Goal: Task Accomplishment & Management: Manage account settings

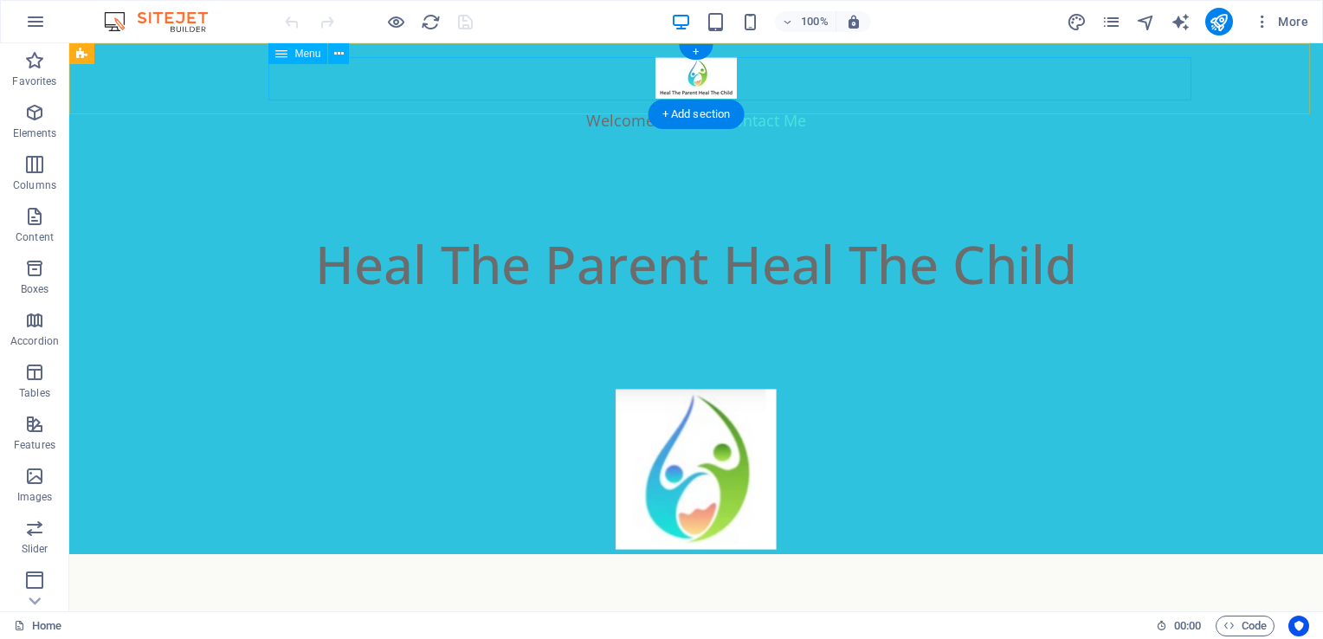
click at [786, 99] on nav "Welcome Contact Me" at bounding box center [696, 120] width 1005 height 43
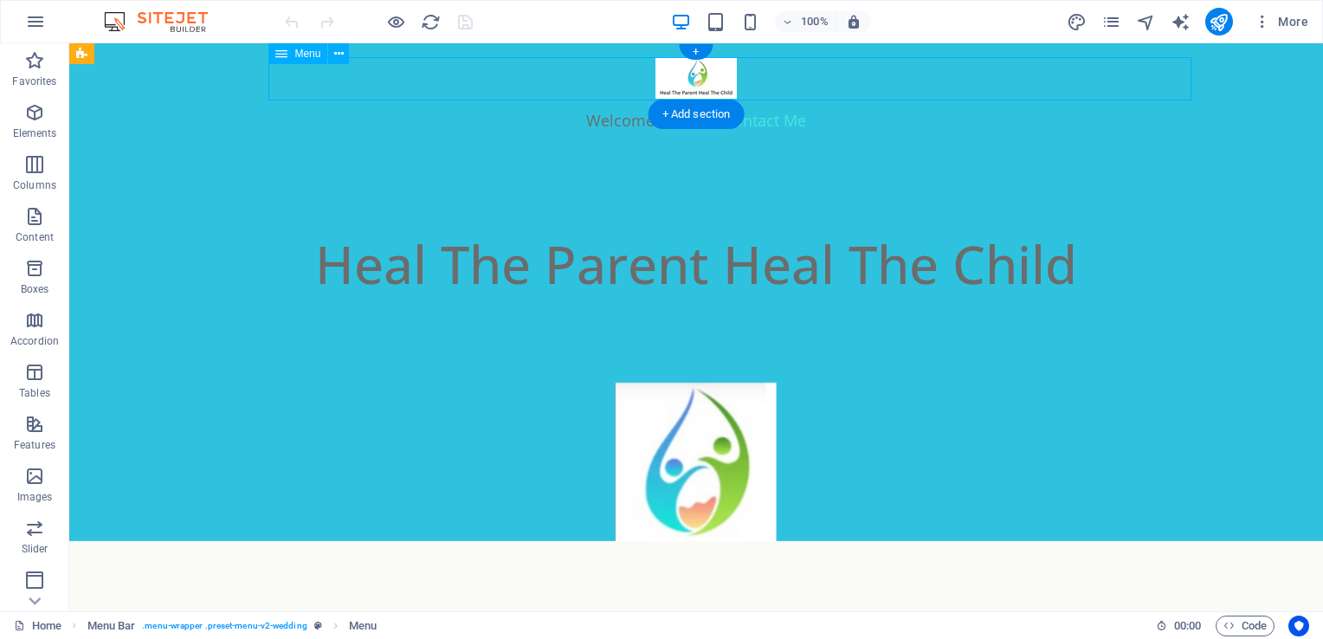
select select
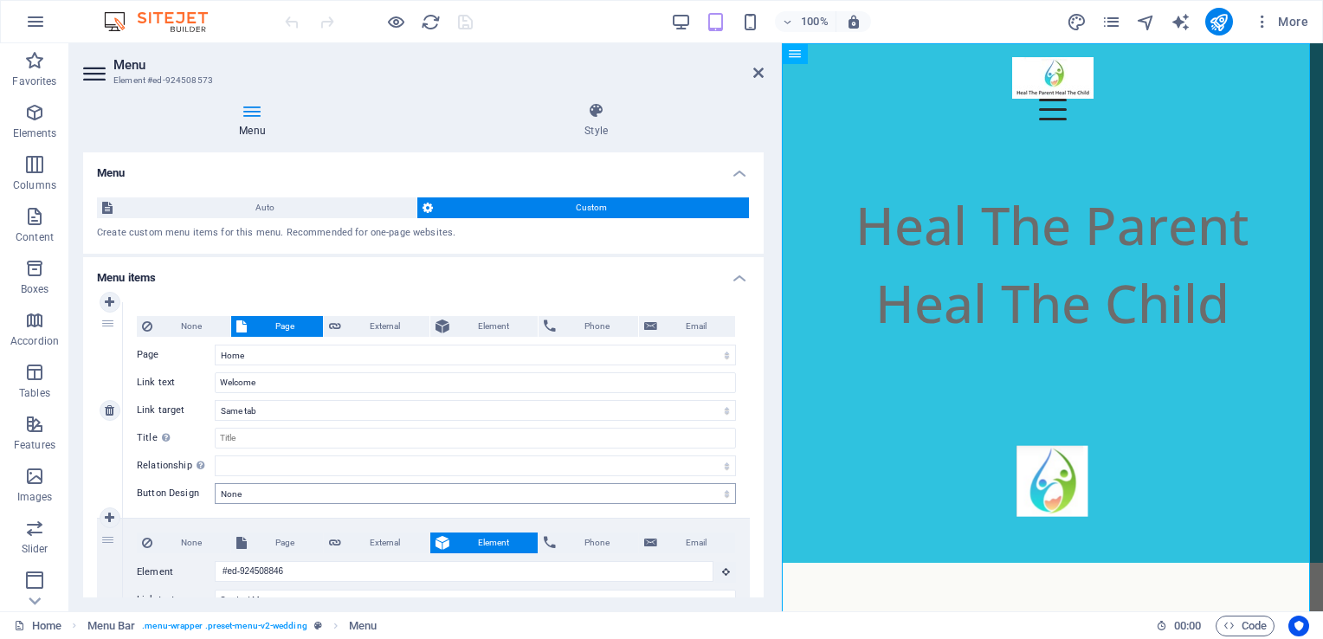
scroll to position [158, 0]
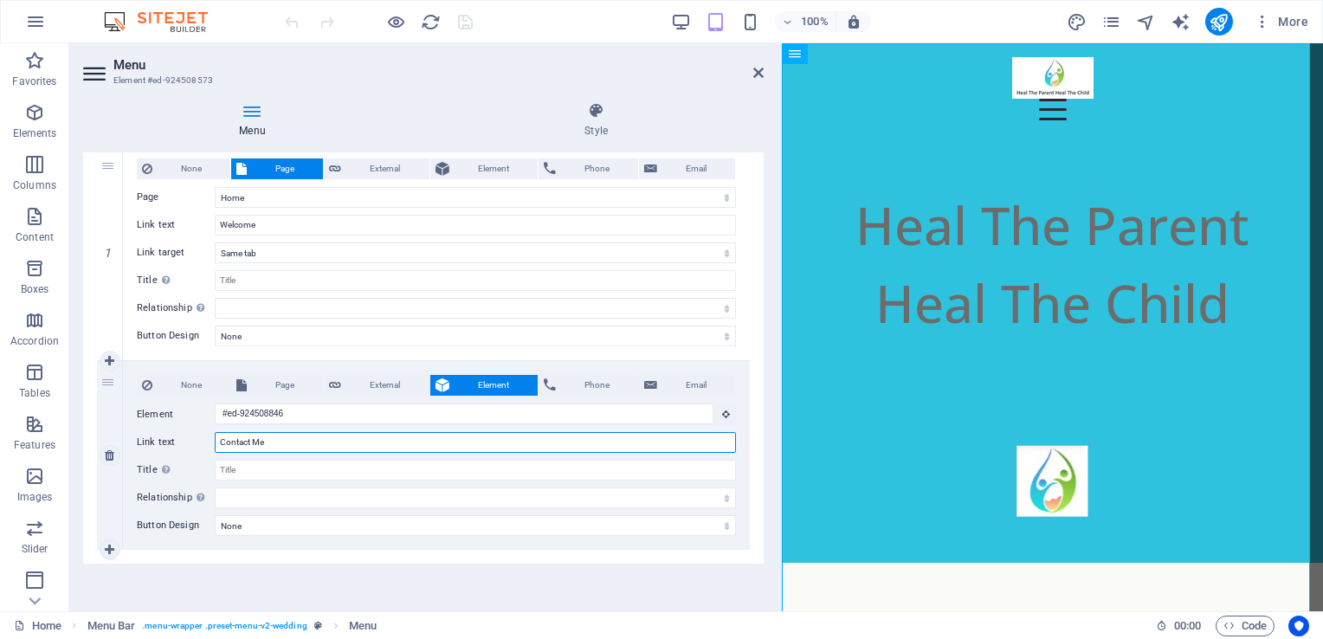
click at [218, 440] on input "Contact Me" at bounding box center [475, 442] width 521 height 21
type input "New Contact Me"
select select
type input "New ClContact Me"
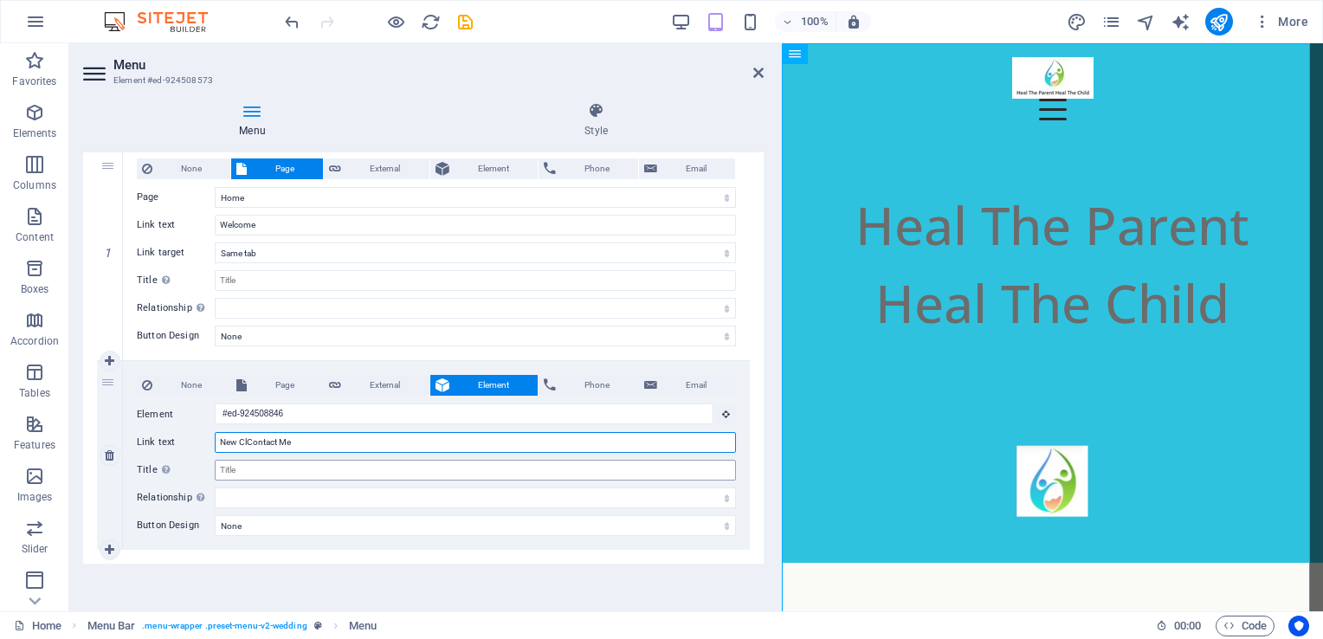
select select
type input "New ClientContact Me"
select select
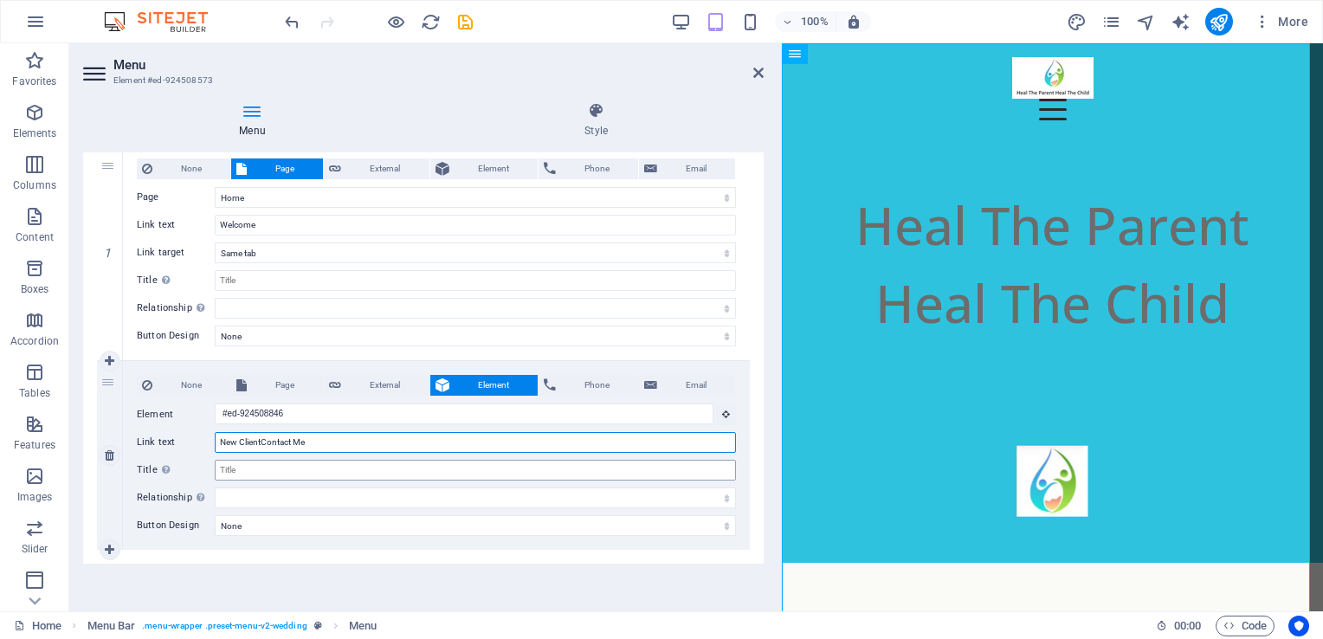
type input "New Client Contact Me"
select select
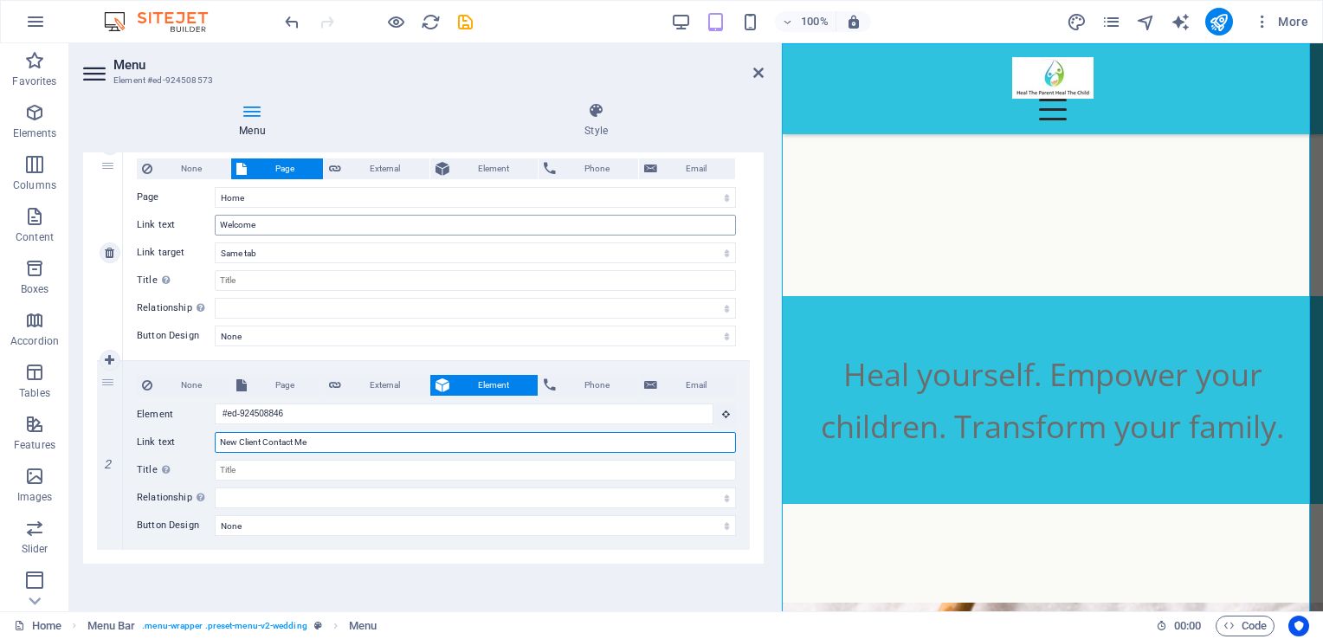
scroll to position [0, 0]
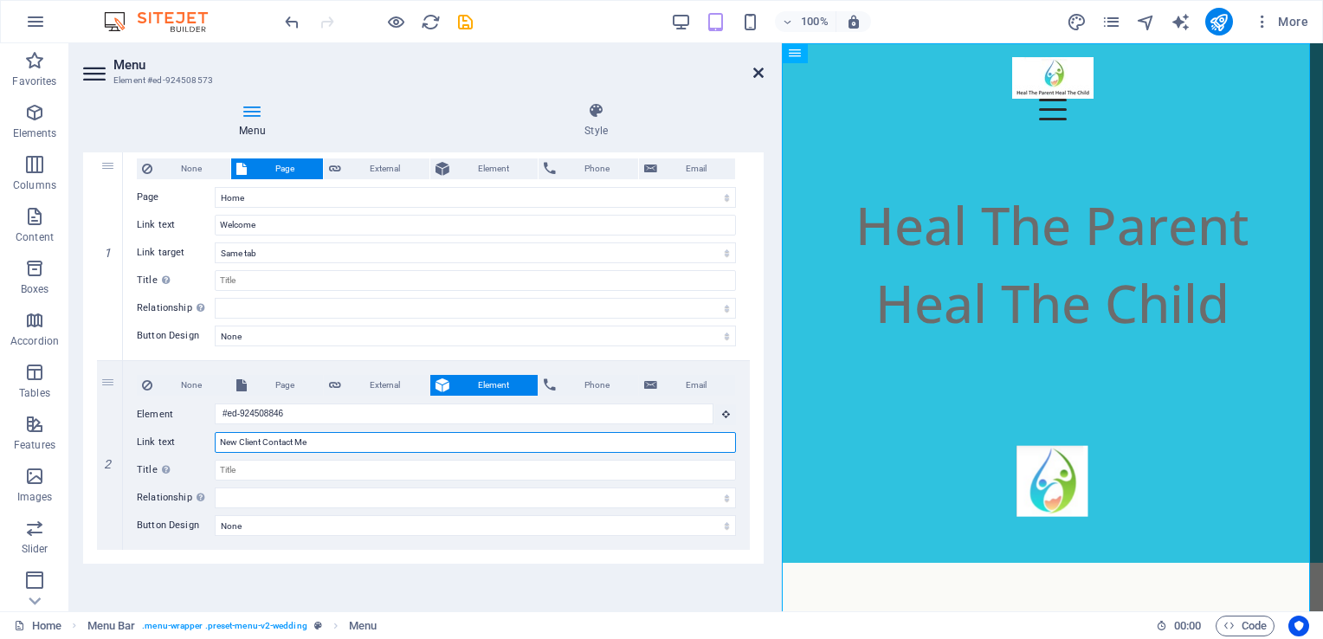
type input "New Client Contact Me"
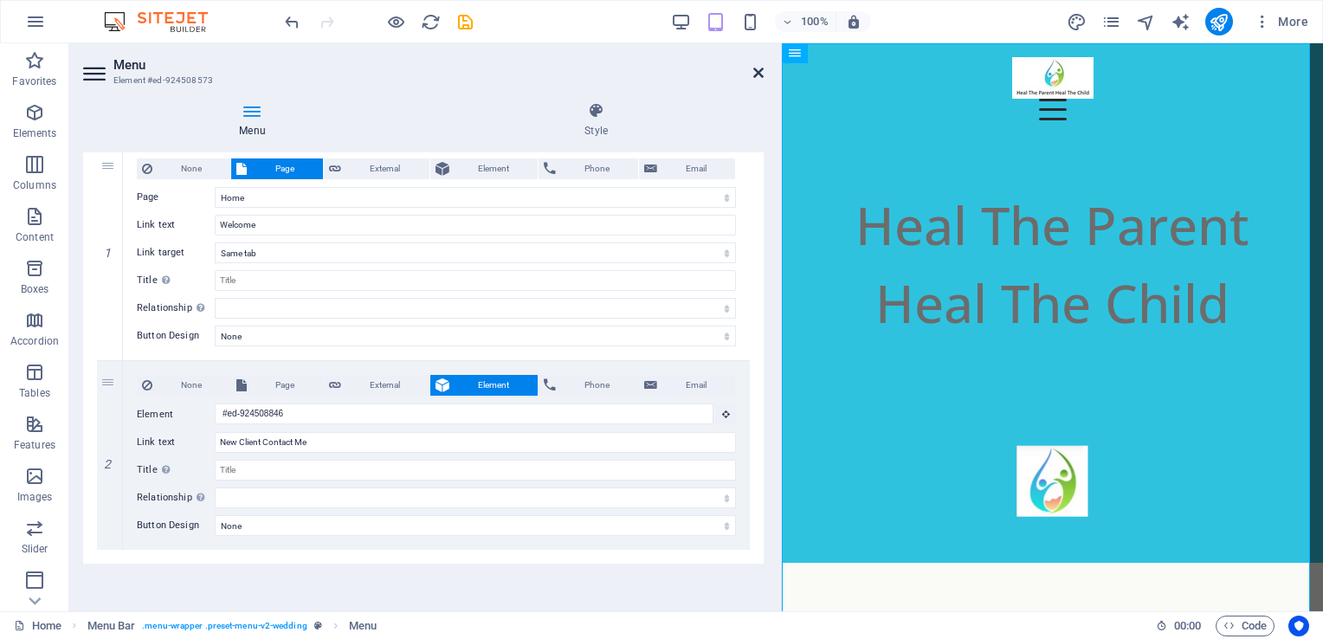
click at [760, 72] on icon at bounding box center [759, 73] width 10 height 14
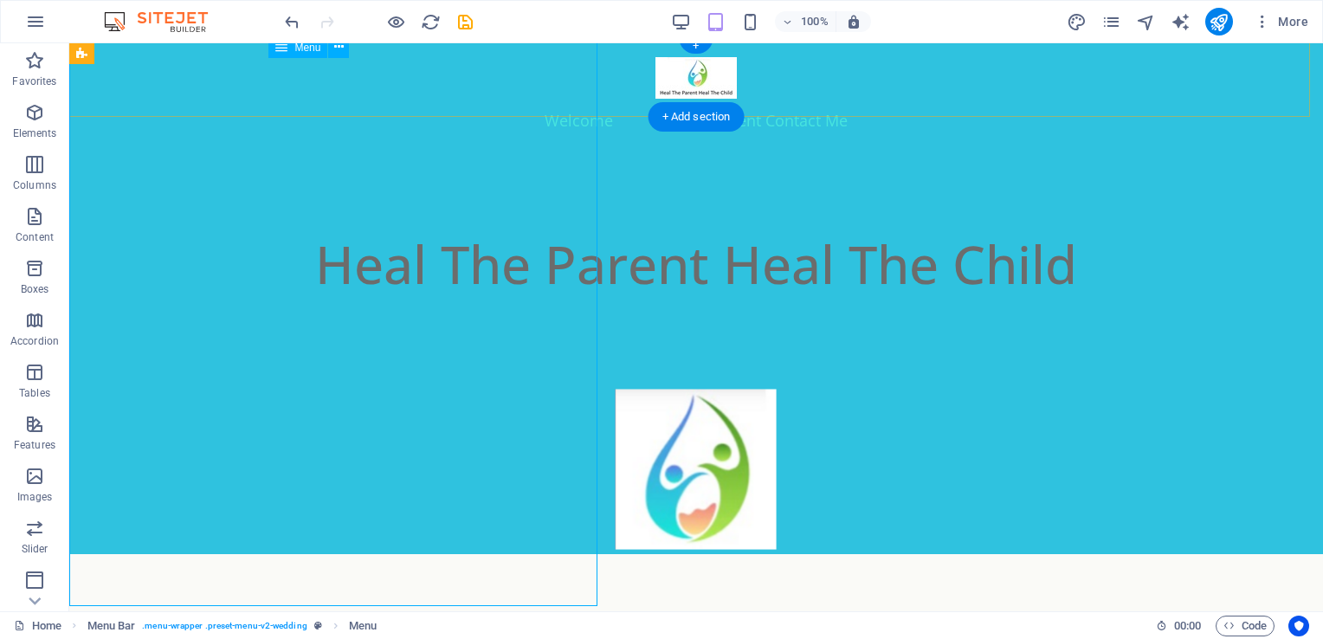
scroll to position [1, 0]
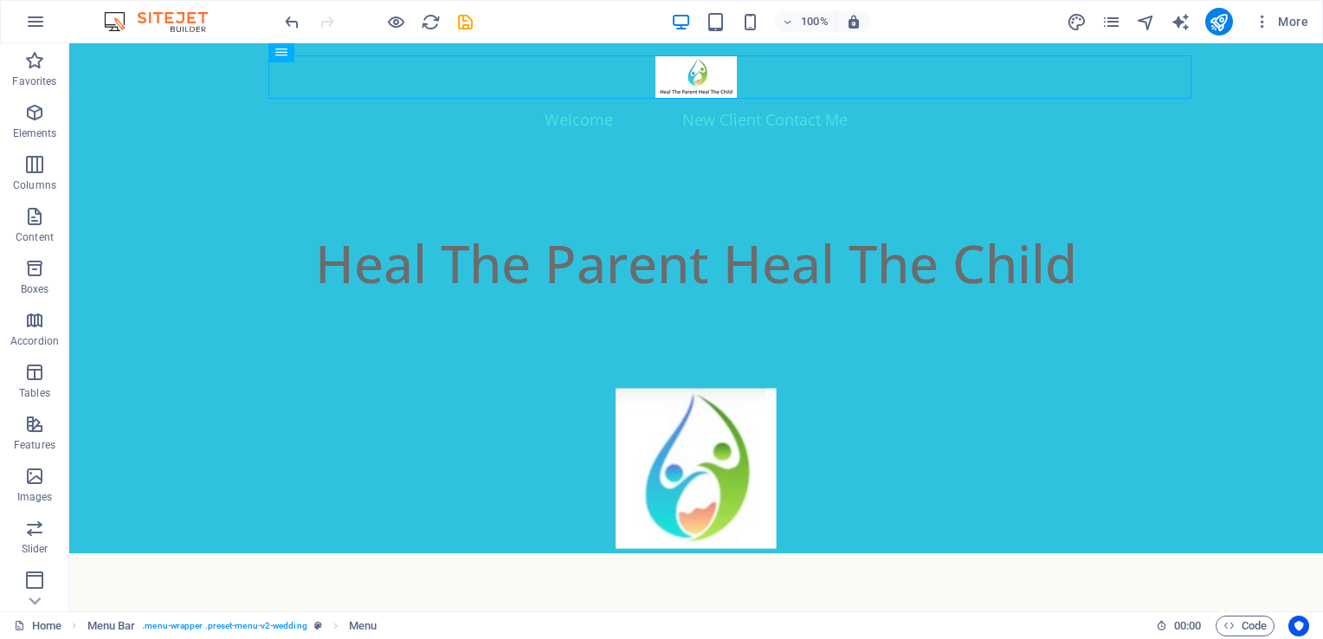
click at [450, 28] on div at bounding box center [378, 22] width 194 height 28
click at [464, 19] on icon "save" at bounding box center [466, 22] width 20 height 20
checkbox input "false"
drag, startPoint x: 340, startPoint y: 19, endPoint x: 884, endPoint y: 23, distance: 544.8
click at [884, 23] on div "100% More" at bounding box center [798, 22] width 1034 height 28
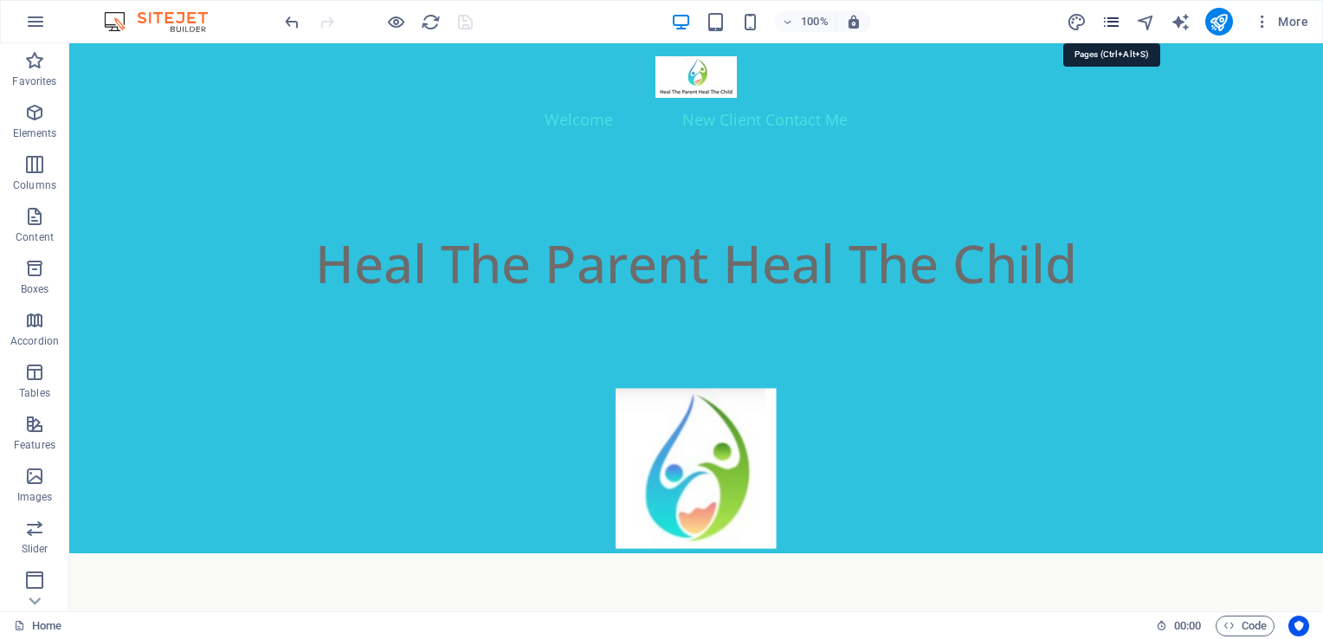
click at [1110, 23] on icon "pages" at bounding box center [1112, 22] width 20 height 20
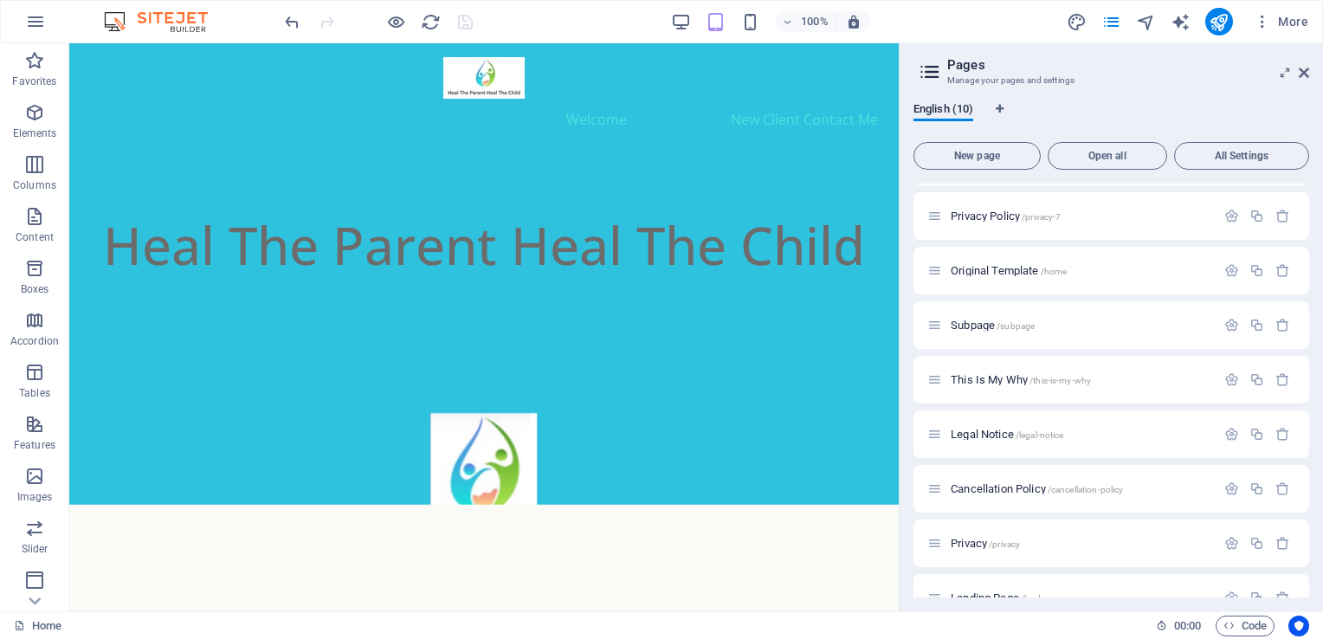
scroll to position [132, 0]
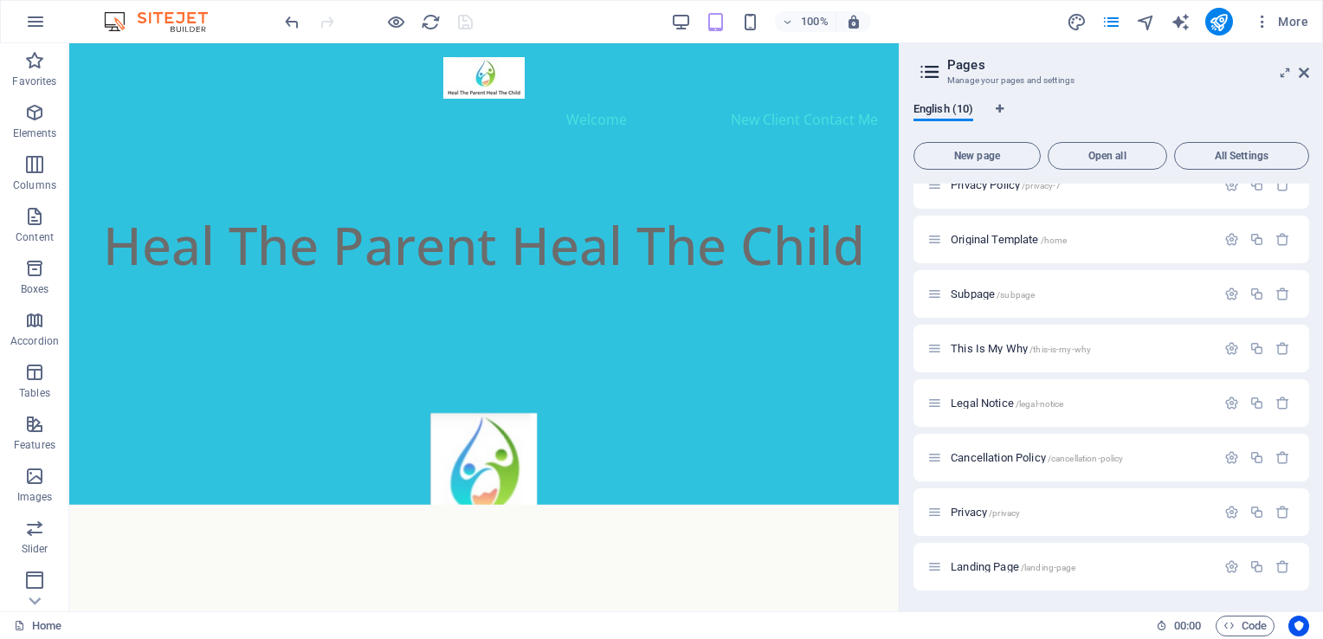
click at [1168, 100] on div "English (10) New page Open all All Settings Home / Home(Copy) /home2 Privacy Po…" at bounding box center [1112, 349] width 424 height 523
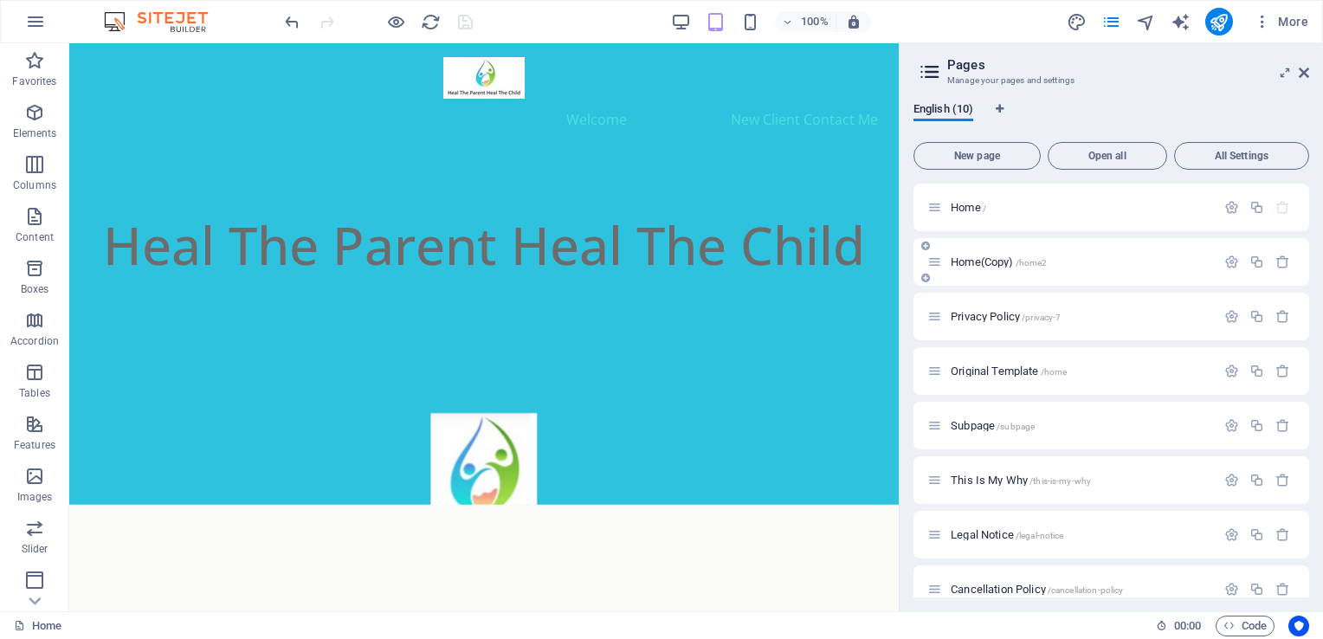
click at [1064, 275] on div "Home(Copy) /home2" at bounding box center [1112, 262] width 396 height 48
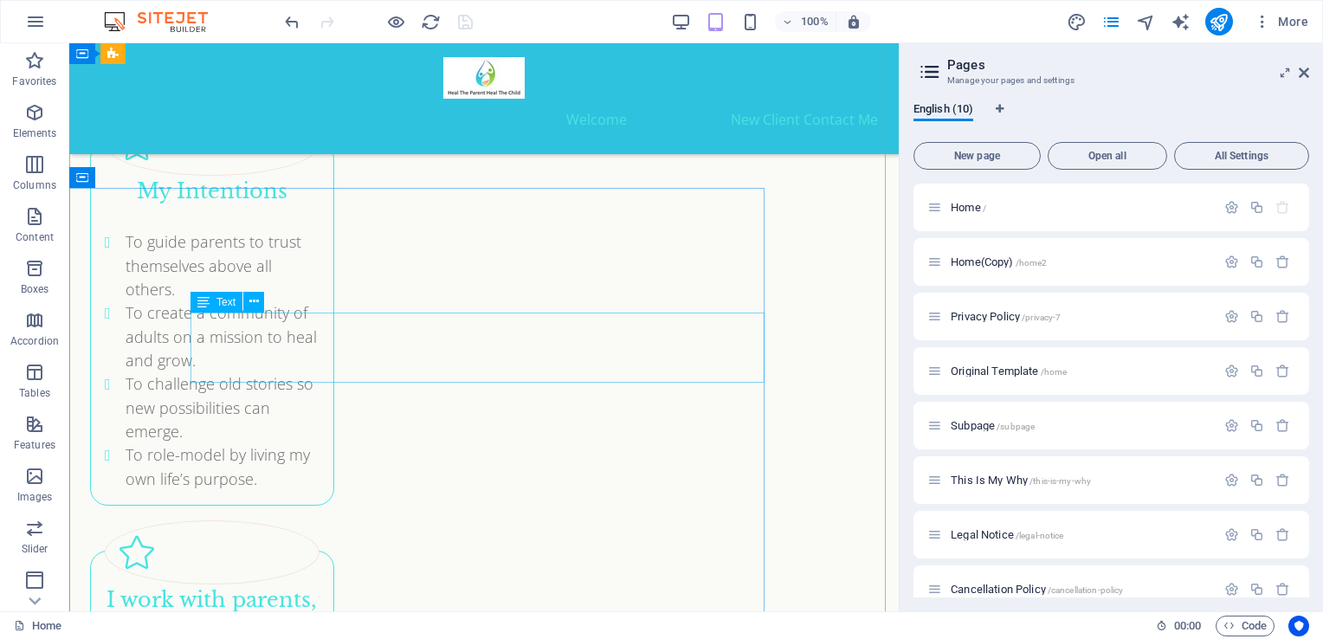
scroll to position [4617, 0]
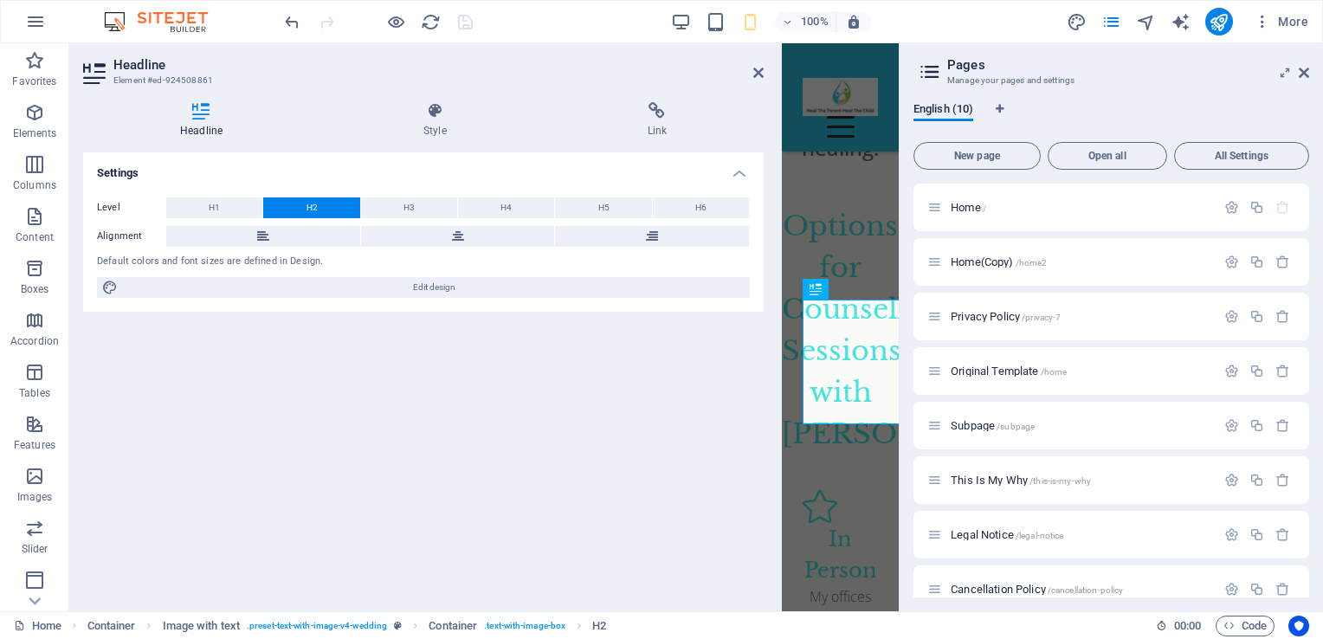
scroll to position [15541, 0]
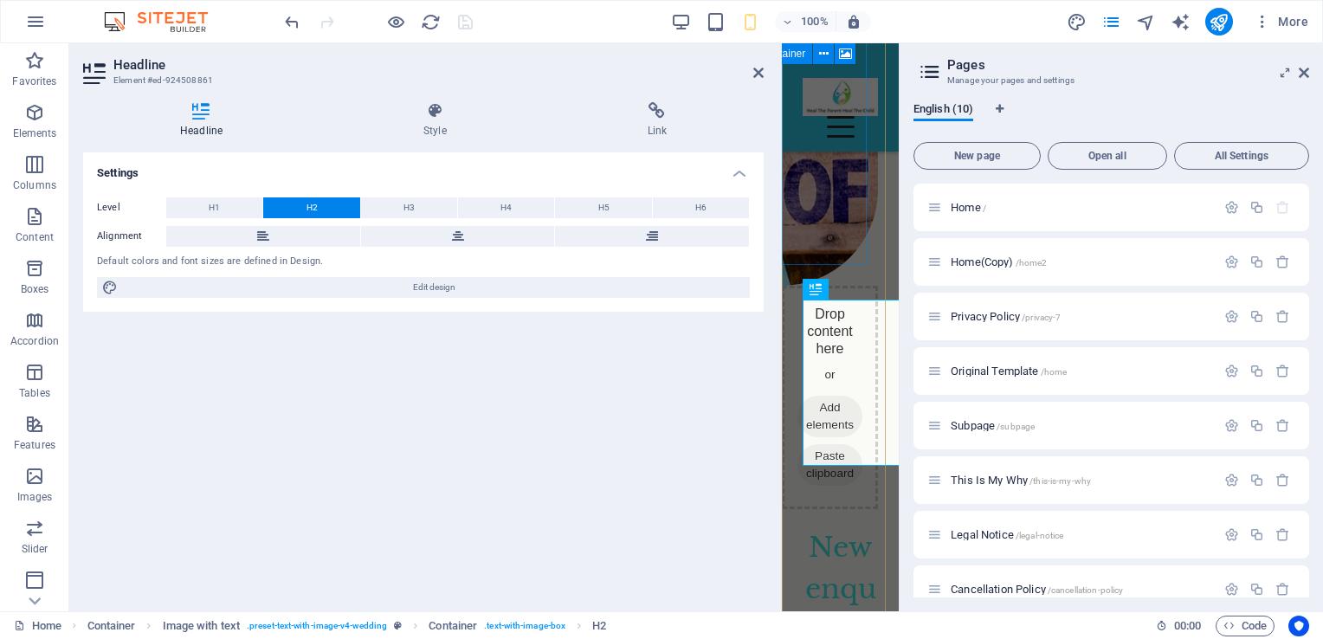
click at [857, 396] on span "Add elements" at bounding box center [830, 417] width 65 height 42
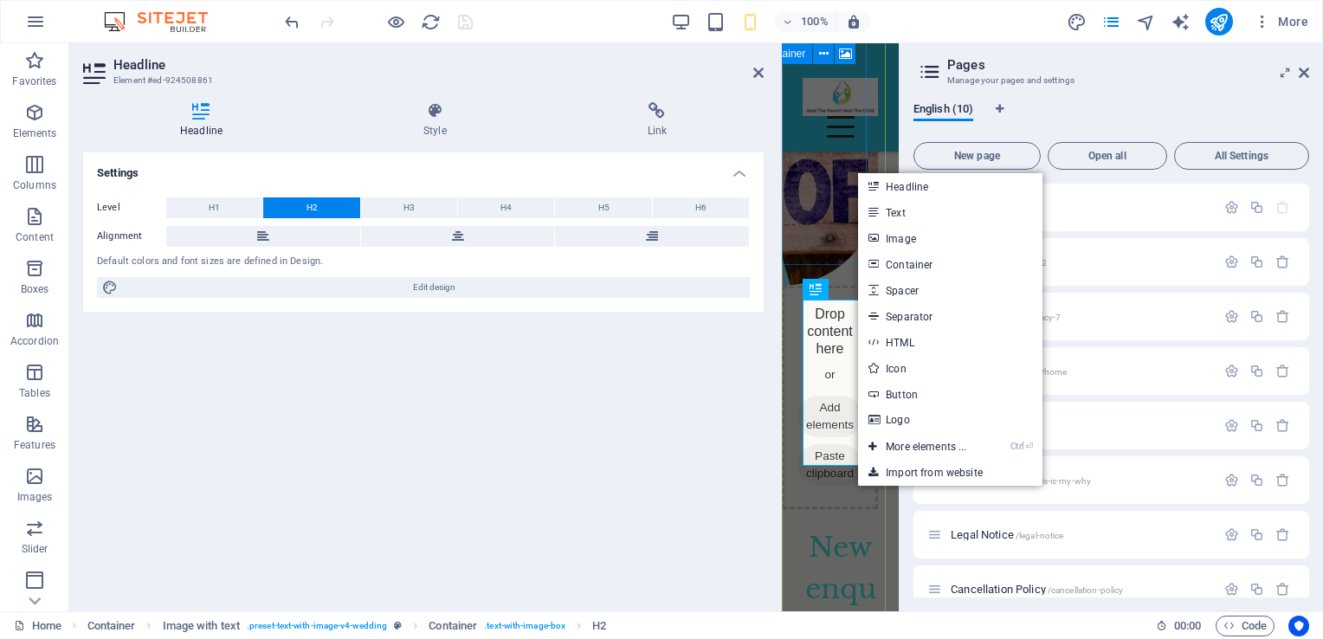
click at [834, 396] on span "Add elements" at bounding box center [830, 417] width 65 height 42
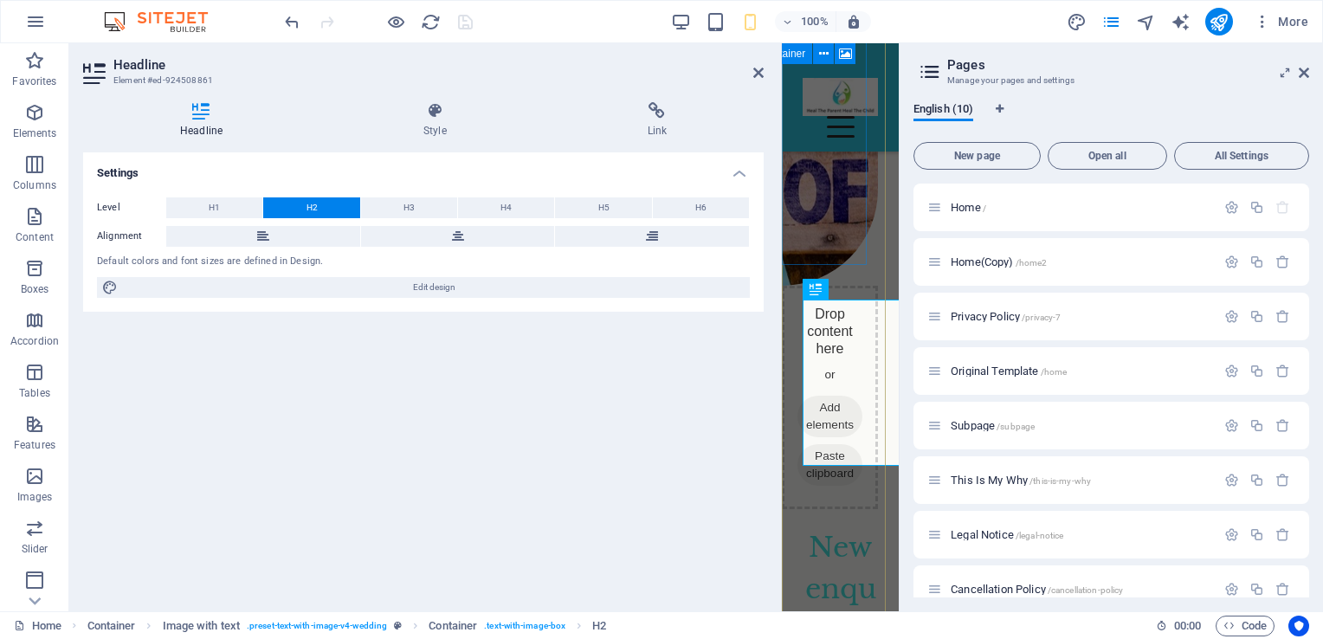
click at [834, 396] on span "Add elements" at bounding box center [830, 417] width 65 height 42
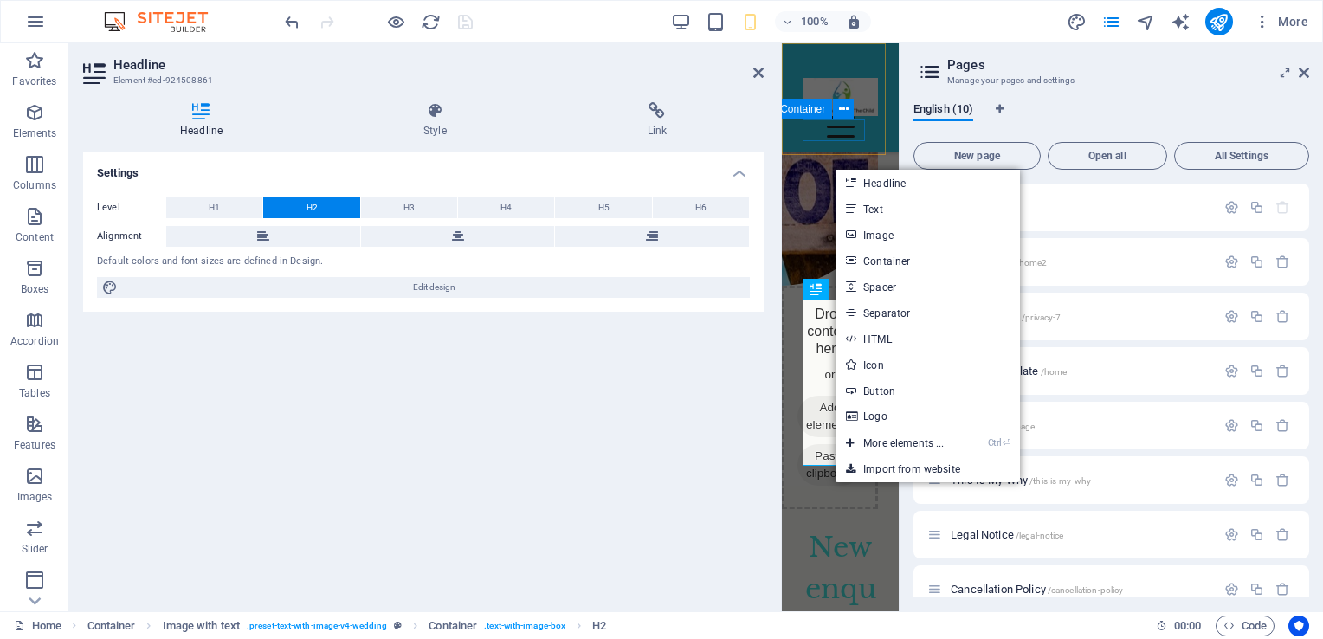
click at [819, 120] on div "Menu" at bounding box center [840, 127] width 75 height 22
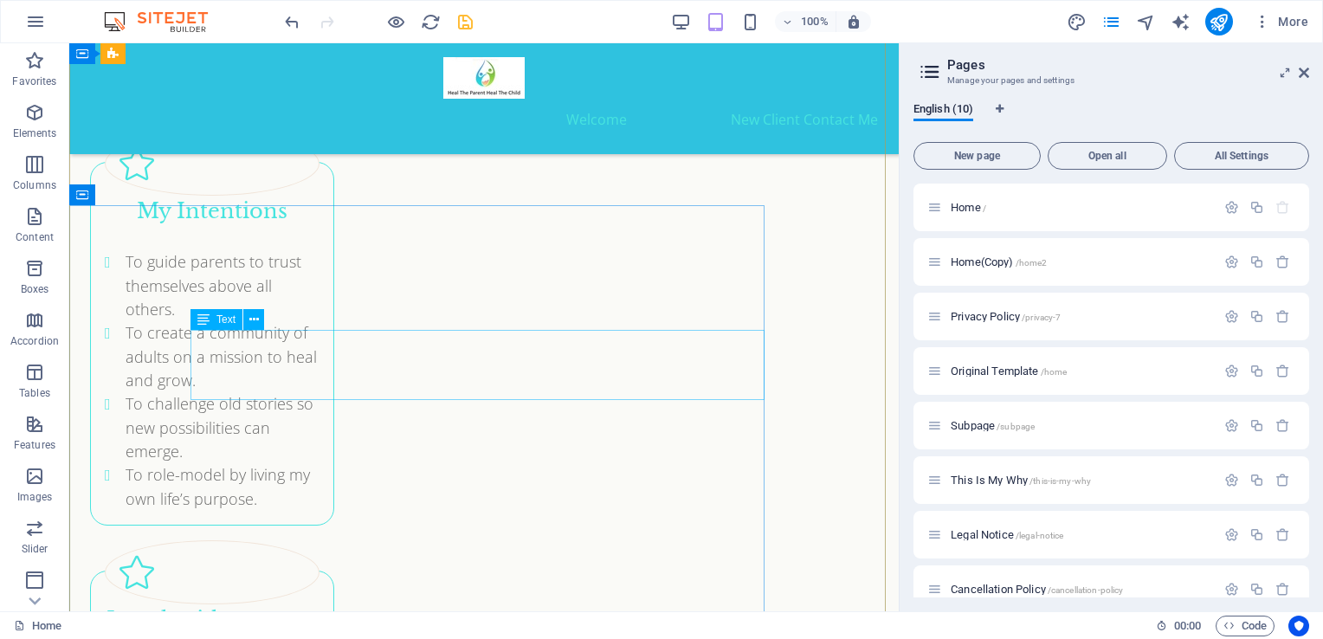
scroll to position [4599, 0]
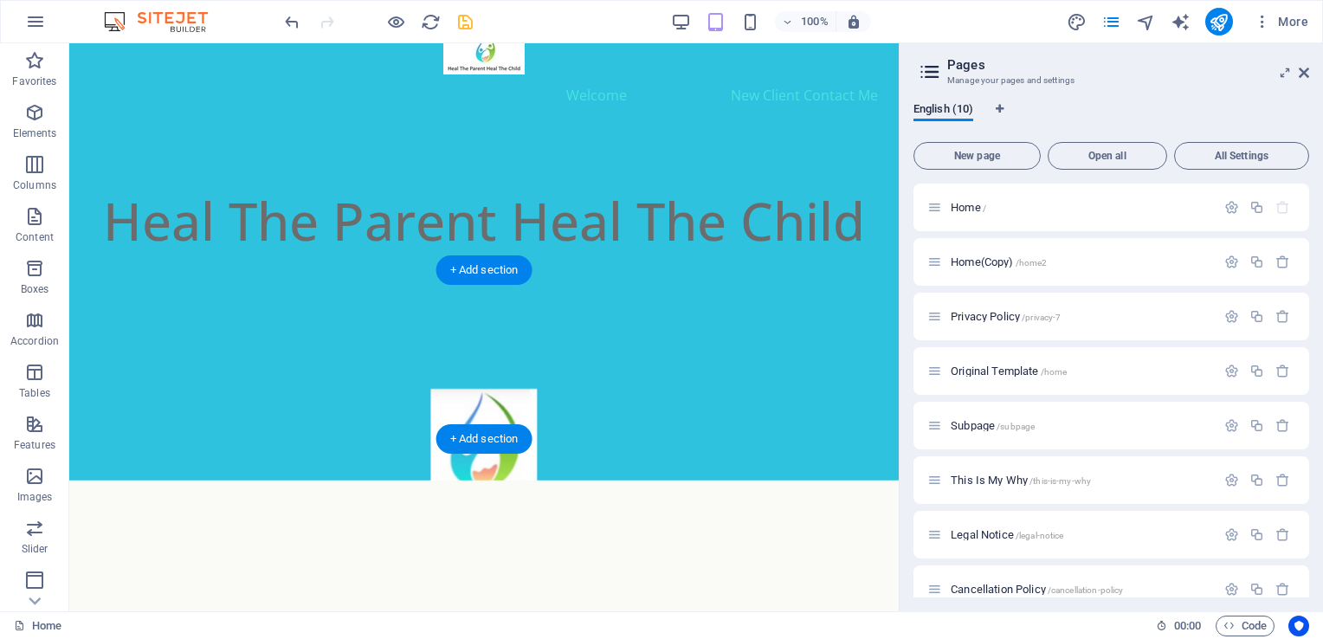
scroll to position [0, 0]
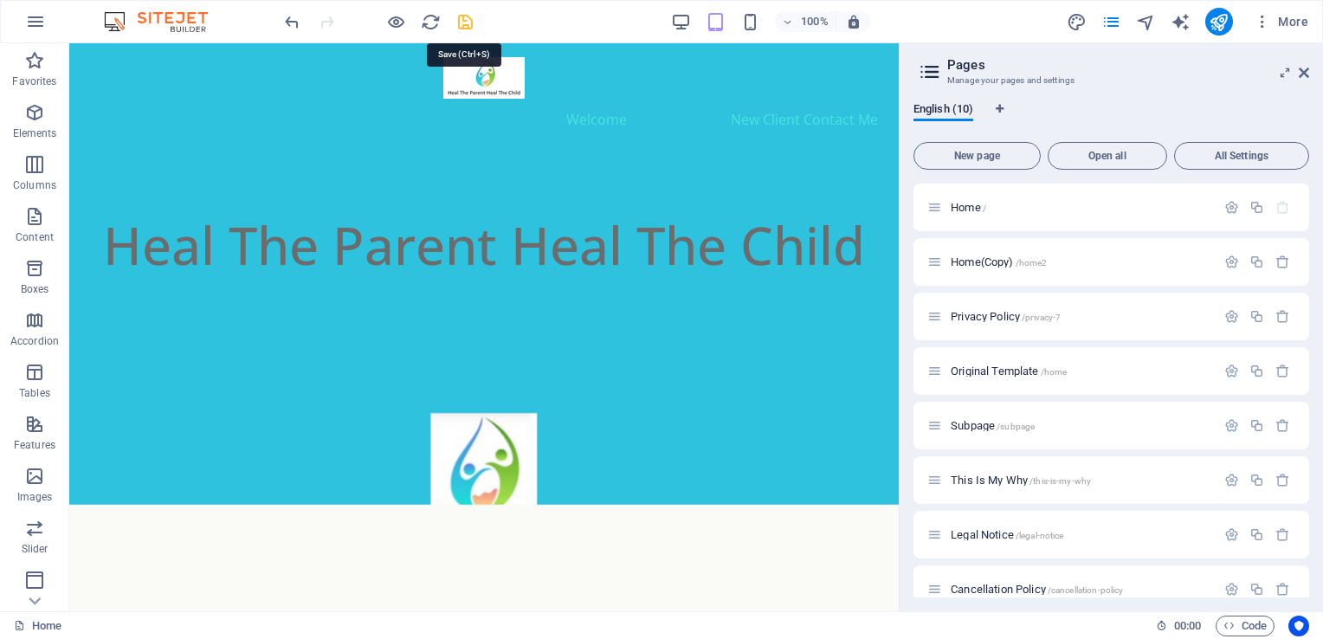
click at [470, 19] on icon "save" at bounding box center [466, 22] width 20 height 20
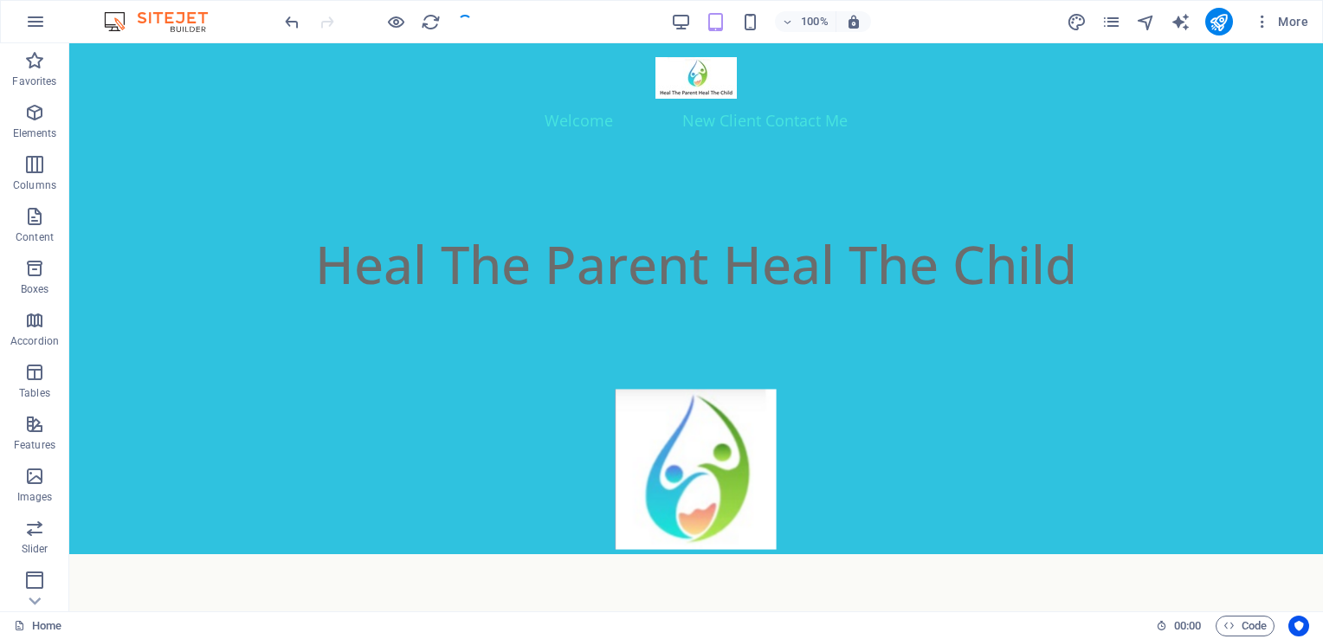
checkbox input "false"
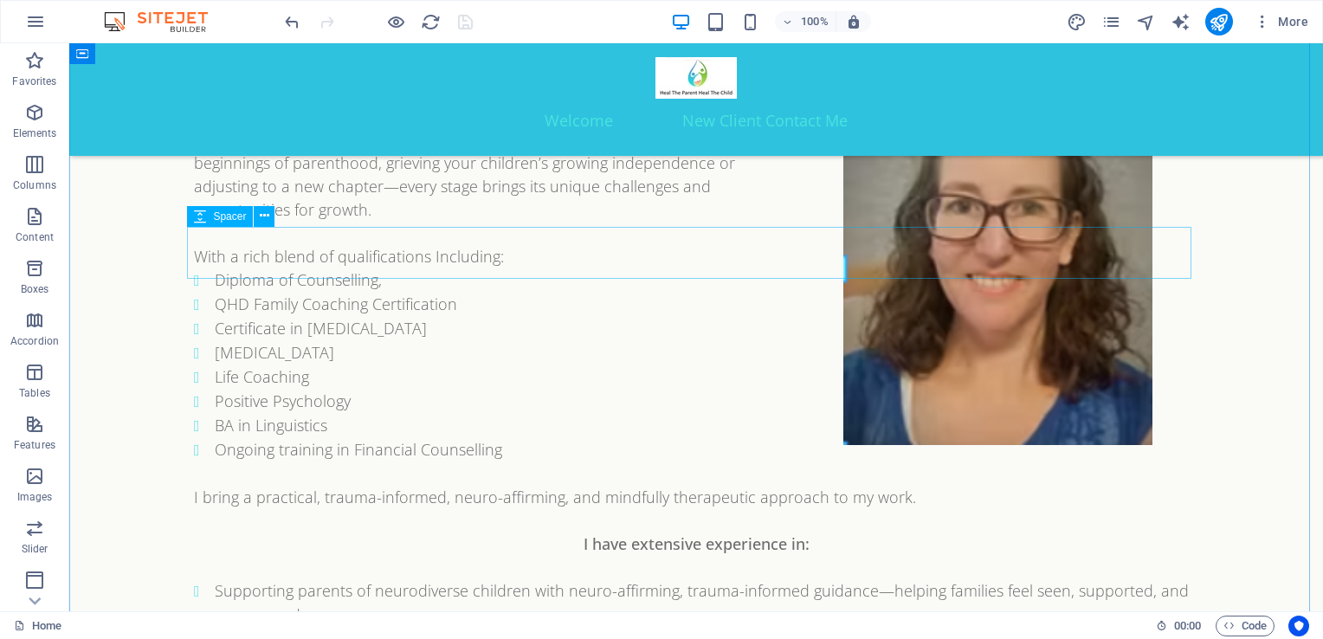
scroll to position [2715, 0]
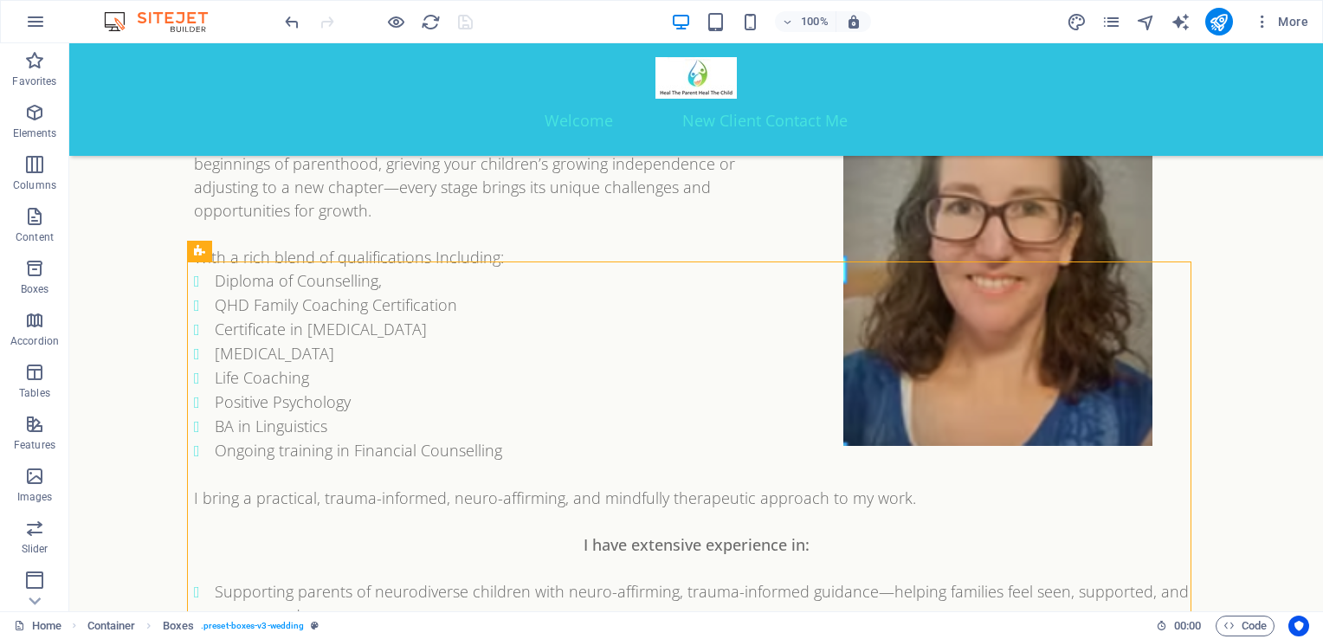
scroll to position [2732, 0]
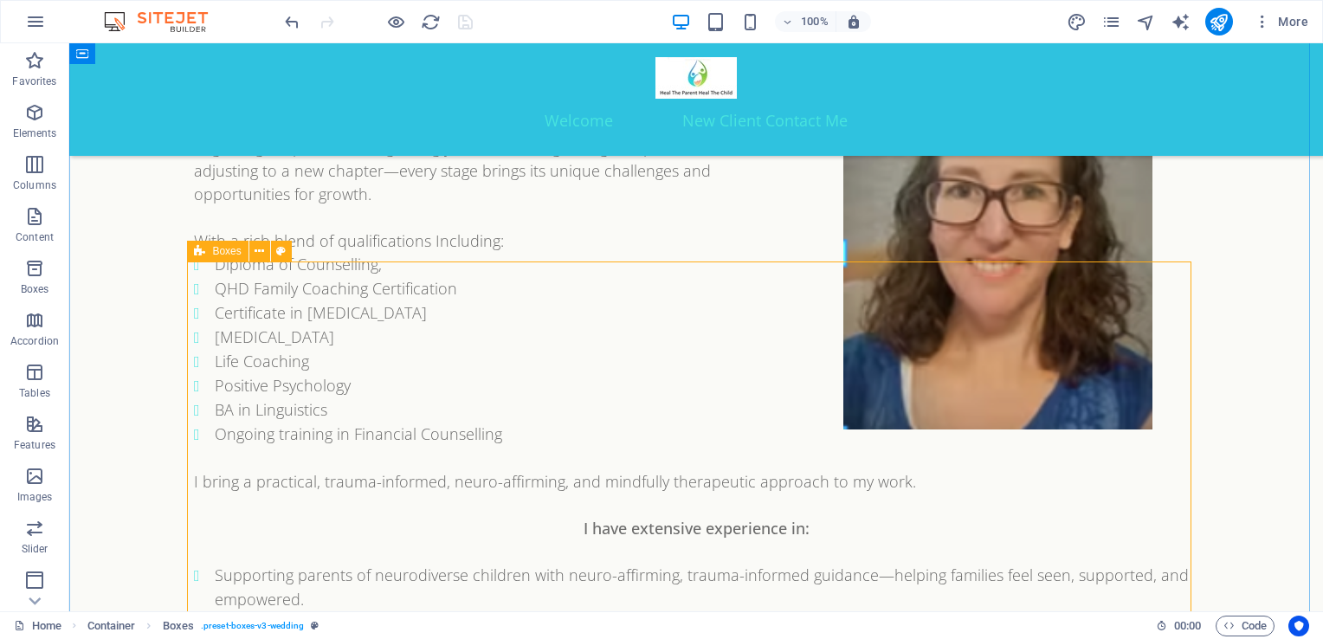
drag, startPoint x: 291, startPoint y: 310, endPoint x: 281, endPoint y: 525, distance: 215.1
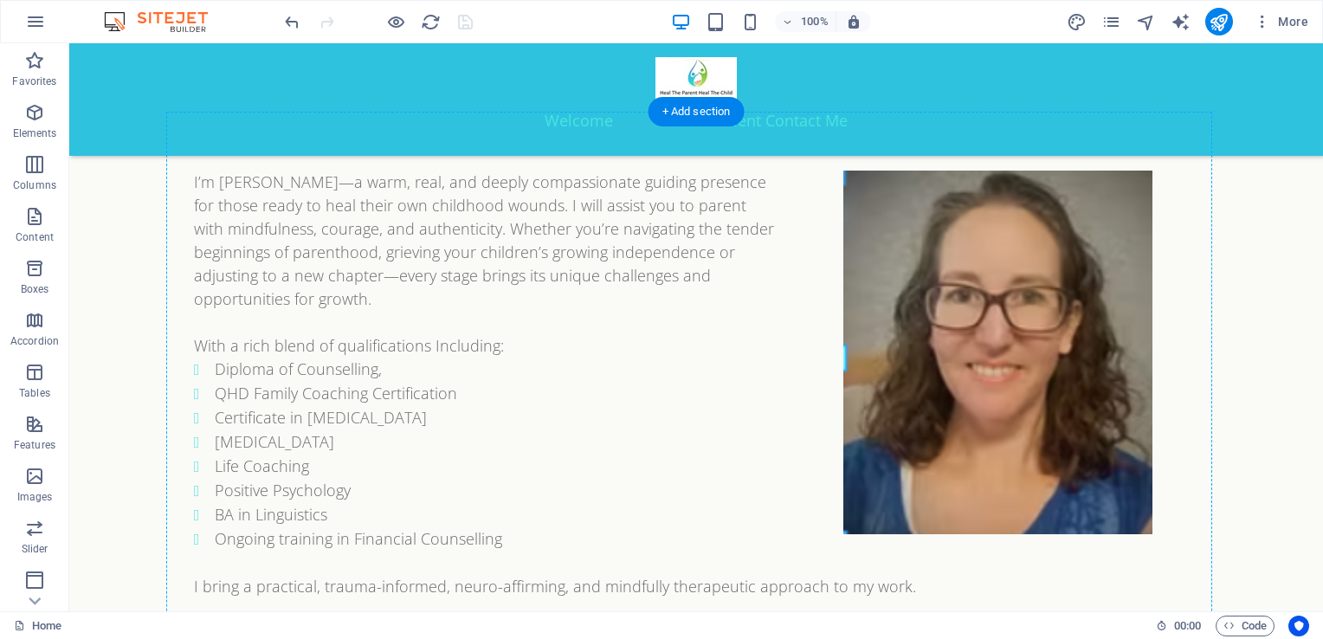
scroll to position [2661, 0]
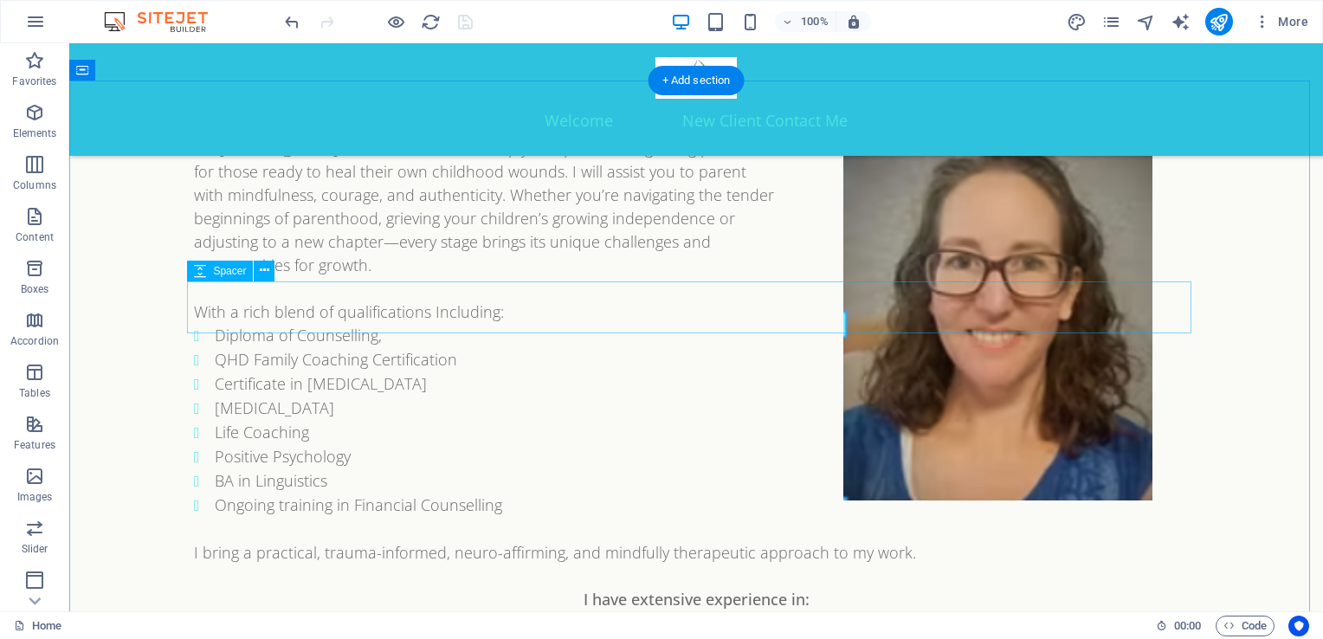
drag, startPoint x: 181, startPoint y: 447, endPoint x: 289, endPoint y: 294, distance: 187.7
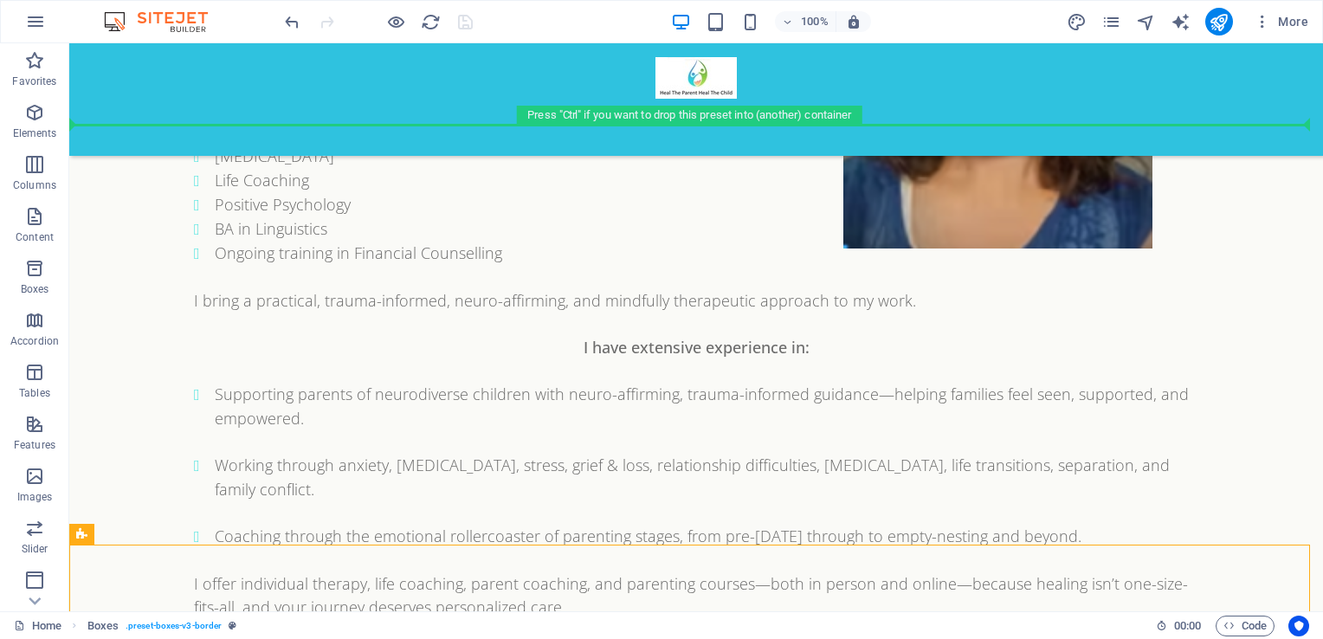
scroll to position [2909, 0]
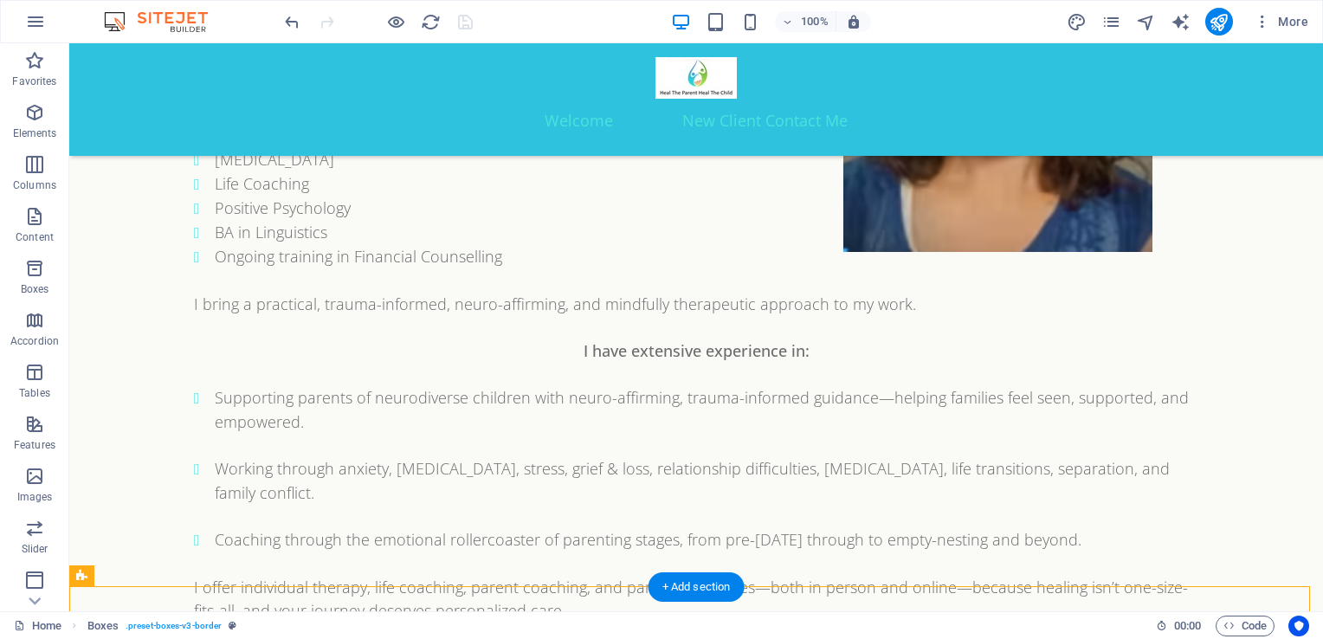
drag, startPoint x: 171, startPoint y: 465, endPoint x: 133, endPoint y: 131, distance: 336.6
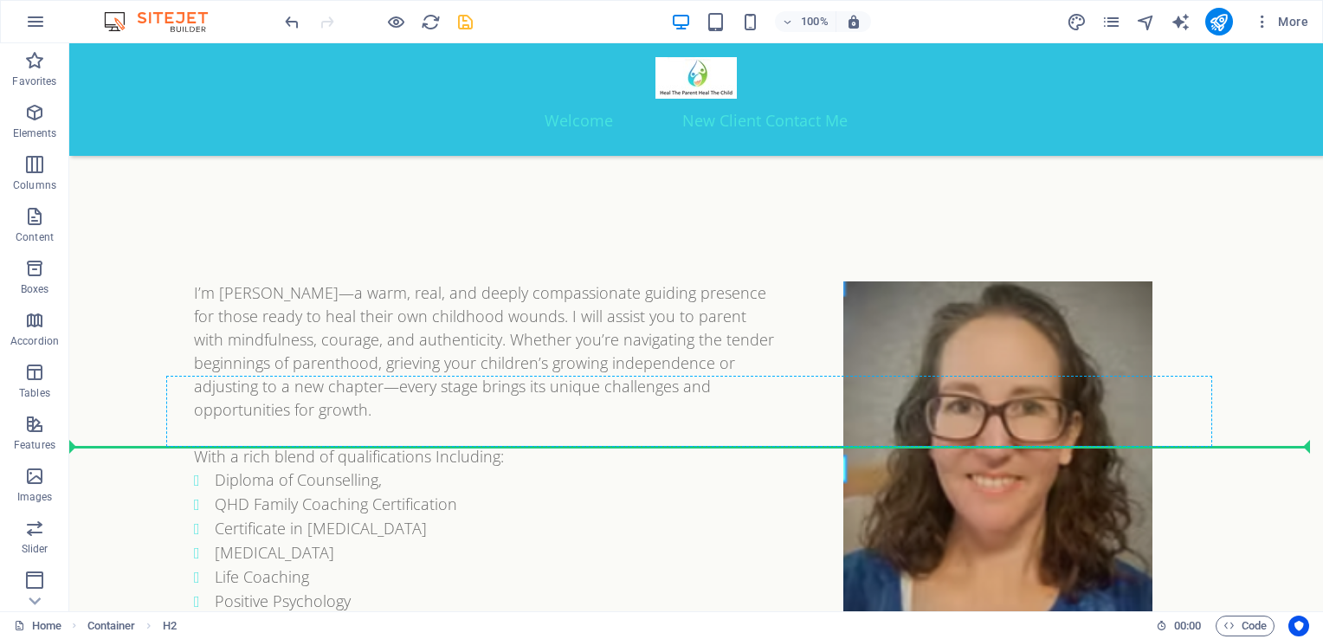
scroll to position [2494, 0]
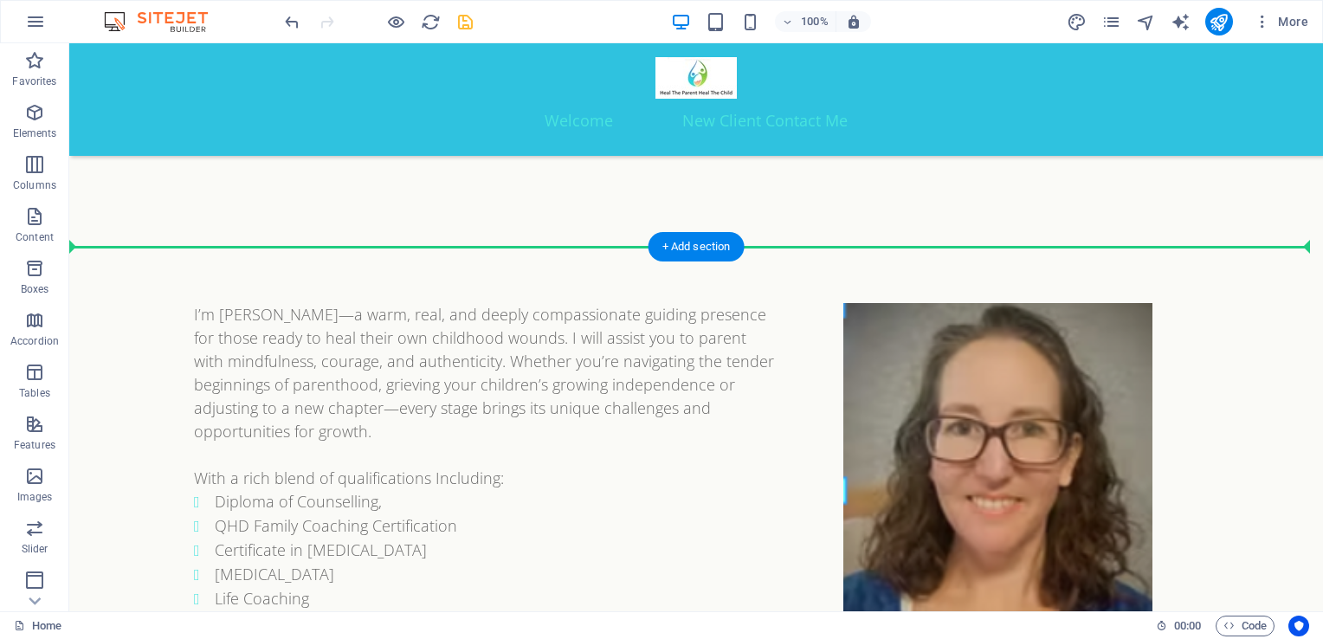
drag, startPoint x: 281, startPoint y: 554, endPoint x: 208, endPoint y: 265, distance: 298.3
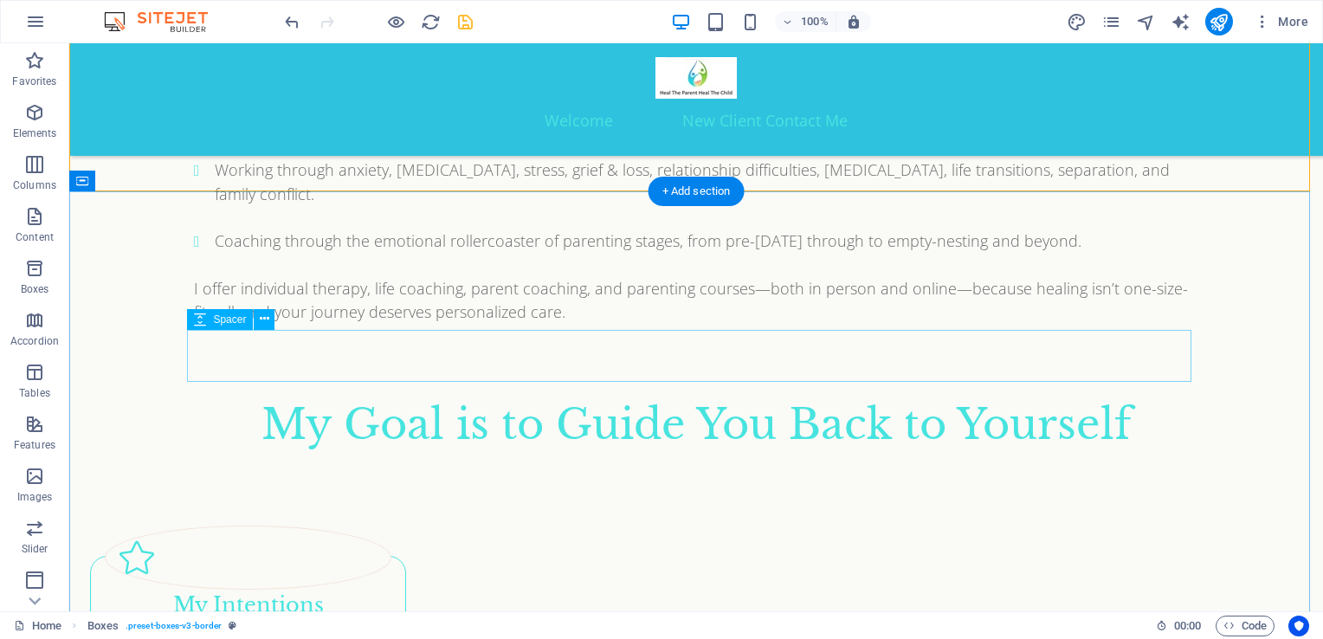
scroll to position [3209, 0]
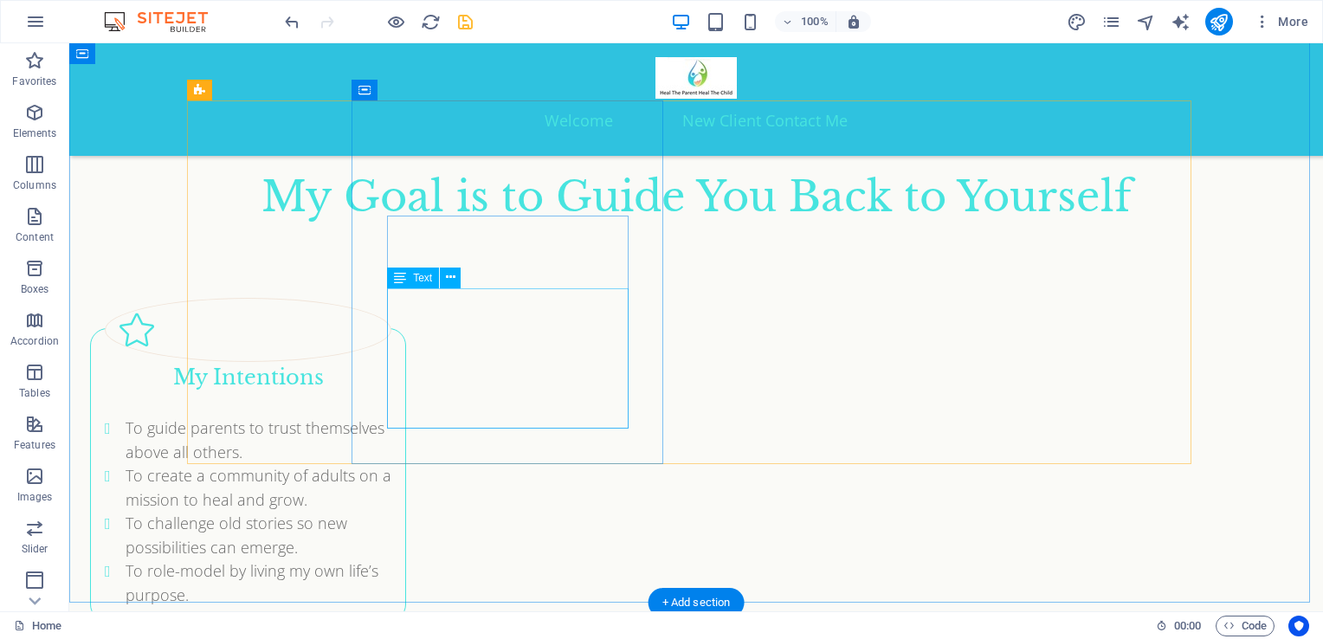
scroll to position [3437, 0]
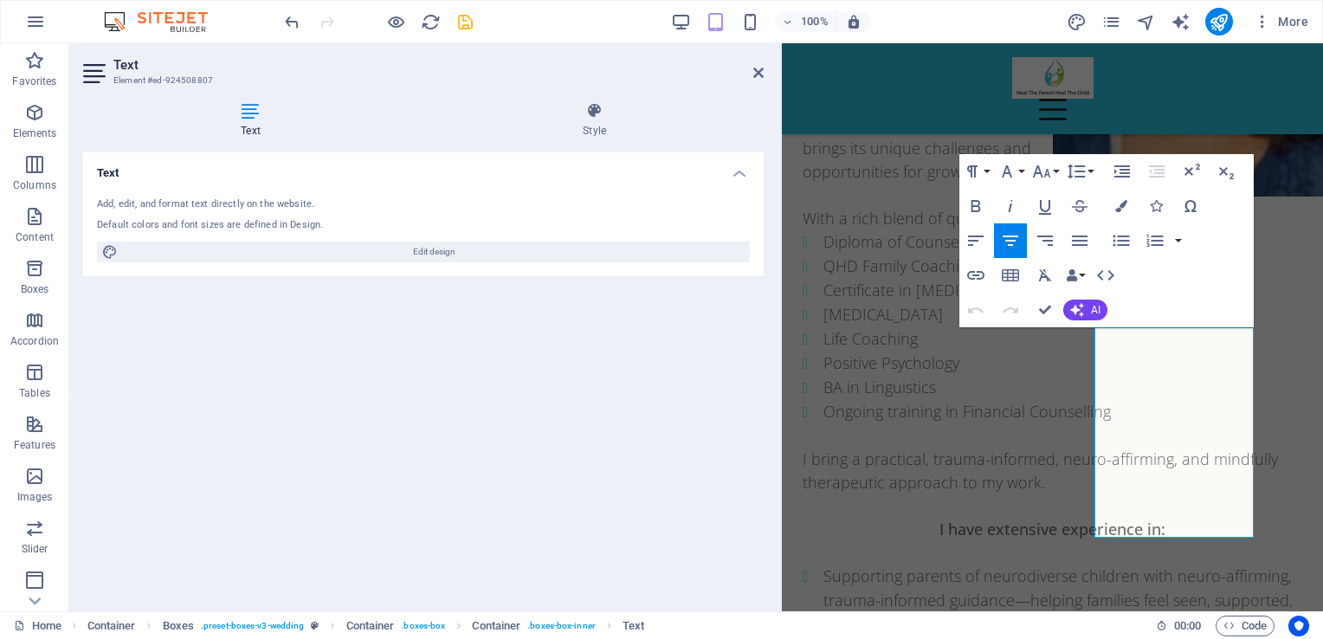
scroll to position [4562, 0]
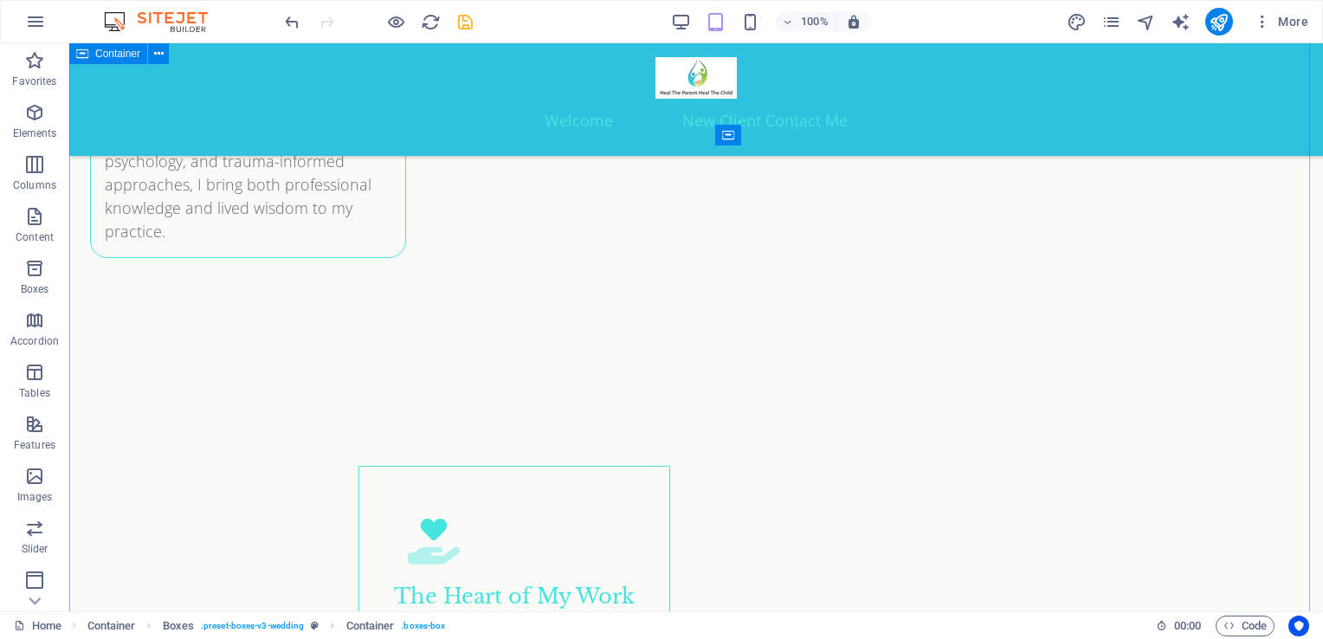
scroll to position [3391, 0]
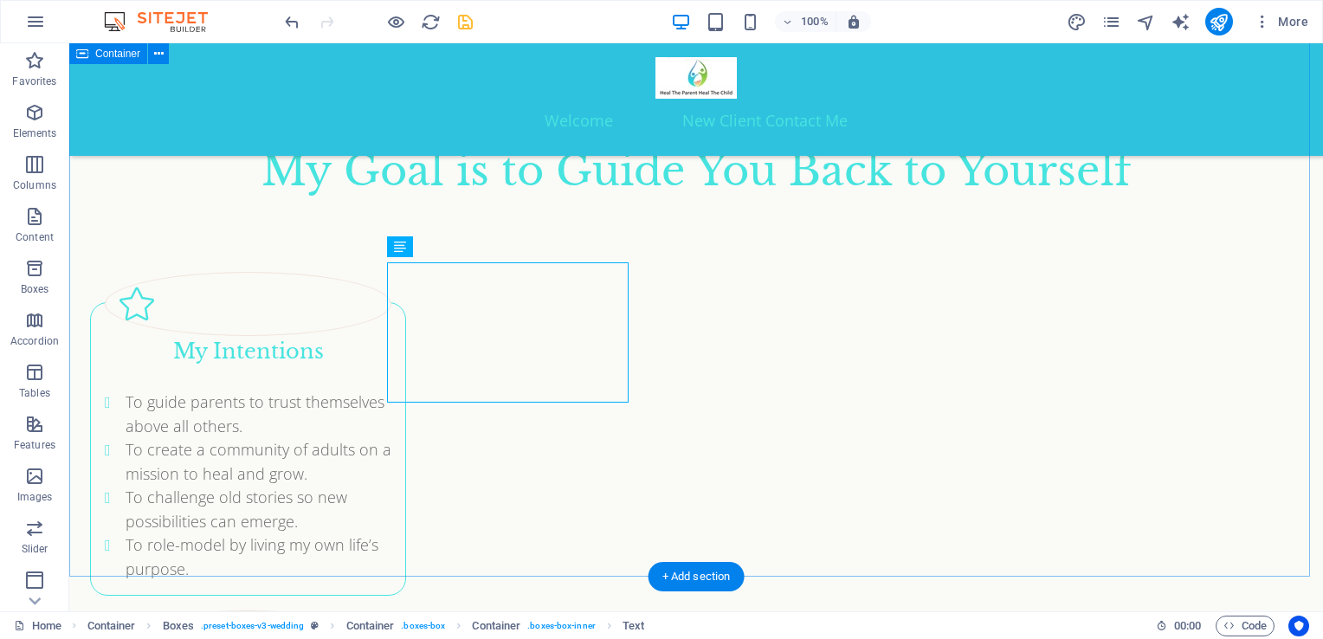
scroll to position [3467, 0]
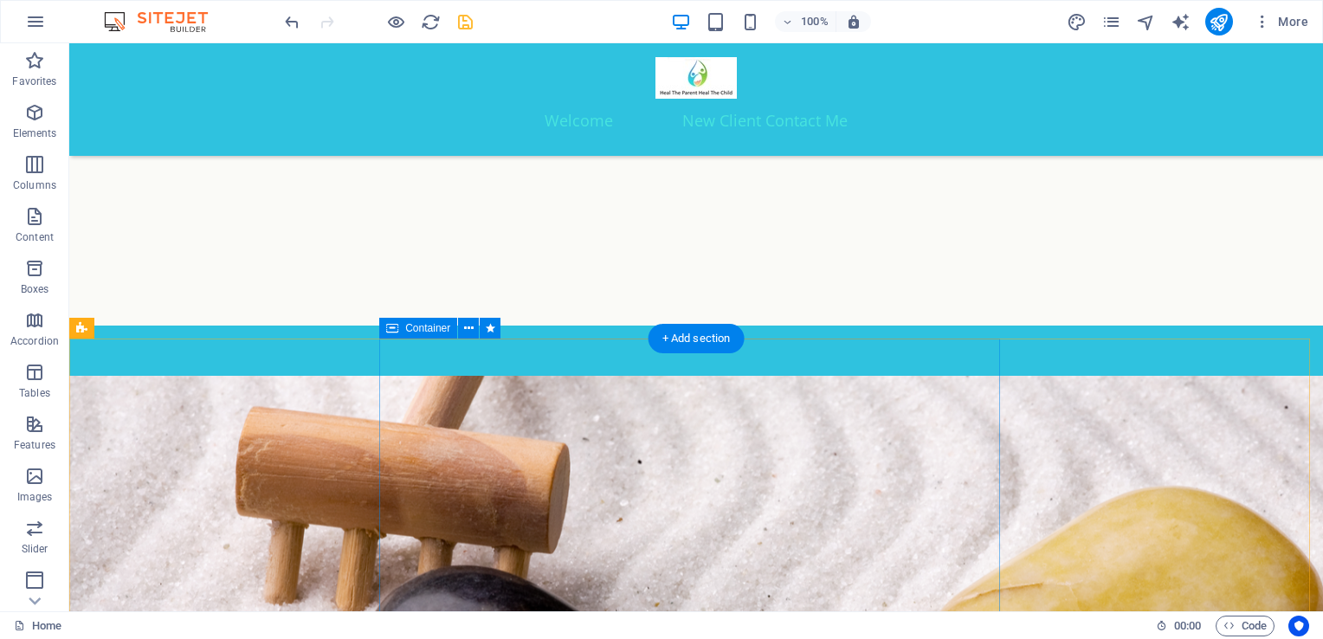
scroll to position [0, 0]
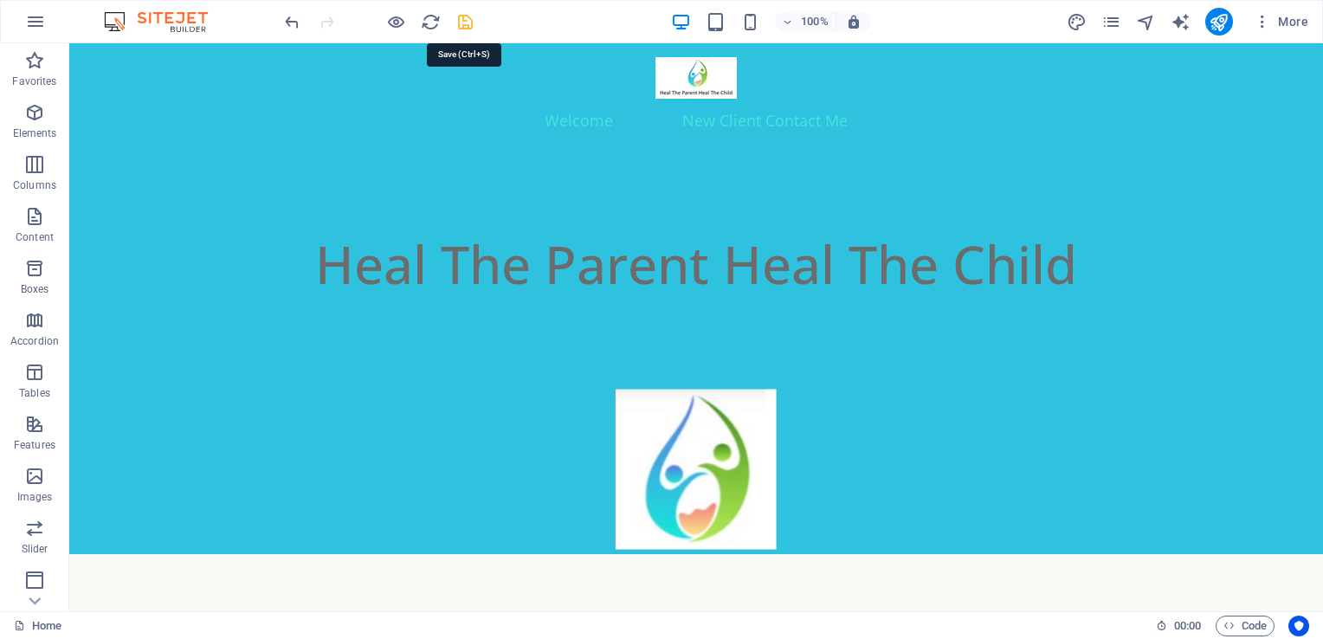
click at [463, 16] on icon "save" at bounding box center [466, 22] width 20 height 20
checkbox input "false"
click at [1108, 19] on icon "pages" at bounding box center [1112, 22] width 20 height 20
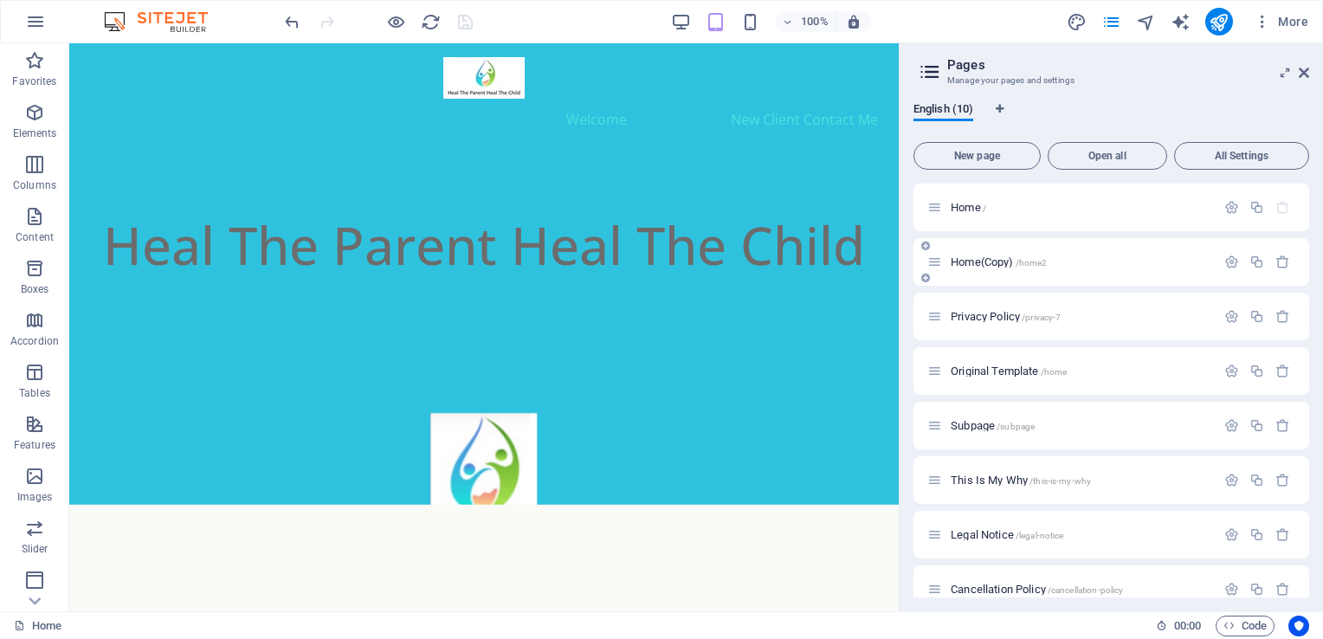
click at [979, 257] on span "Home(Copy) /home2" at bounding box center [999, 262] width 96 height 13
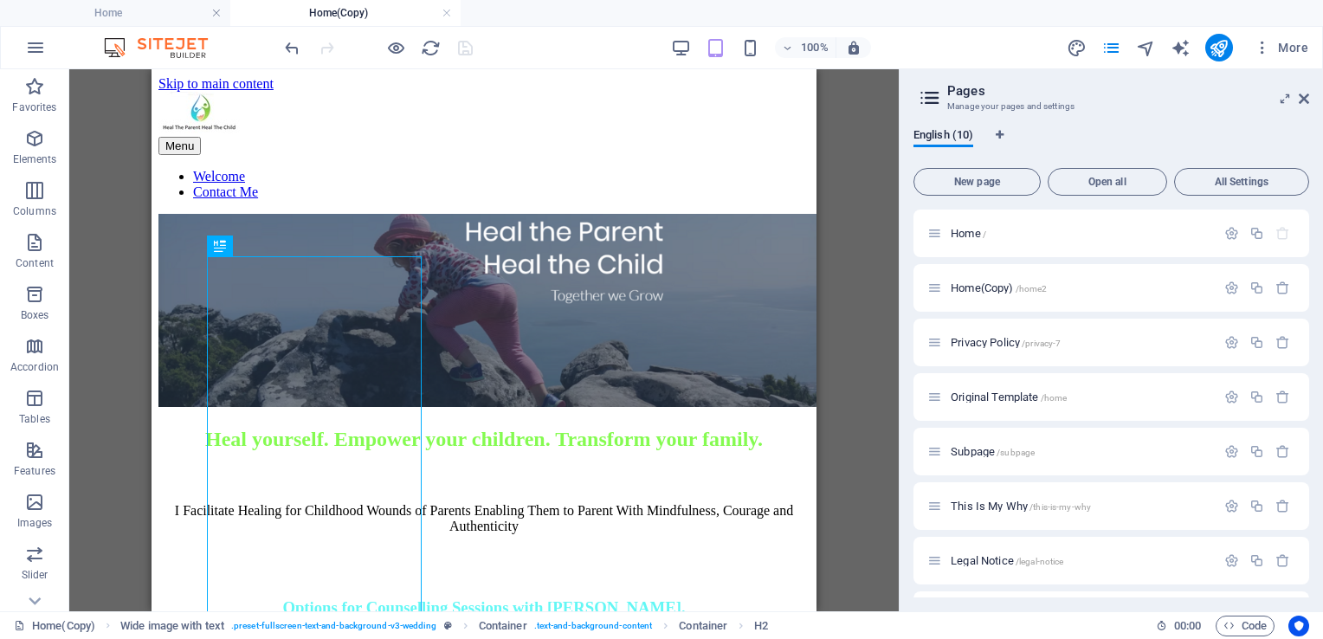
drag, startPoint x: 449, startPoint y: 15, endPoint x: 1039, endPoint y: 292, distance: 651.7
click at [449, 15] on link at bounding box center [447, 13] width 10 height 16
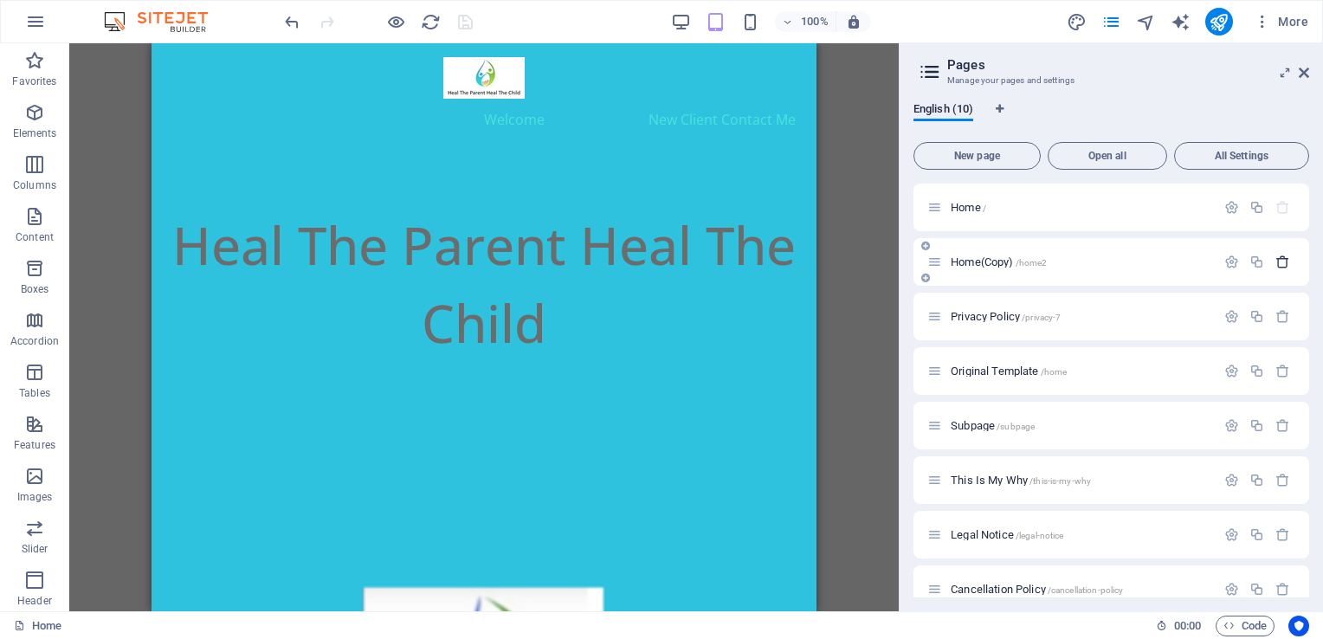
click at [1278, 265] on icon "button" at bounding box center [1283, 262] width 15 height 15
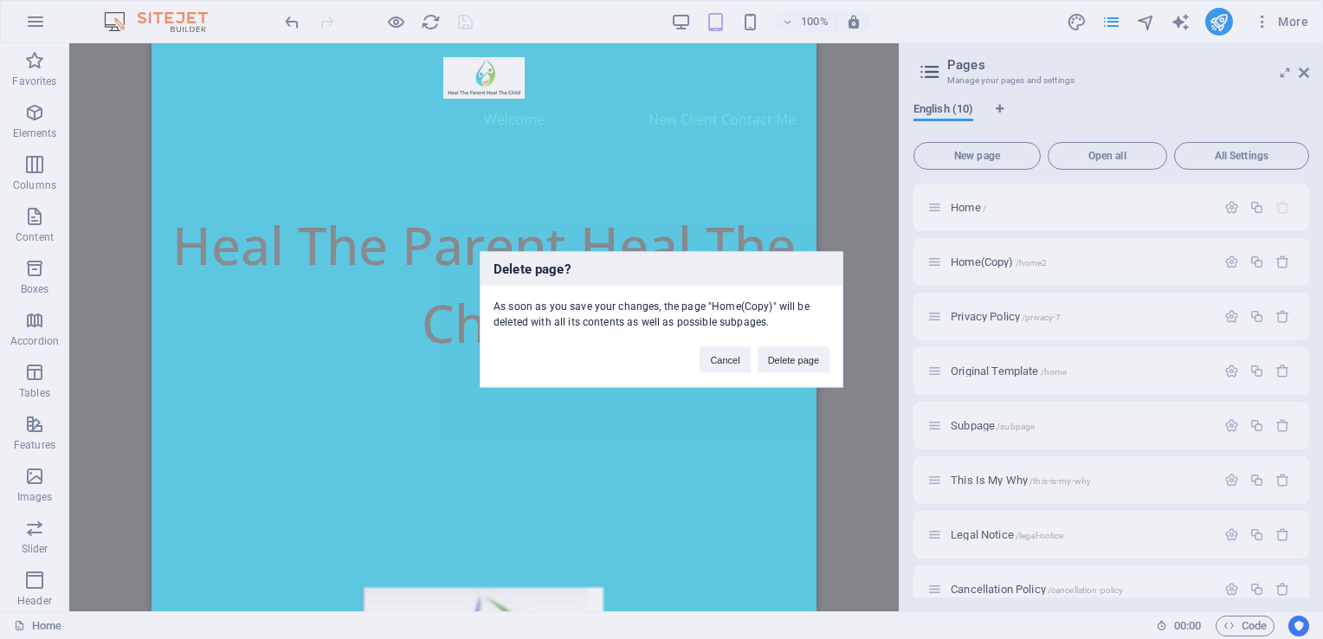
click at [961, 260] on div "Delete page? As soon as you save your changes, the page "Home(Copy)" will be de…" at bounding box center [661, 319] width 1323 height 639
click at [721, 360] on button "Cancel" at bounding box center [725, 360] width 50 height 26
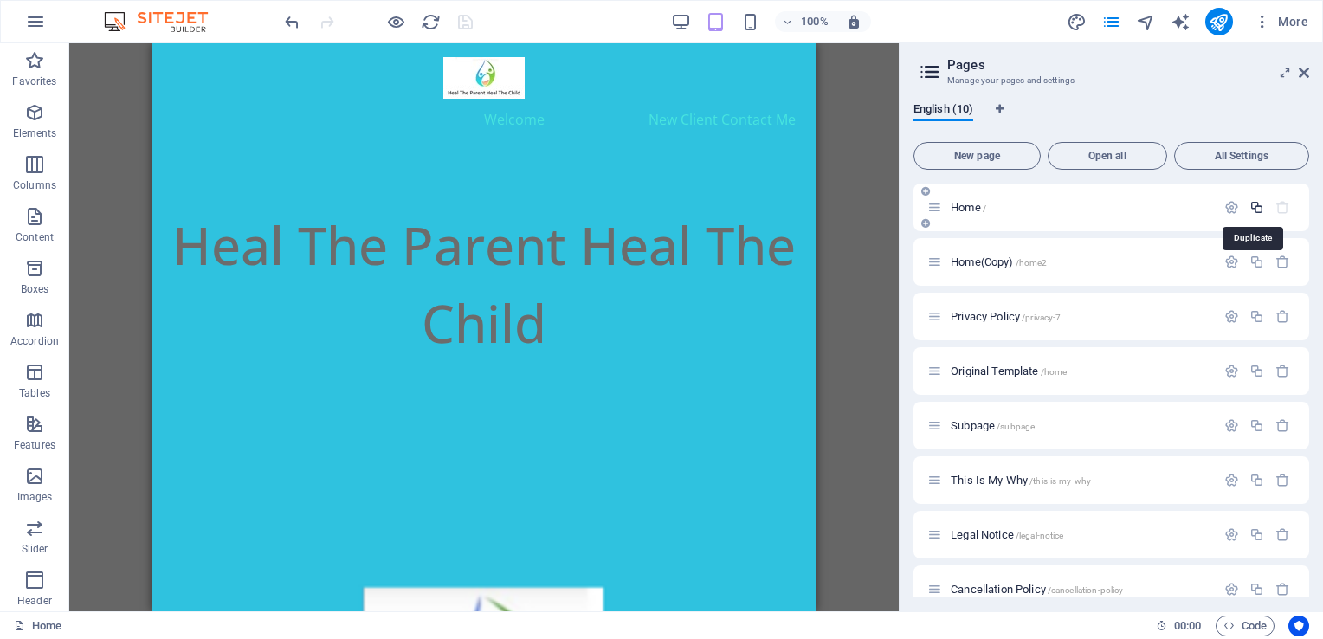
click at [1254, 207] on icon "button" at bounding box center [1257, 207] width 15 height 15
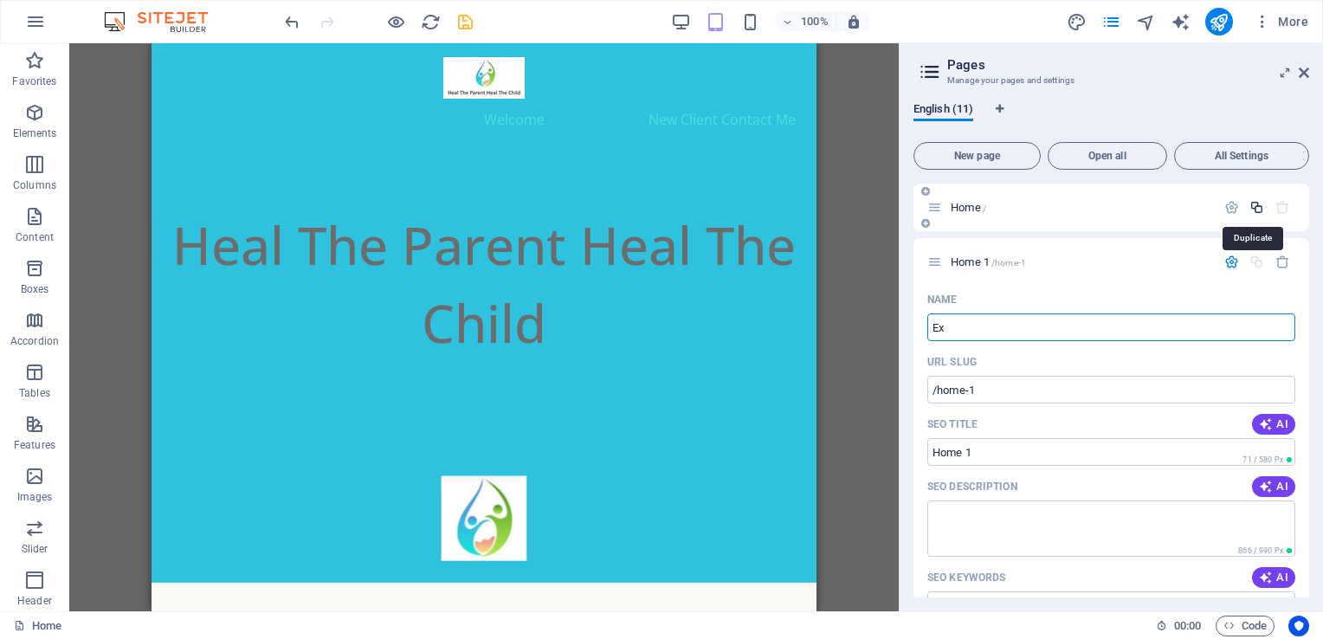
type input "Exi"
type input "/ex"
type input "Ex"
type input "Existin"
type input "/exist"
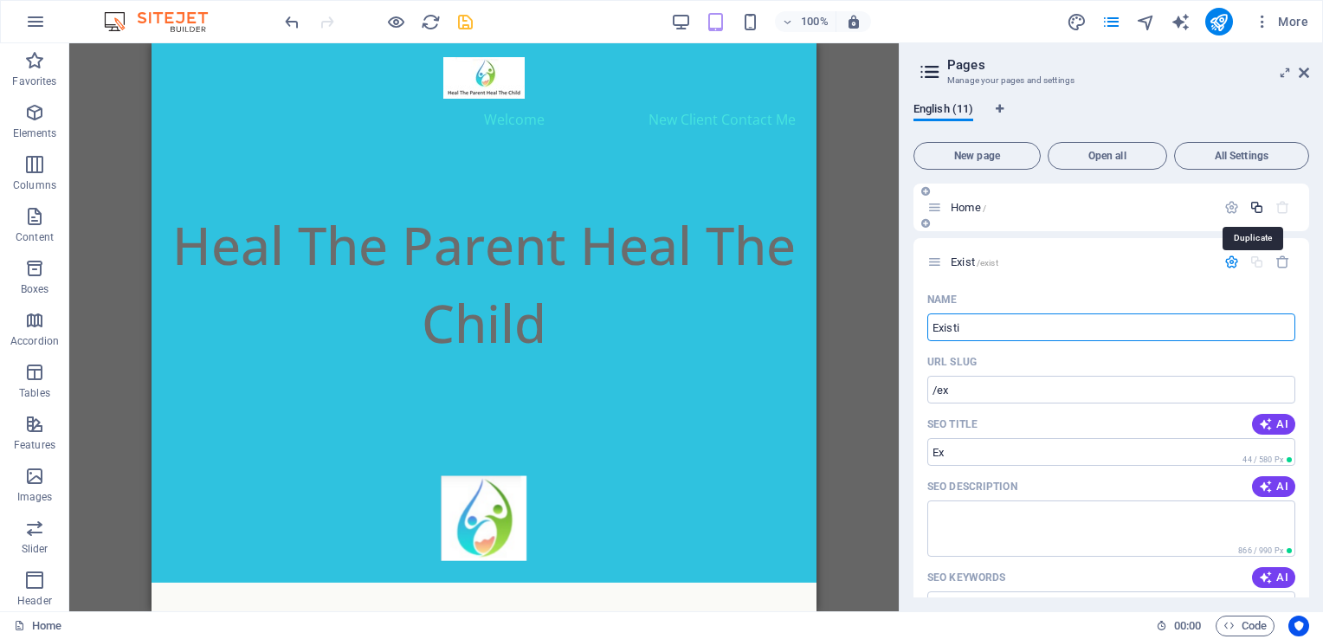
type input "Exist"
type input "Existing Cli"
type input "/existing-c"
type input "Existing C"
type input "Existing Clients"
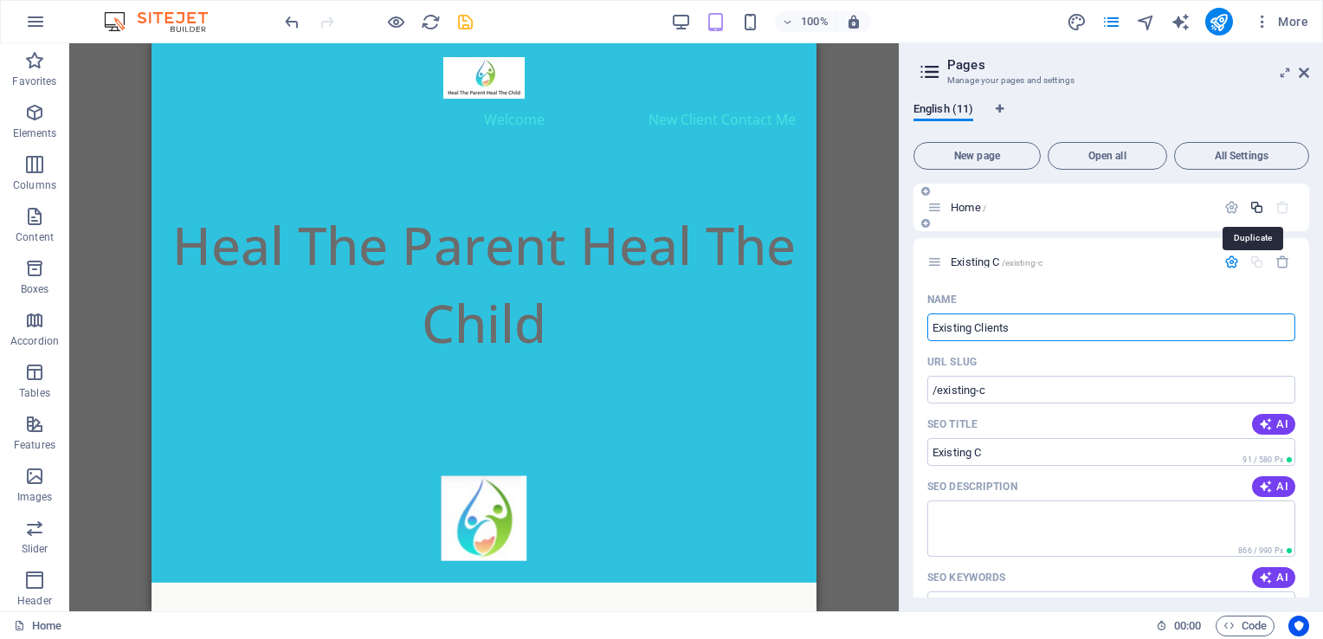
type input "/existing-clients"
type input "Existing Clients"
click at [1073, 361] on div "URL SLUG" at bounding box center [1112, 362] width 368 height 28
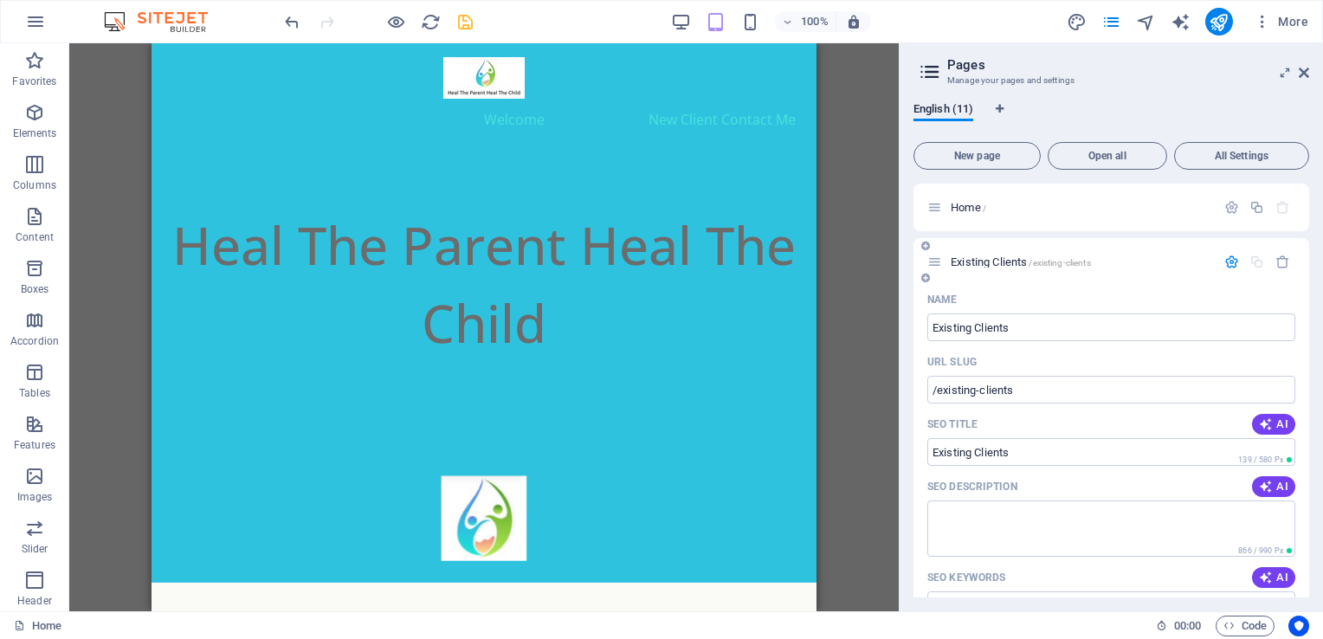
click at [1060, 289] on div "Name" at bounding box center [1112, 300] width 368 height 28
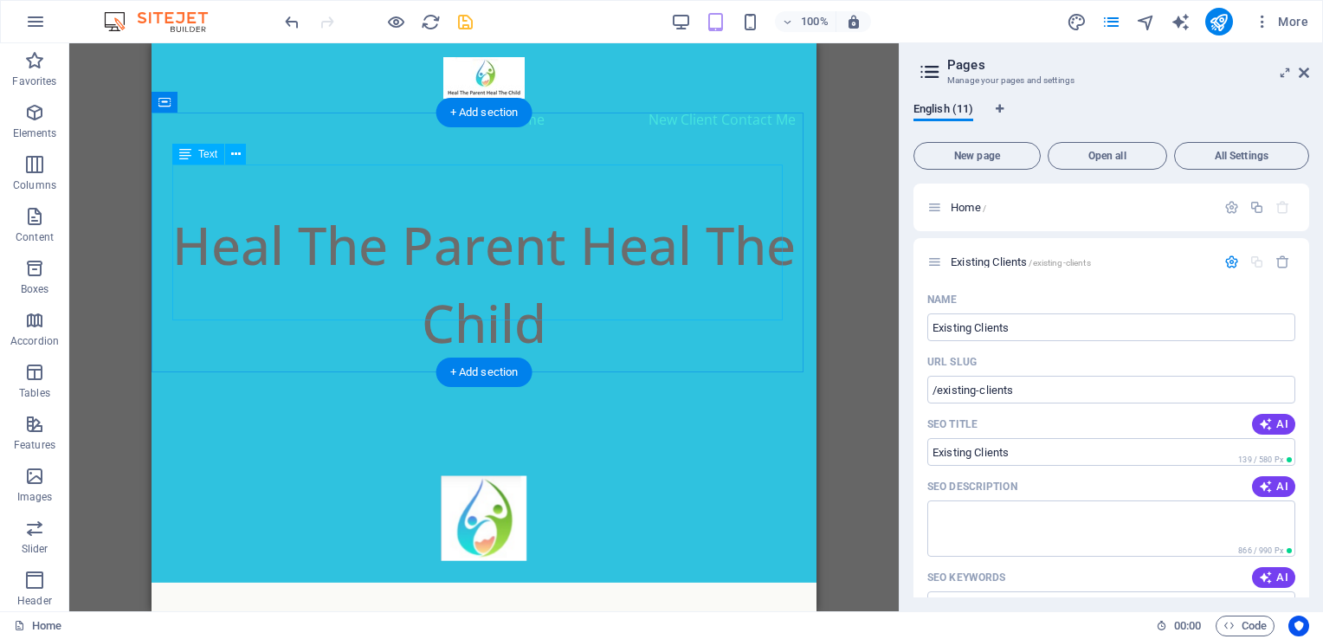
click at [475, 210] on span "Heal The Parent Heal The Child" at bounding box center [484, 284] width 624 height 149
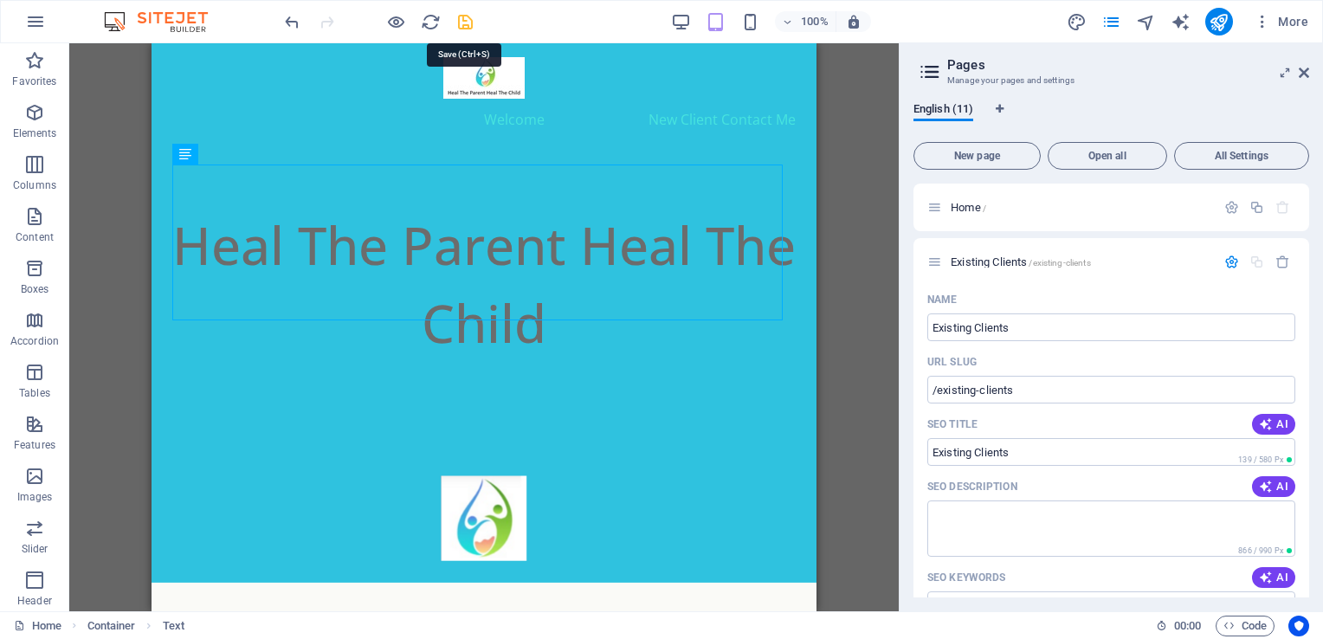
click at [465, 29] on icon "save" at bounding box center [466, 22] width 20 height 20
checkbox input "false"
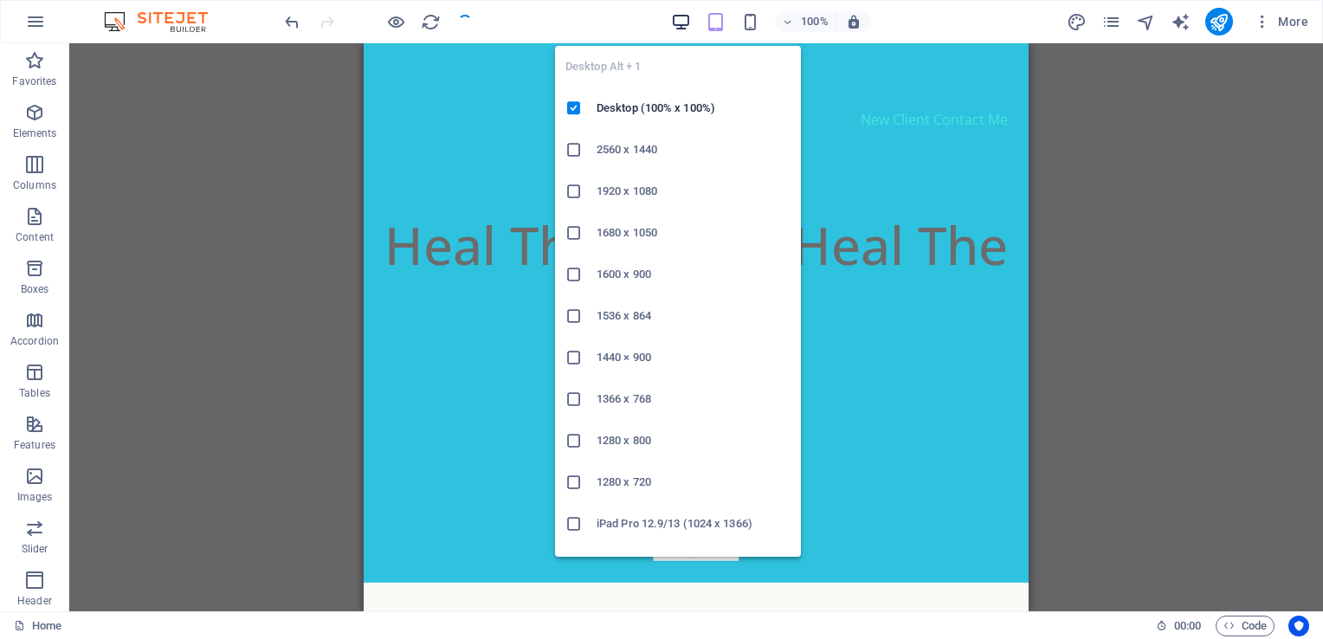
click at [680, 19] on icon "button" at bounding box center [681, 22] width 20 height 20
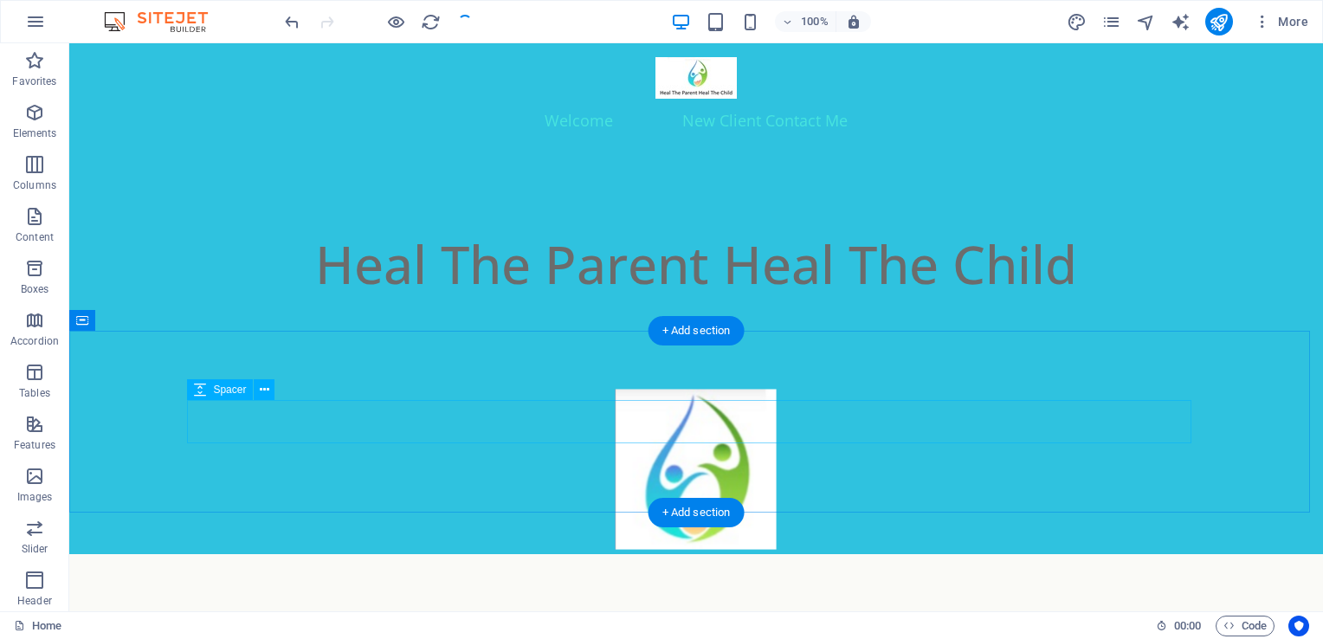
click at [1154, 624] on div at bounding box center [696, 645] width 1005 height 43
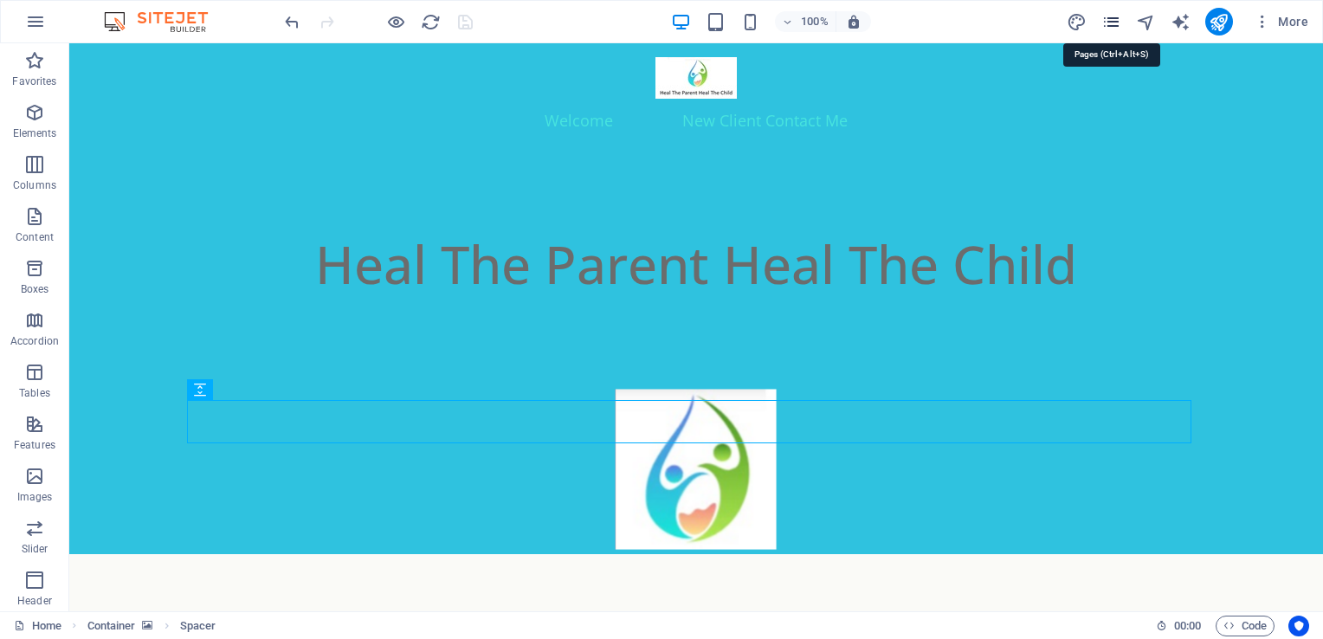
click at [1117, 21] on icon "pages" at bounding box center [1112, 22] width 20 height 20
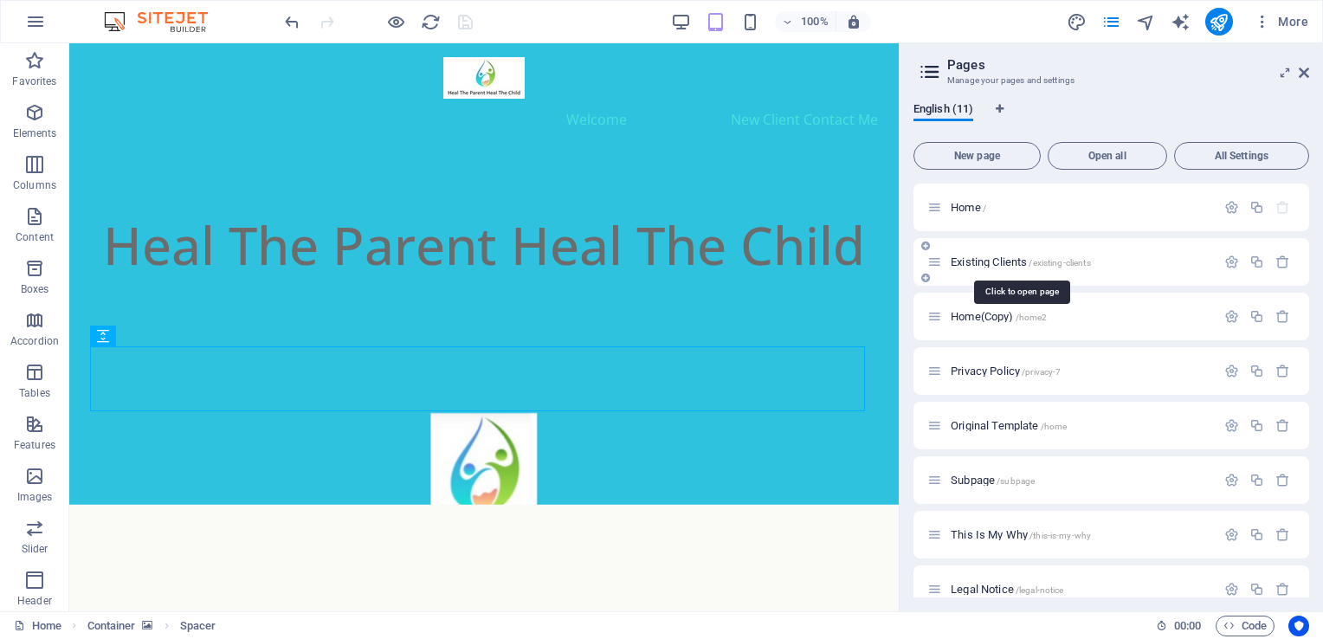
click at [976, 261] on span "Existing Clients /existing-clients" at bounding box center [1021, 262] width 140 height 13
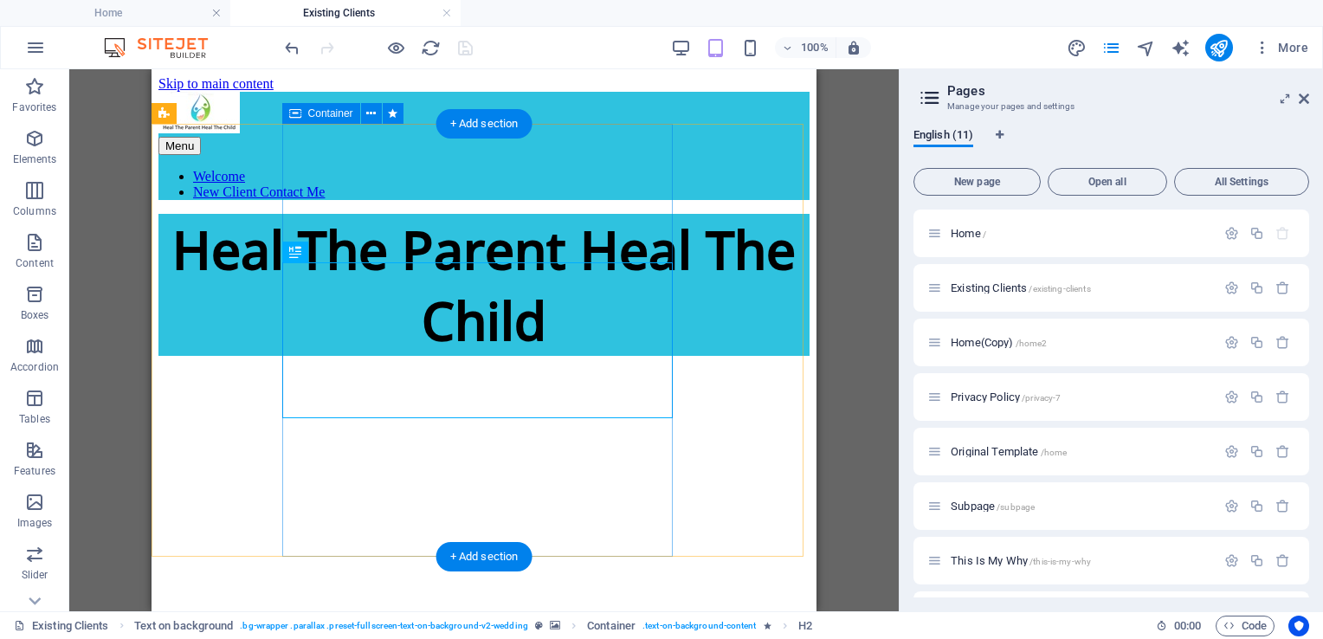
scroll to position [651, 0]
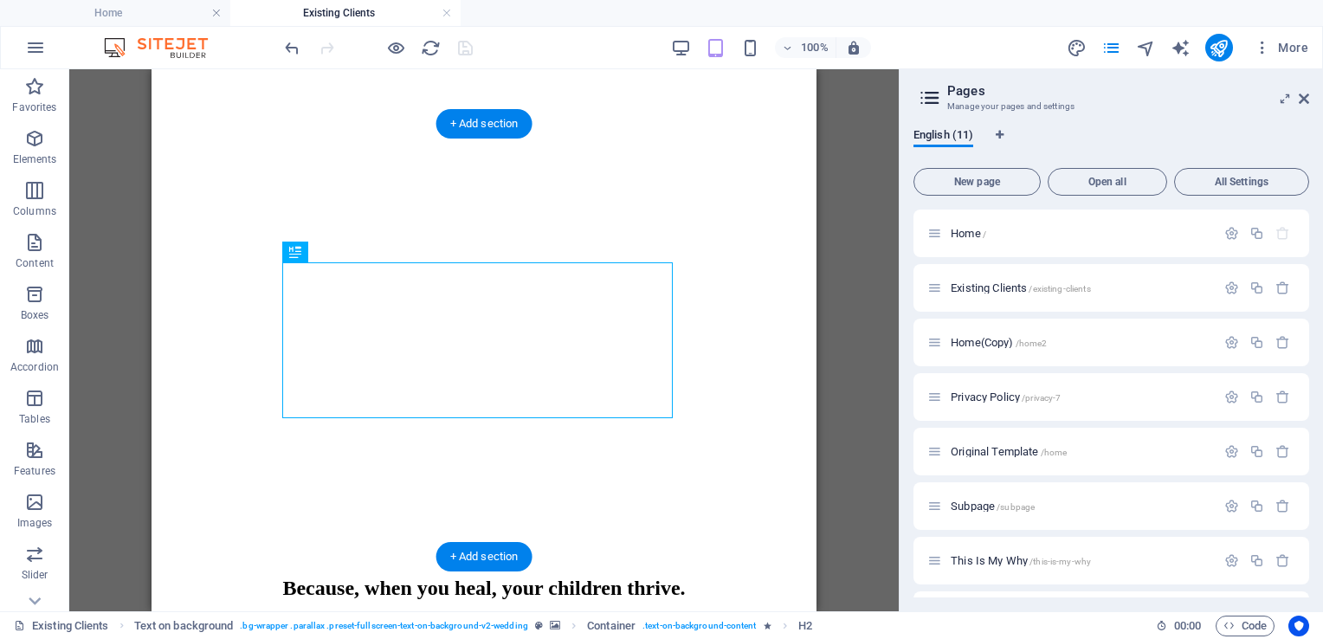
click at [706, 72] on figure at bounding box center [484, 72] width 651 height 0
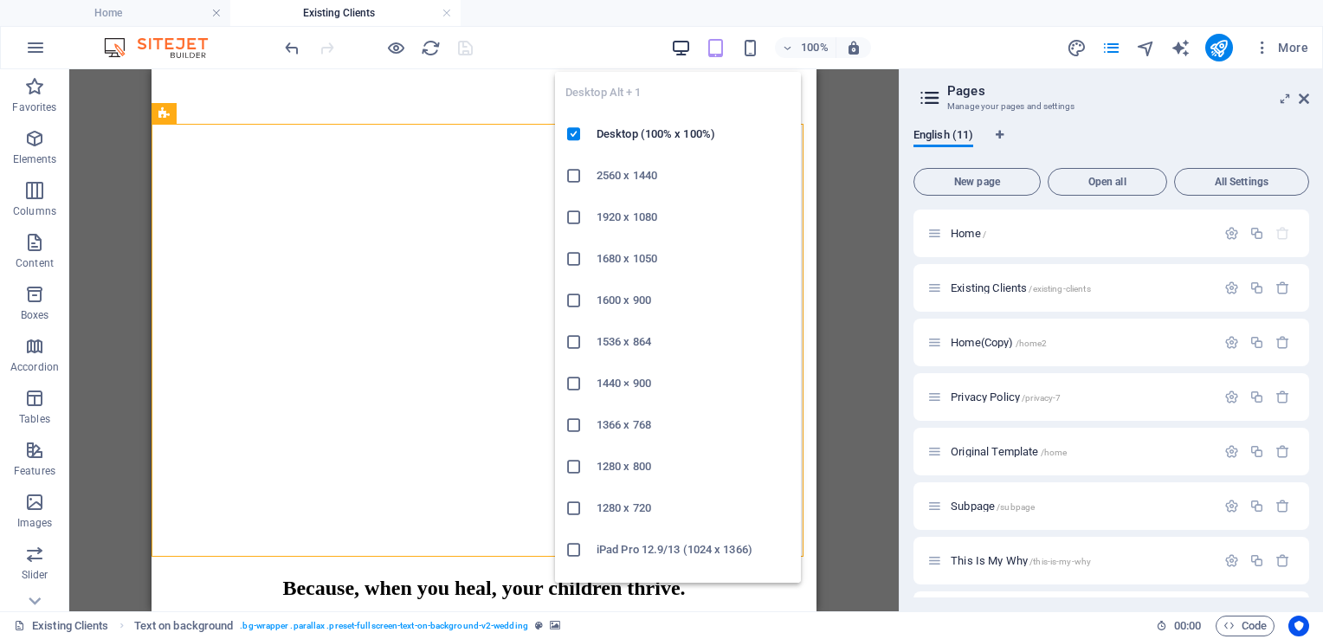
click at [683, 46] on icon "button" at bounding box center [681, 48] width 20 height 20
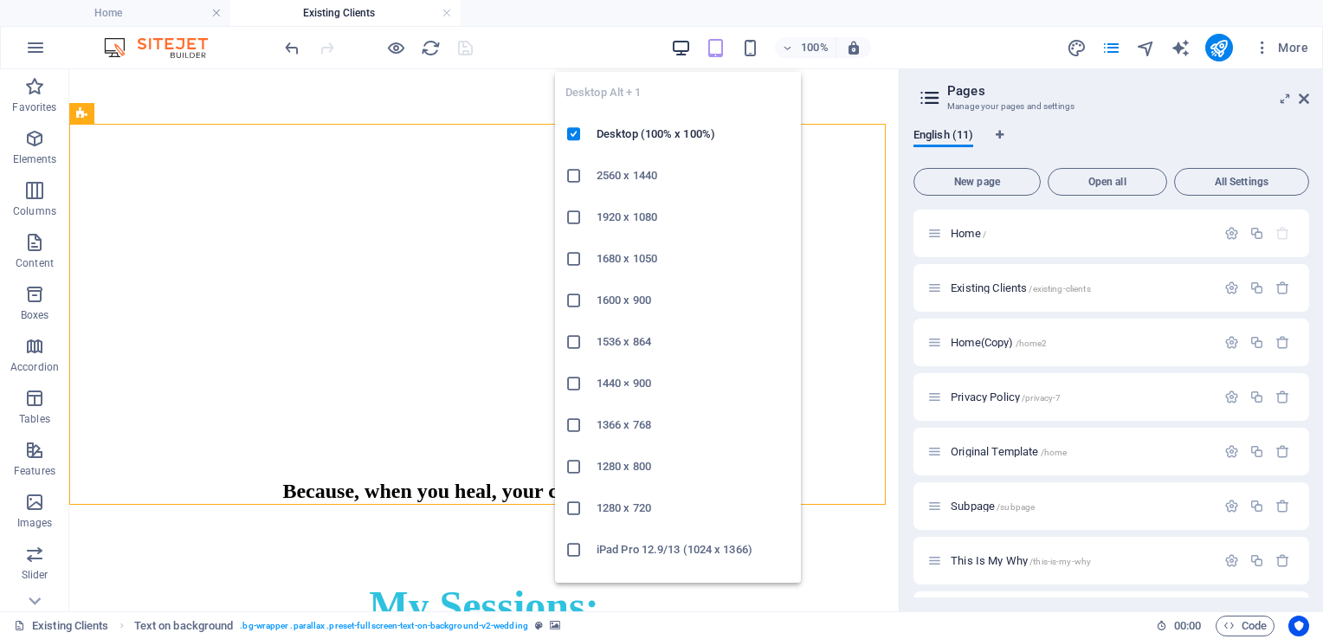
scroll to position [573, 0]
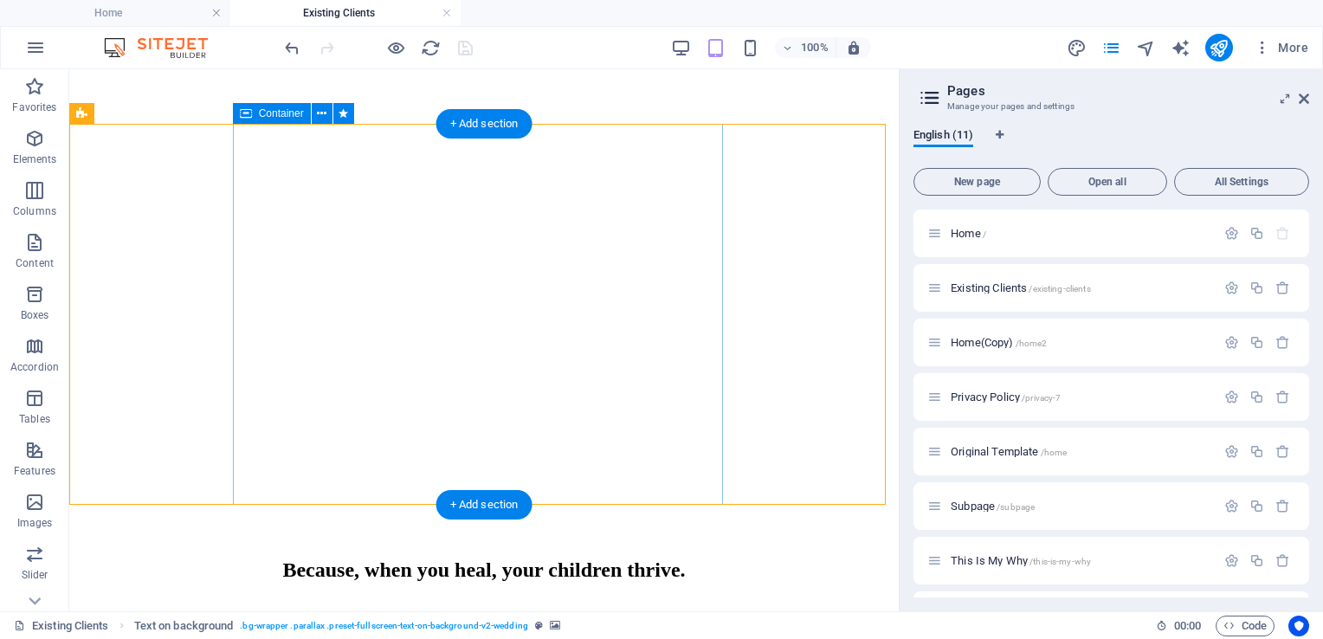
click at [415, 559] on div "Because, when you heal, your children thrive." at bounding box center [484, 570] width 816 height 23
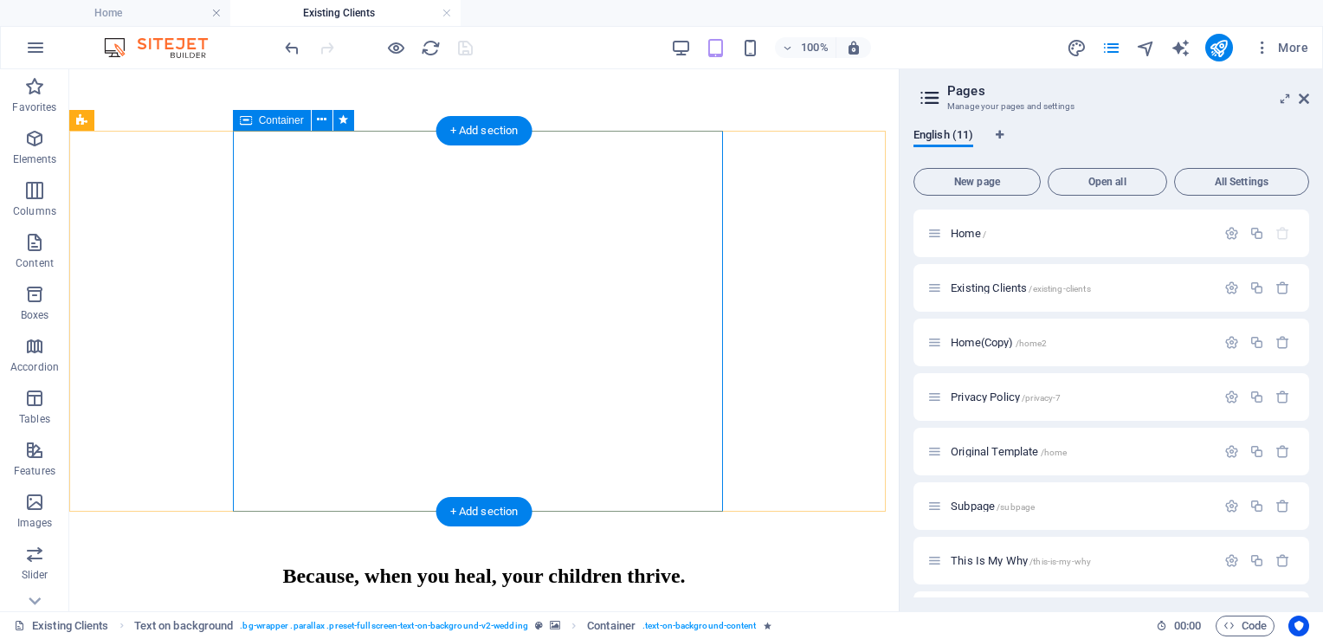
scroll to position [926, 0]
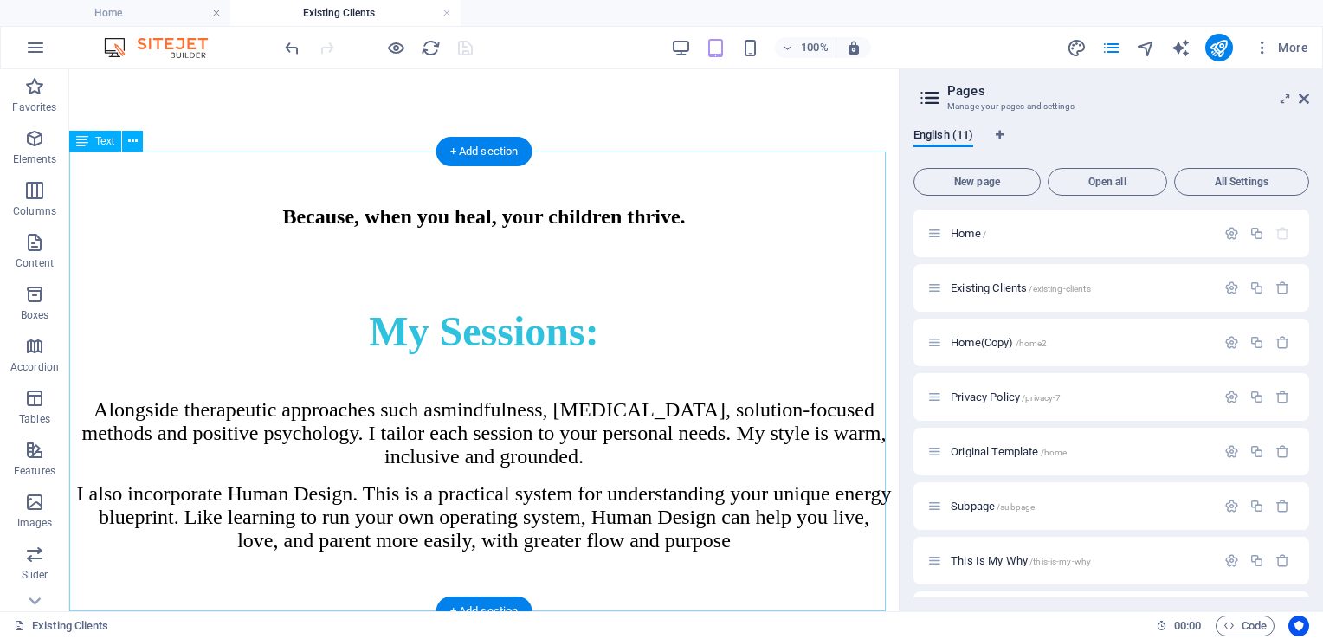
click at [403, 256] on div "My Sessions: Alongside therapeutic approaches such as mindfulness, [MEDICAL_DAT…" at bounding box center [484, 477] width 816 height 462
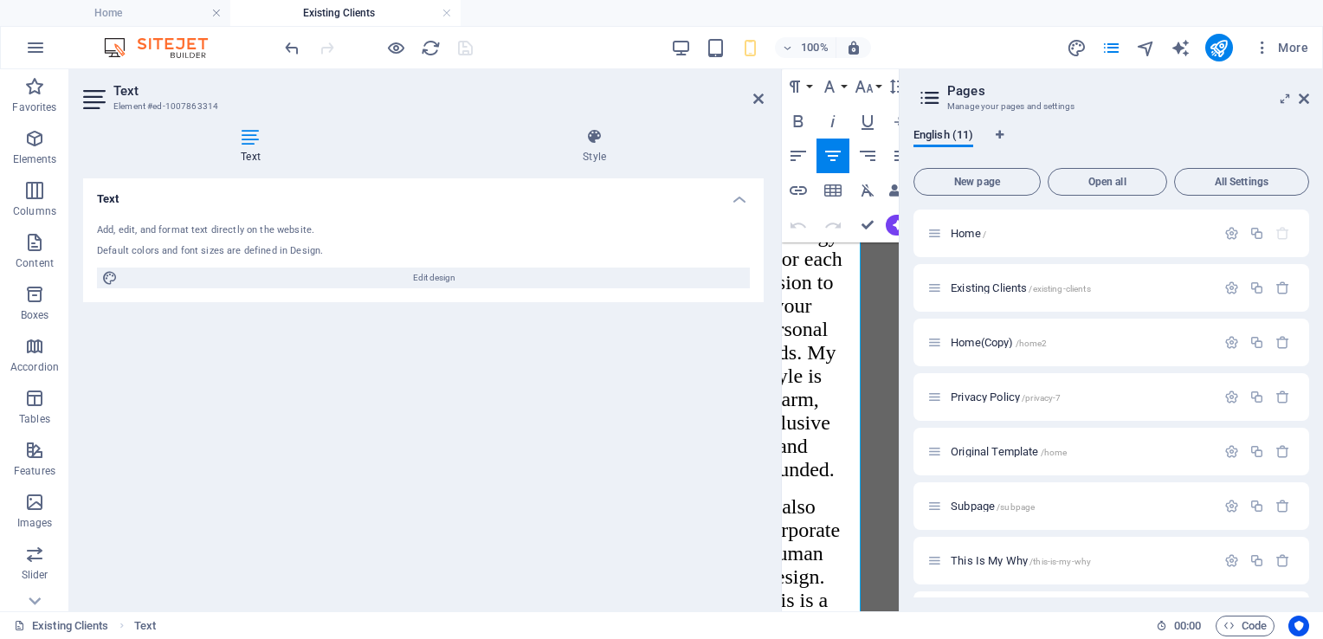
scroll to position [2526, 66]
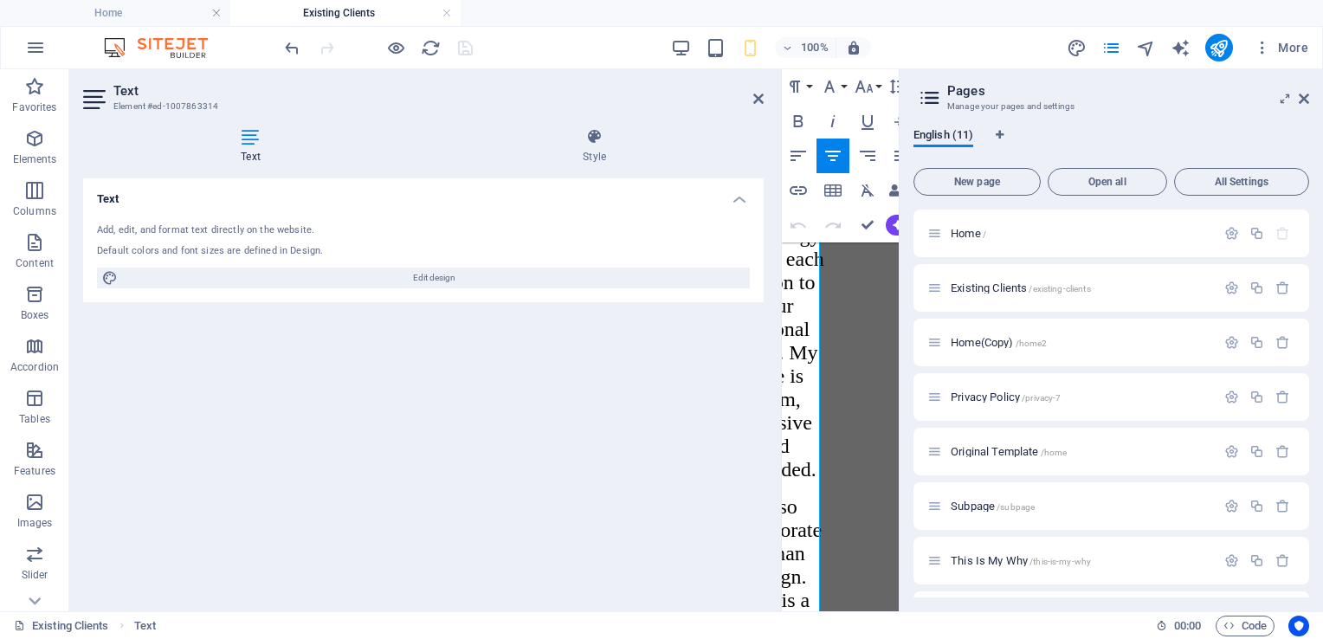
drag, startPoint x: 812, startPoint y: 422, endPoint x: 874, endPoint y: 324, distance: 116.1
click at [758, 99] on icon at bounding box center [759, 99] width 10 height 14
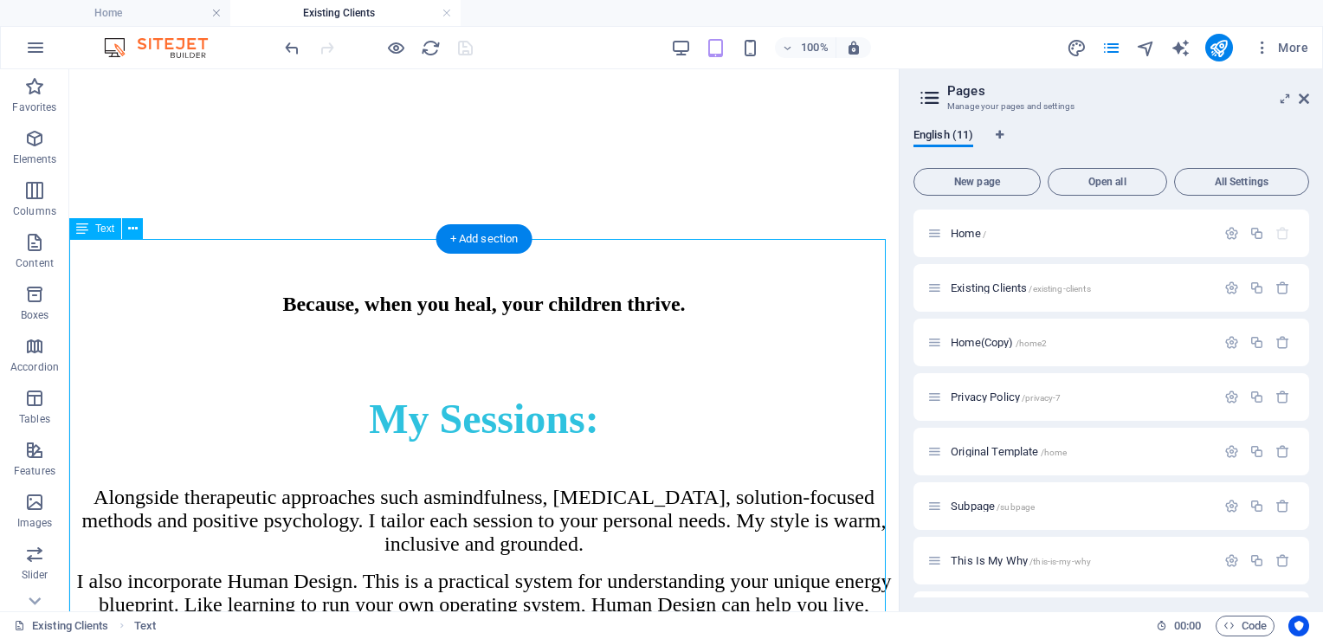
scroll to position [838, 0]
click at [389, 352] on div "My Sessions: Alongside therapeutic approaches such as mindfulness, [MEDICAL_DAT…" at bounding box center [484, 564] width 816 height 462
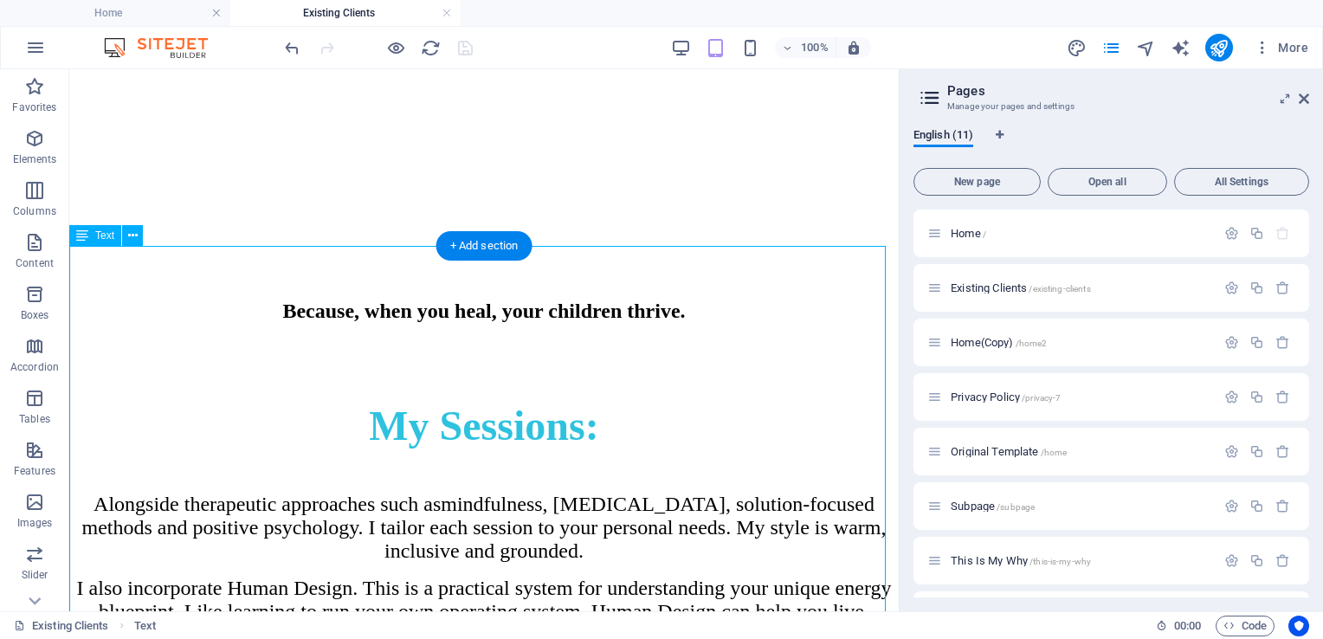
scroll to position [831, 0]
click at [106, 237] on span "Text" at bounding box center [104, 235] width 19 height 10
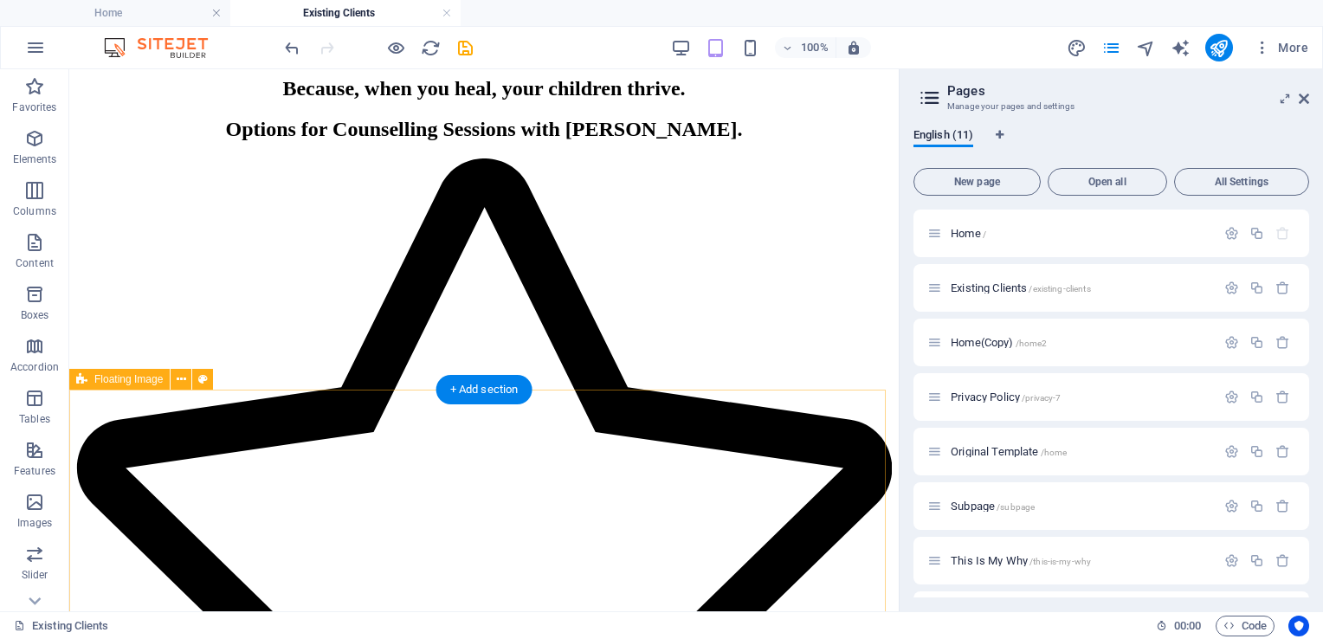
scroll to position [1053, 0]
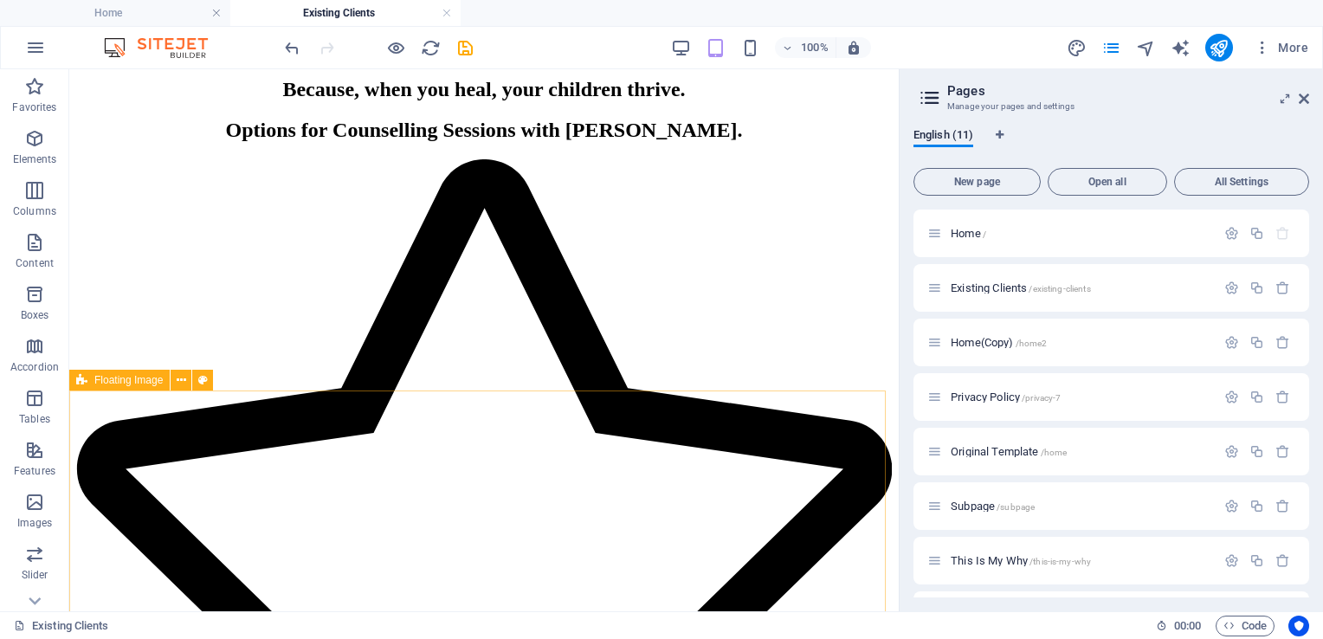
click at [121, 382] on span "Floating Image" at bounding box center [128, 380] width 68 height 10
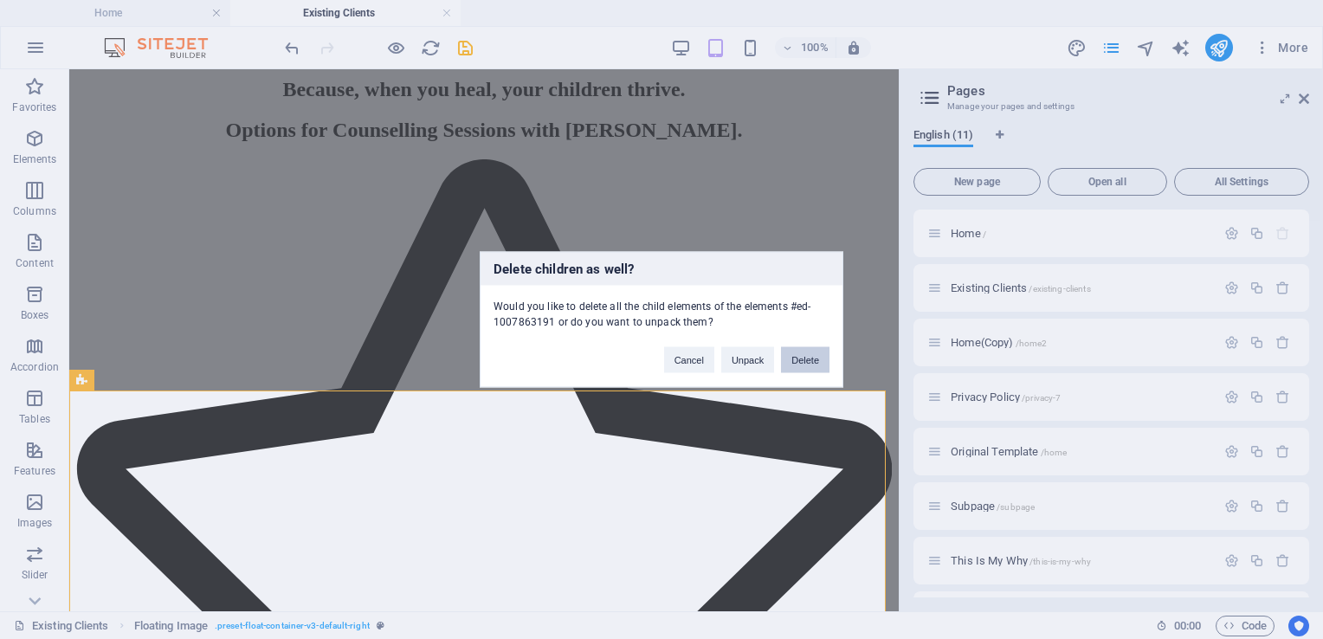
click at [800, 361] on button "Delete" at bounding box center [805, 360] width 49 height 26
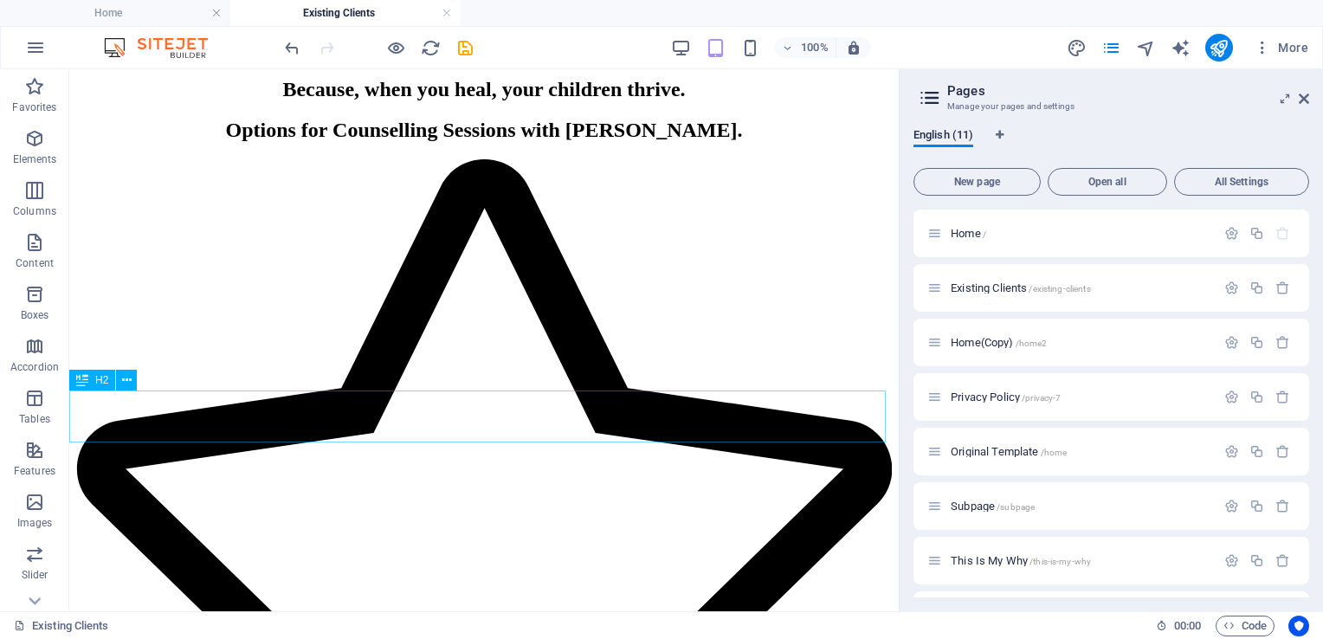
click at [101, 375] on span "H2" at bounding box center [101, 380] width 13 height 10
click at [108, 385] on span "Boxes" at bounding box center [108, 380] width 29 height 10
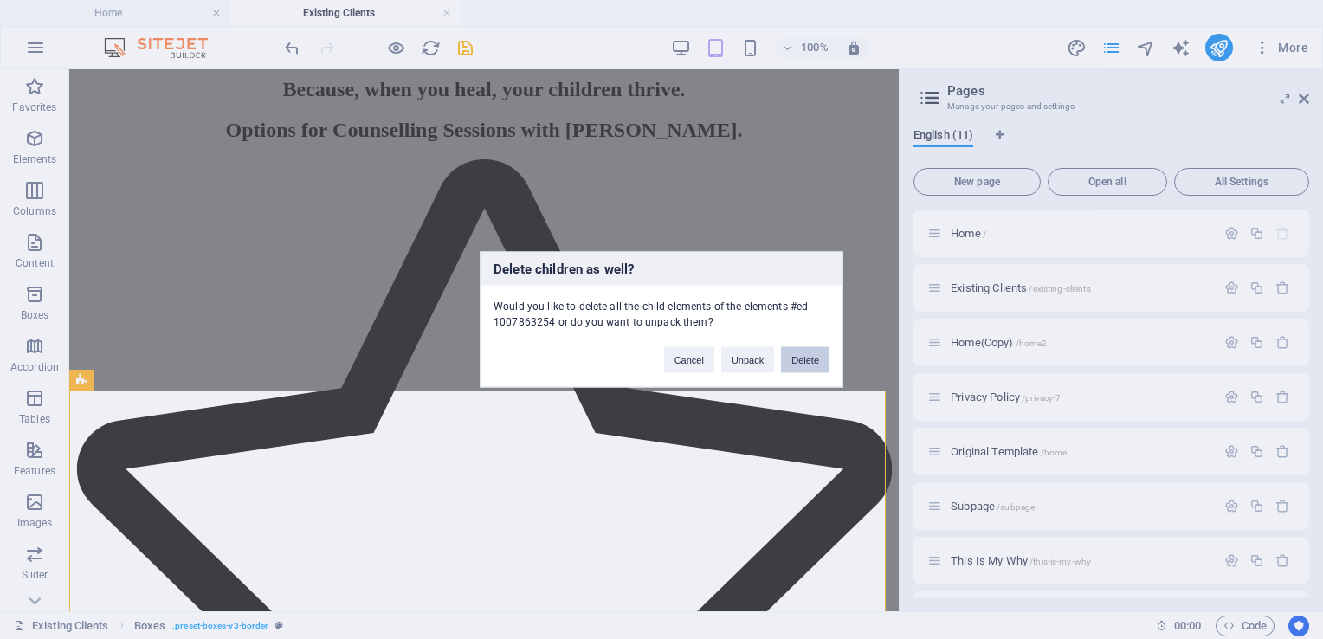
click at [806, 359] on button "Delete" at bounding box center [805, 360] width 49 height 26
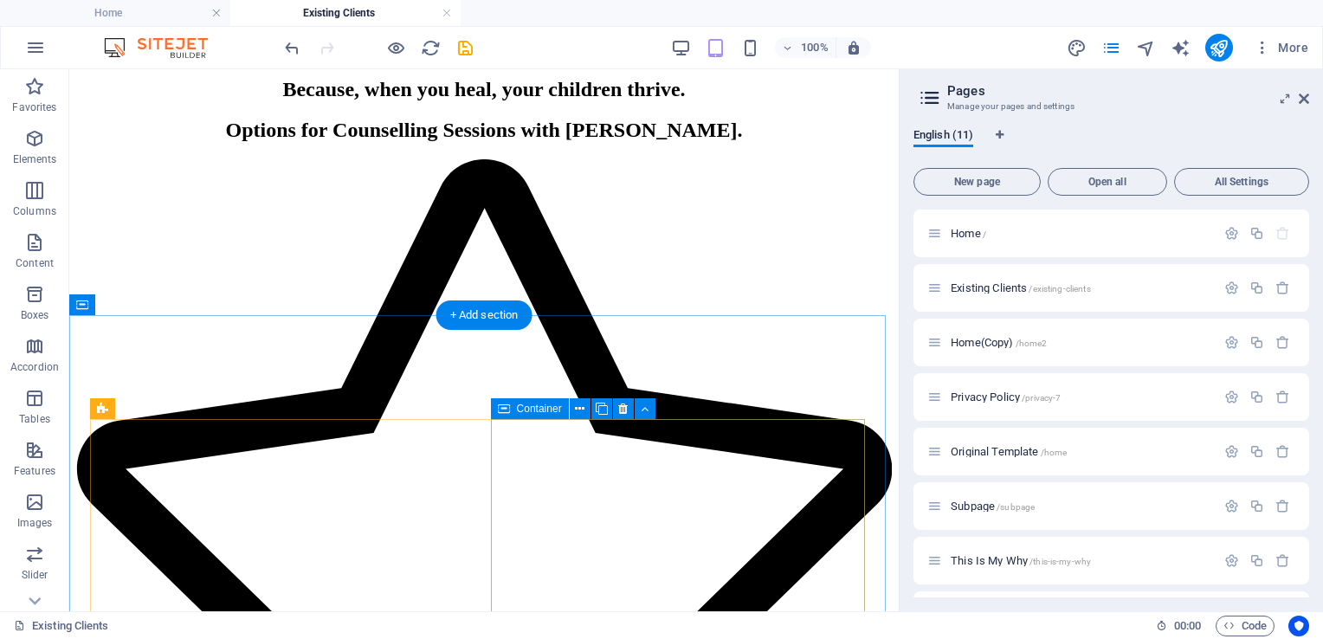
scroll to position [1129, 0]
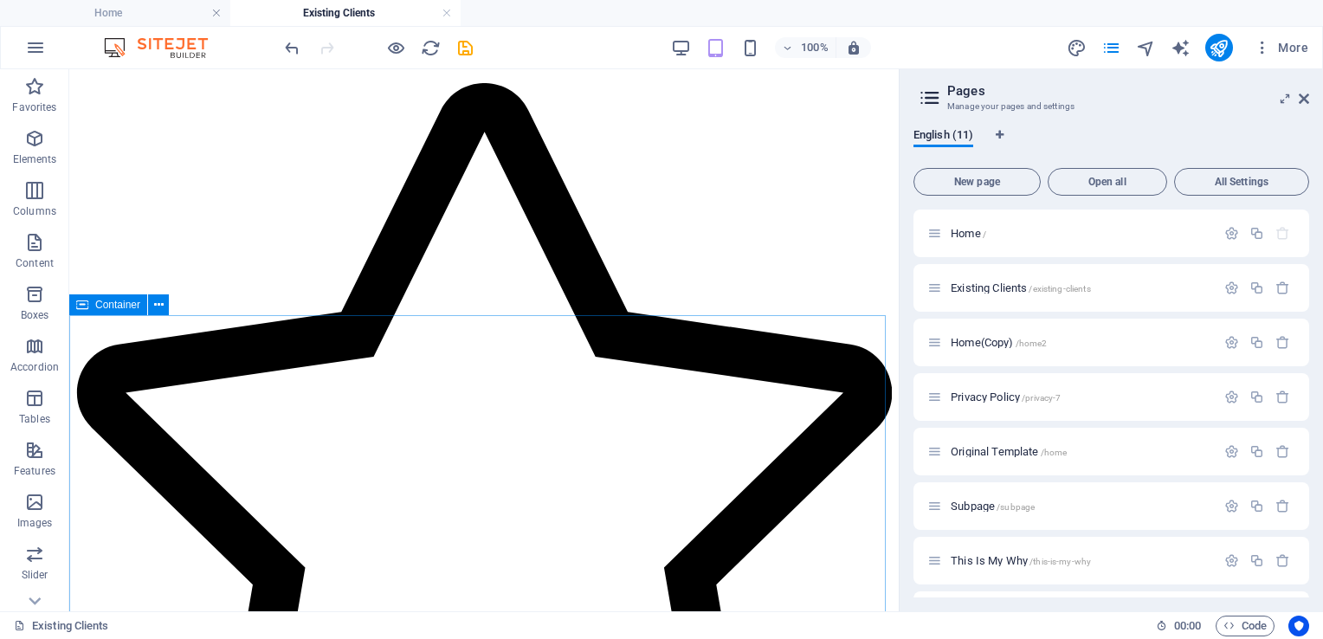
click at [107, 307] on span "Container" at bounding box center [117, 305] width 45 height 10
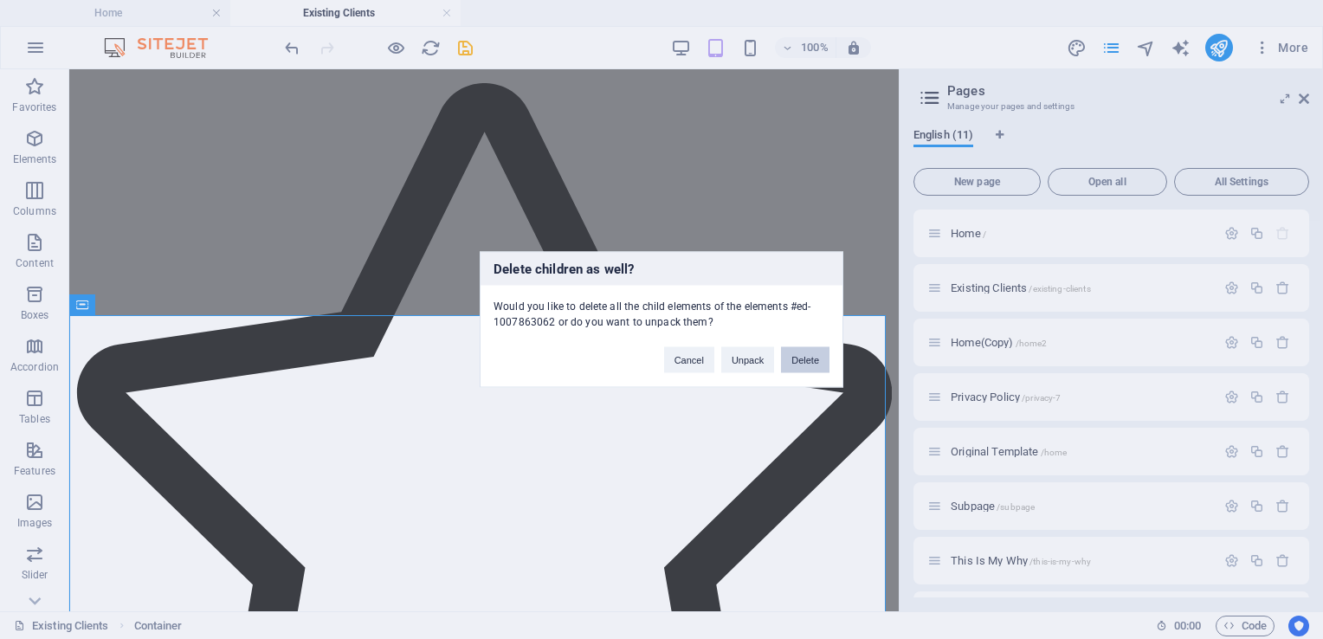
click at [811, 365] on button "Delete" at bounding box center [805, 360] width 49 height 26
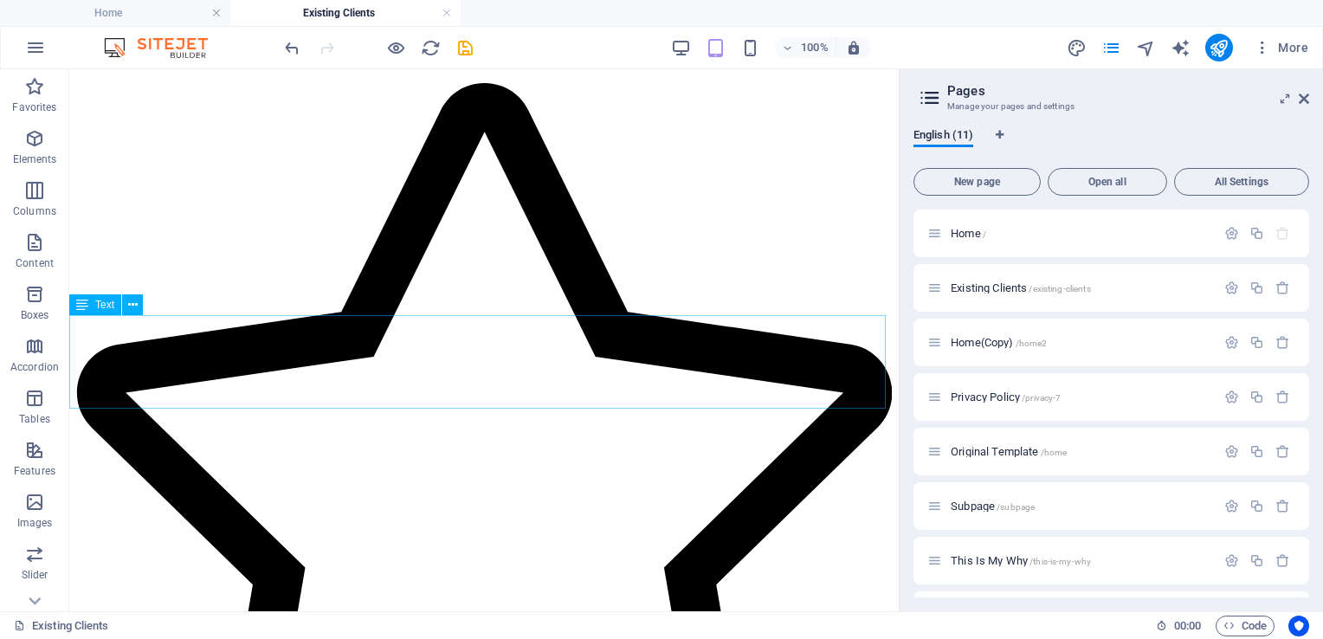
click at [100, 301] on span "Text" at bounding box center [104, 305] width 19 height 10
click at [135, 411] on span "Container" at bounding box center [148, 409] width 45 height 10
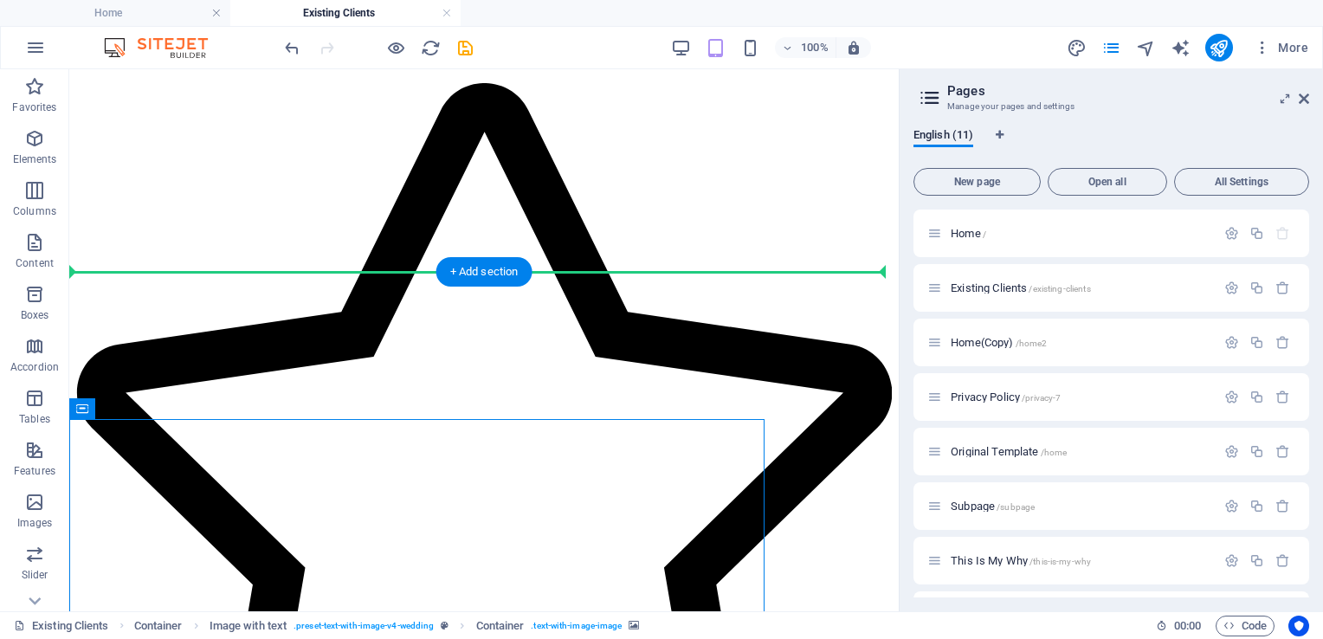
drag, startPoint x: 443, startPoint y: 525, endPoint x: 659, endPoint y: 256, distance: 345.6
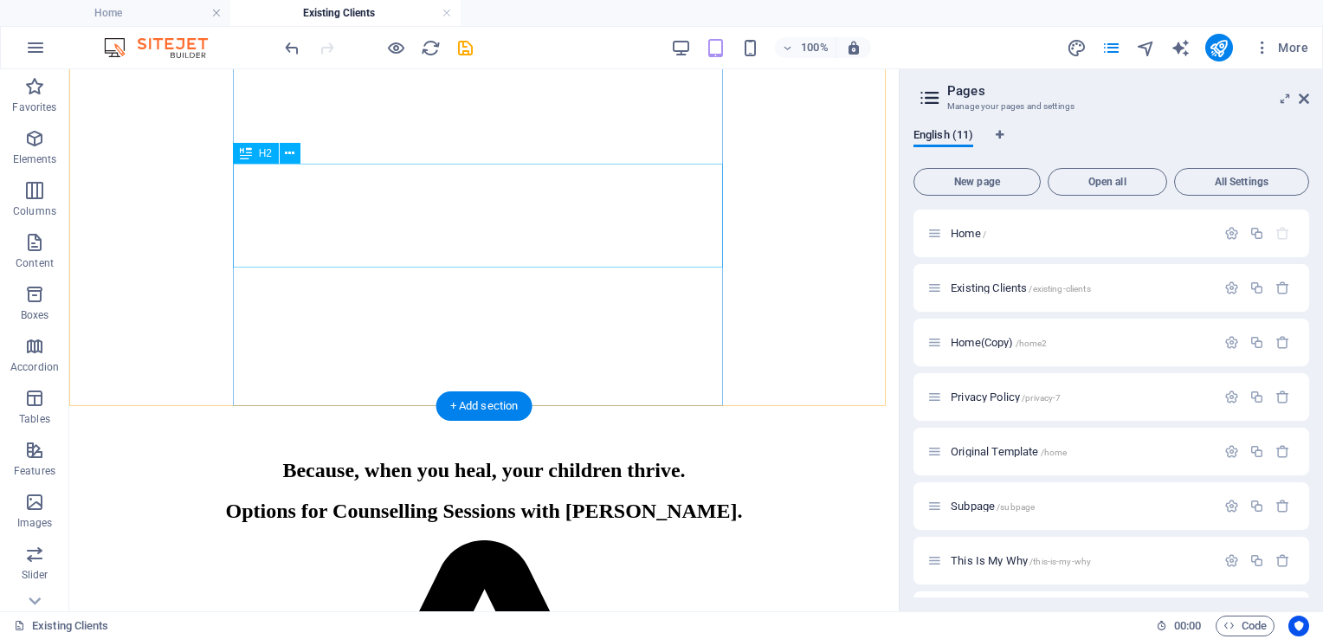
scroll to position [676, 0]
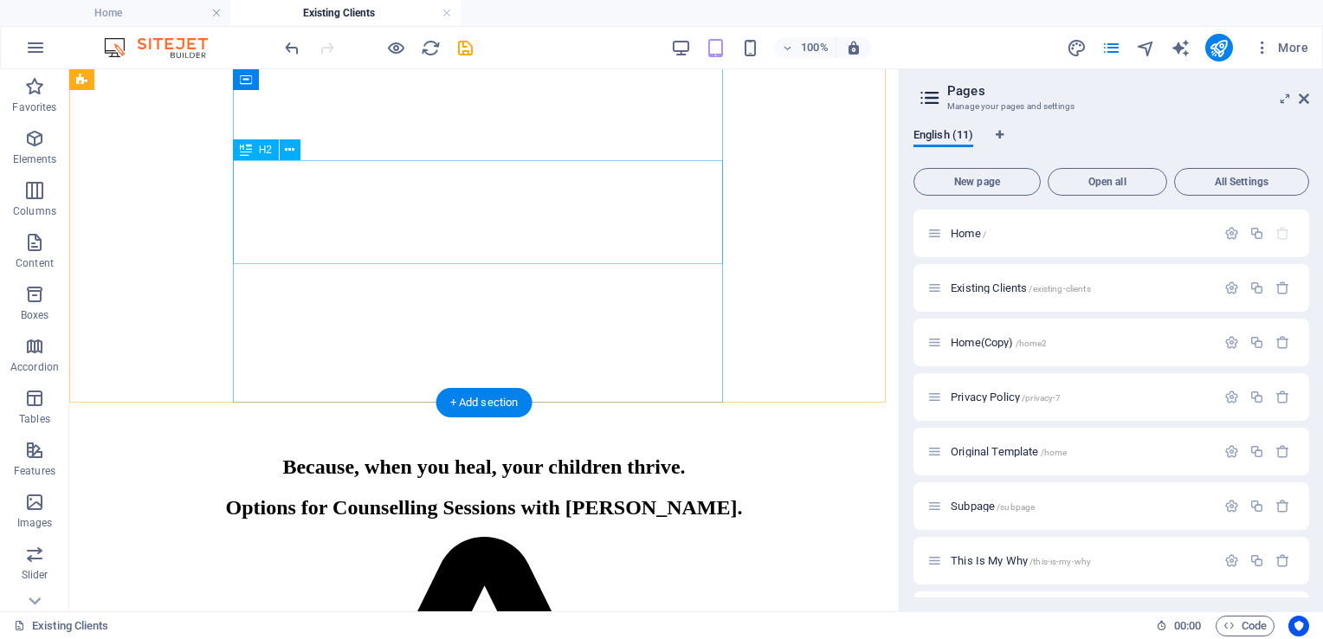
click at [672, 456] on div "Because, when you heal, your children thrive." at bounding box center [484, 467] width 816 height 23
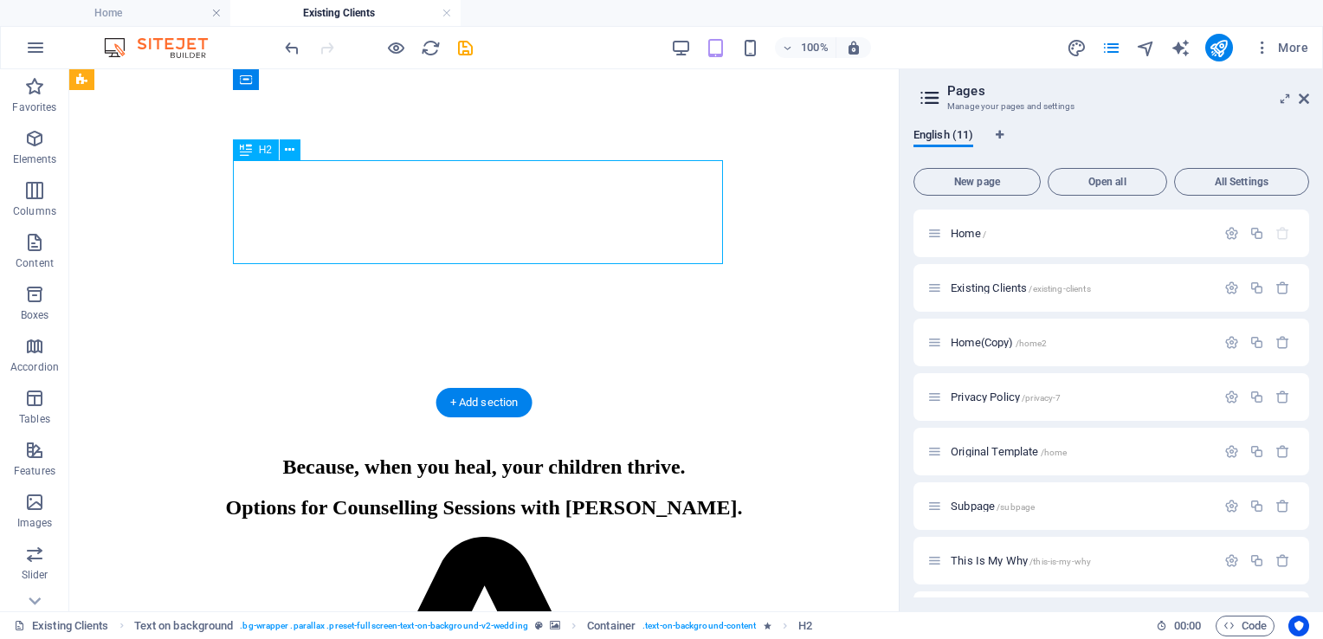
click at [672, 456] on div "Because, when you heal, your children thrive." at bounding box center [484, 467] width 816 height 23
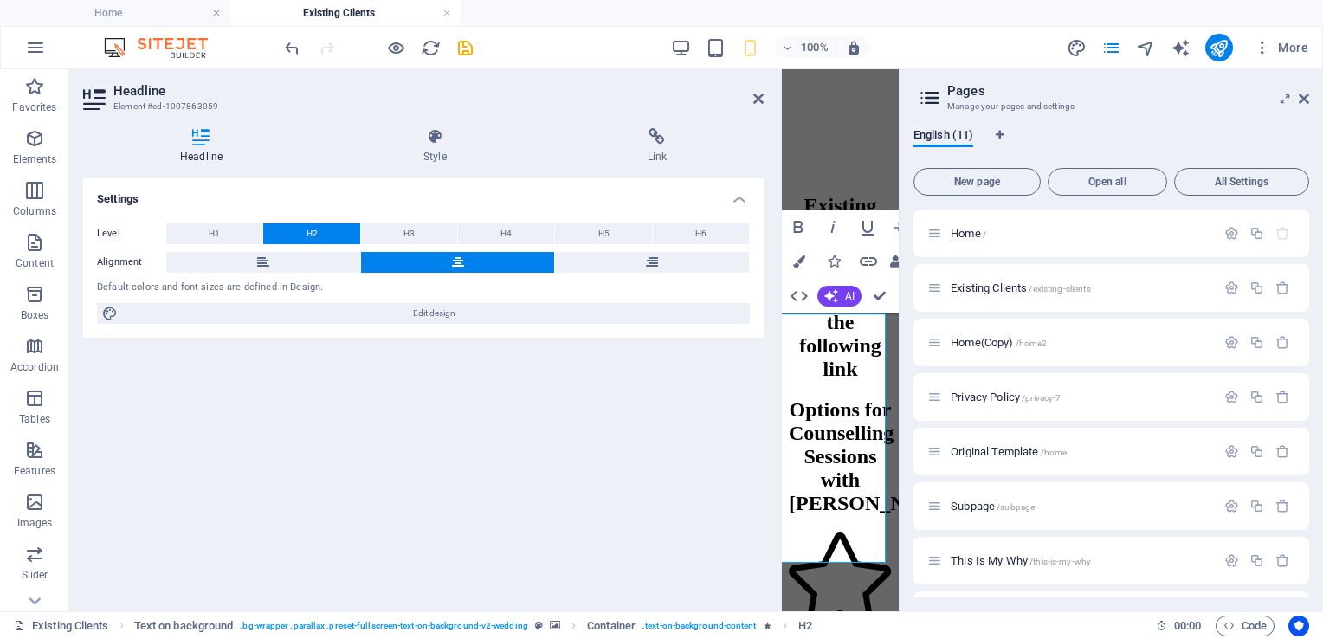
scroll to position [1874, 0]
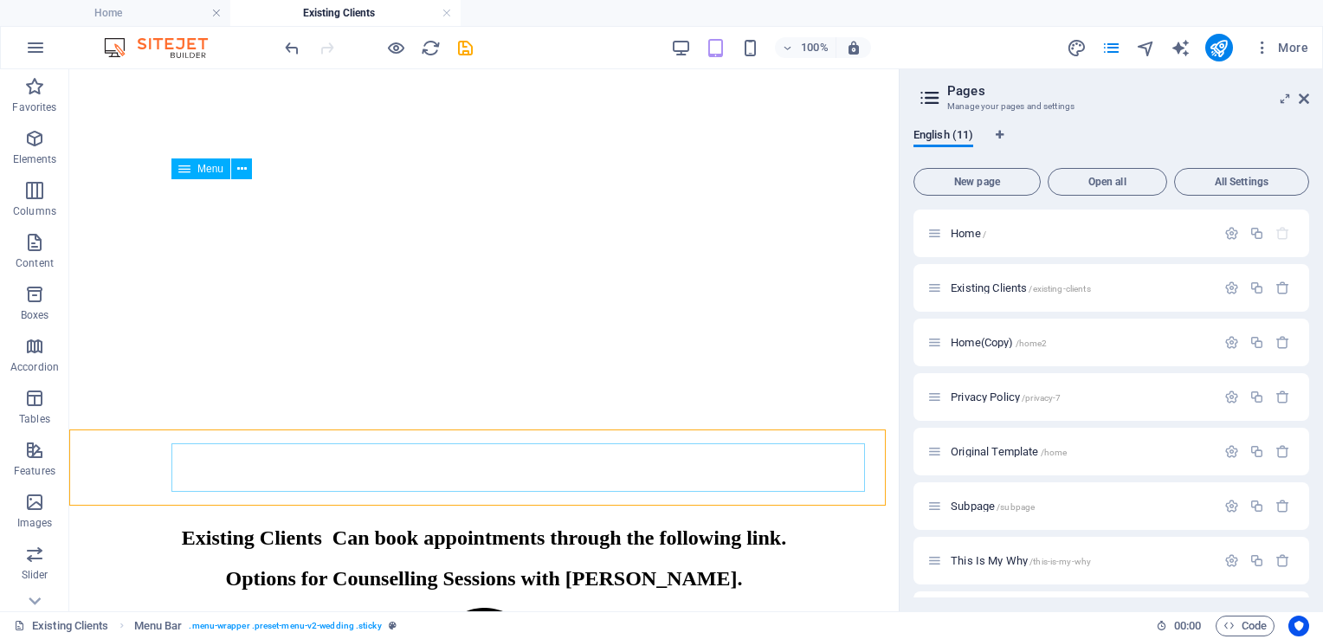
scroll to position [573, 0]
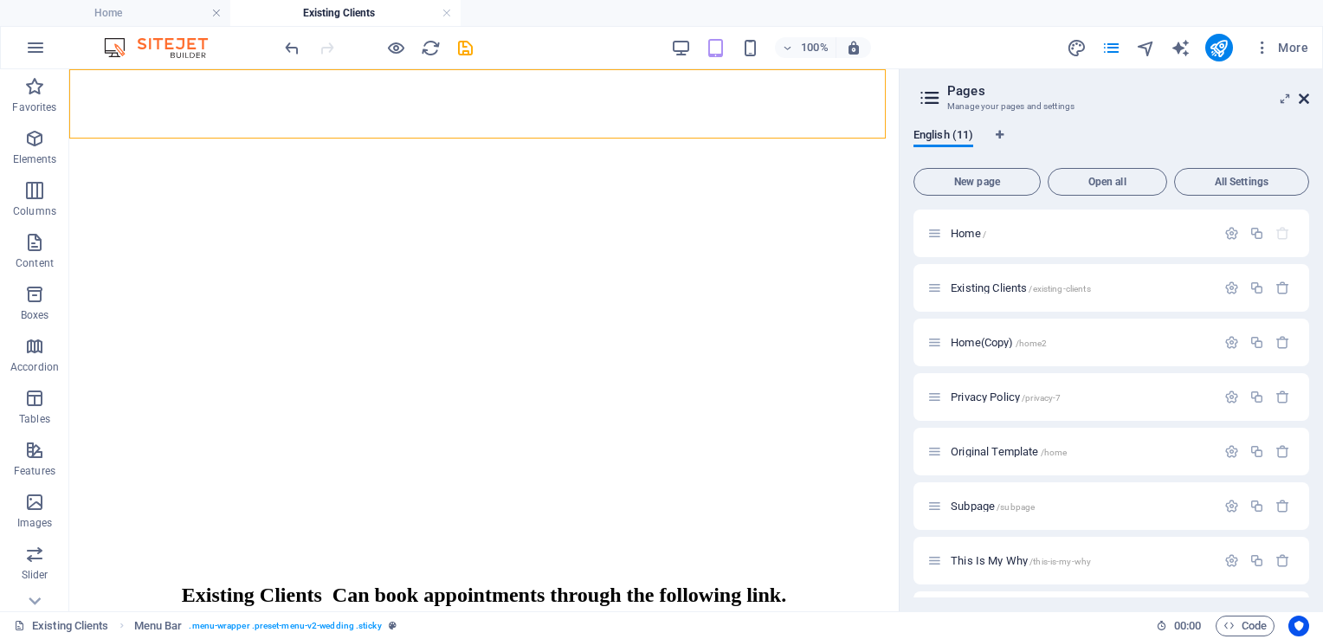
click at [1304, 95] on icon at bounding box center [1304, 99] width 10 height 14
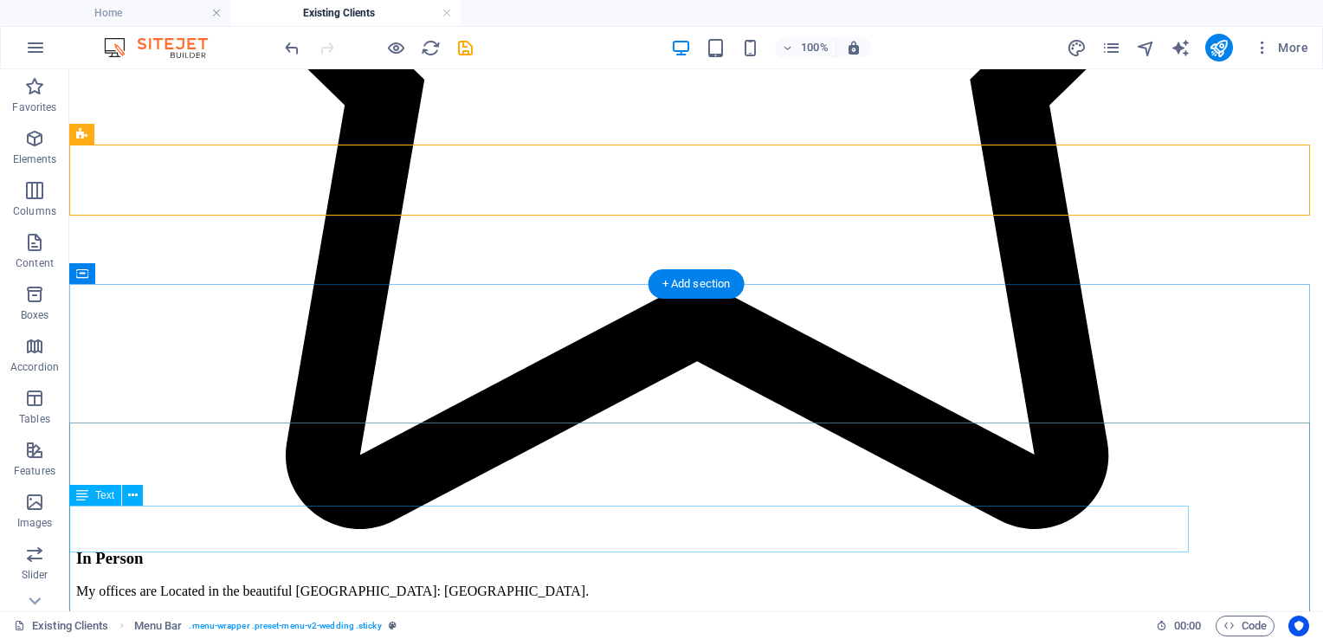
scroll to position [1857, 0]
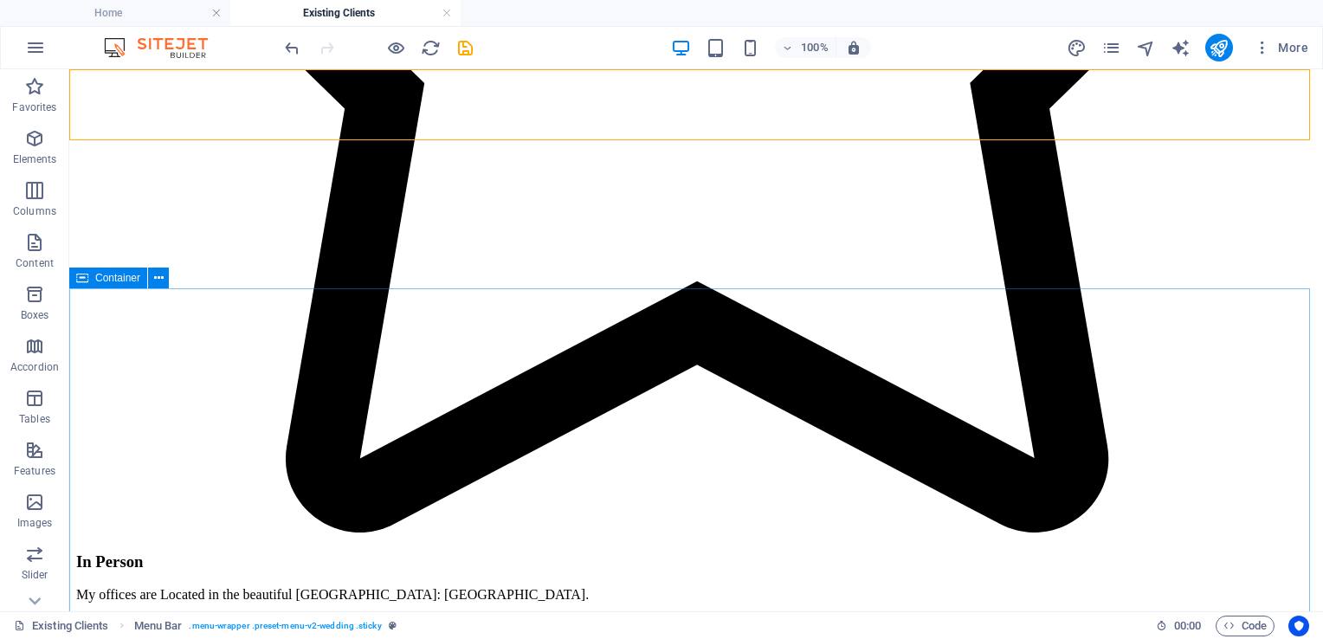
click at [118, 276] on span "Container" at bounding box center [117, 278] width 45 height 10
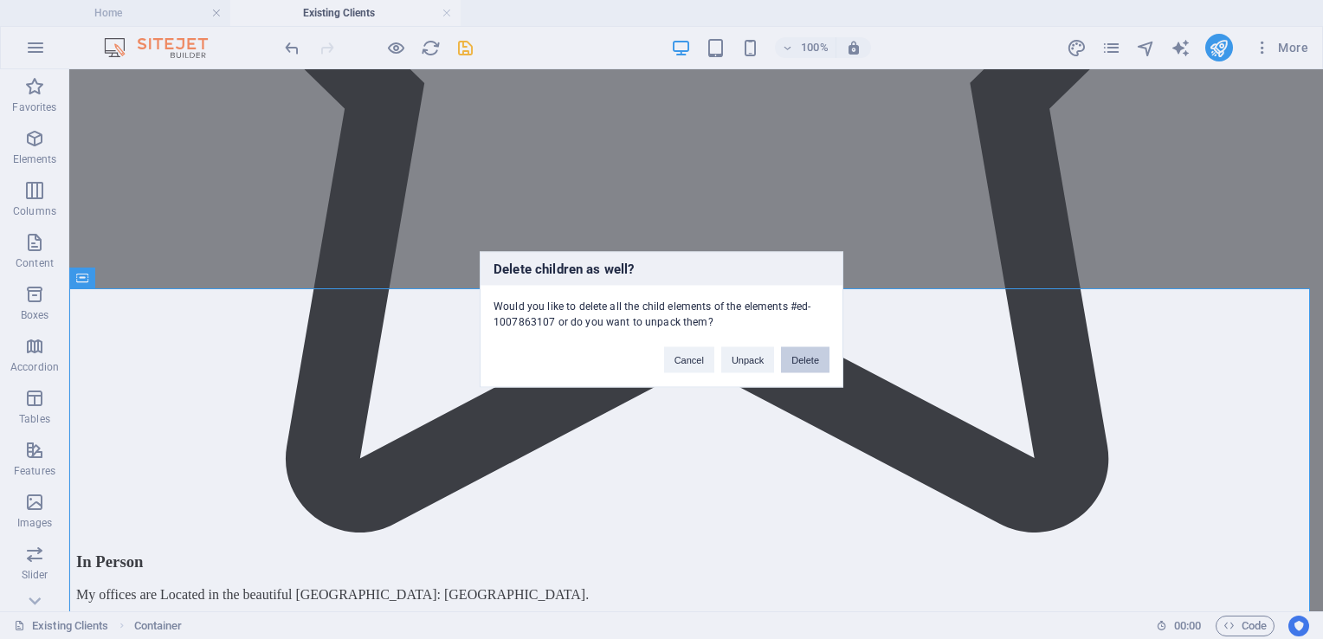
click at [805, 361] on button "Delete" at bounding box center [805, 360] width 49 height 26
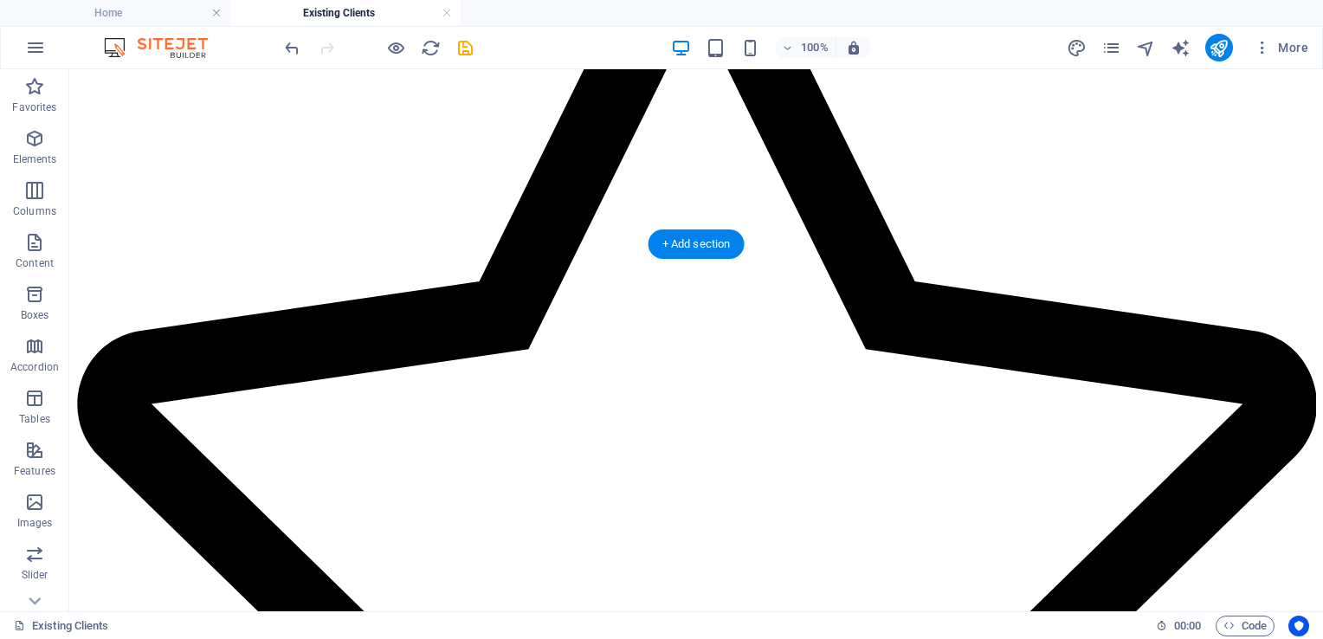
scroll to position [1269, 0]
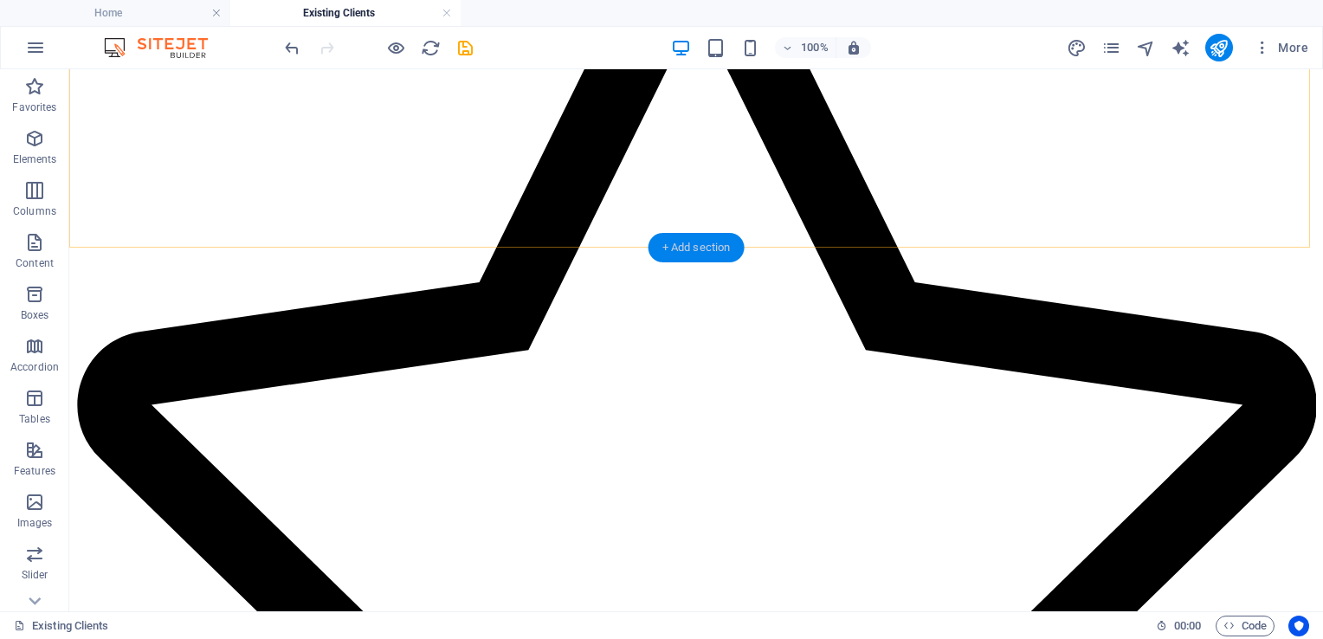
click at [681, 248] on div "+ Add section" at bounding box center [697, 247] width 96 height 29
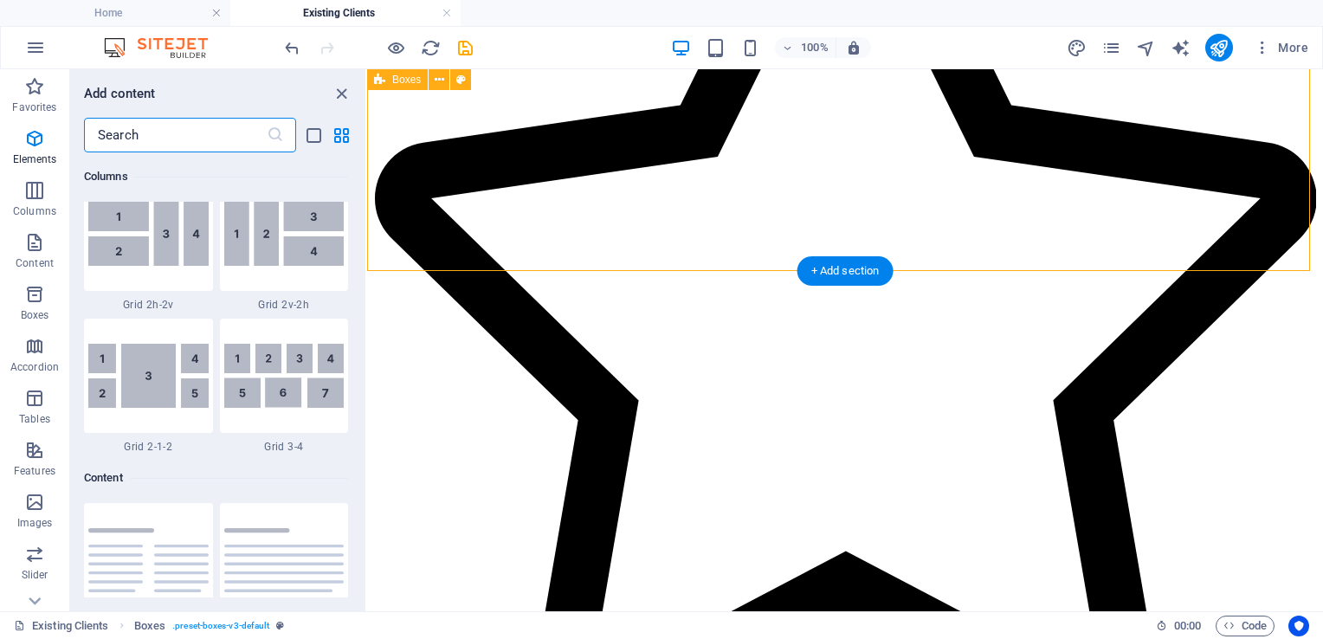
scroll to position [3031, 0]
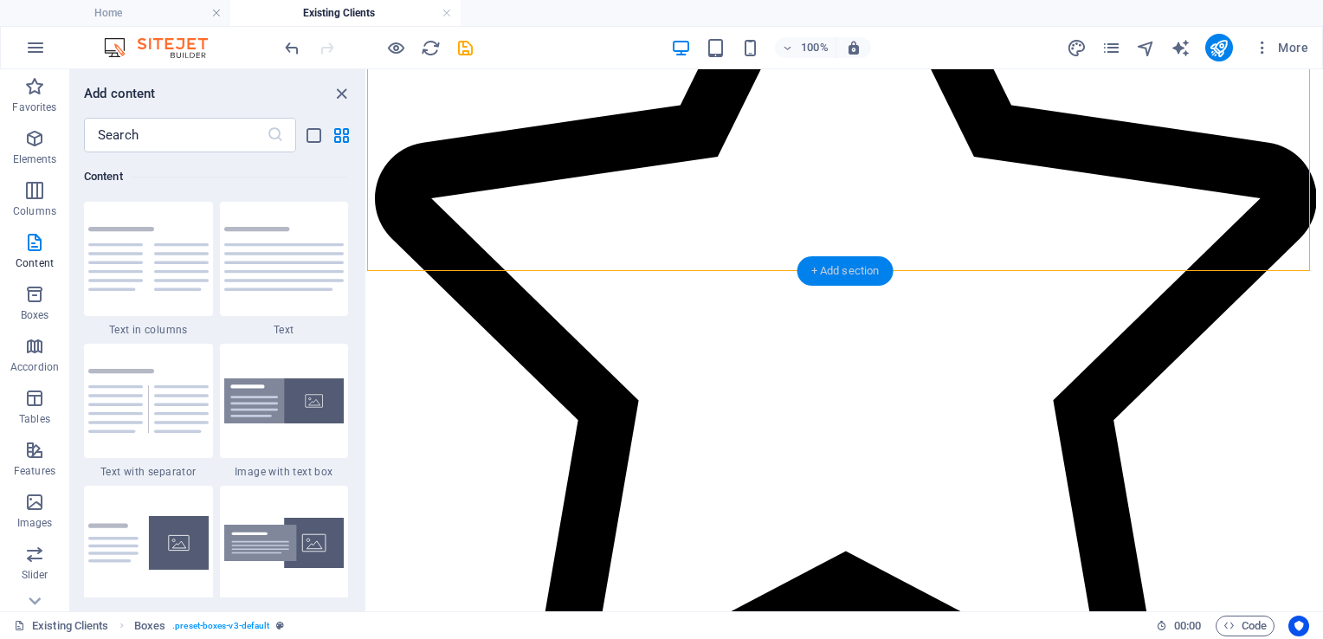
click at [840, 270] on div "+ Add section" at bounding box center [846, 270] width 96 height 29
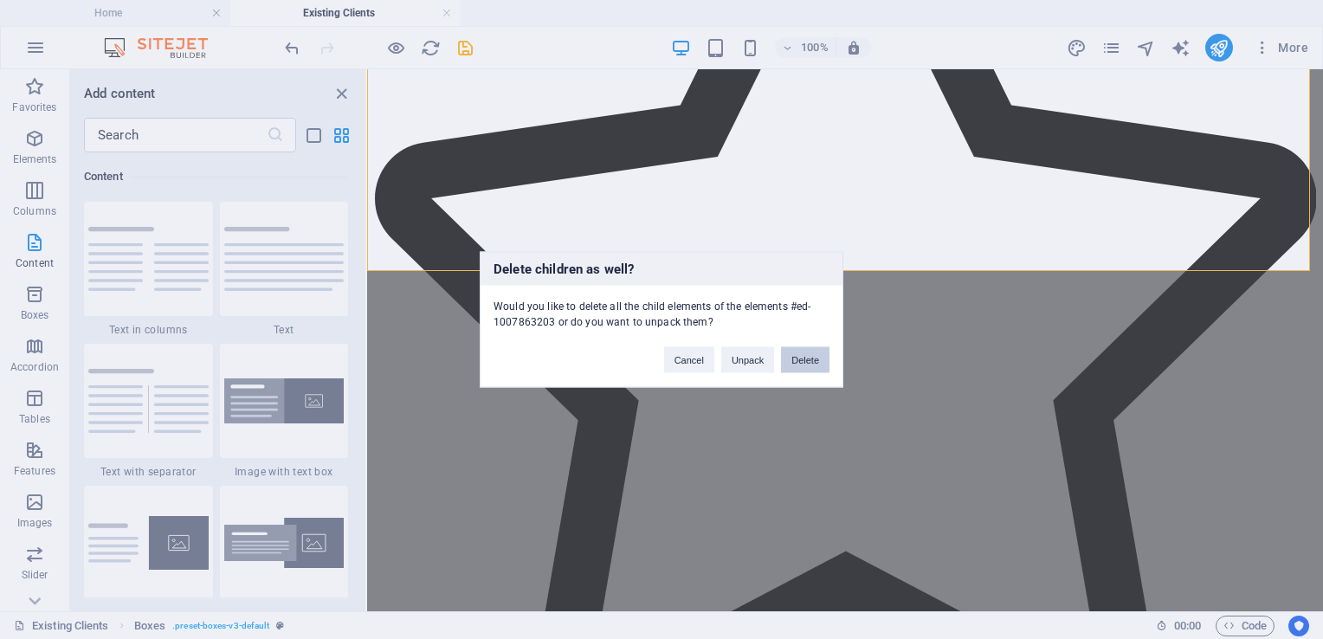
click at [801, 359] on button "Delete" at bounding box center [805, 360] width 49 height 26
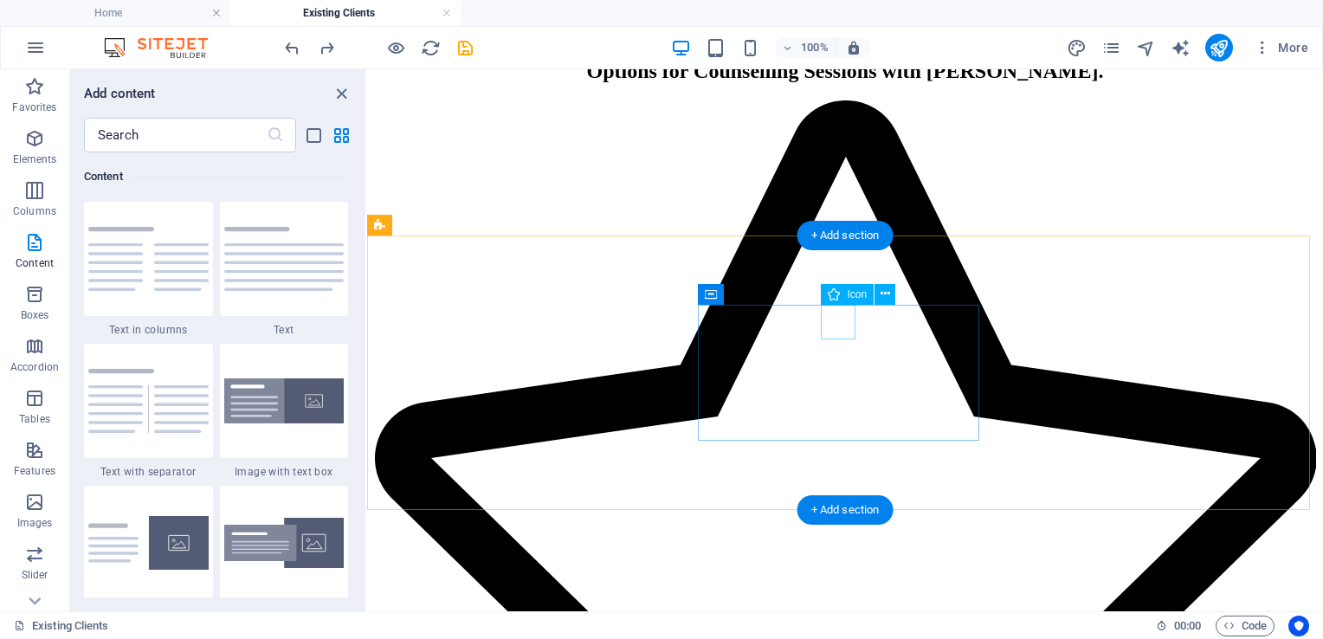
scroll to position [1187, 0]
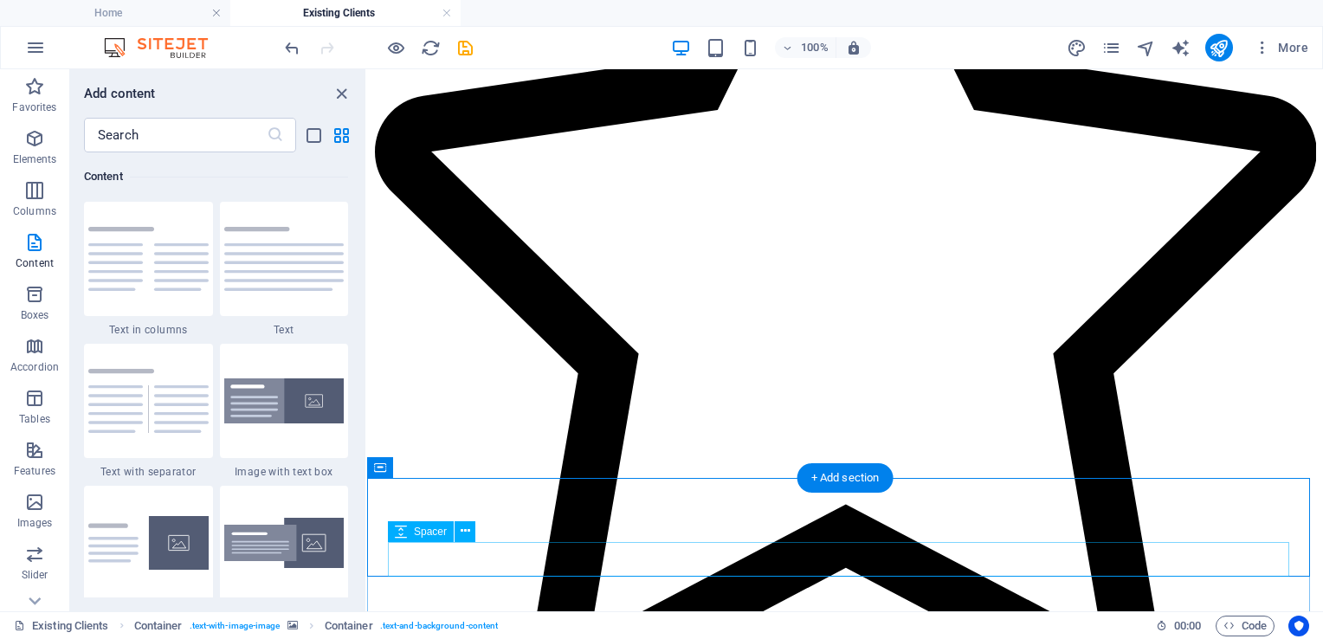
scroll to position [1458, 0]
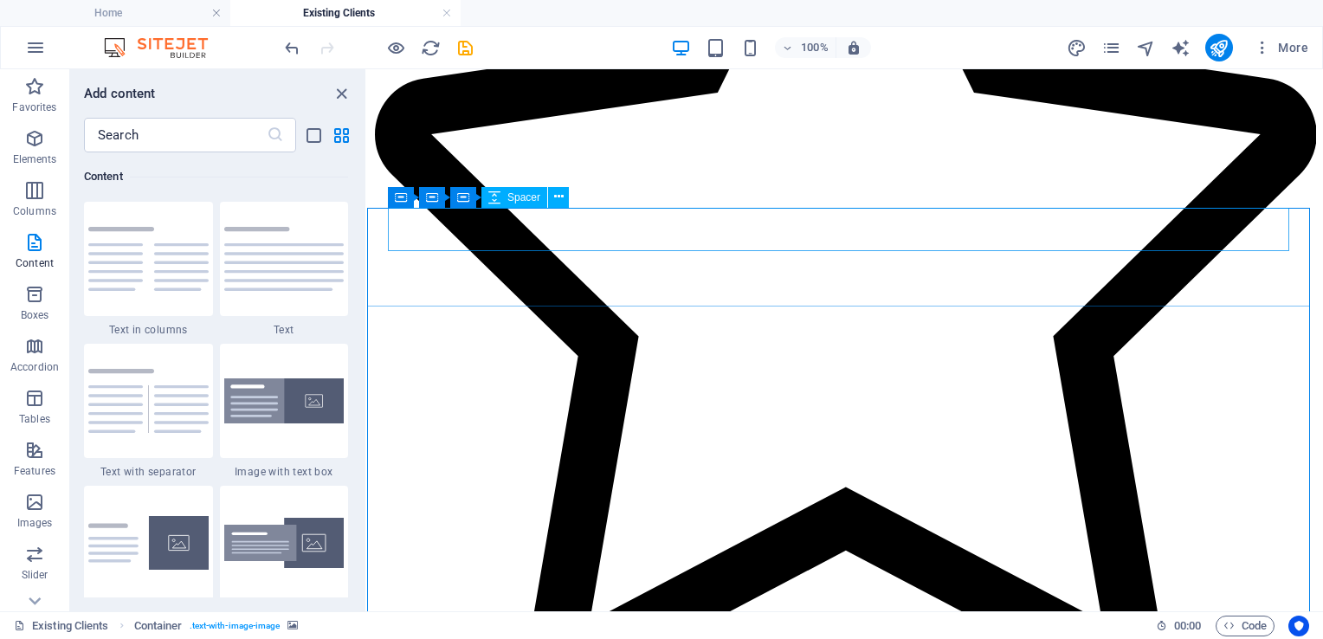
click at [506, 197] on div "Spacer" at bounding box center [515, 197] width 66 height 21
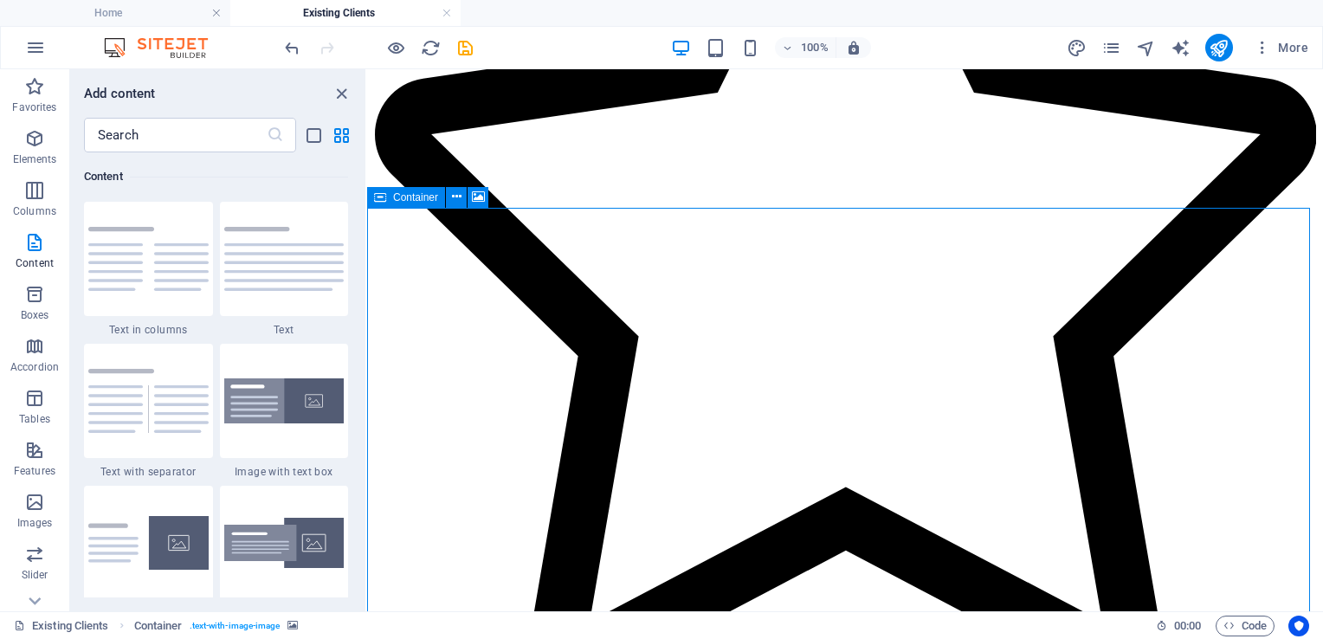
click at [414, 196] on span "Container" at bounding box center [415, 197] width 45 height 10
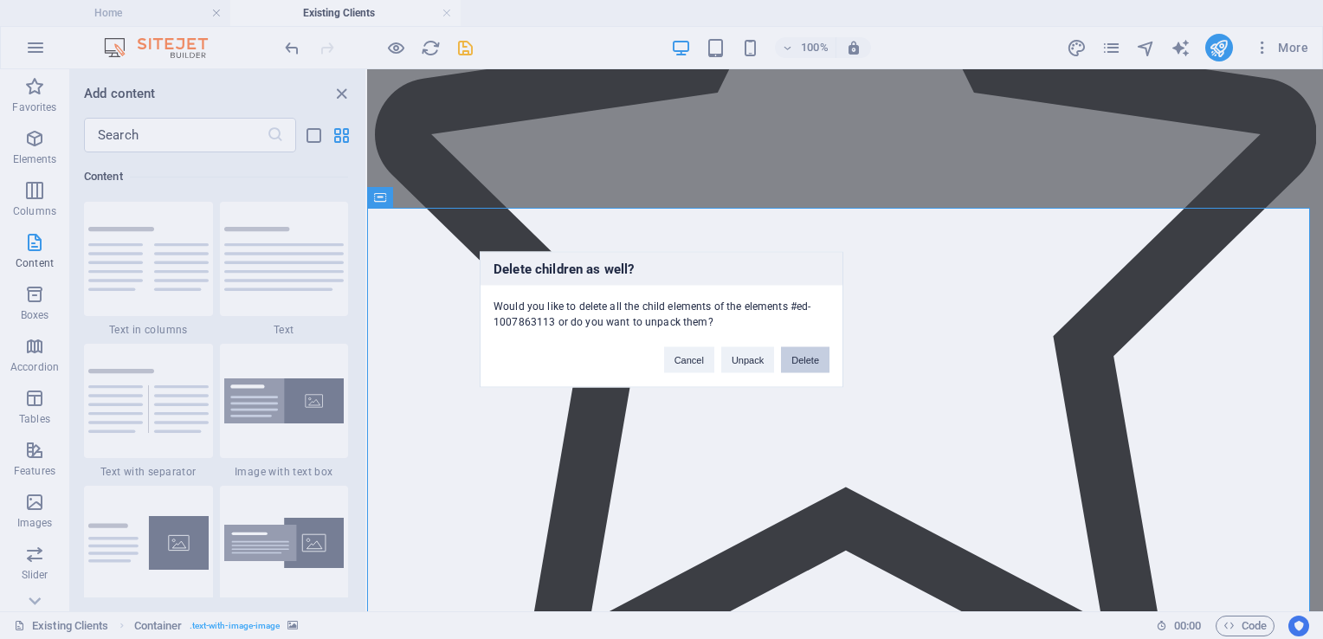
click at [808, 357] on button "Delete" at bounding box center [805, 360] width 49 height 26
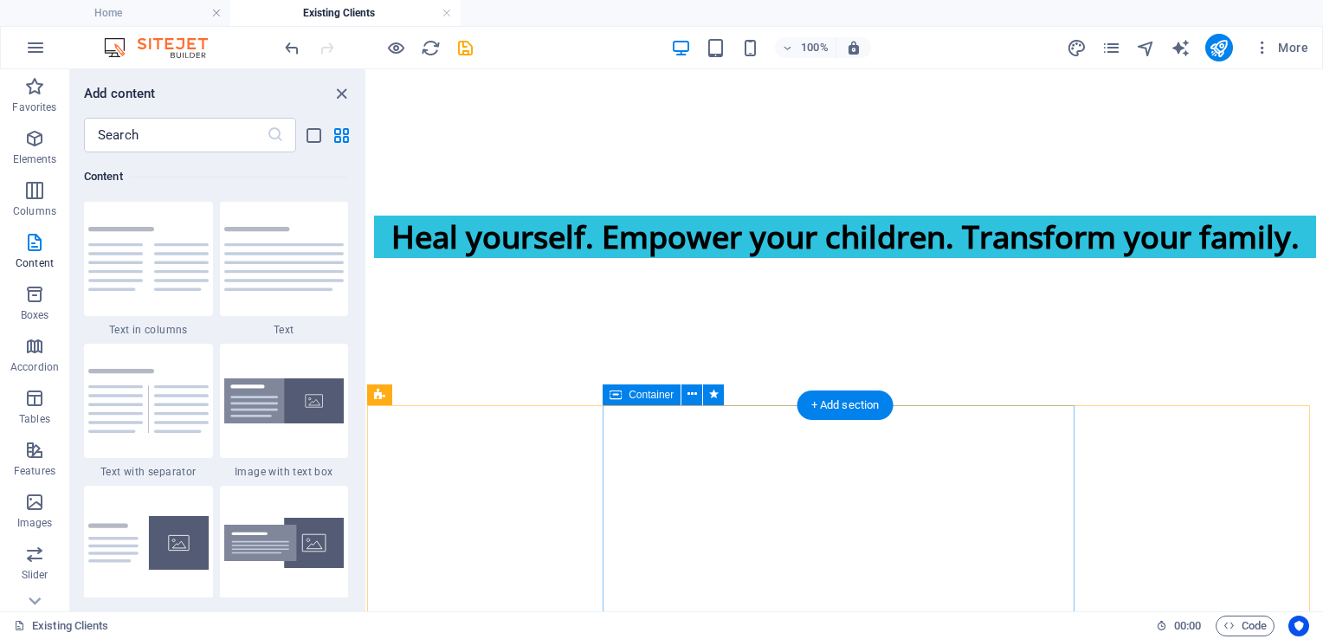
scroll to position [0, 0]
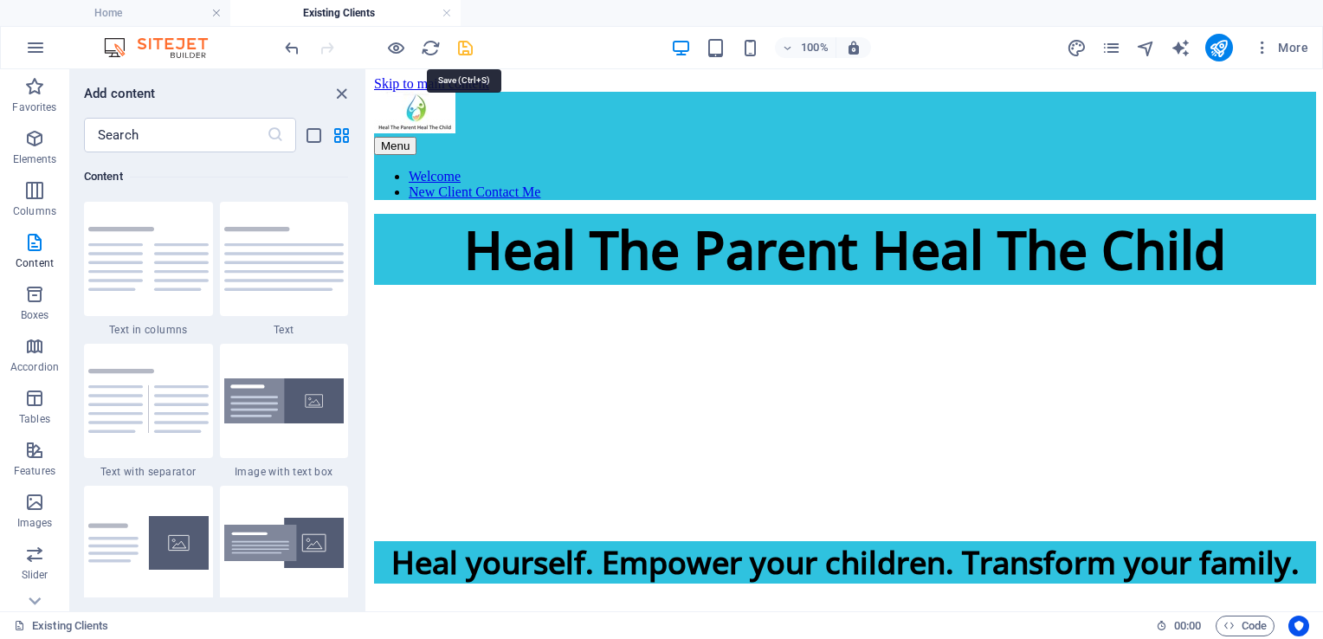
click at [461, 45] on icon "save" at bounding box center [466, 48] width 20 height 20
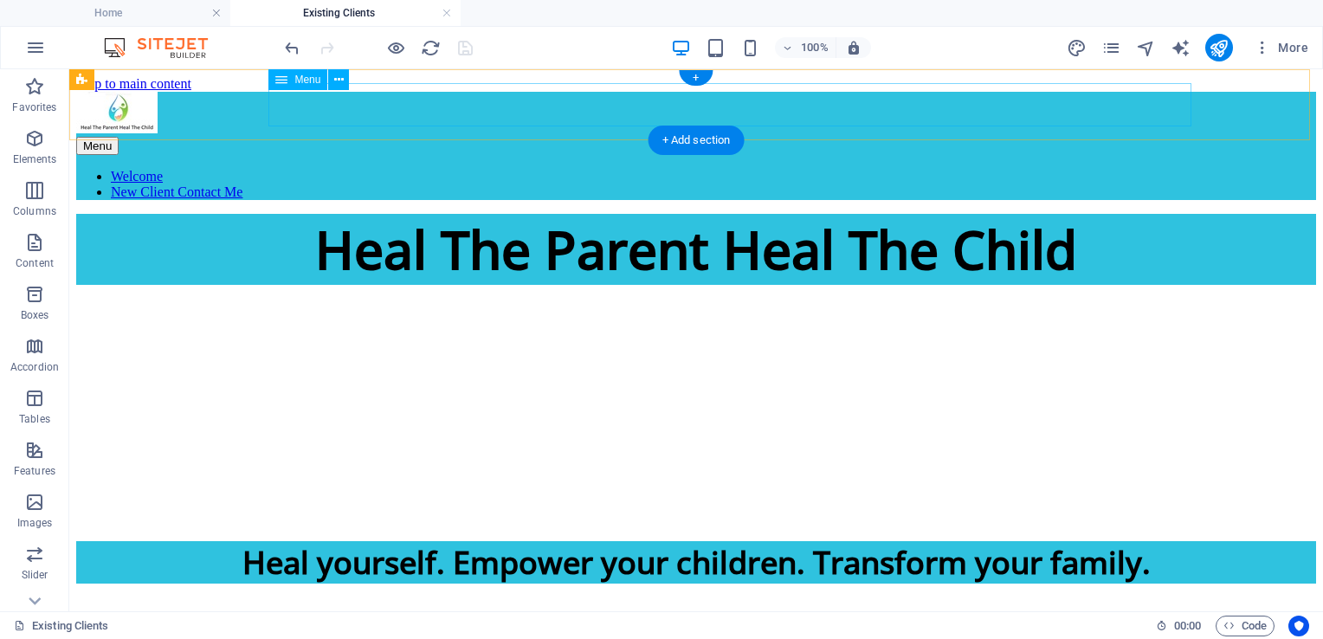
click at [808, 169] on nav "Welcome New Client Contact Me" at bounding box center [696, 184] width 1240 height 31
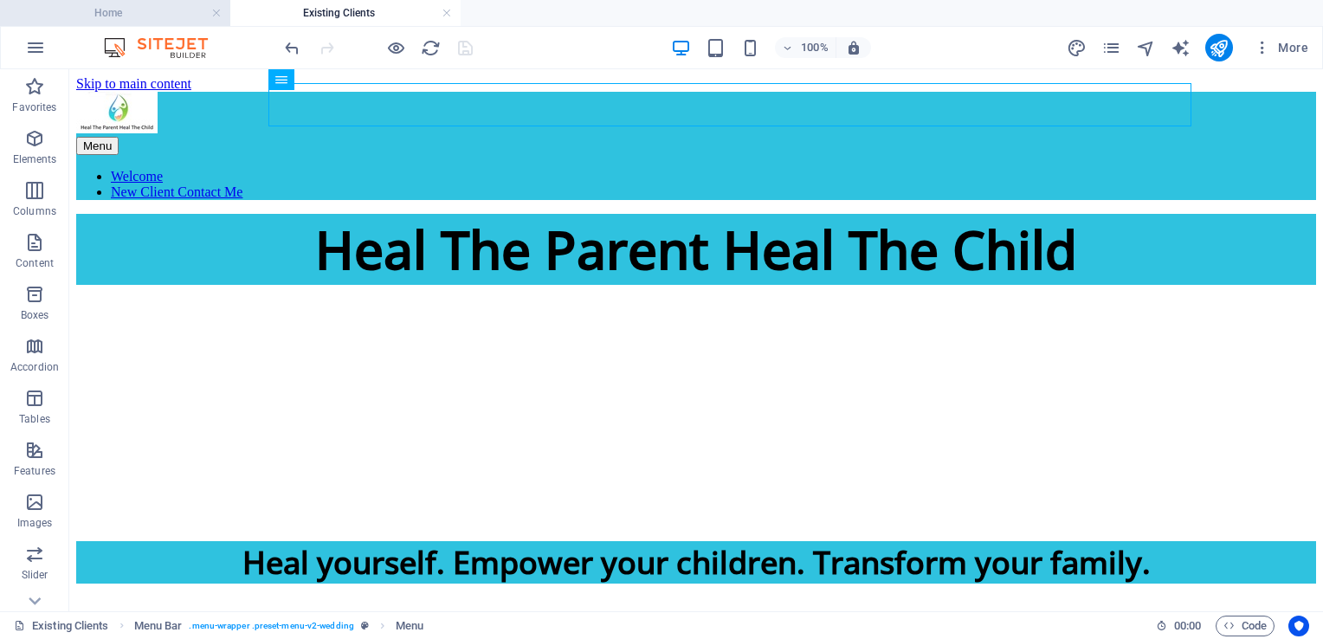
click at [104, 18] on h4 "Home" at bounding box center [115, 12] width 230 height 19
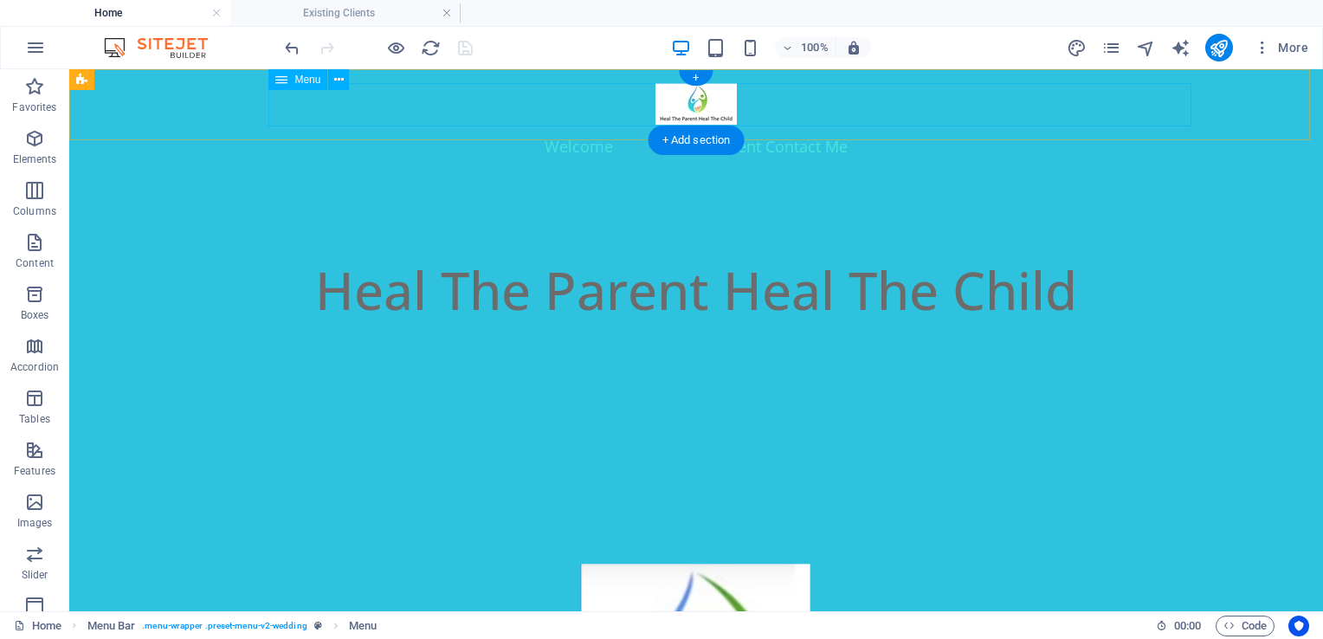
click at [759, 125] on nav "Welcome New Client Contact Me" at bounding box center [696, 146] width 1005 height 43
select select
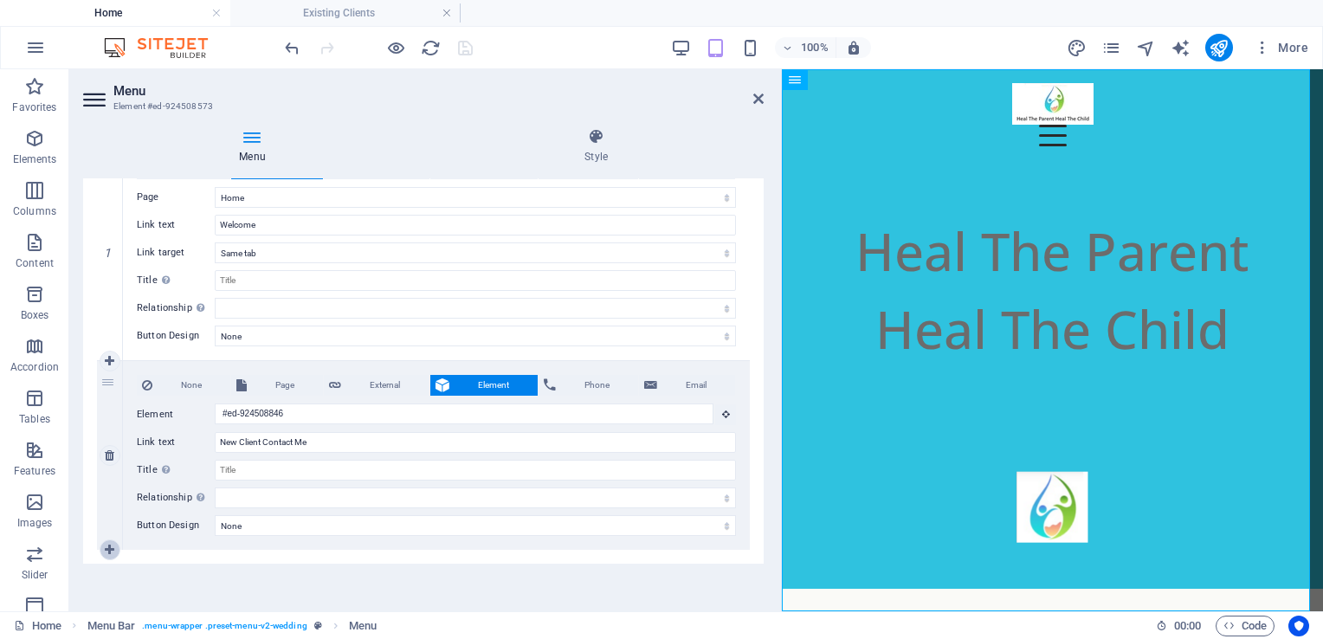
click at [109, 549] on icon at bounding box center [110, 550] width 10 height 12
select select
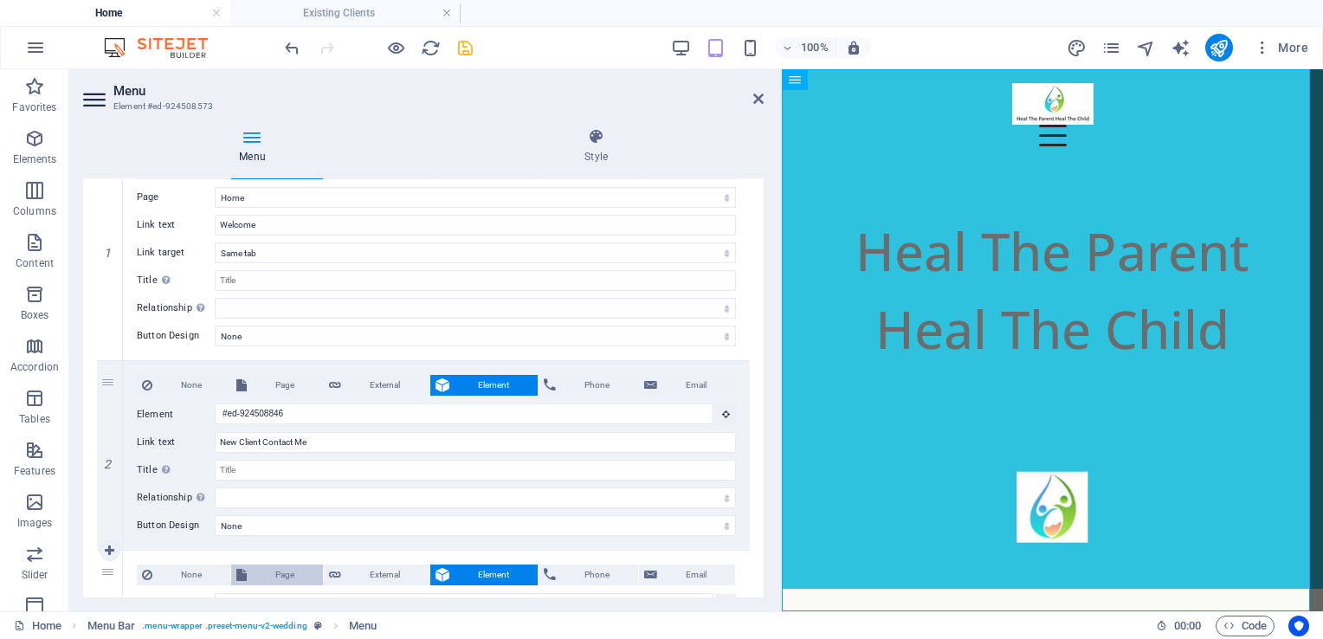
click at [264, 569] on span "Page" at bounding box center [285, 575] width 66 height 21
select select
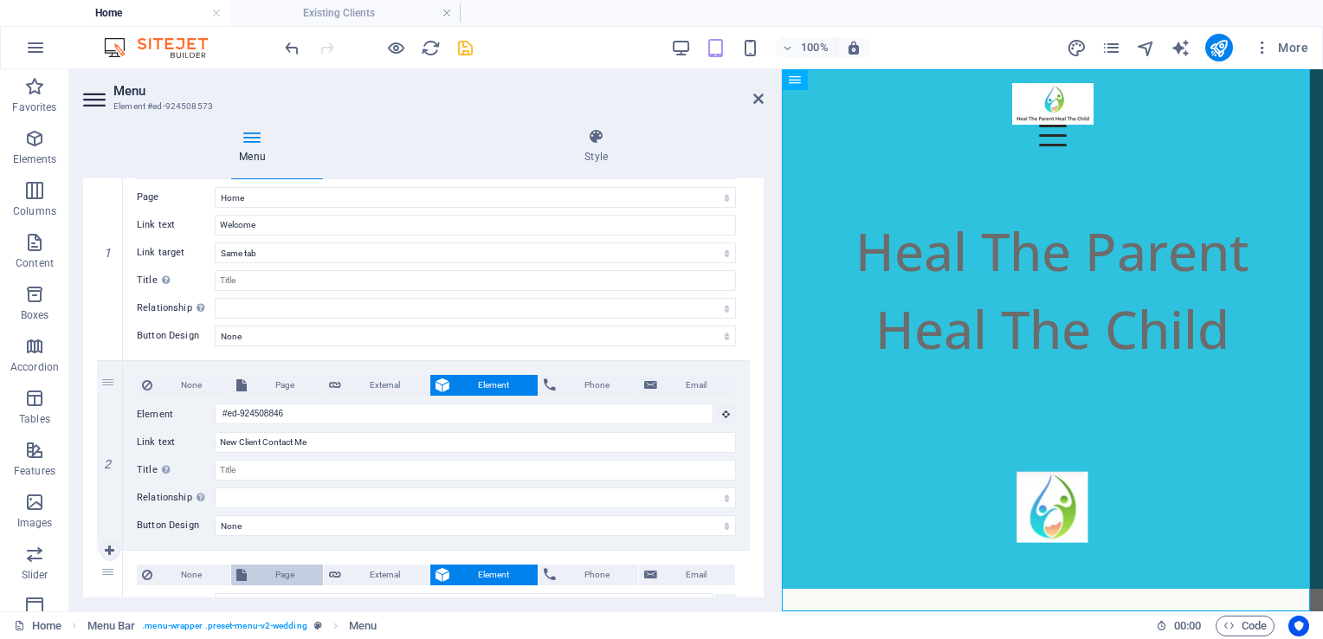
scroll to position [199, 0]
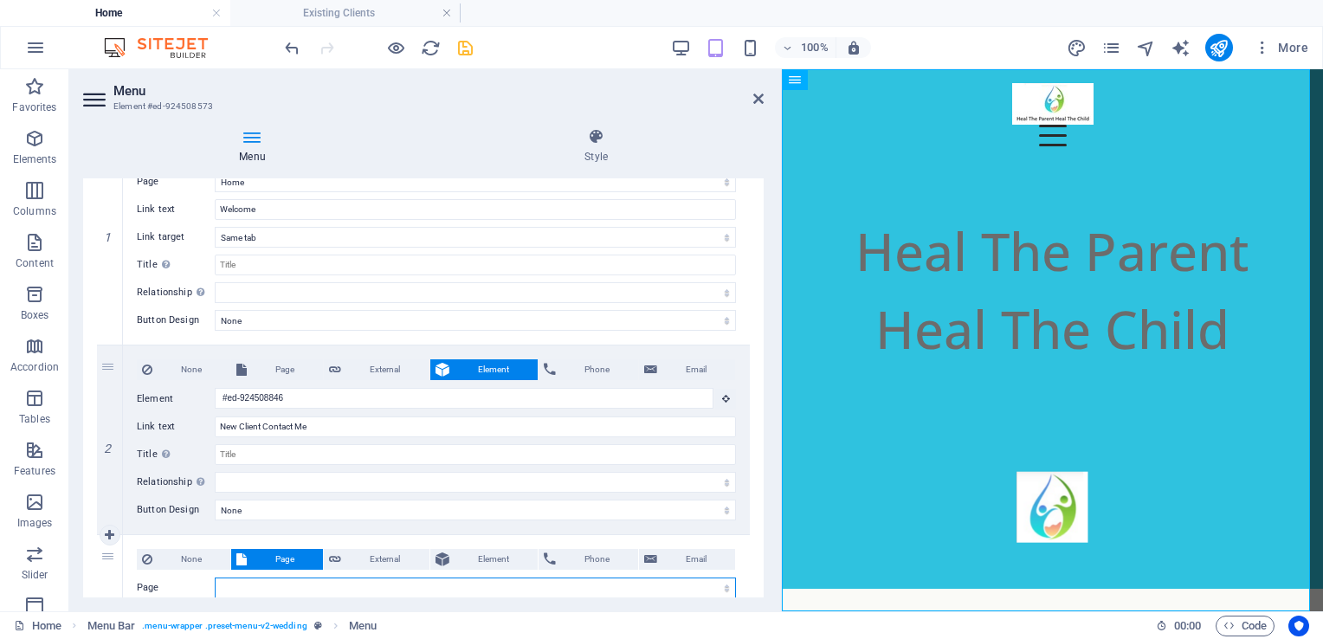
click at [257, 588] on select "Home Existing Clients Home(Copy) Privacy Policy Original Template Subpage This …" at bounding box center [475, 588] width 521 height 21
select select "1"
click at [215, 578] on select "Home Existing Clients Home(Copy) Privacy Policy Original Template Subpage This …" at bounding box center [475, 588] width 521 height 21
select select
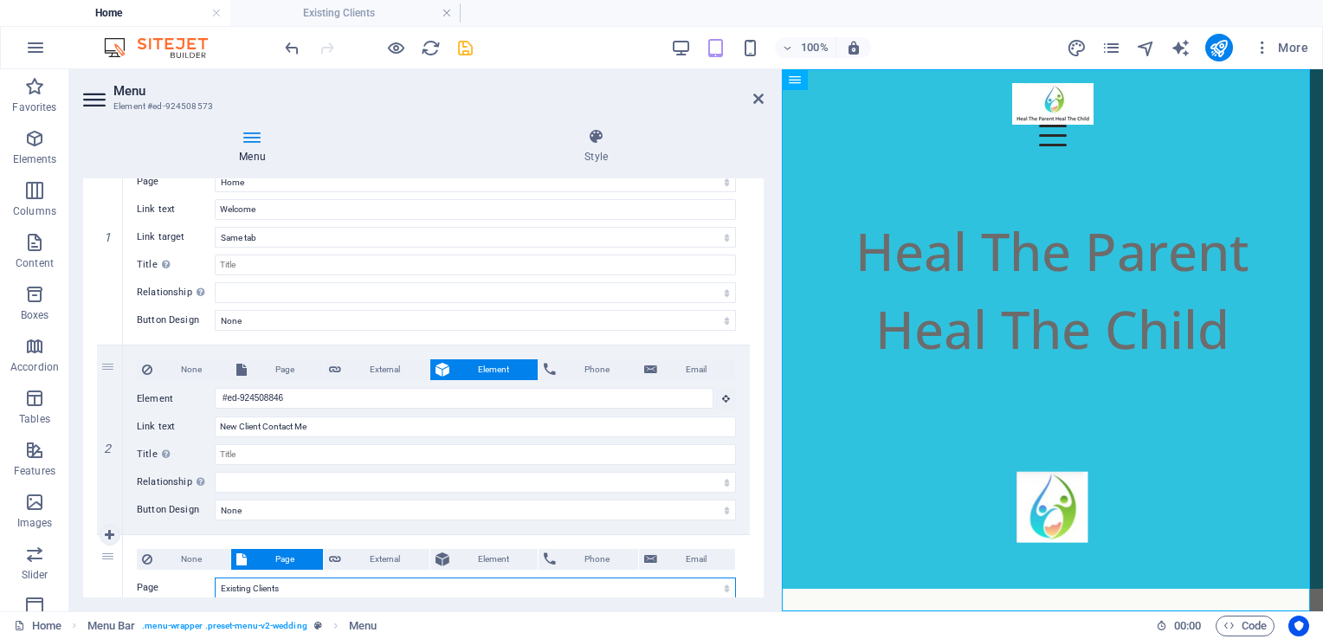
select select
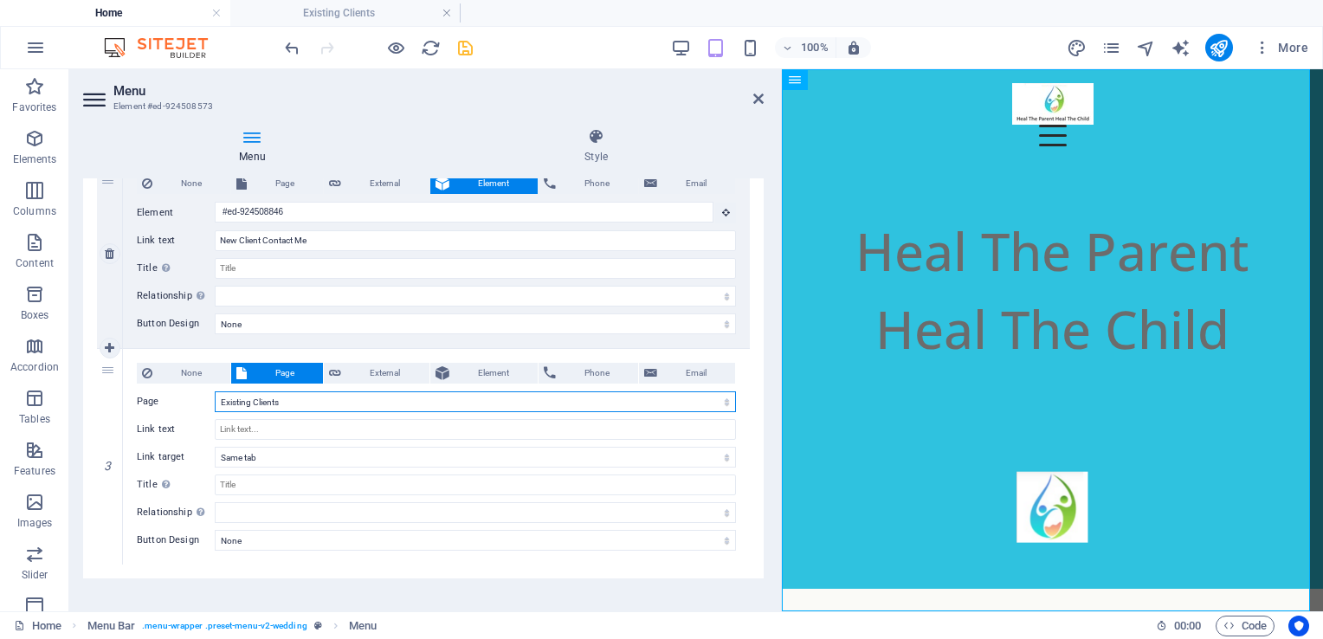
scroll to position [388, 0]
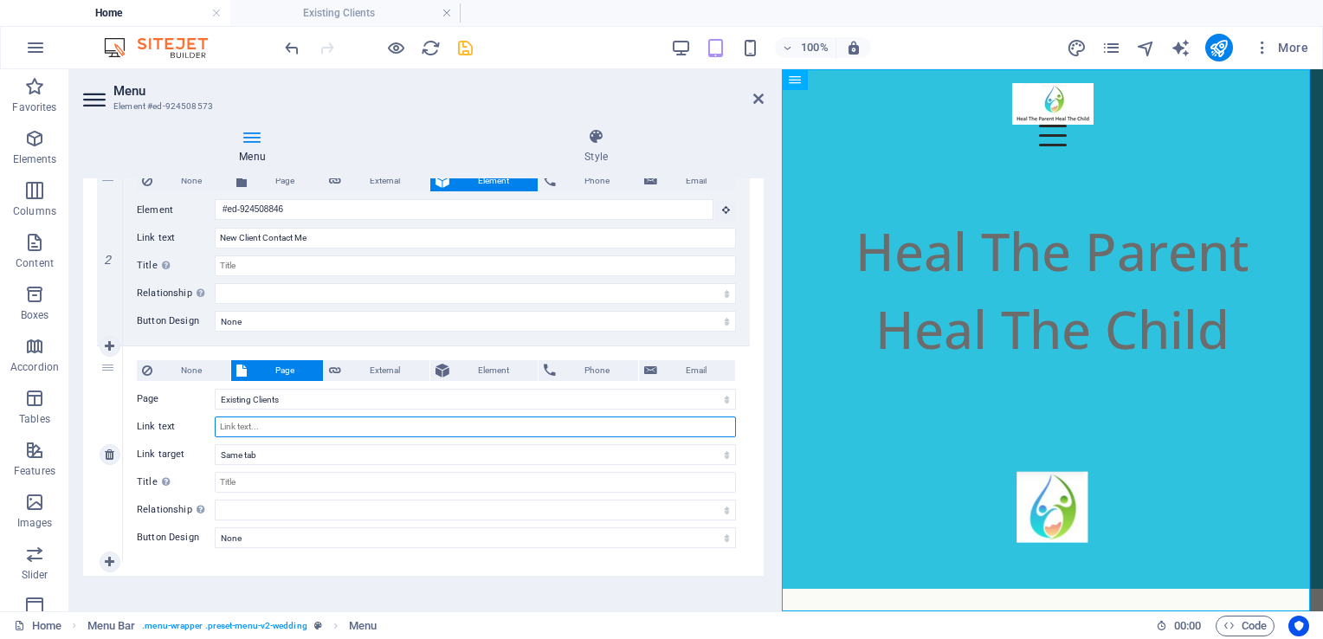
click at [269, 428] on input "Link text" at bounding box center [475, 427] width 521 height 21
type input "Ex"
select select
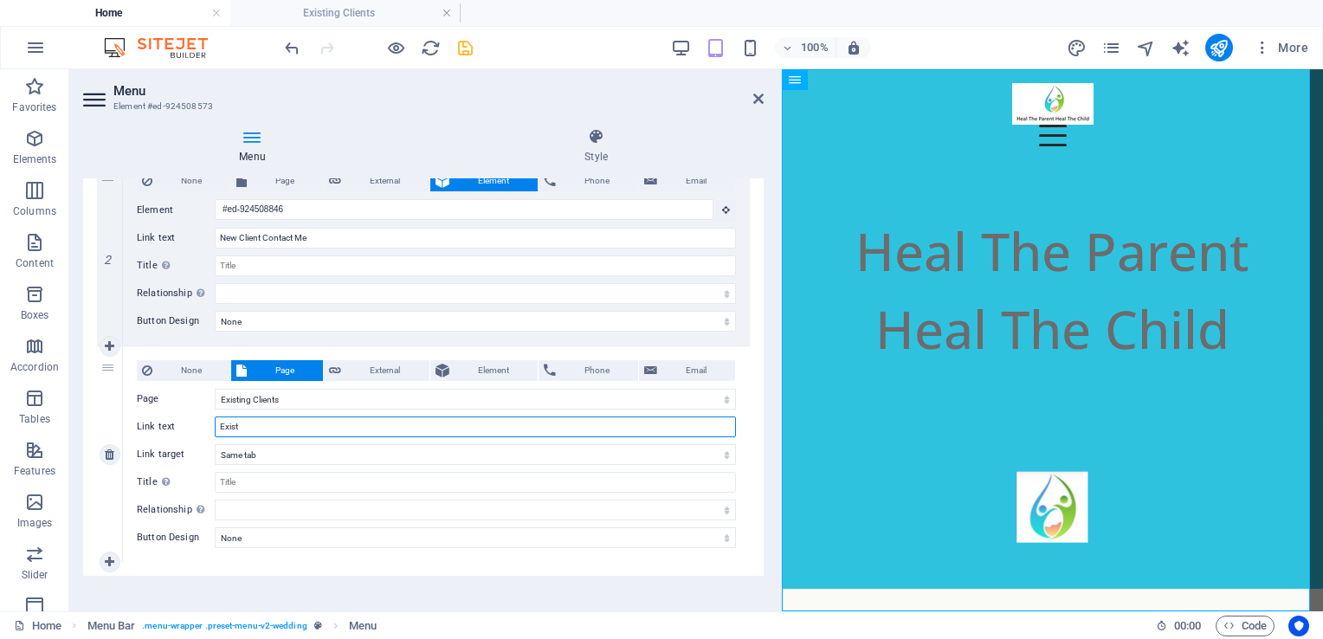
type input "Existi"
select select
type input "Existing CXlients"
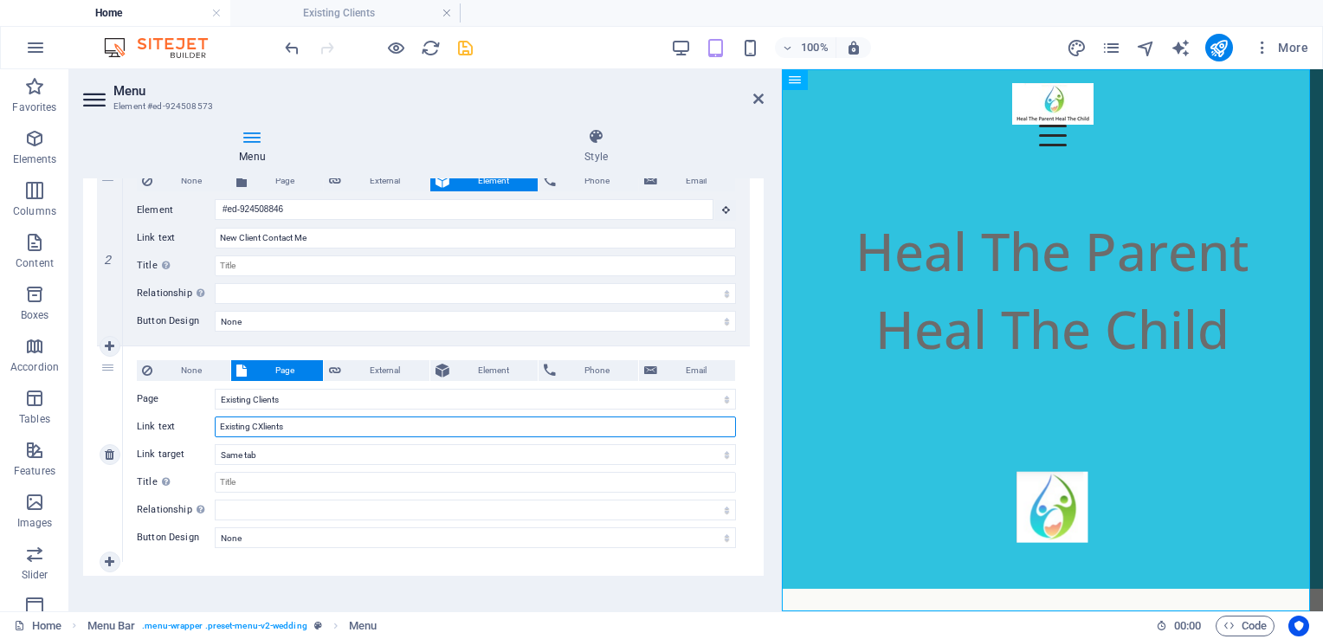
select select
type input "Existing Clients"
select select
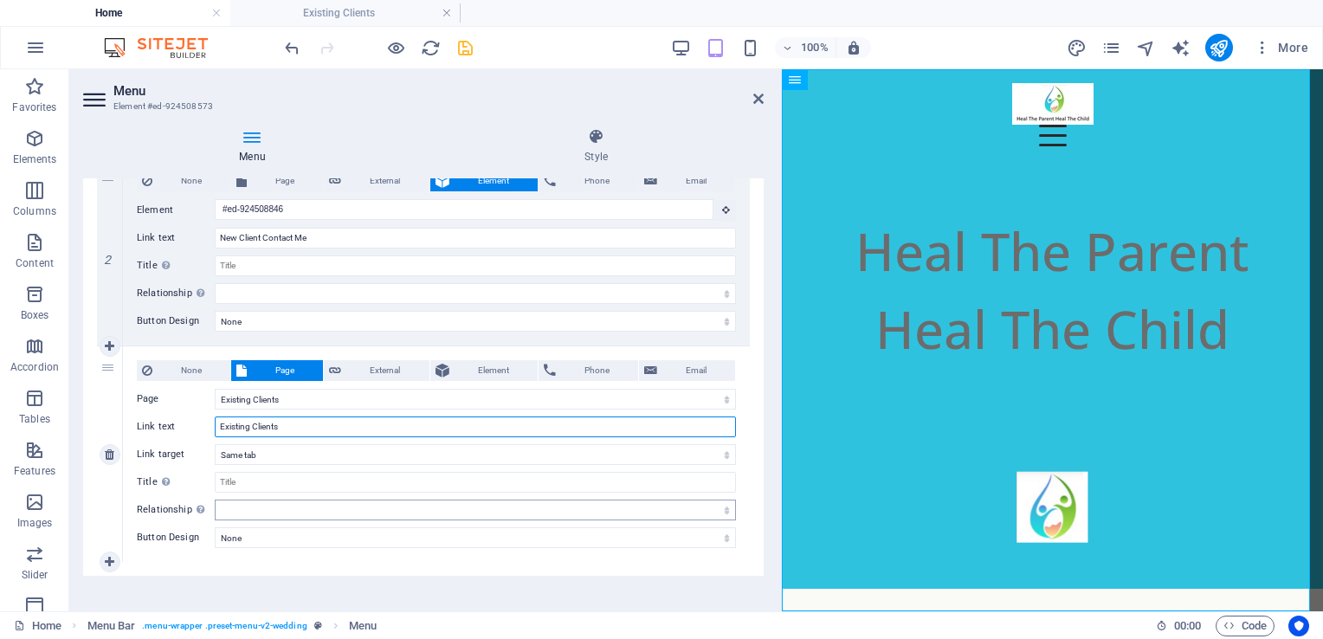
select select
click at [303, 421] on input "Existing Clients" at bounding box center [475, 427] width 521 height 21
type input "Existing Clients Booking"
select select
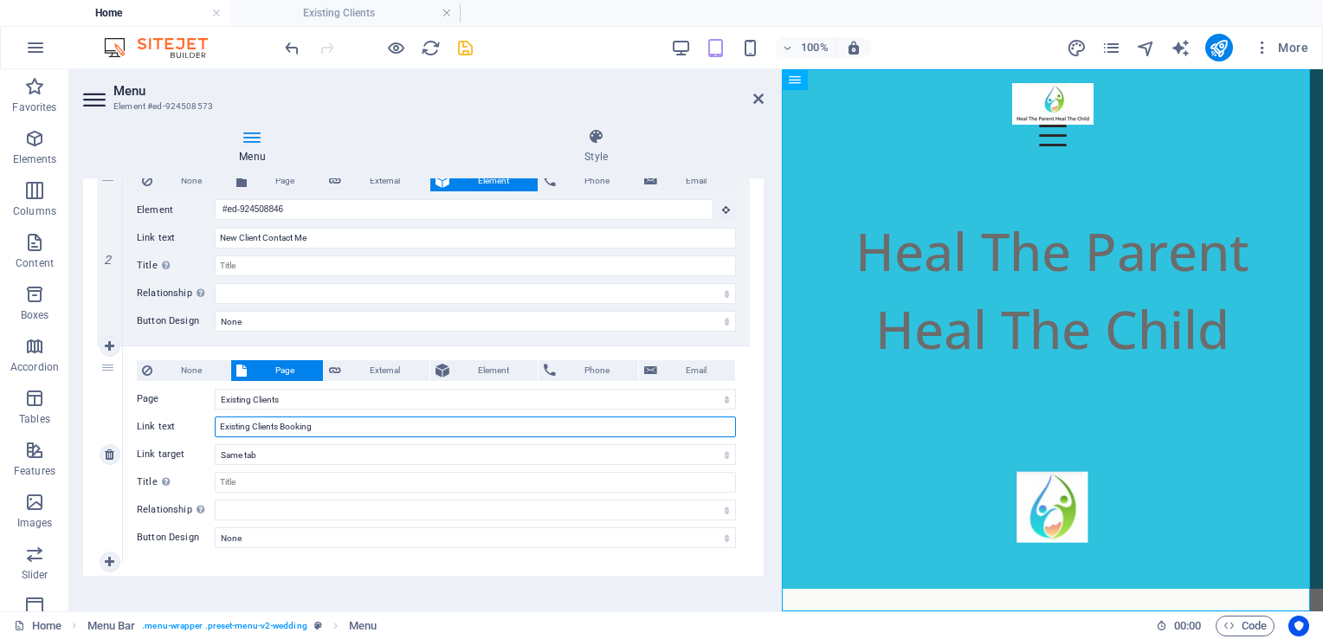
select select
click at [276, 422] on input "Existing Clients Booking" at bounding box center [475, 427] width 521 height 21
type input "Existing Client Booking"
select select
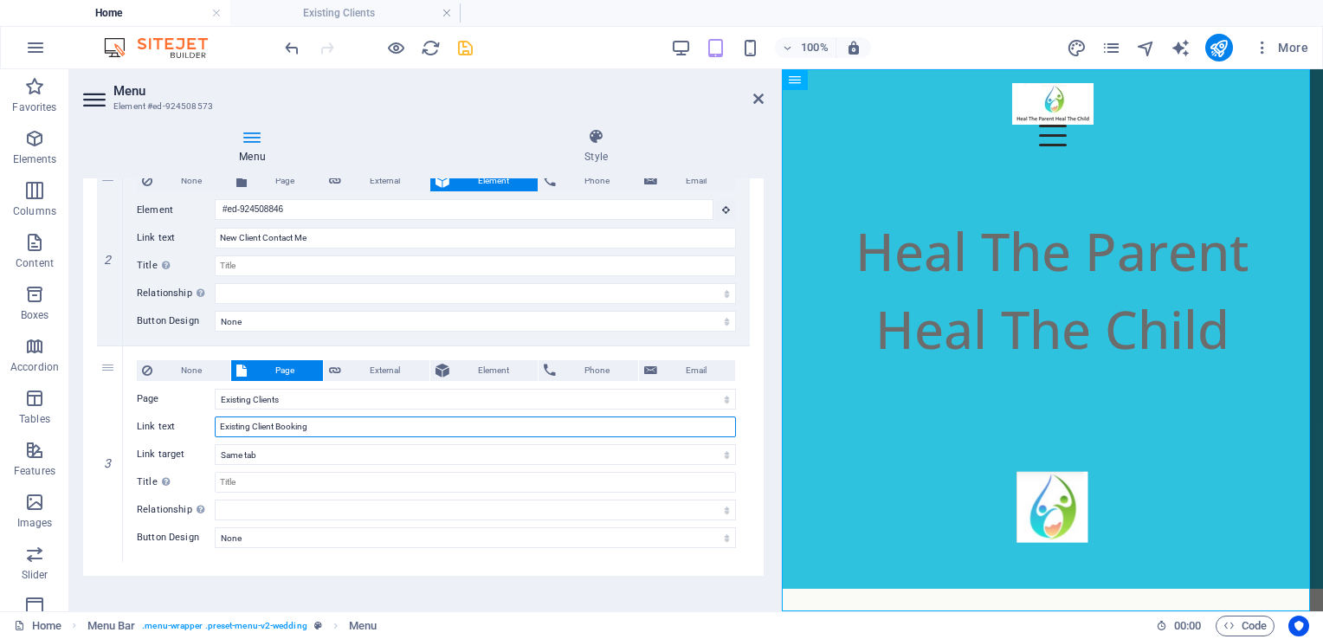
select select
type input "Existing Client Booking"
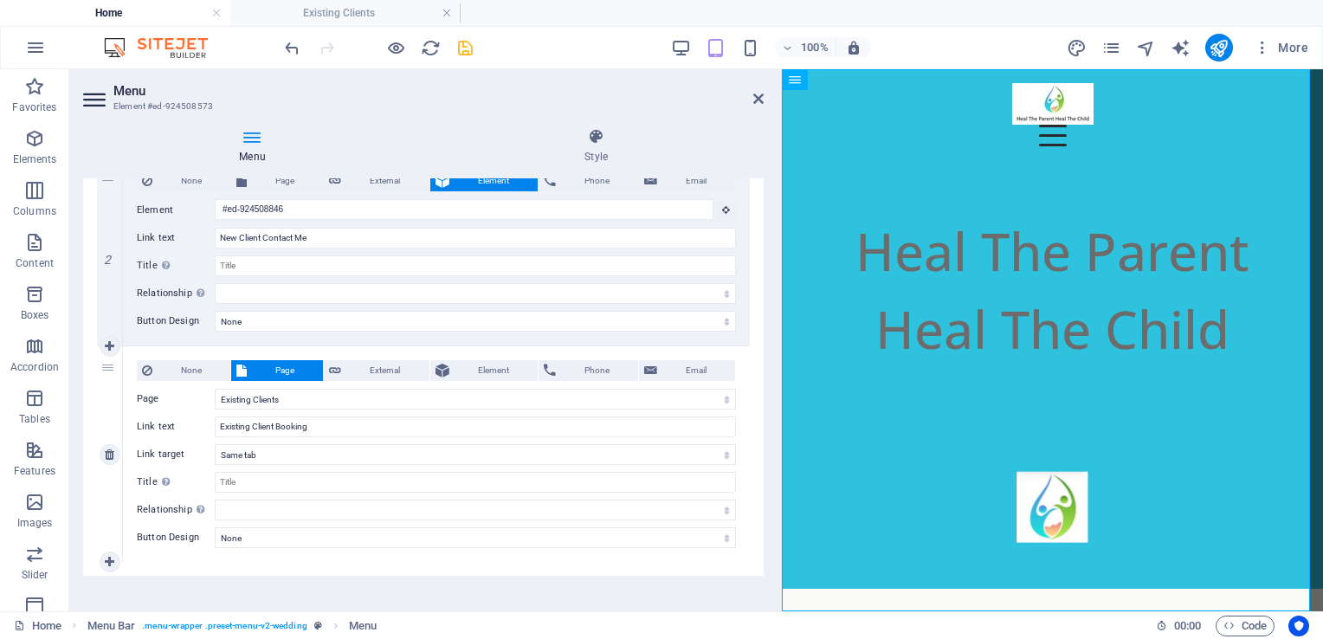
click at [502, 495] on div "None Page External Element Phone Email Page Home Existing Clients Home(Copy) Pr…" at bounding box center [436, 440] width 599 height 160
click at [460, 49] on icon "save" at bounding box center [466, 48] width 20 height 20
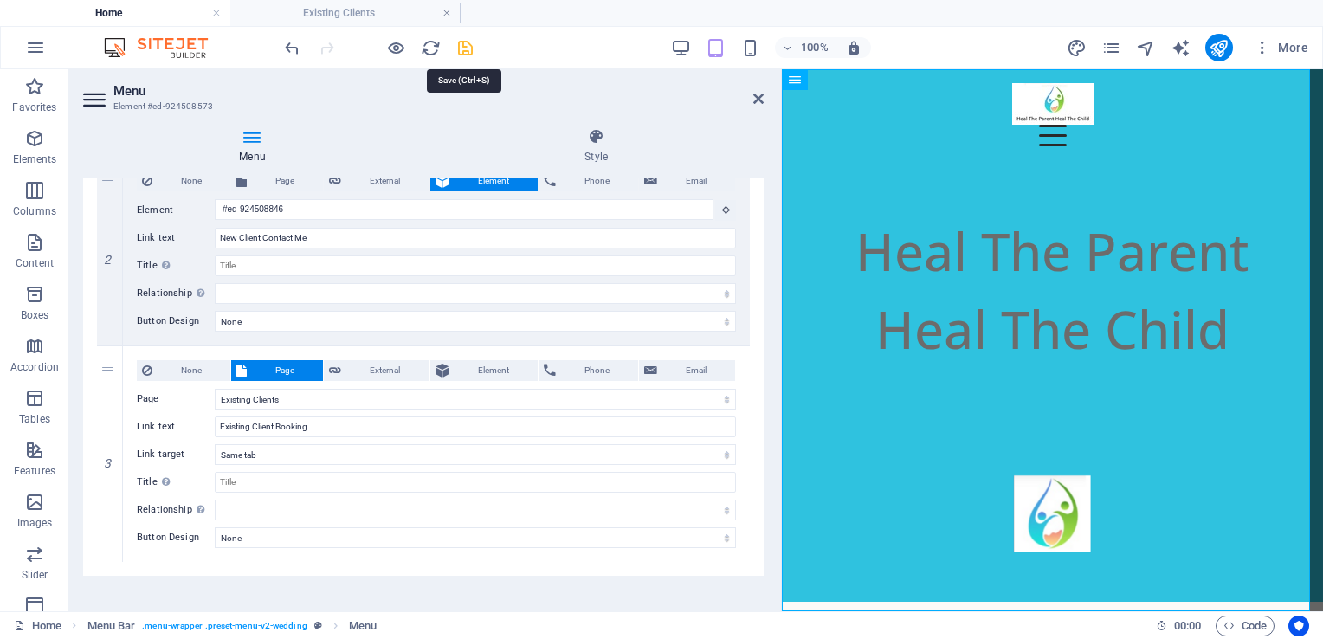
checkbox input "false"
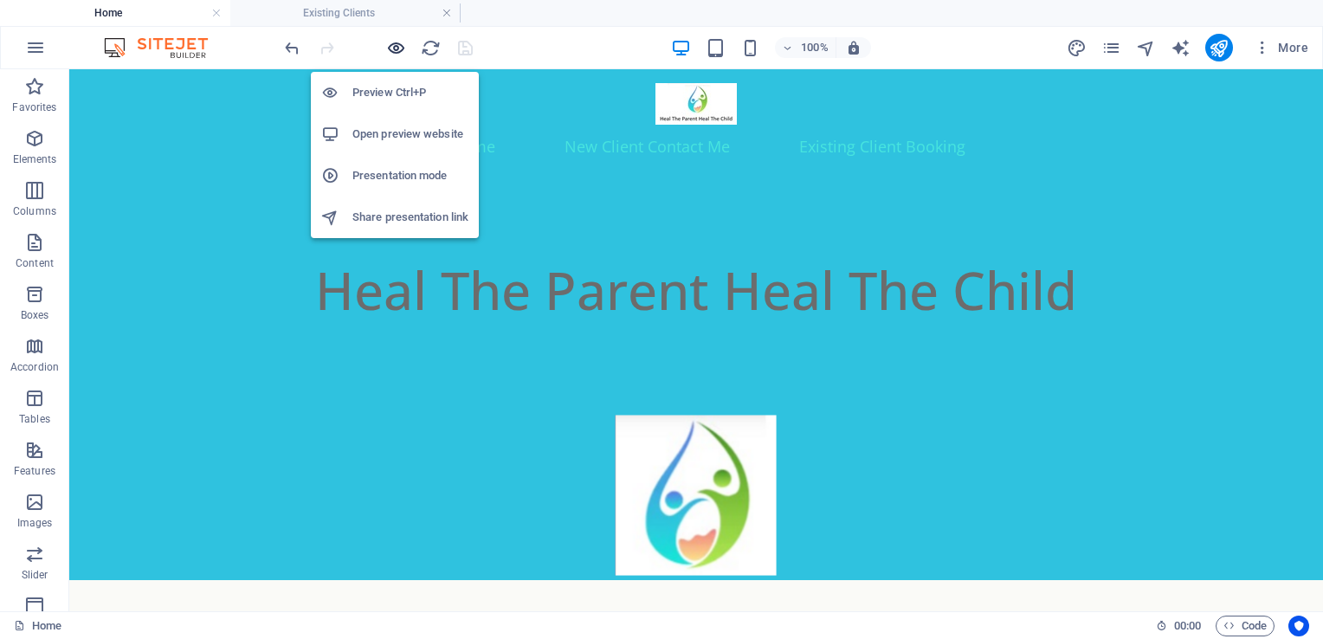
click at [395, 47] on icon "button" at bounding box center [396, 48] width 20 height 20
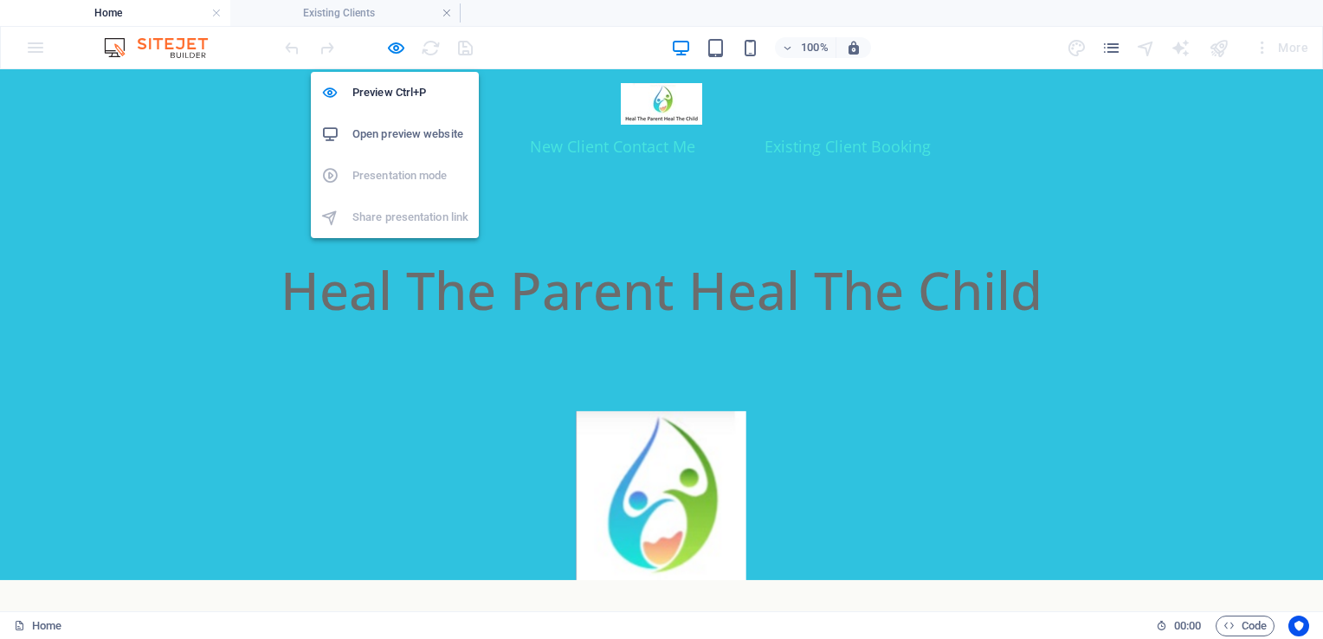
click at [379, 132] on h6 "Open preview website" at bounding box center [411, 134] width 116 height 21
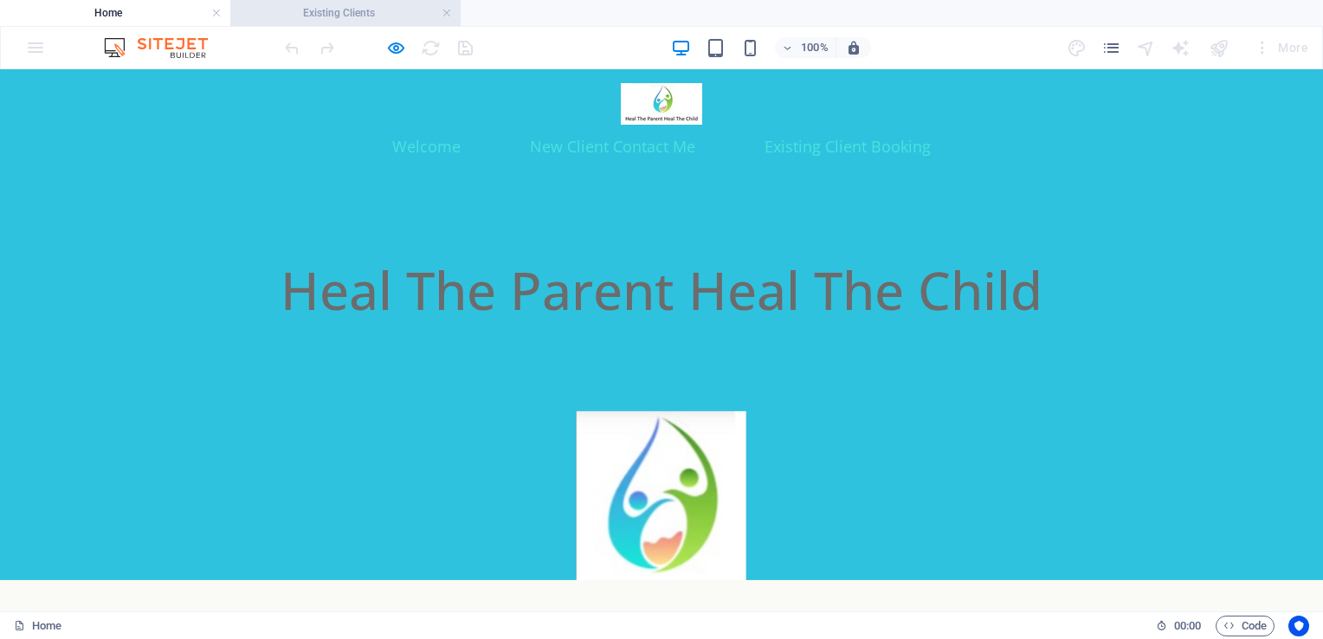
click at [298, 19] on h4 "Existing Clients" at bounding box center [345, 12] width 230 height 19
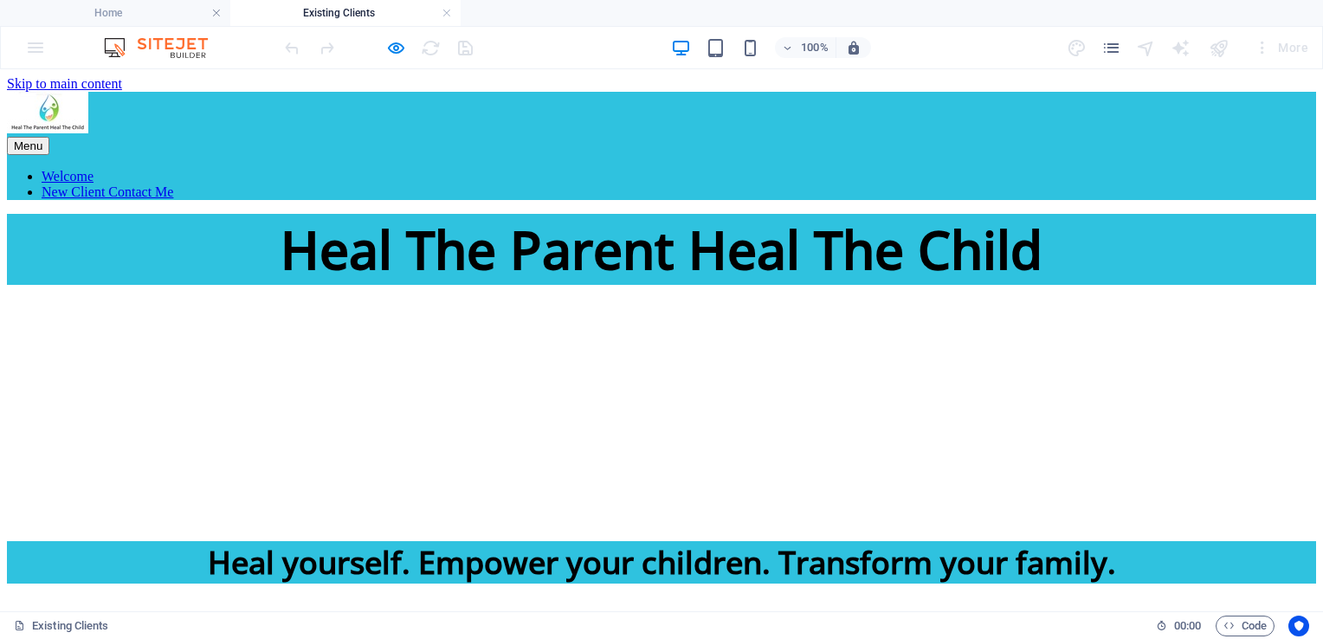
click at [173, 184] on link "New Client Contact Me" at bounding box center [108, 191] width 132 height 15
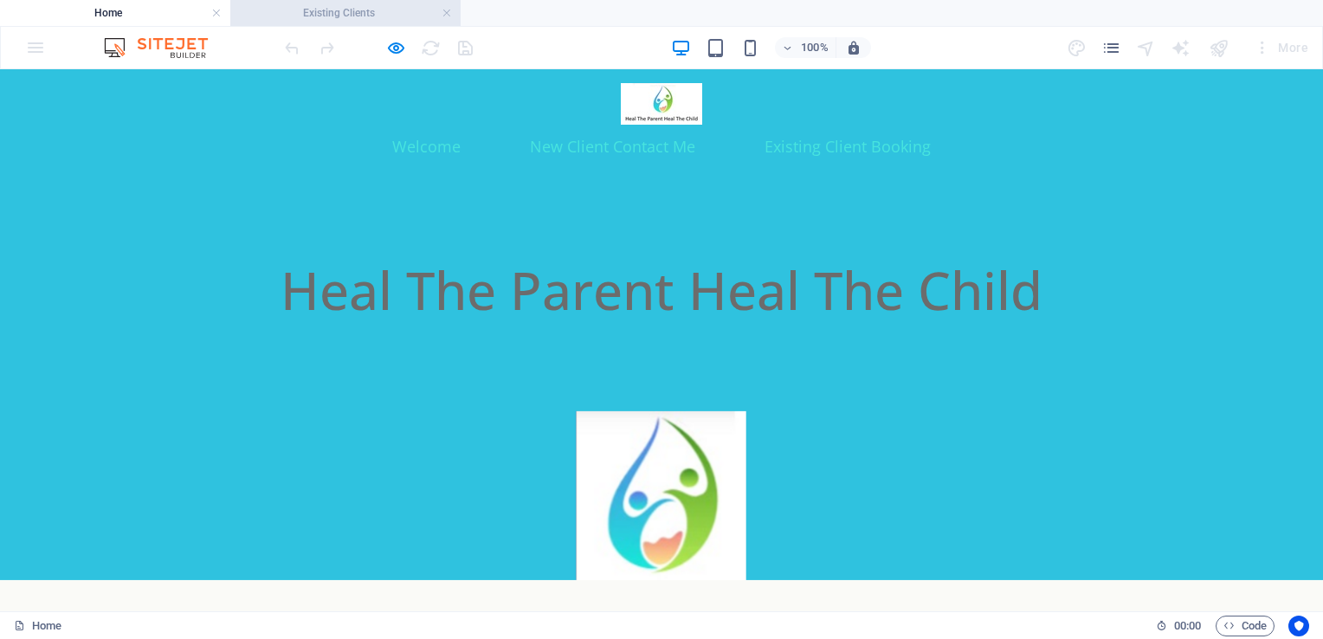
click at [333, 16] on h4 "Existing Clients" at bounding box center [345, 12] width 230 height 19
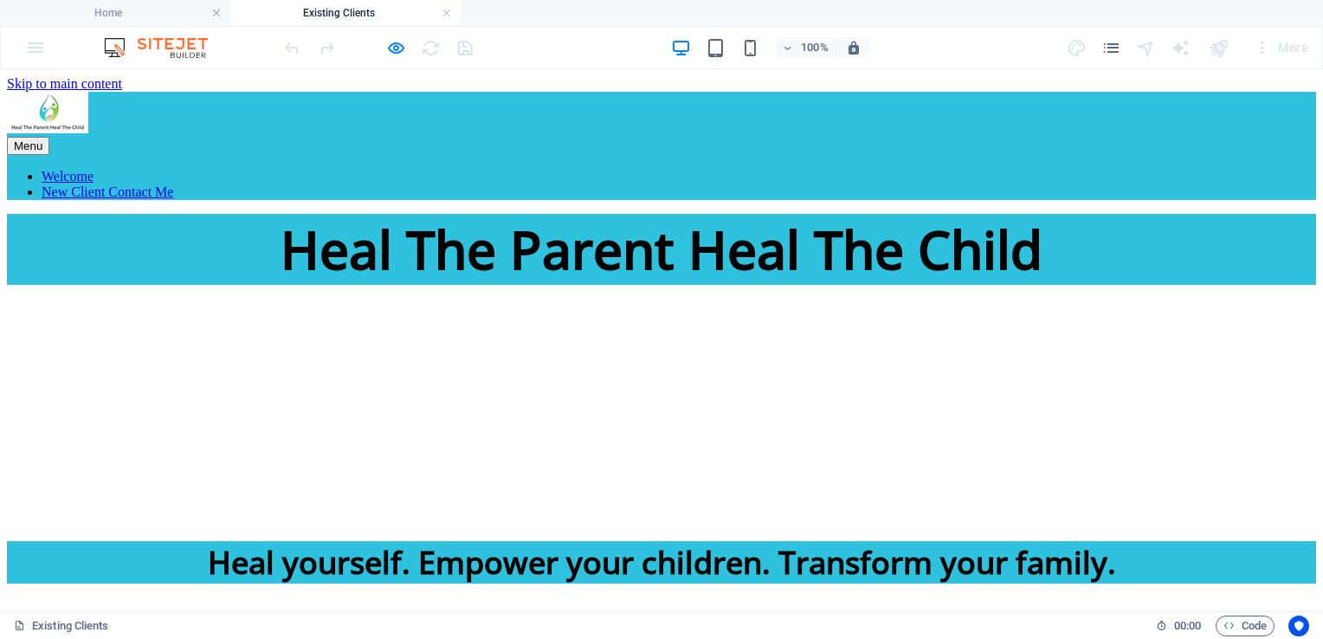
click at [173, 184] on link "New Client Contact Me" at bounding box center [108, 191] width 132 height 15
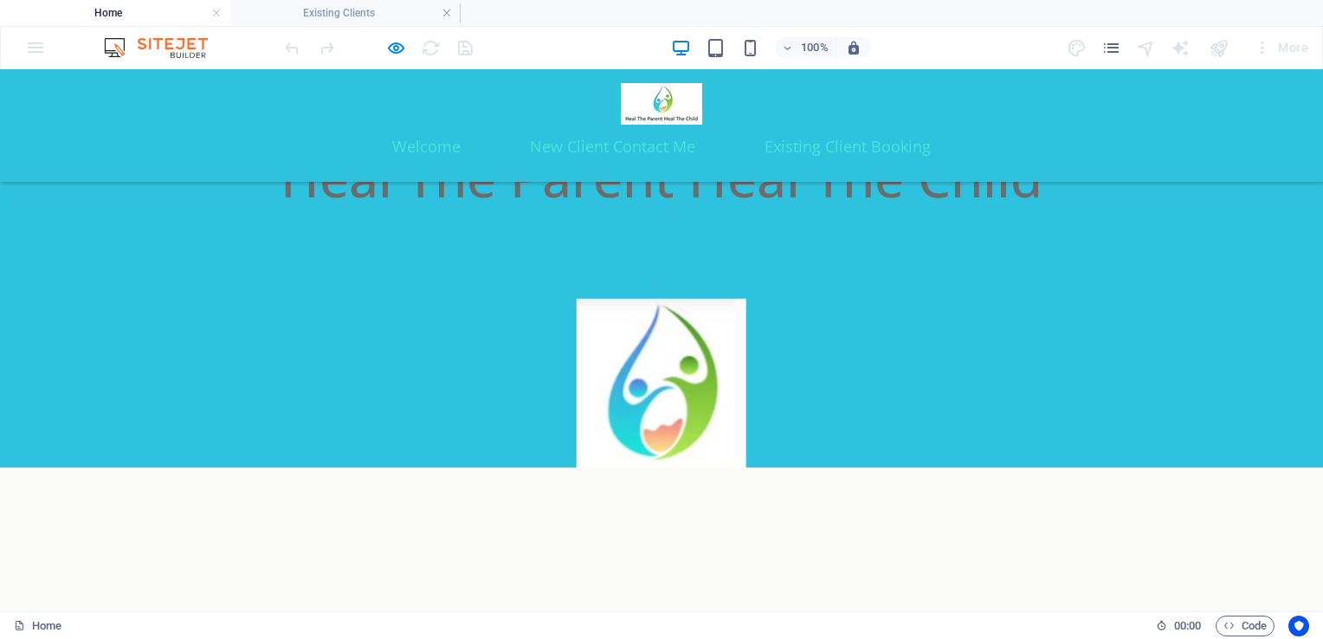
click at [757, 125] on ul "Welcome New Client Contact Me Existing Client Booking" at bounding box center [661, 146] width 1005 height 43
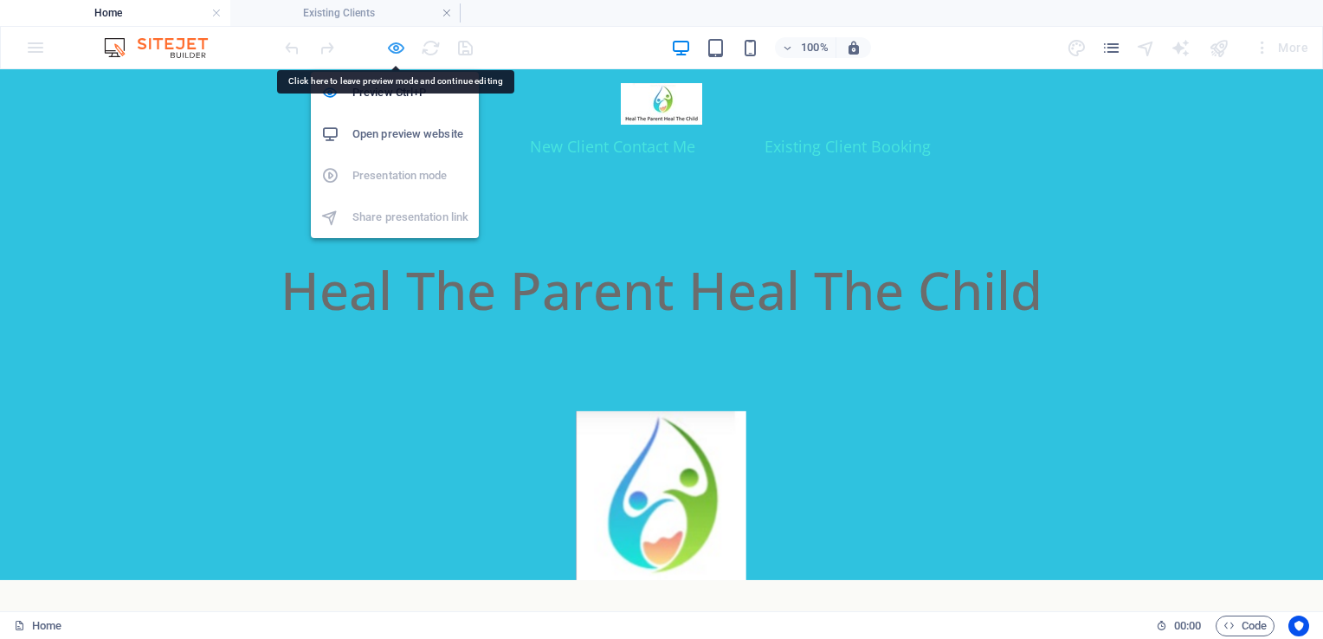
click at [392, 44] on icon "button" at bounding box center [396, 48] width 20 height 20
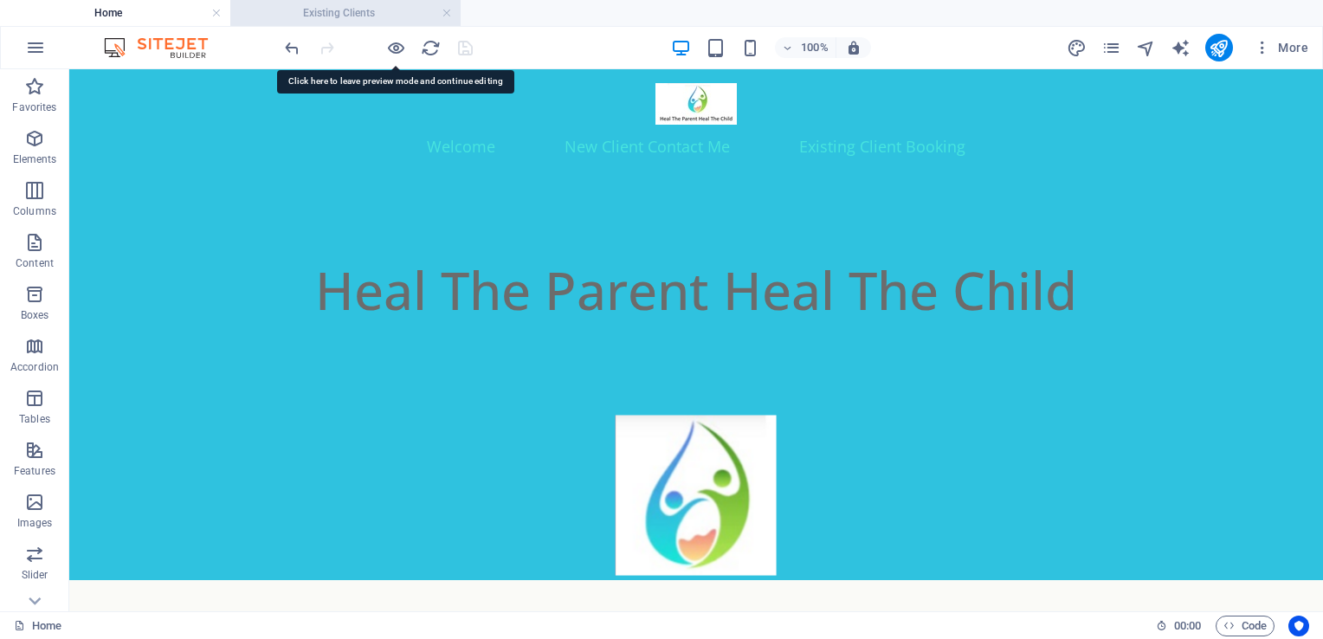
click at [301, 25] on li "Existing Clients" at bounding box center [345, 13] width 230 height 26
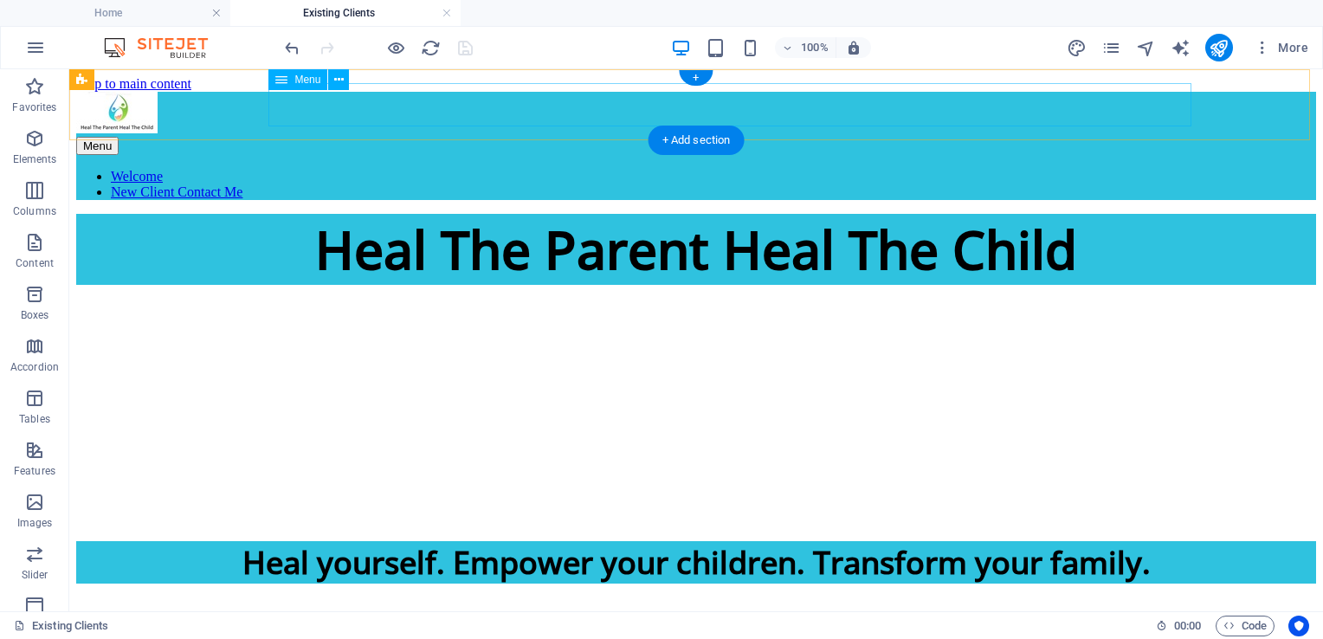
click at [883, 169] on nav "Welcome New Client Contact Me" at bounding box center [696, 184] width 1240 height 31
click at [972, 169] on nav "Welcome New Client Contact Me" at bounding box center [696, 184] width 1240 height 31
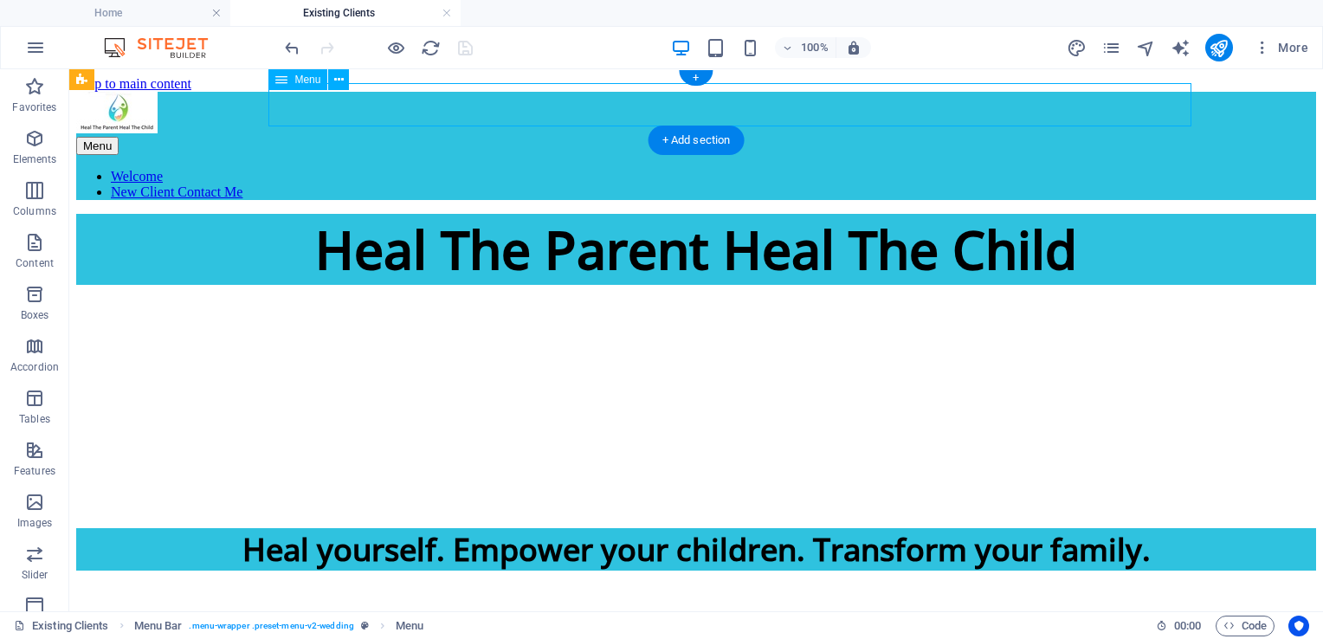
select select
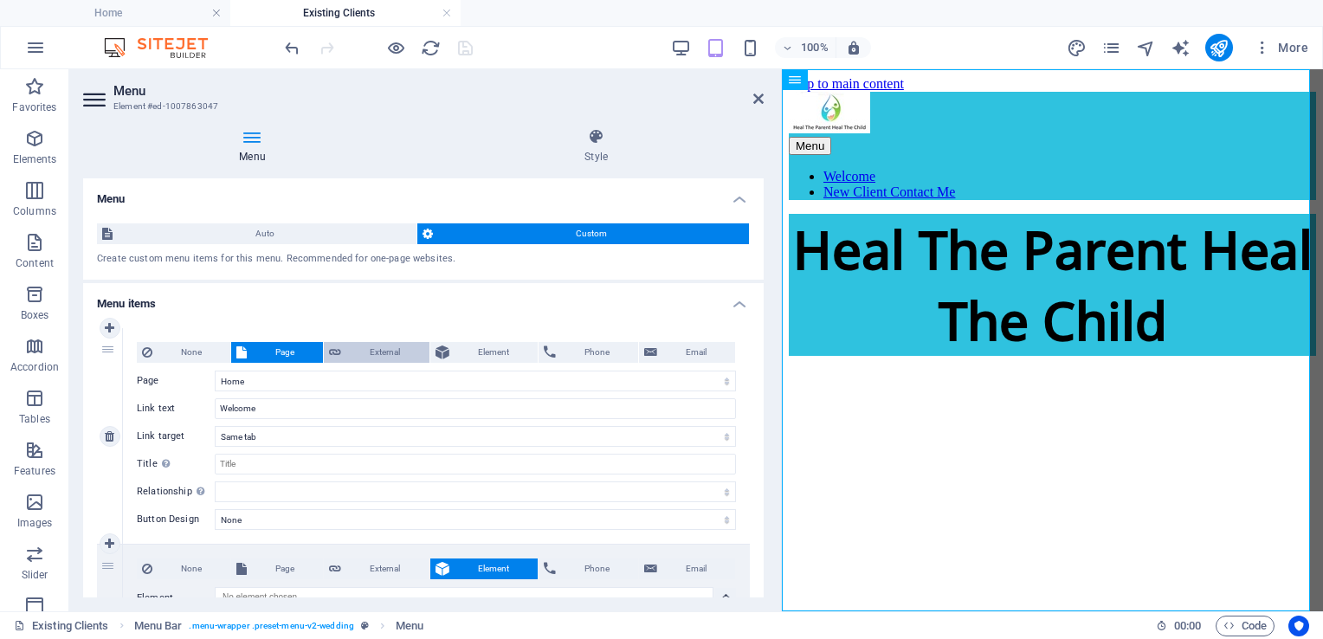
scroll to position [184, 0]
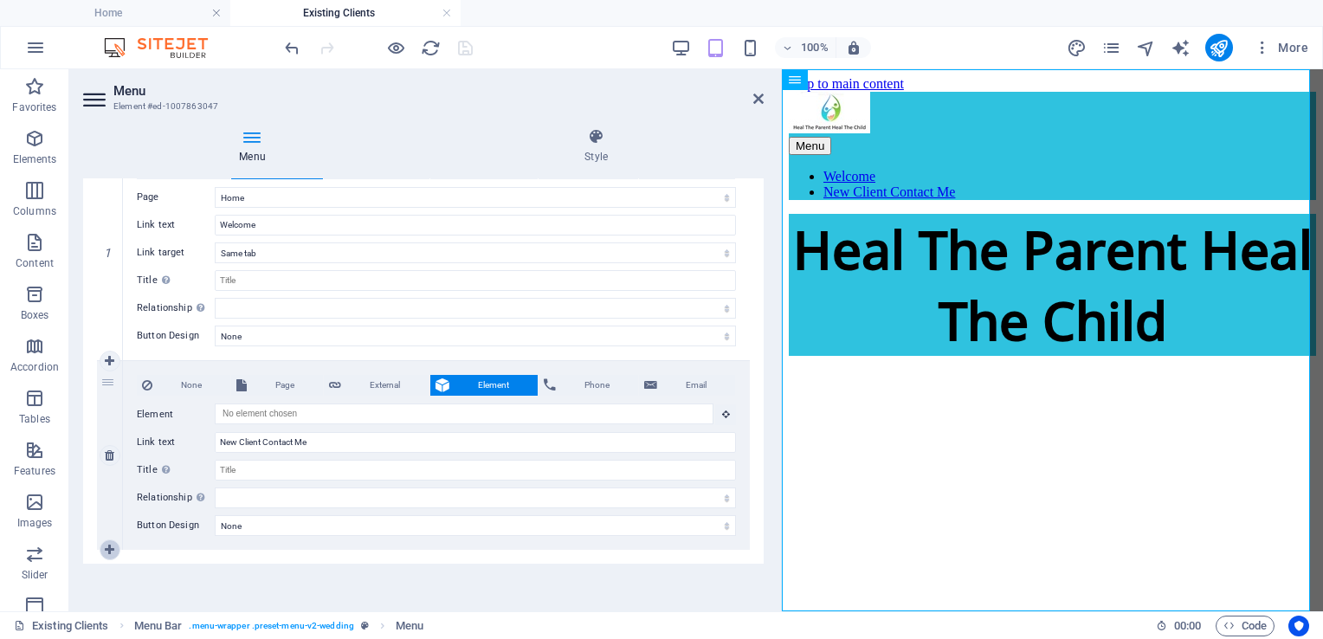
click at [111, 551] on icon at bounding box center [110, 550] width 10 height 12
select select
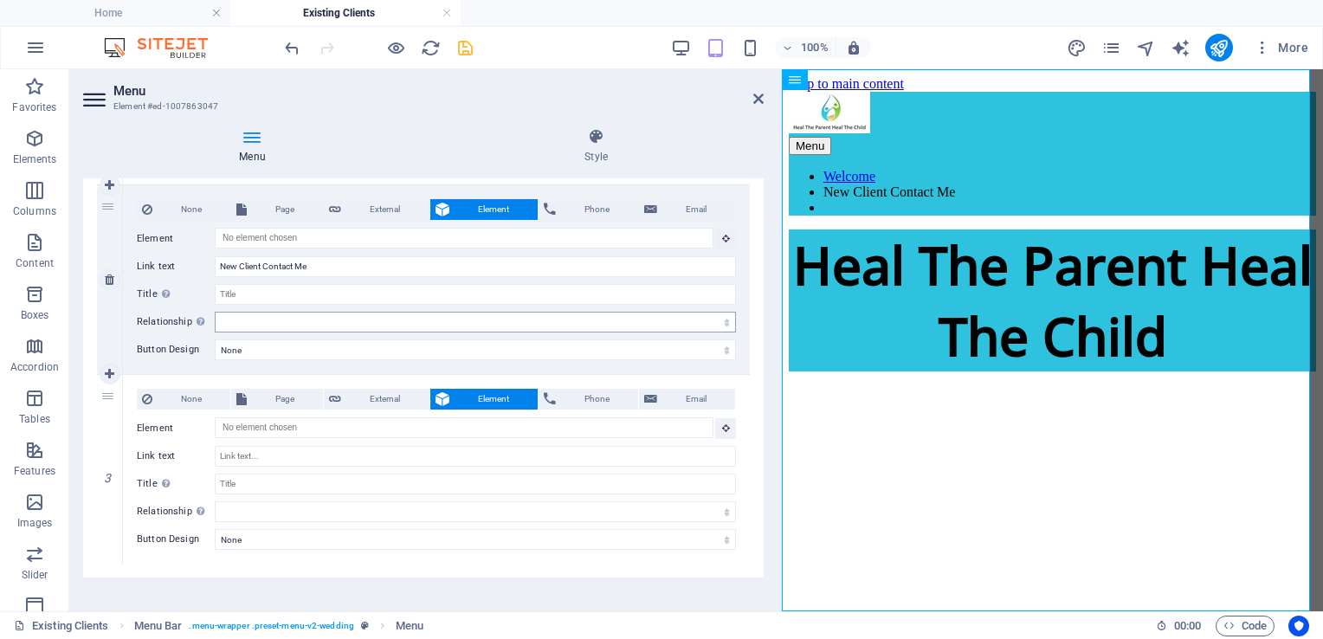
scroll to position [360, 0]
click at [282, 388] on span "Page" at bounding box center [285, 398] width 66 height 21
select select
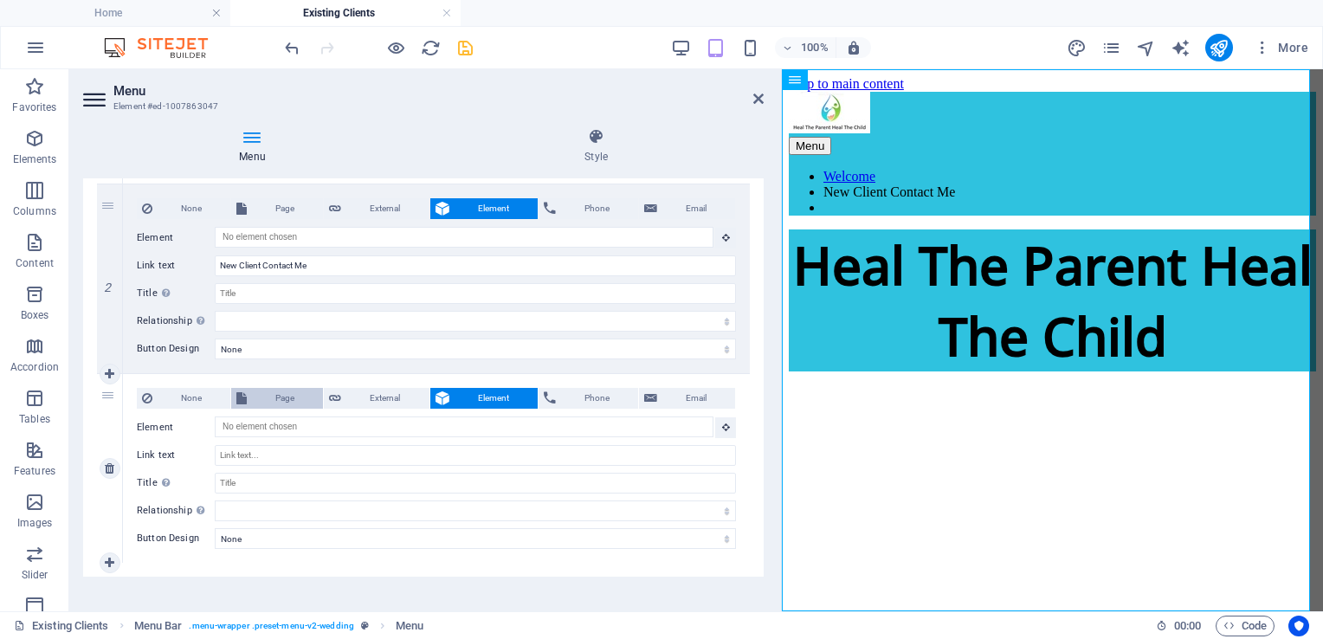
select select
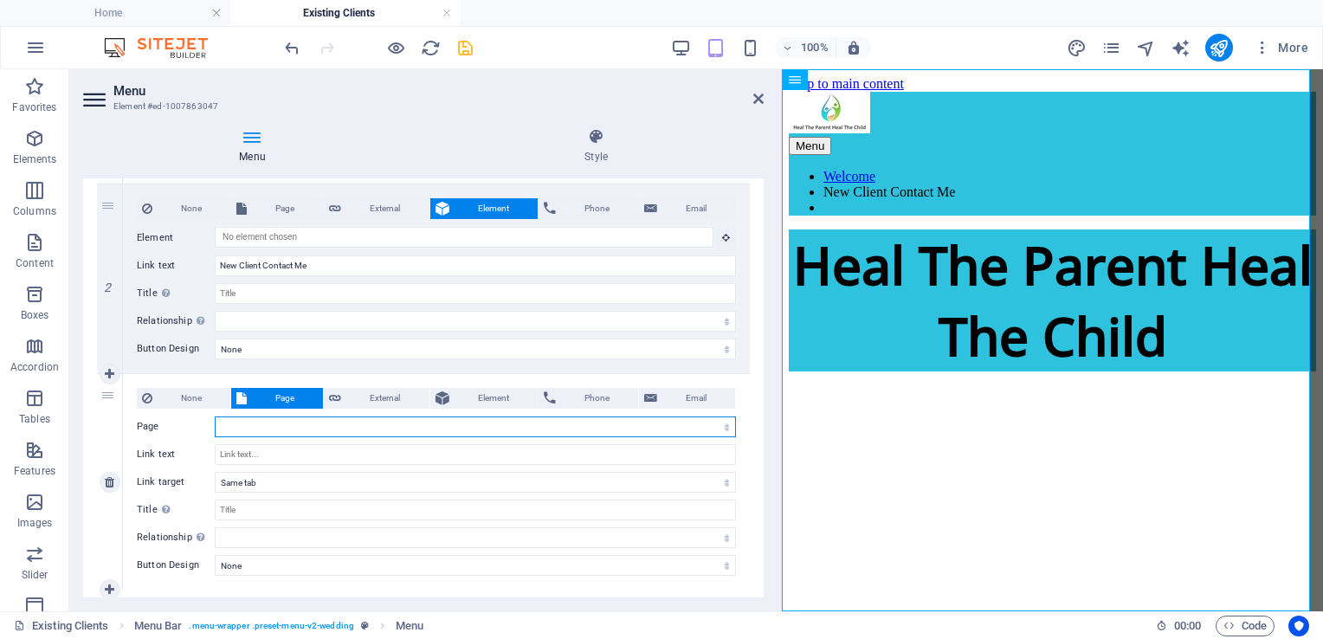
click at [294, 427] on select "Home Existing Clients Home(Copy) Privacy Policy Original Template Subpage This …" at bounding box center [475, 427] width 521 height 21
select select "1"
click at [215, 417] on select "Home Existing Clients Home(Copy) Privacy Policy Original Template Subpage This …" at bounding box center [475, 427] width 521 height 21
select select
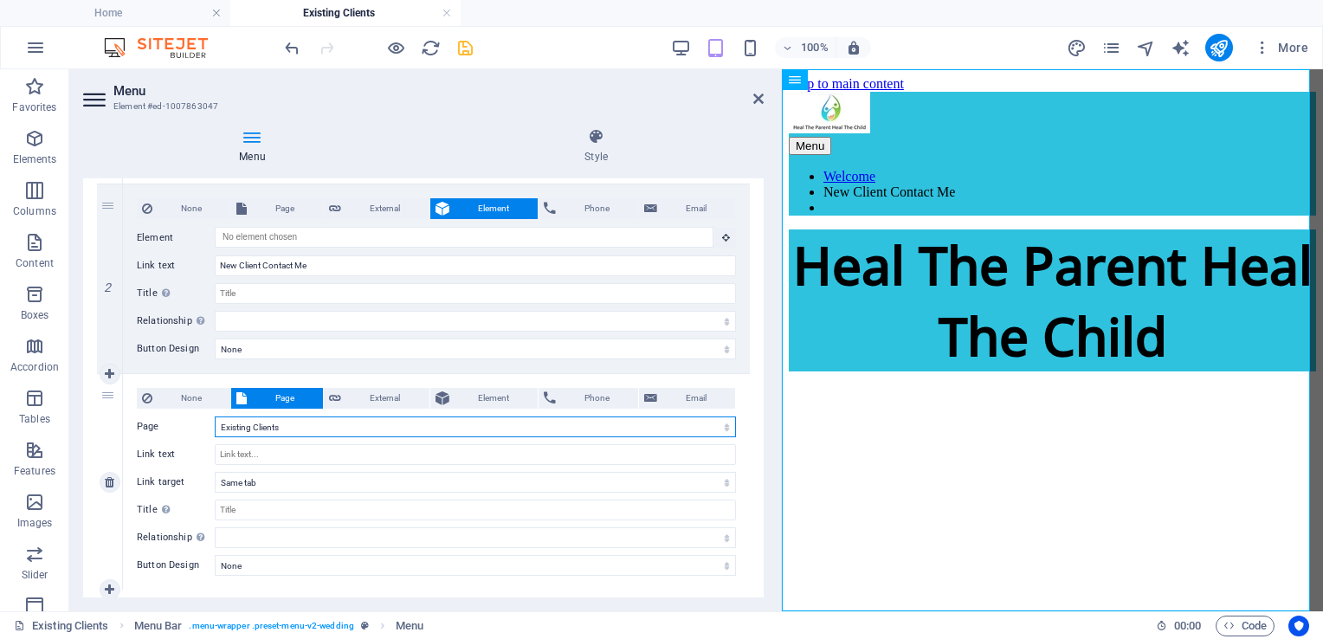
select select
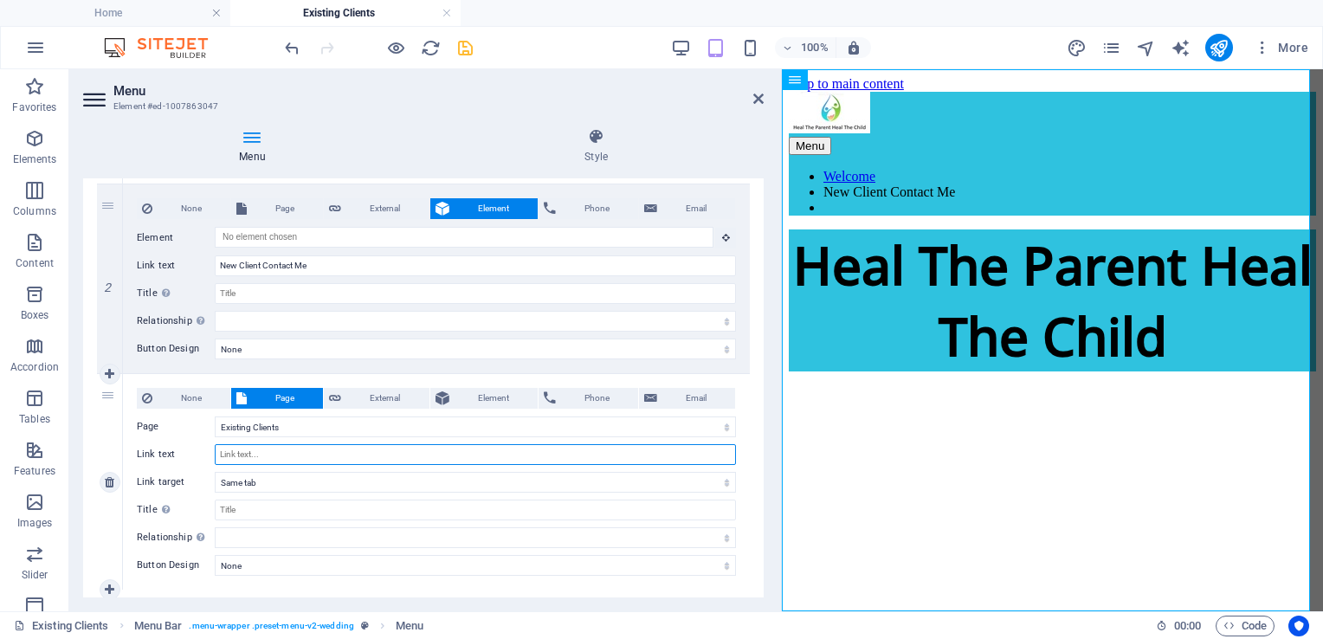
click at [264, 452] on input "Link text" at bounding box center [475, 454] width 521 height 21
type input "E"
select select
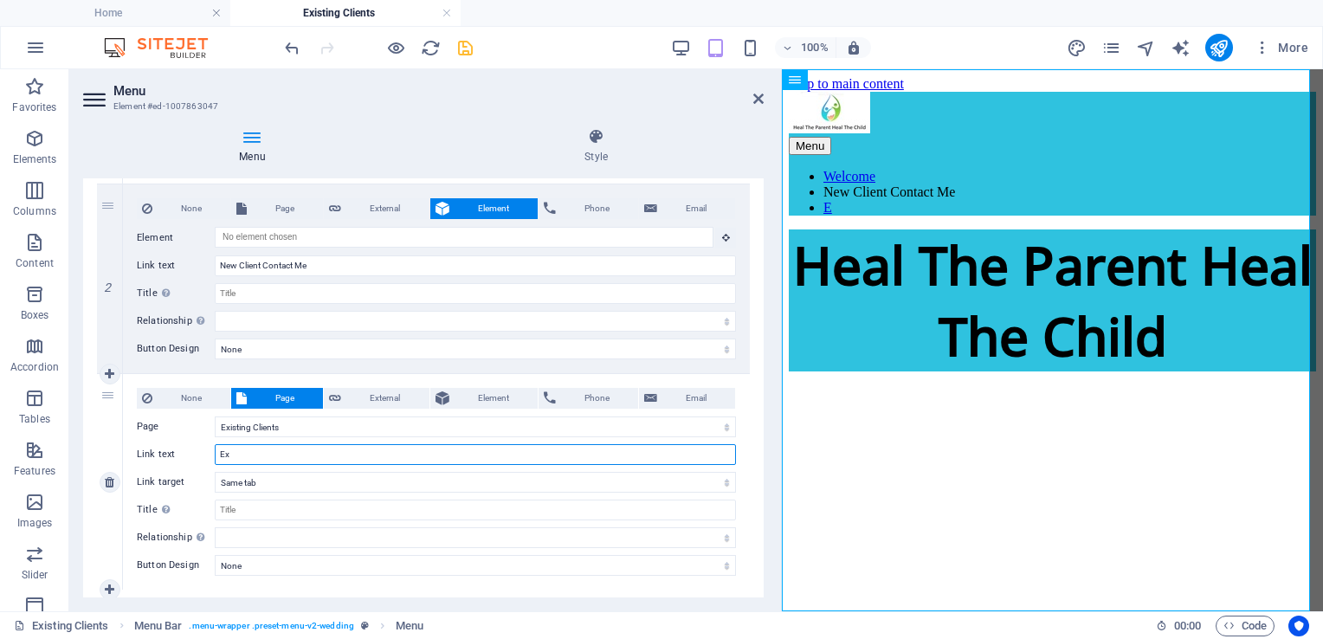
type input "Exu"
select select
type input "Existi"
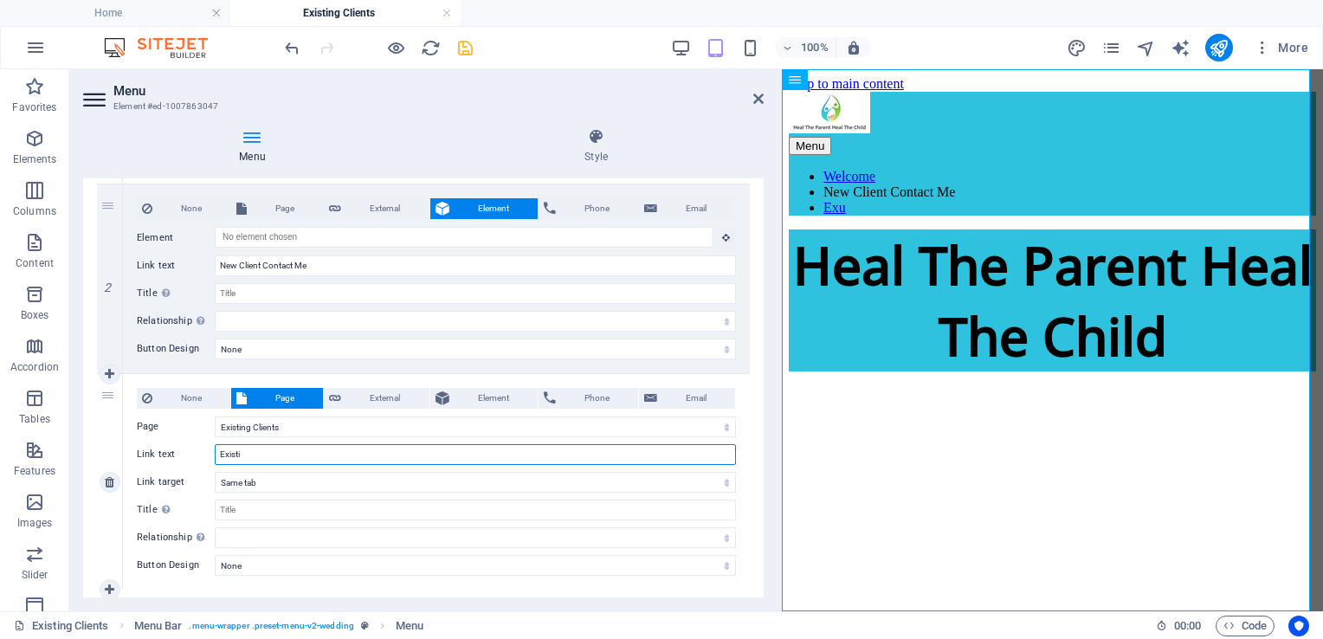
select select
type input "Existing Clients"
select select
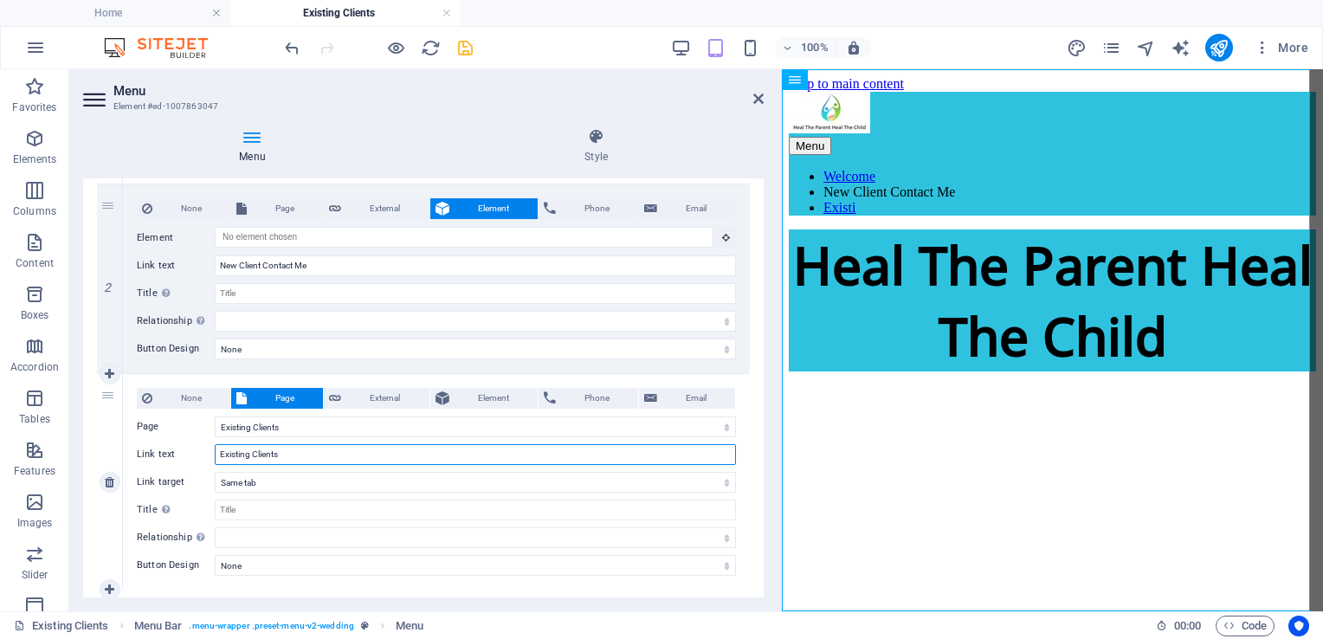
select select
type input "Existing Clients Booking"
select select
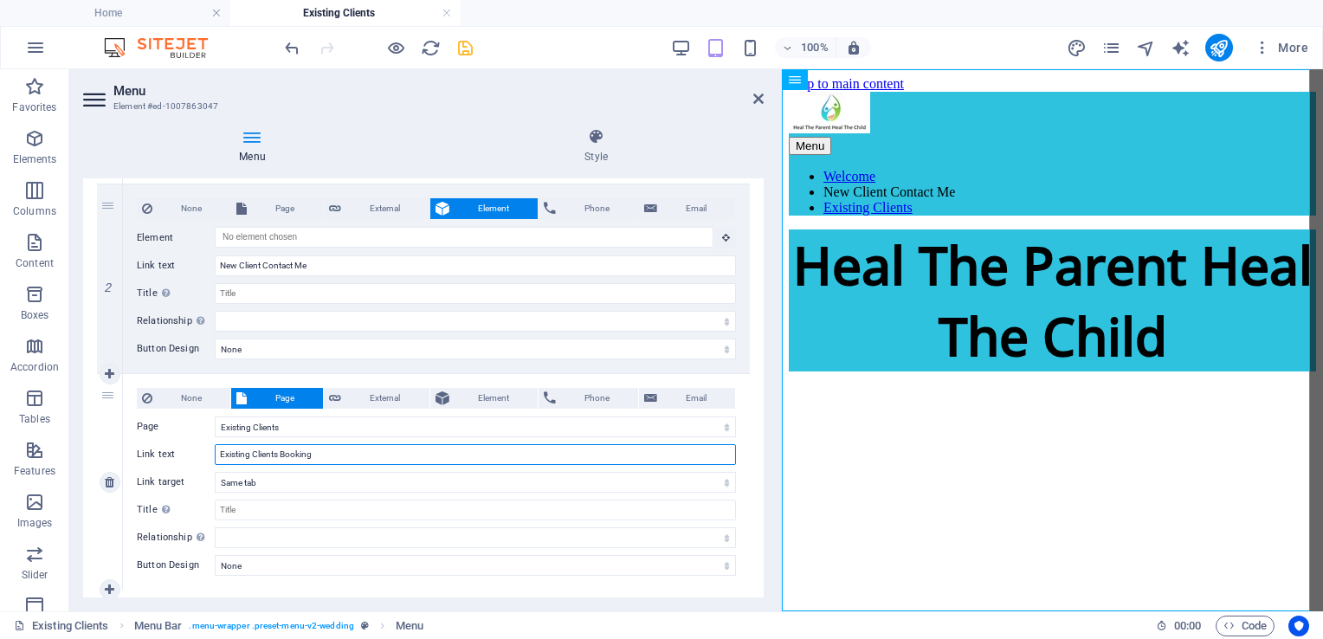
select select
type input "Existing Clients Booking"
select select
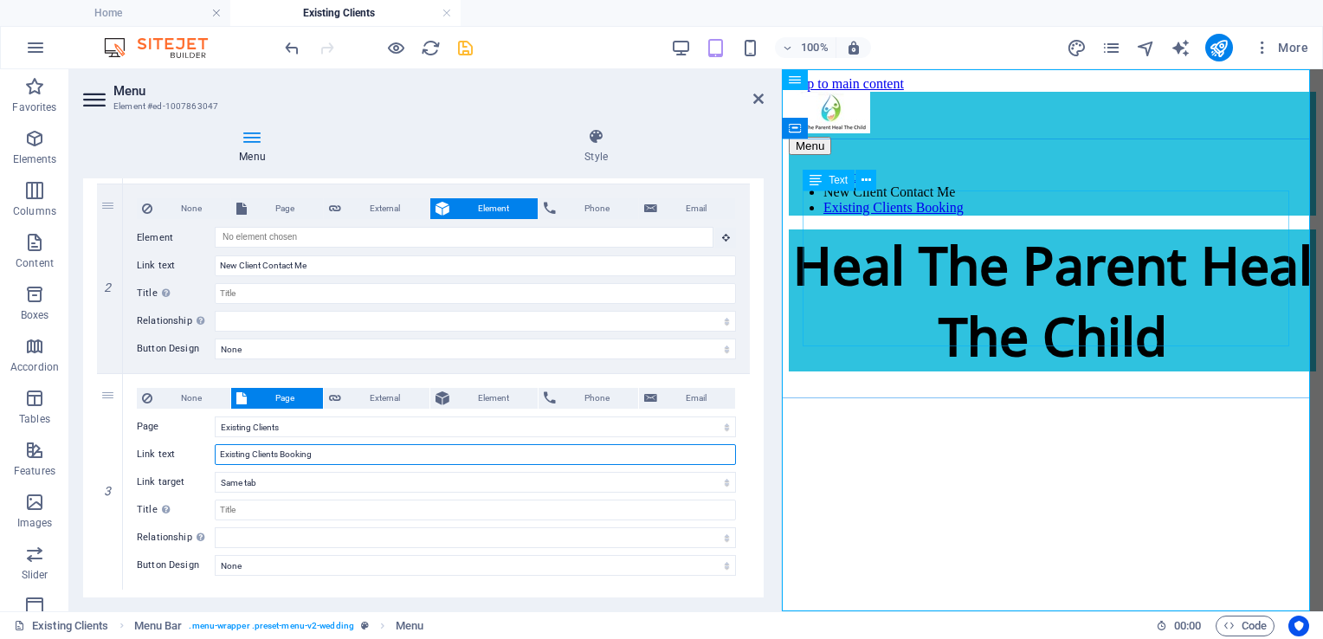
type input "Existing Clients Booking"
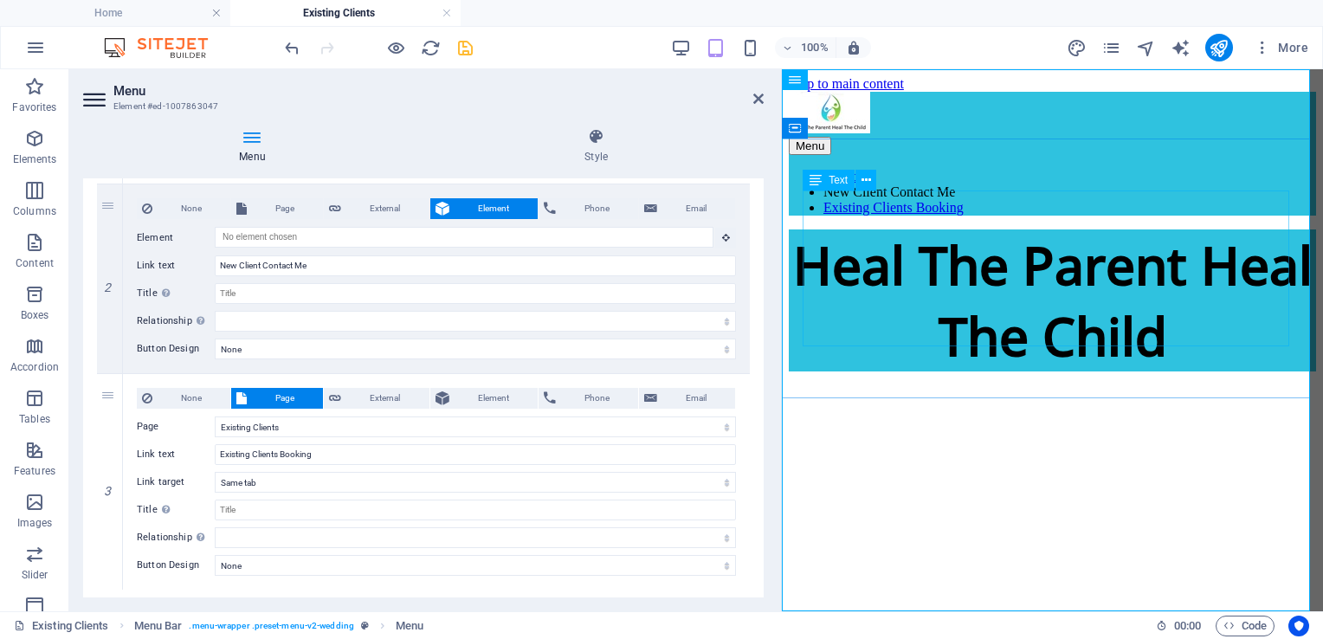
click at [866, 191] on div "Text" at bounding box center [845, 181] width 85 height 22
click at [463, 48] on icon "save" at bounding box center [466, 48] width 20 height 20
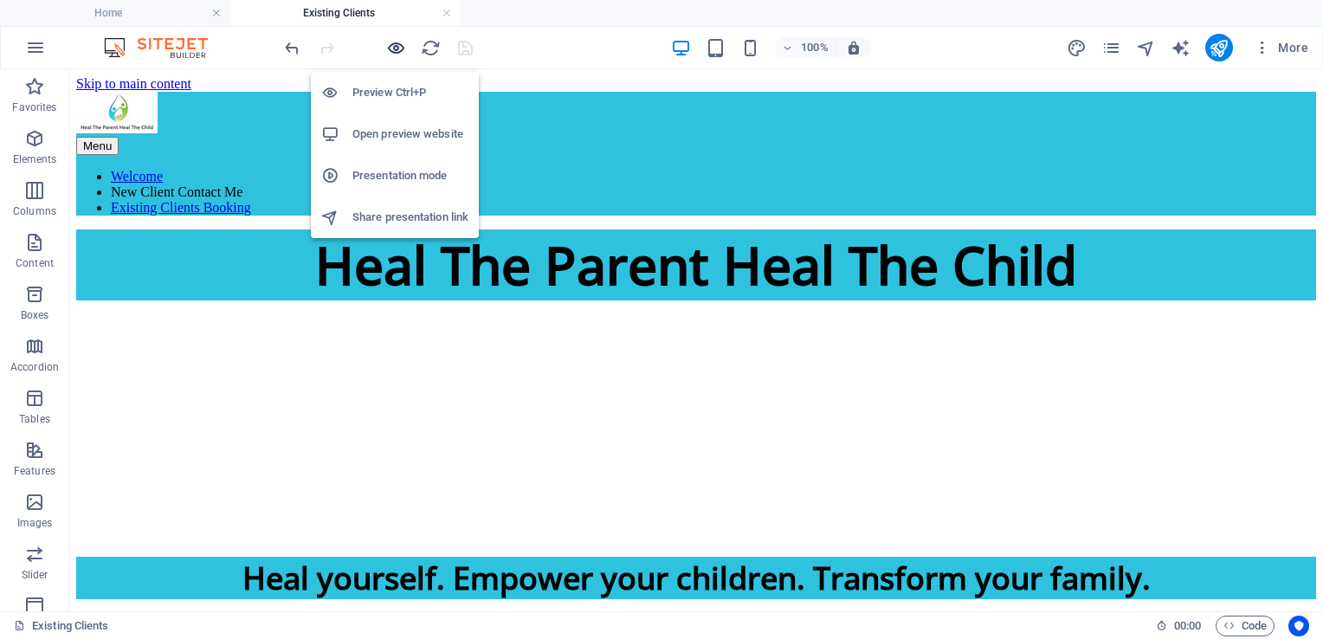
click at [395, 45] on icon "button" at bounding box center [396, 48] width 20 height 20
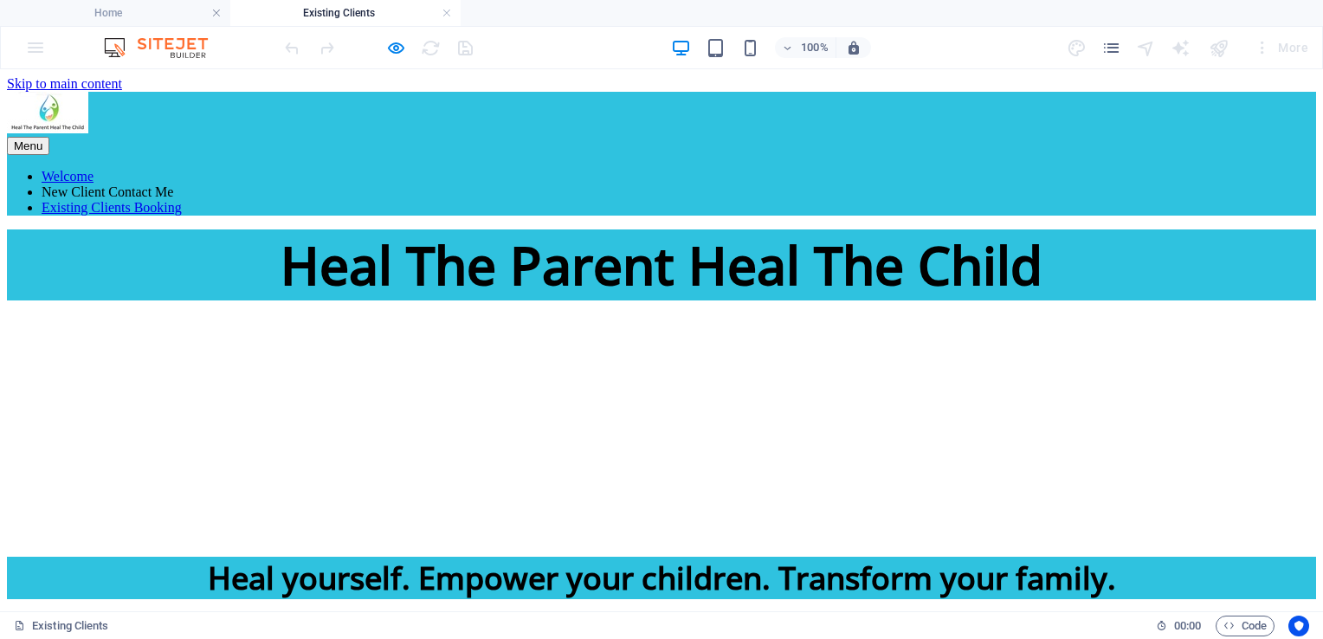
click at [182, 200] on link "Existing Clients Booking" at bounding box center [112, 207] width 140 height 15
click at [173, 184] on link "New Client Contact Me" at bounding box center [108, 191] width 132 height 15
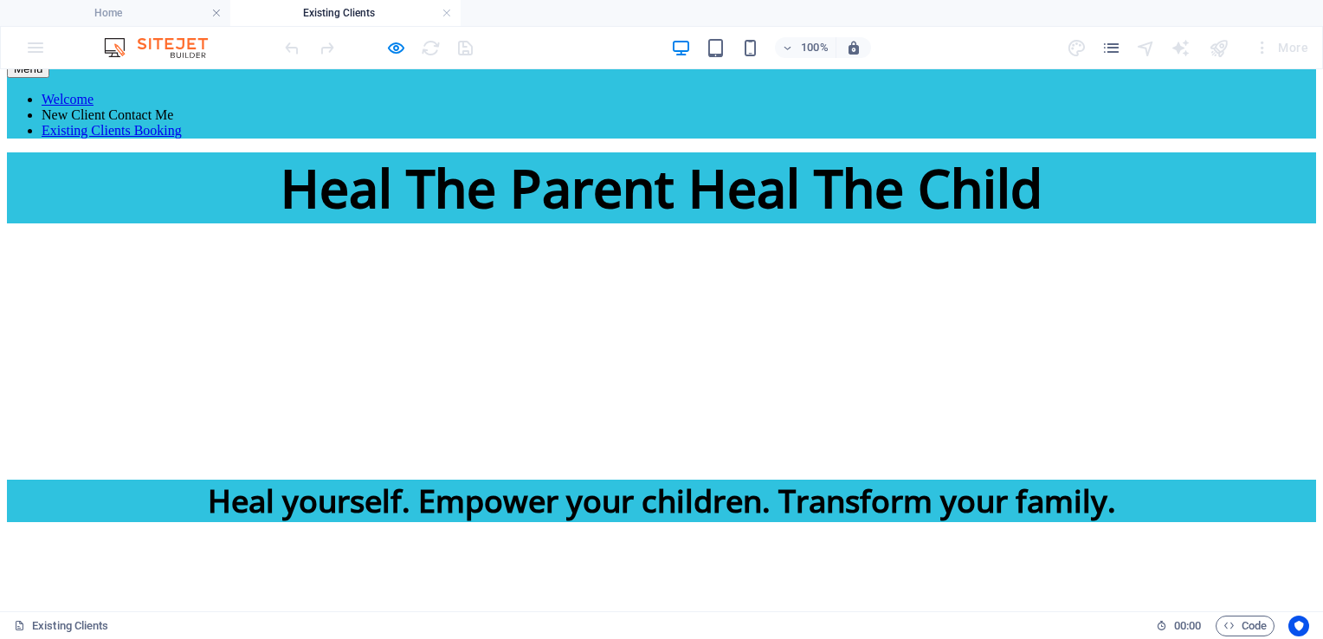
scroll to position [0, 0]
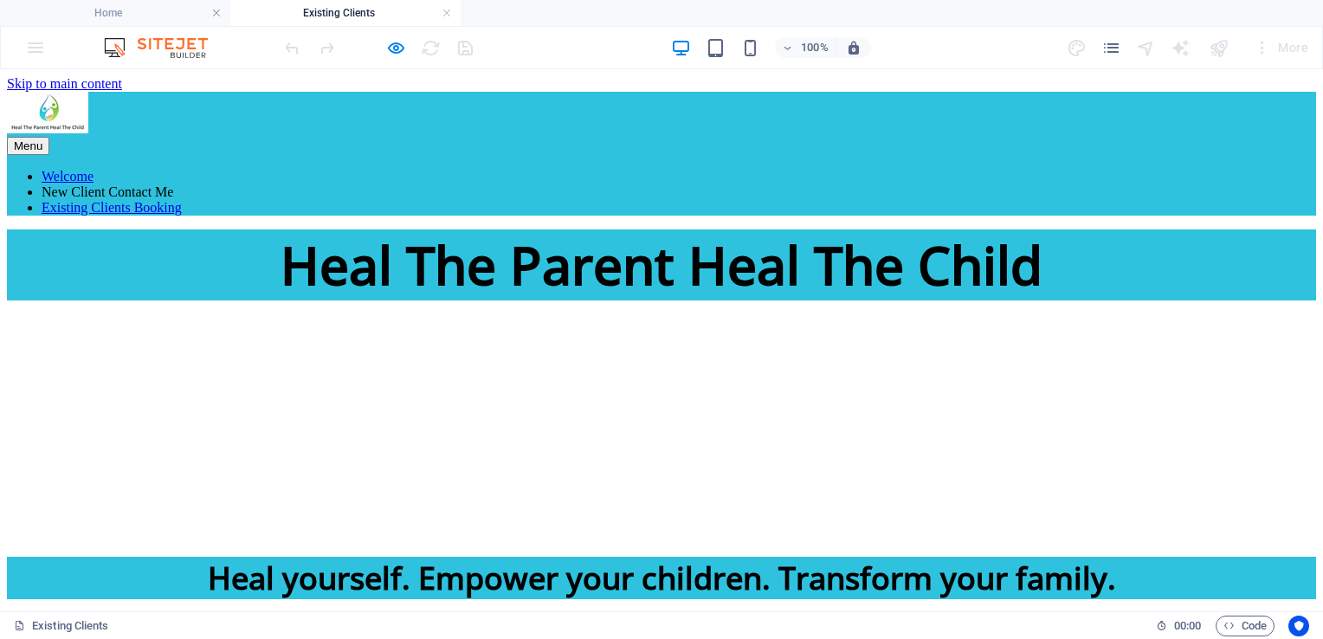
click at [173, 184] on link "New Client Contact Me" at bounding box center [108, 191] width 132 height 15
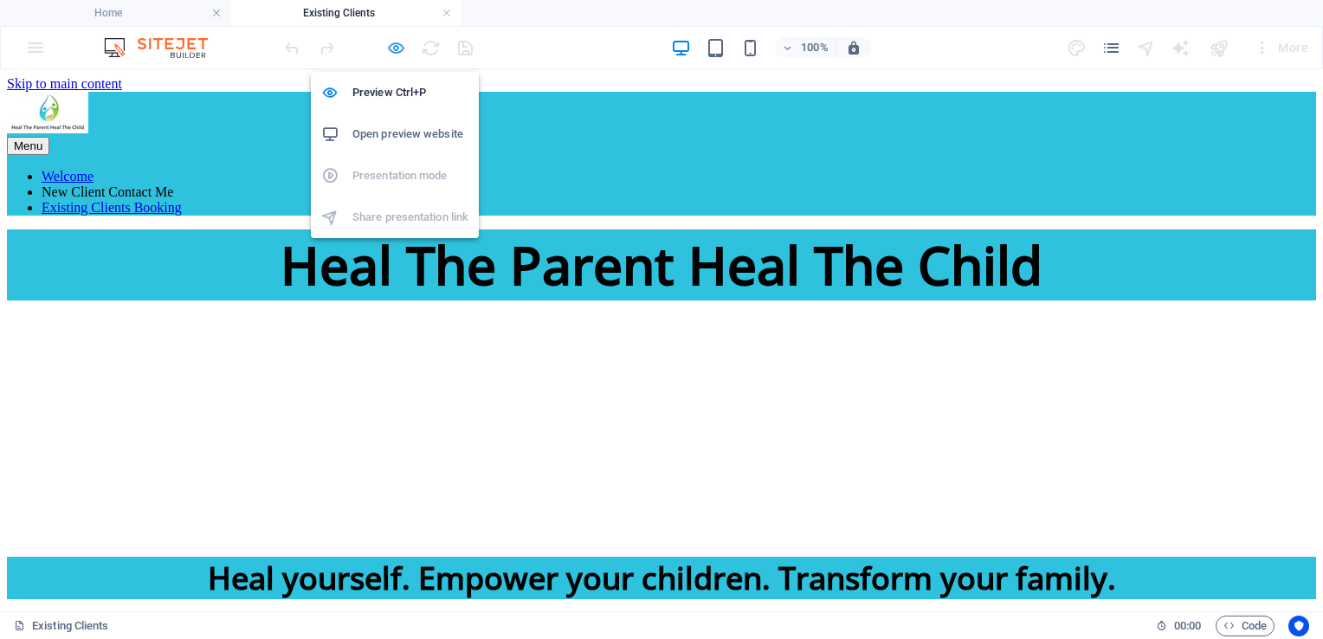
click at [402, 47] on icon "button" at bounding box center [396, 48] width 20 height 20
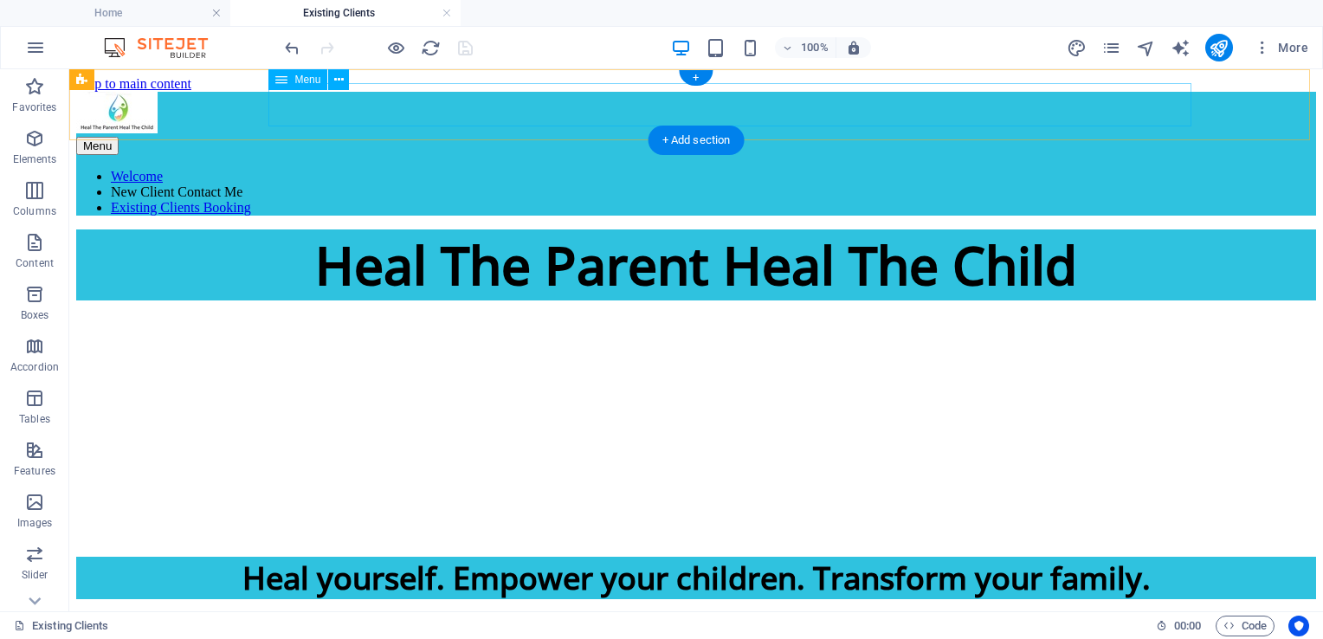
click at [663, 169] on nav "Welcome New Client Contact Me Existing Clients Booking" at bounding box center [696, 192] width 1240 height 47
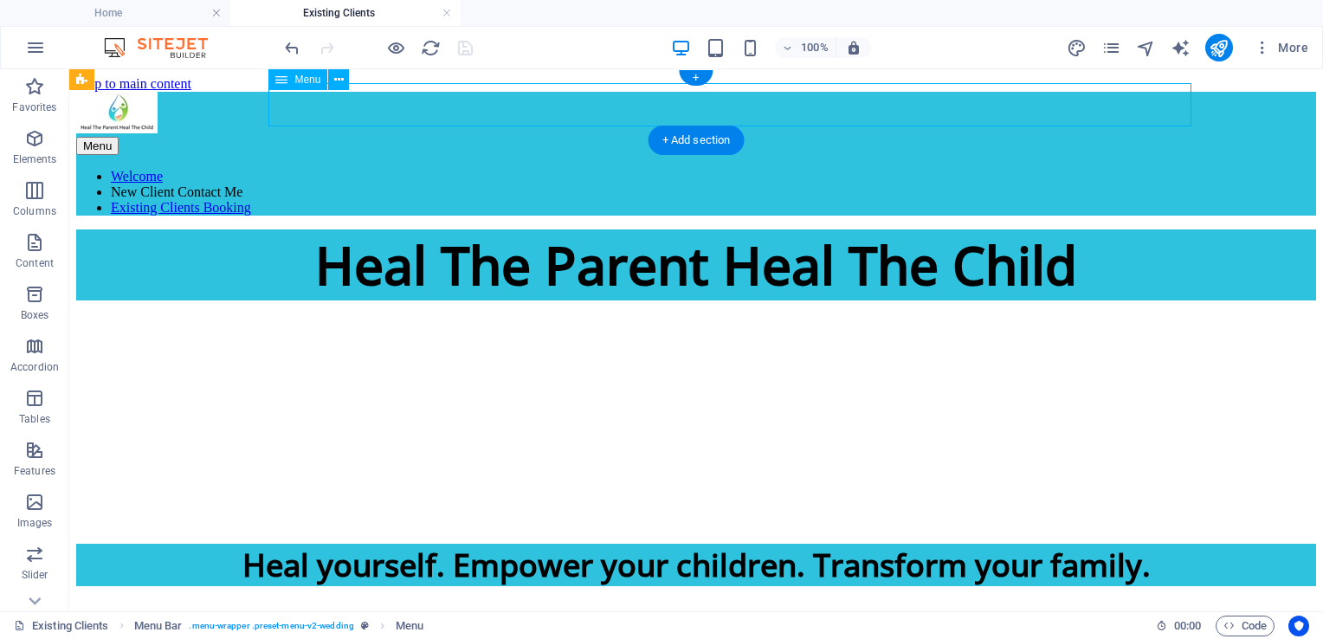
select select
select select "1"
select select
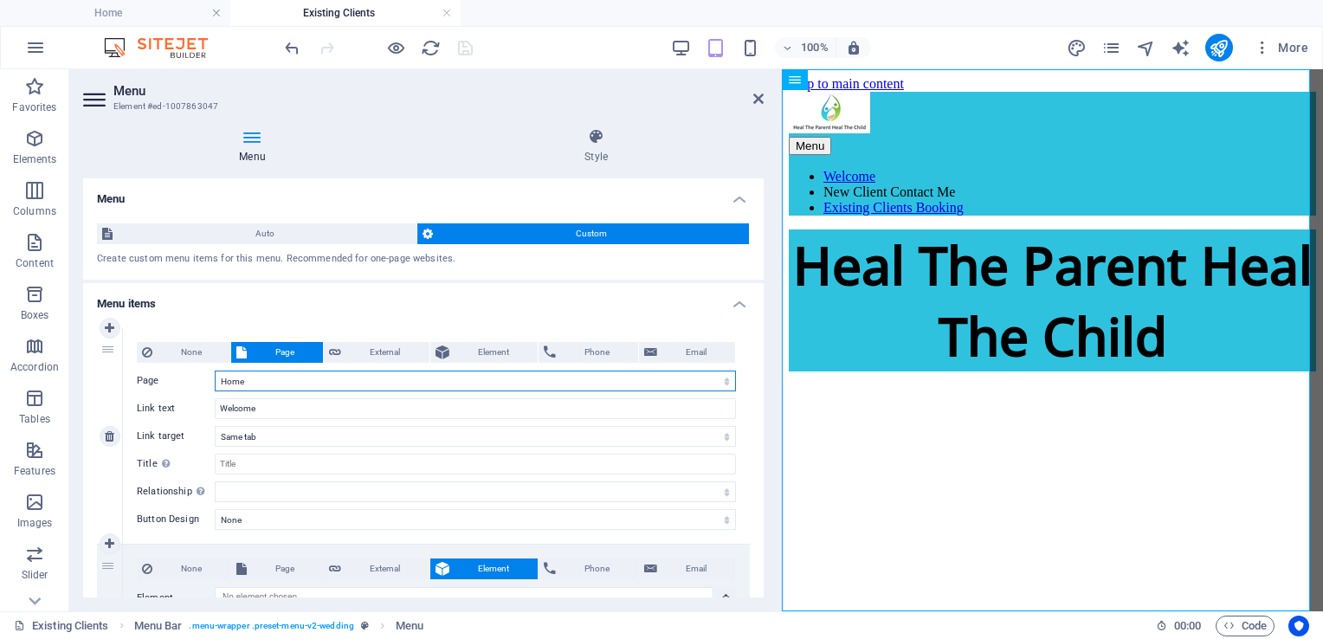
click at [278, 387] on select "Home Existing Clients Home(Copy) Privacy Policy Original Template Subpage This …" at bounding box center [475, 381] width 521 height 21
click at [215, 371] on select "Home Existing Clients Home(Copy) Privacy Policy Original Template Subpage This …" at bounding box center [475, 381] width 521 height 21
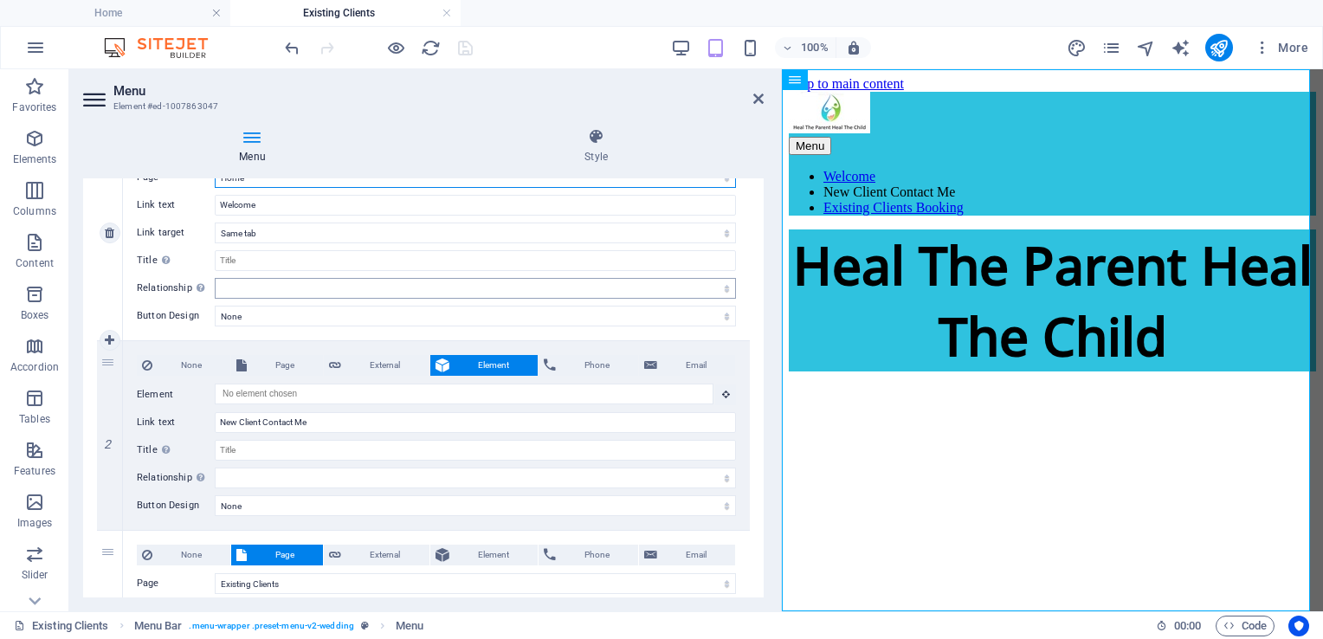
scroll to position [204, 0]
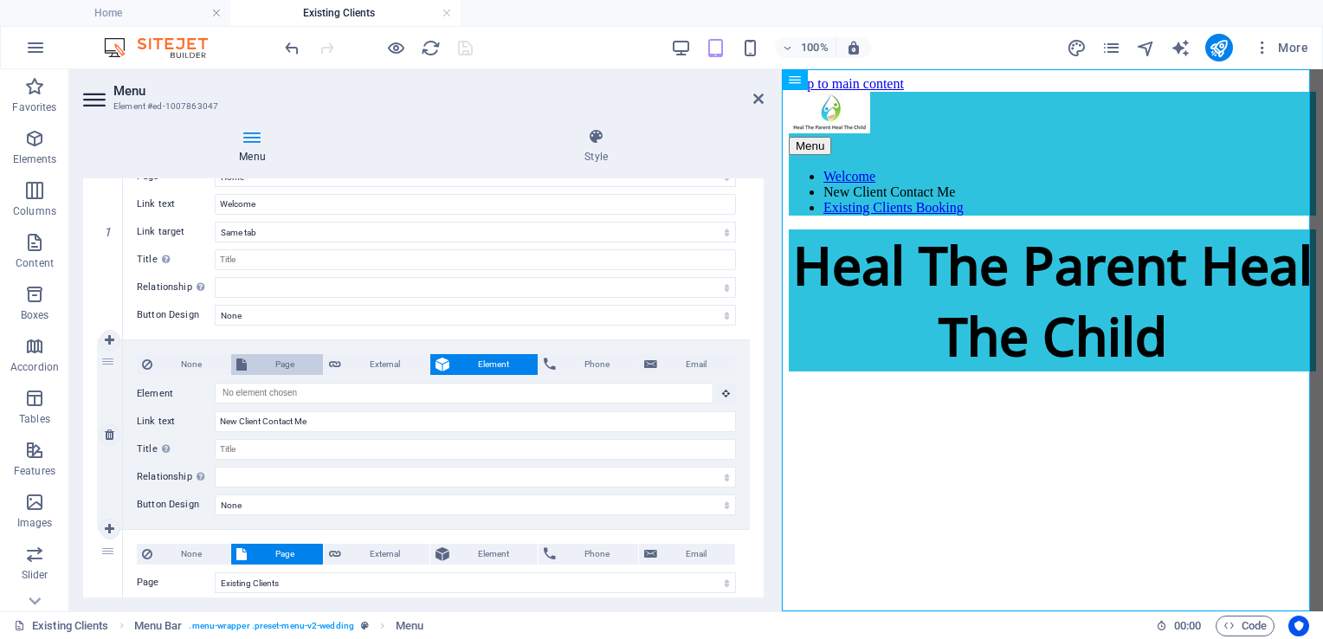
click at [276, 372] on span "Page" at bounding box center [285, 364] width 66 height 21
select select
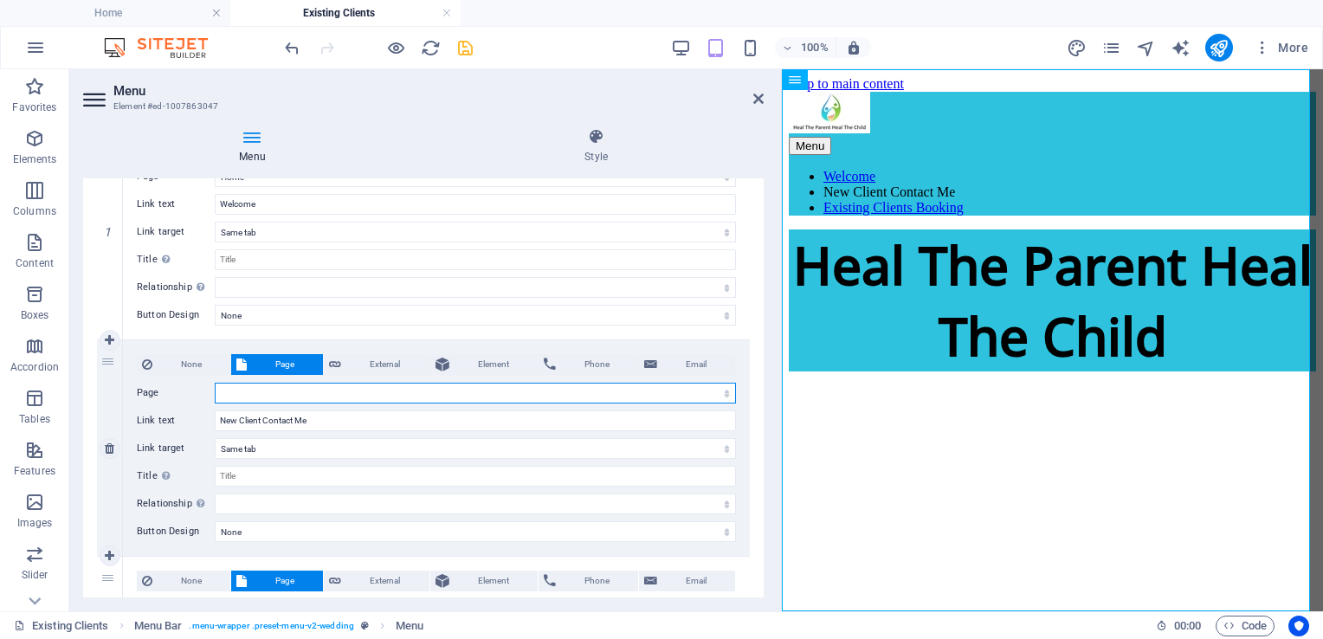
click at [284, 397] on select "Home Existing Clients Home(Copy) Privacy Policy Original Template Subpage This …" at bounding box center [475, 393] width 521 height 21
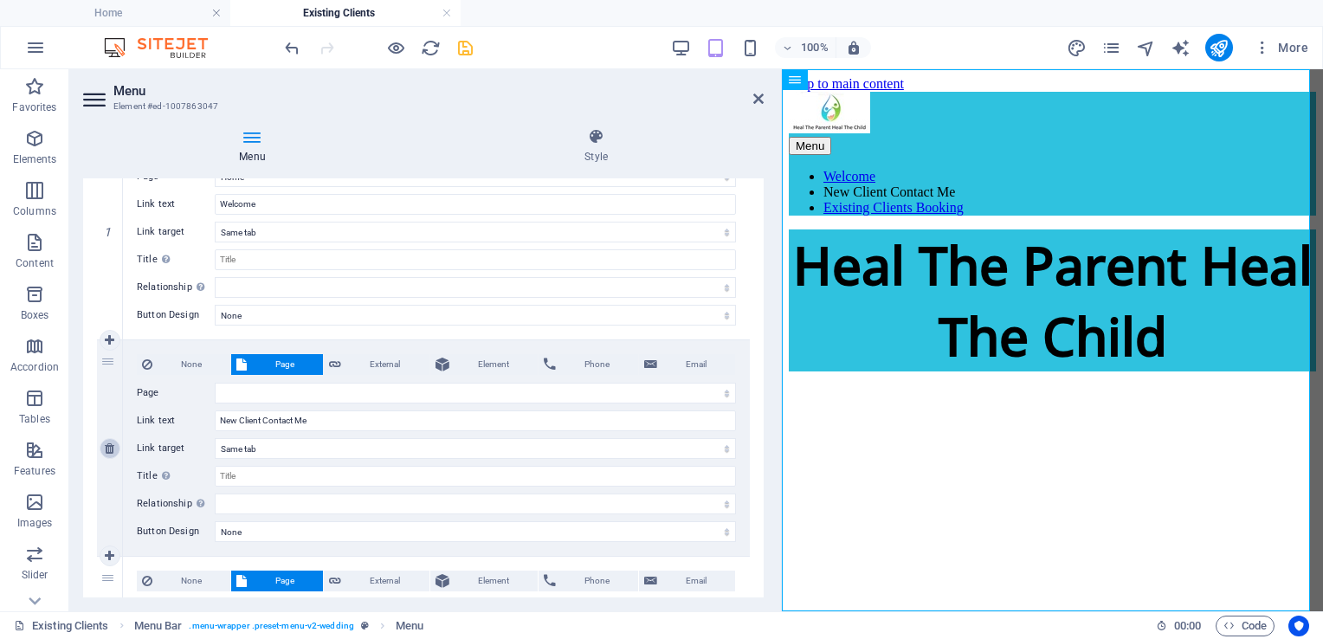
click at [105, 443] on icon at bounding box center [110, 449] width 10 height 12
select select
select select "1"
type input "Existing Clients Booking"
select select
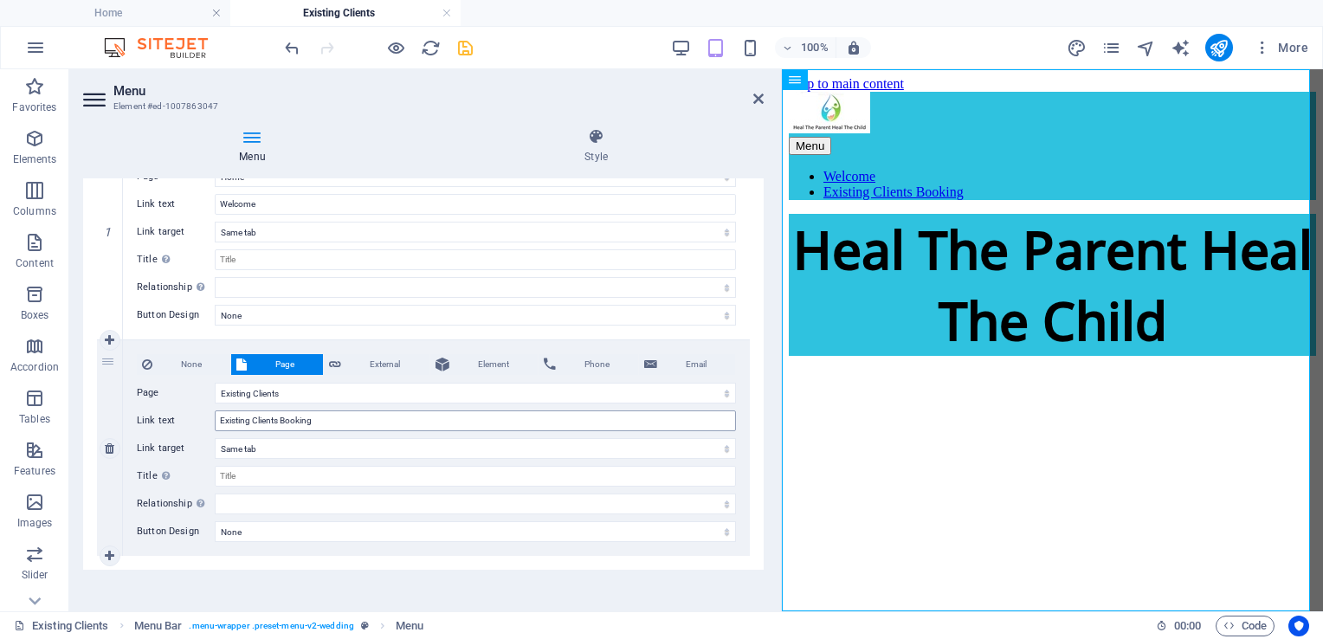
scroll to position [211, 0]
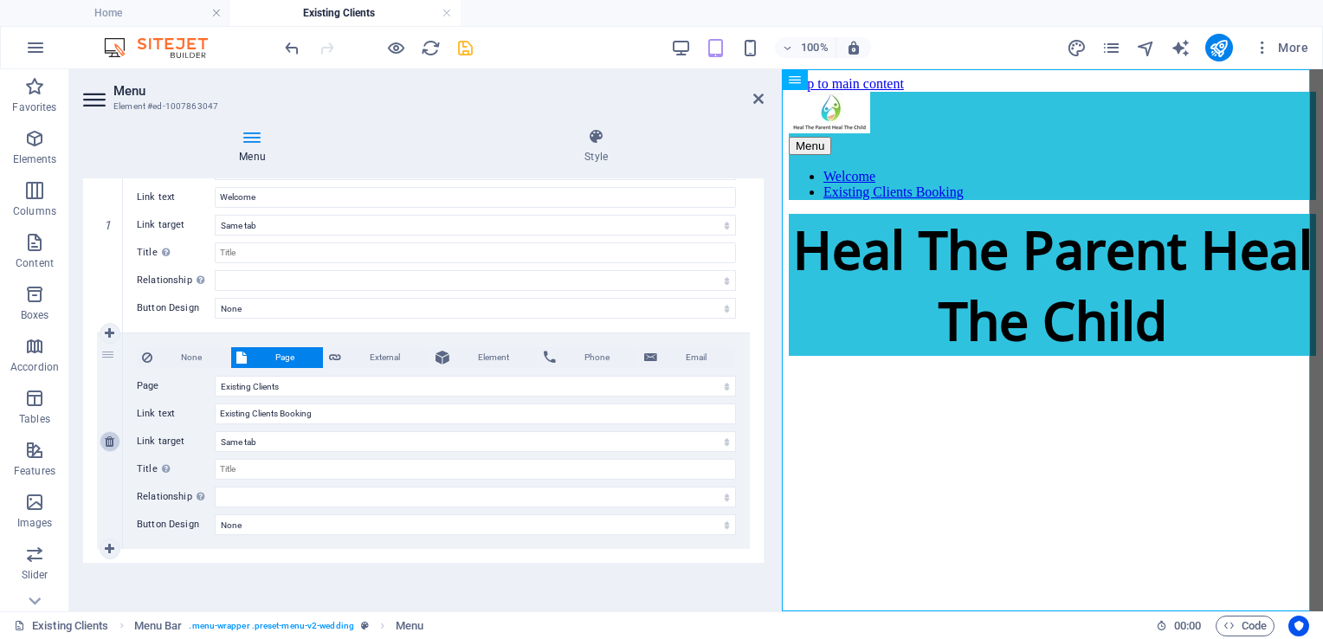
click at [110, 439] on icon at bounding box center [110, 442] width 10 height 12
select select
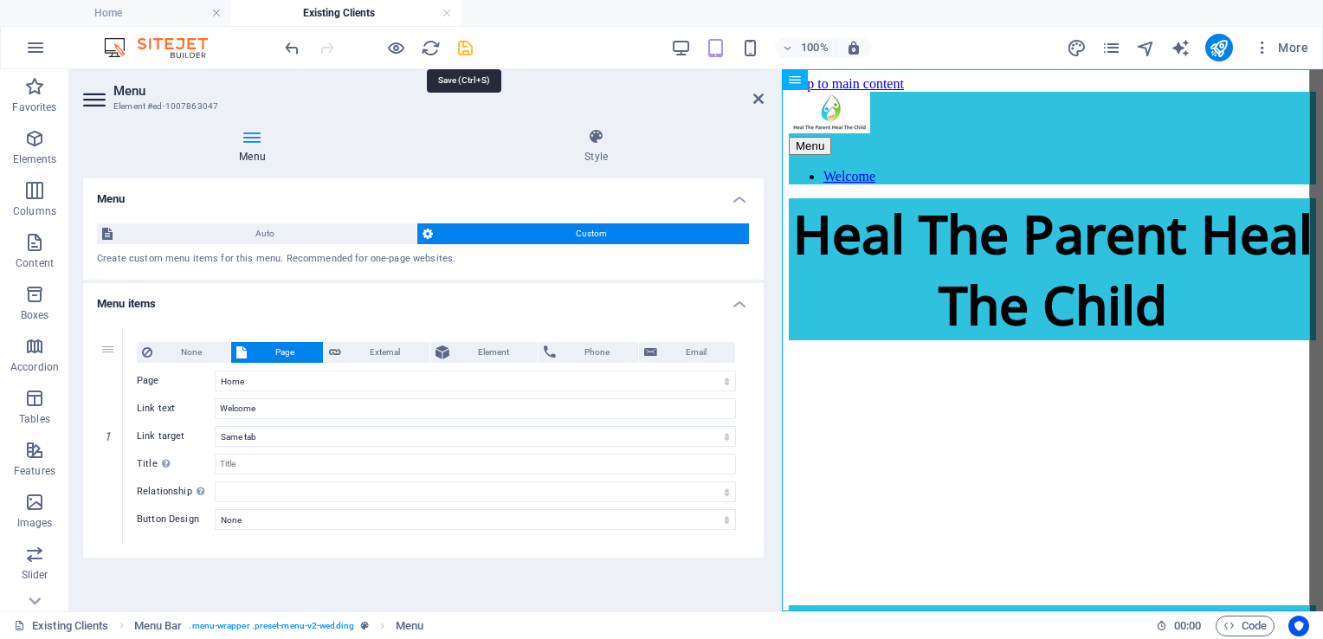
click at [467, 50] on icon "save" at bounding box center [466, 48] width 20 height 20
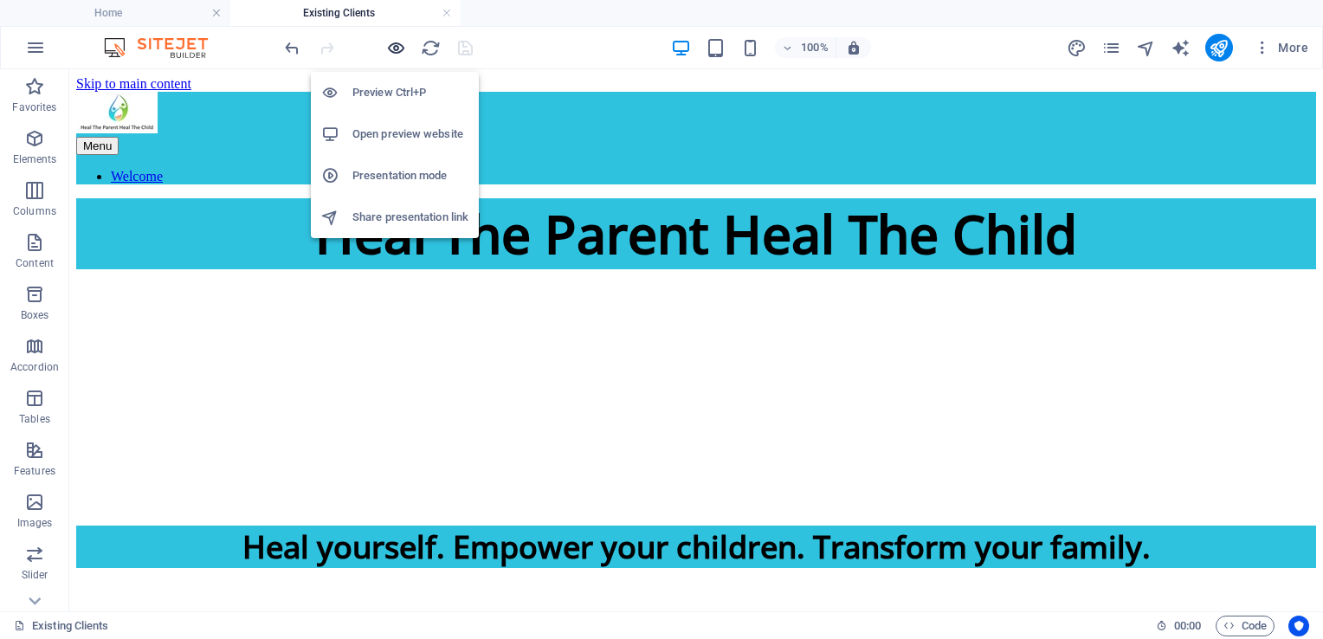
click at [391, 43] on icon "button" at bounding box center [396, 48] width 20 height 20
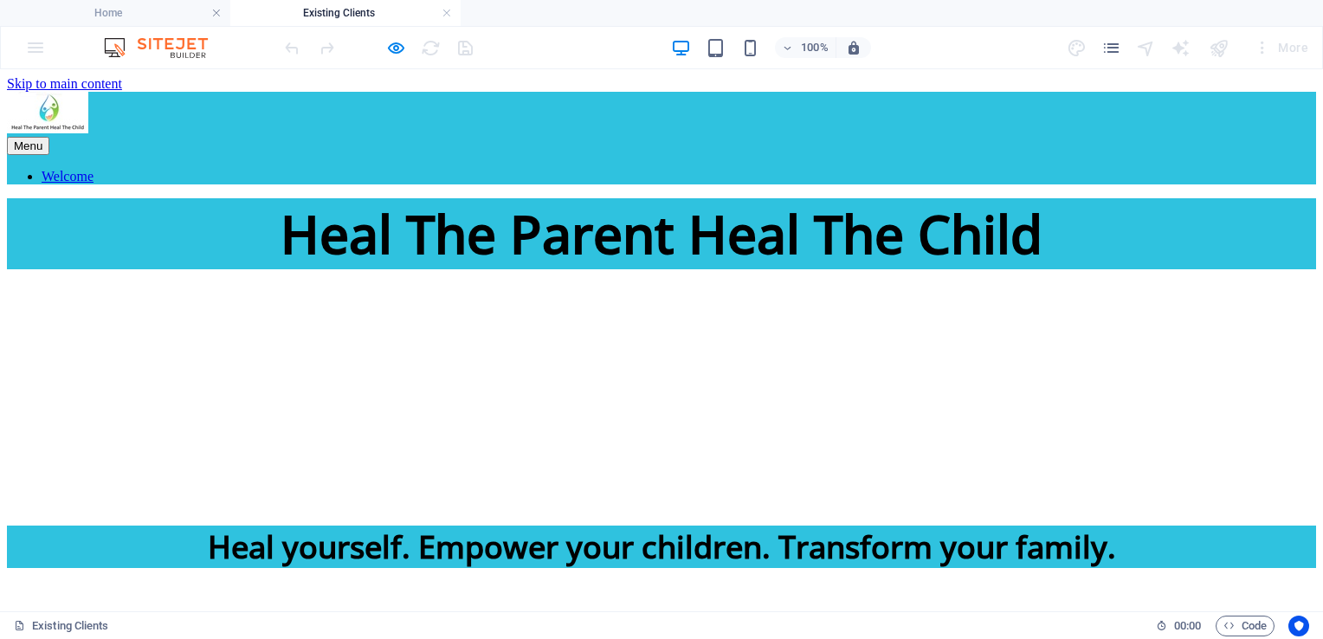
click at [94, 169] on link "Welcome" at bounding box center [68, 176] width 52 height 15
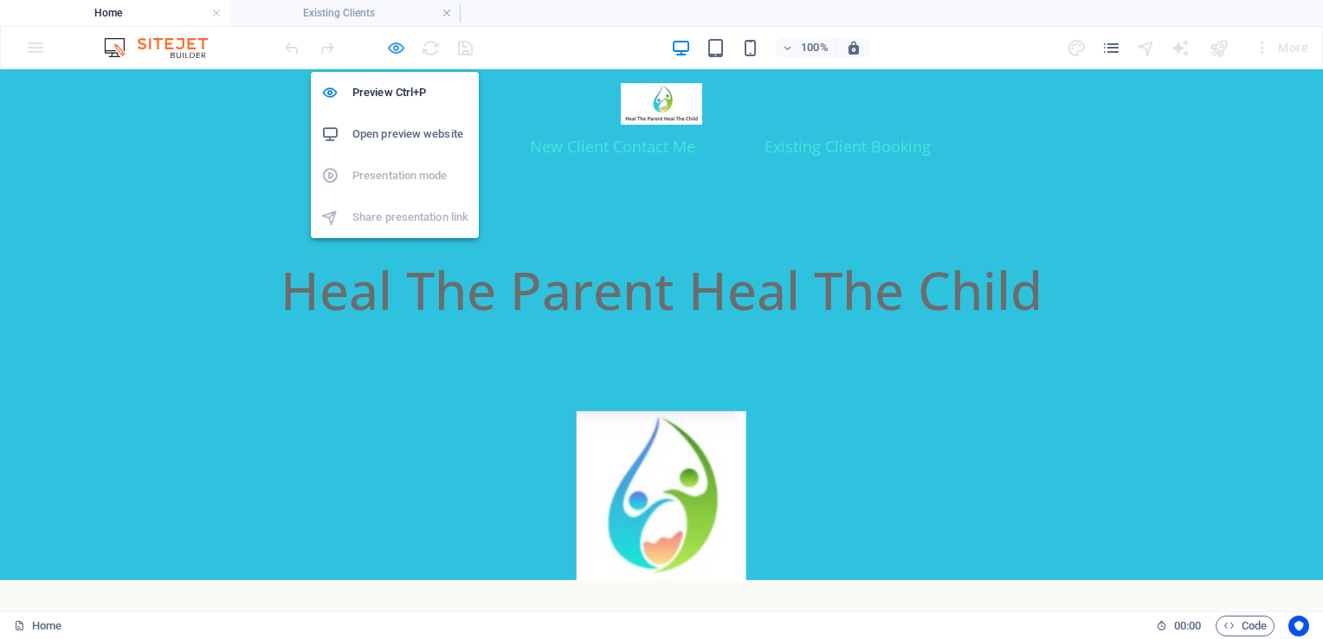
click at [395, 47] on icon "button" at bounding box center [396, 48] width 20 height 20
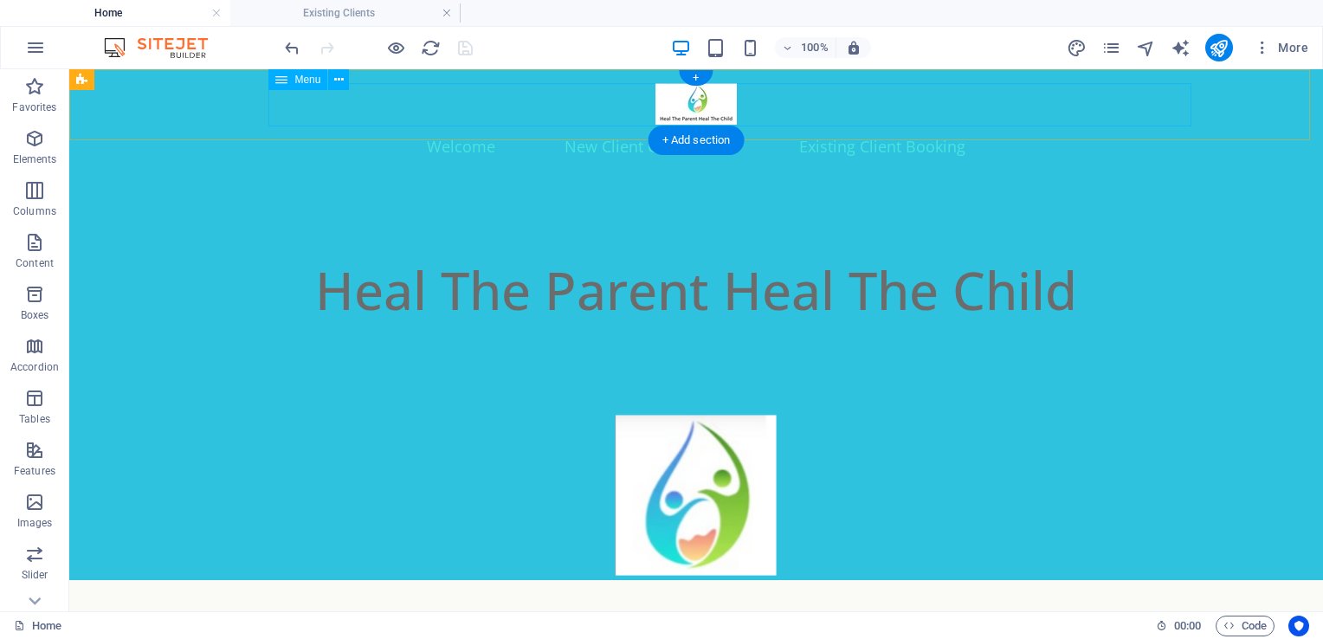
click at [870, 125] on nav "Welcome New Client Contact Me Existing Client Booking" at bounding box center [696, 146] width 1005 height 43
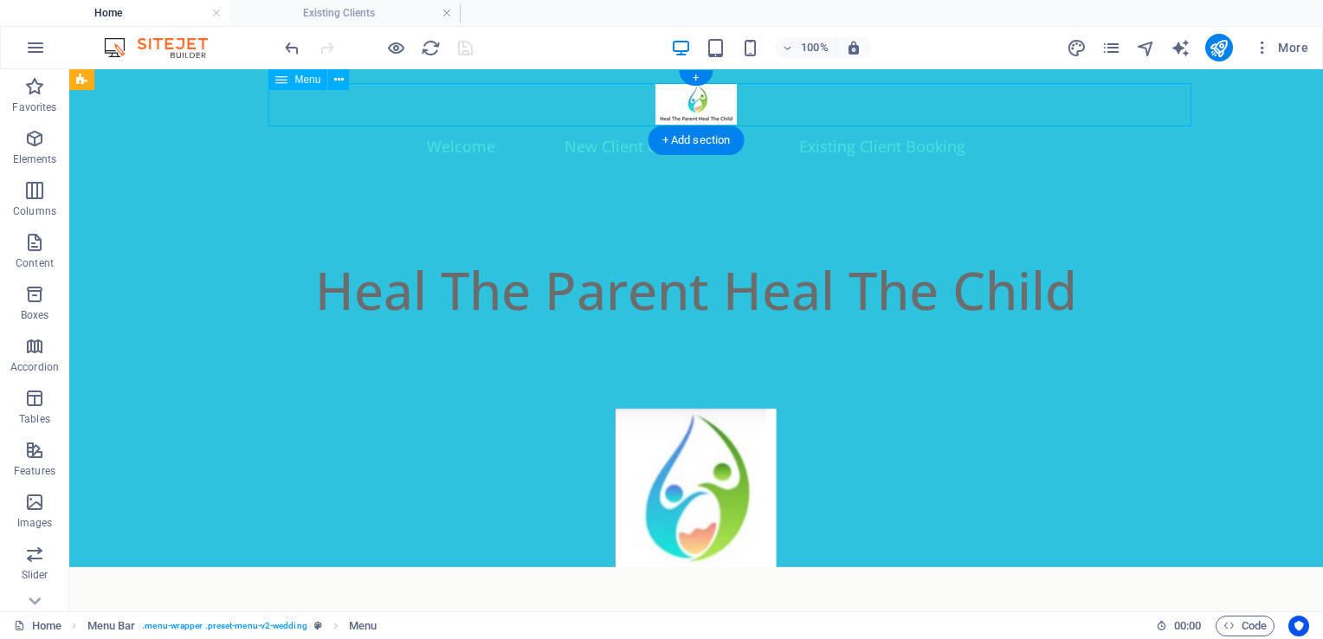
select select
select select "1"
select select
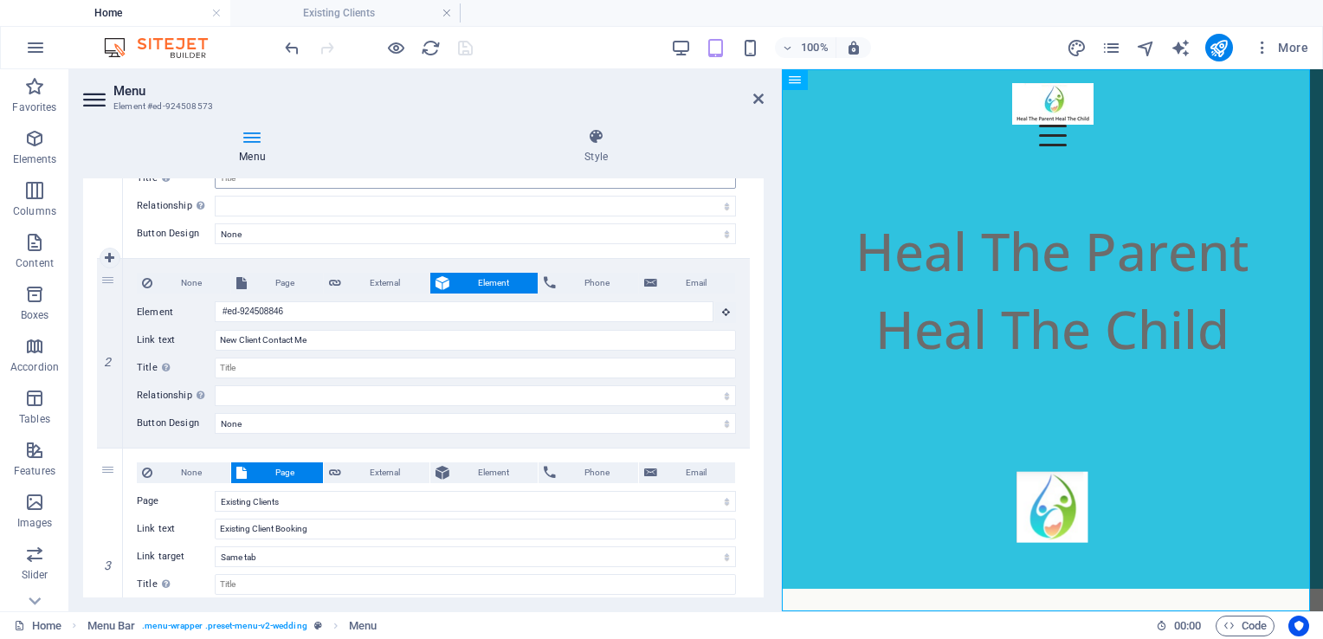
scroll to position [287, 0]
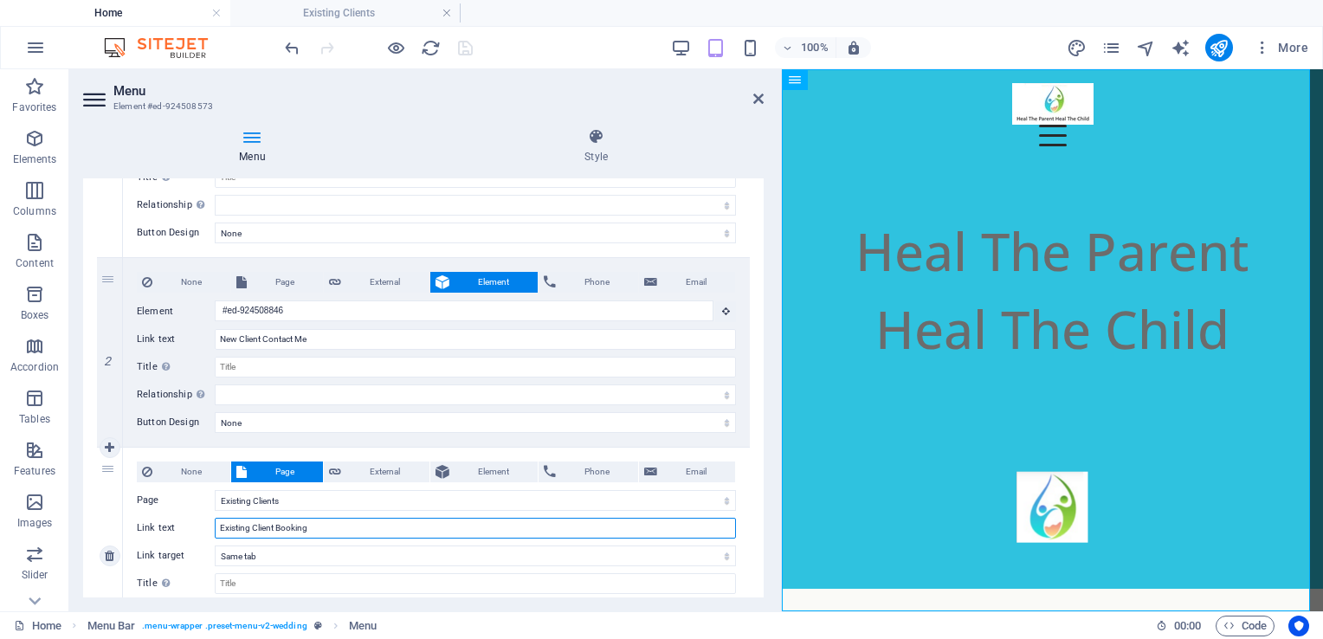
click at [329, 531] on input "Existing Client Booking" at bounding box center [475, 528] width 521 height 21
type input "Existing Client Booking Page"
select select
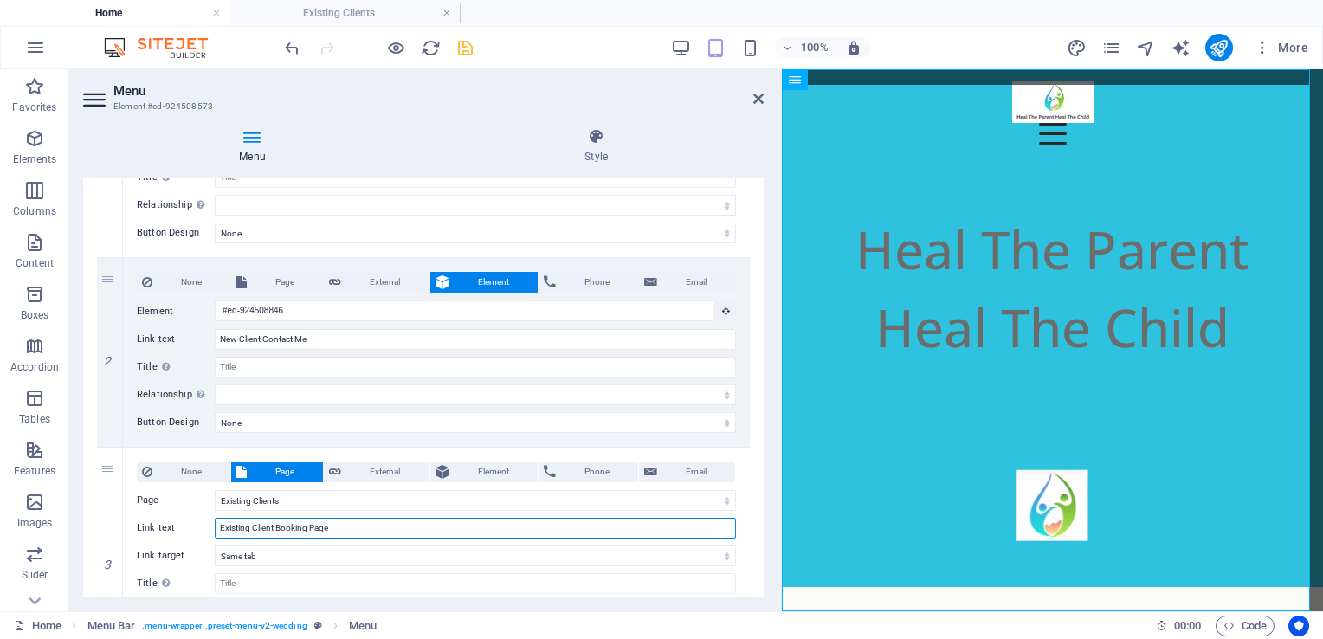
scroll to position [0, 0]
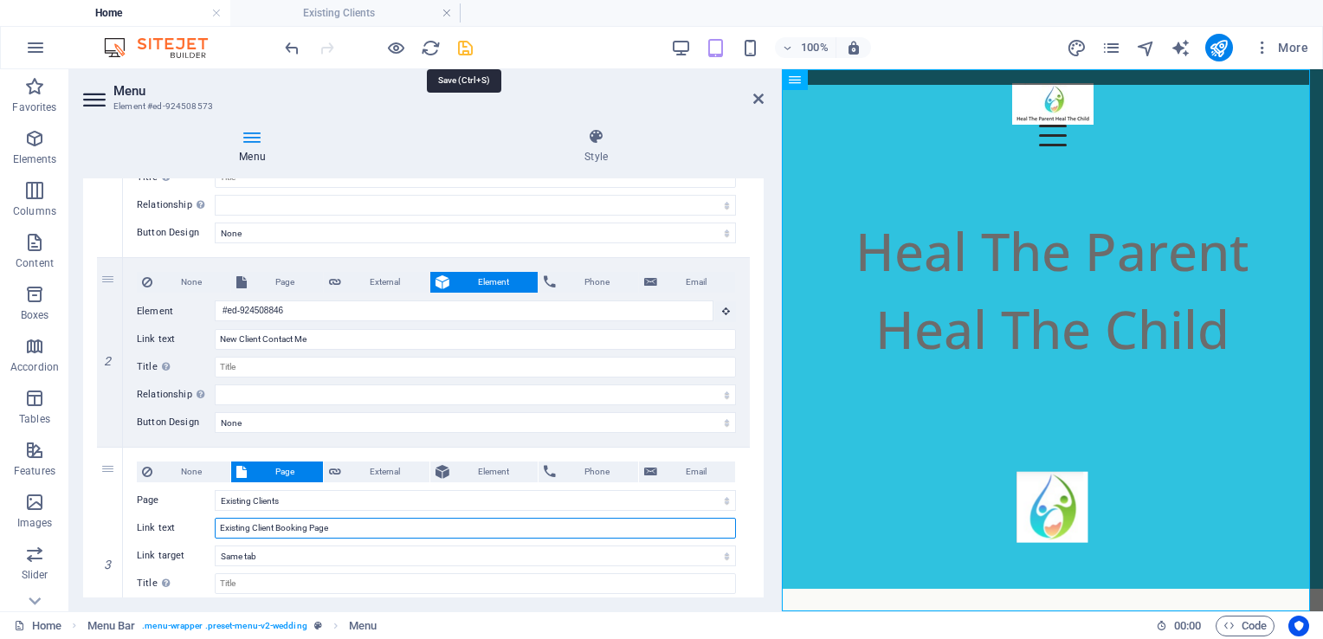
type input "Existing Client Booking Page"
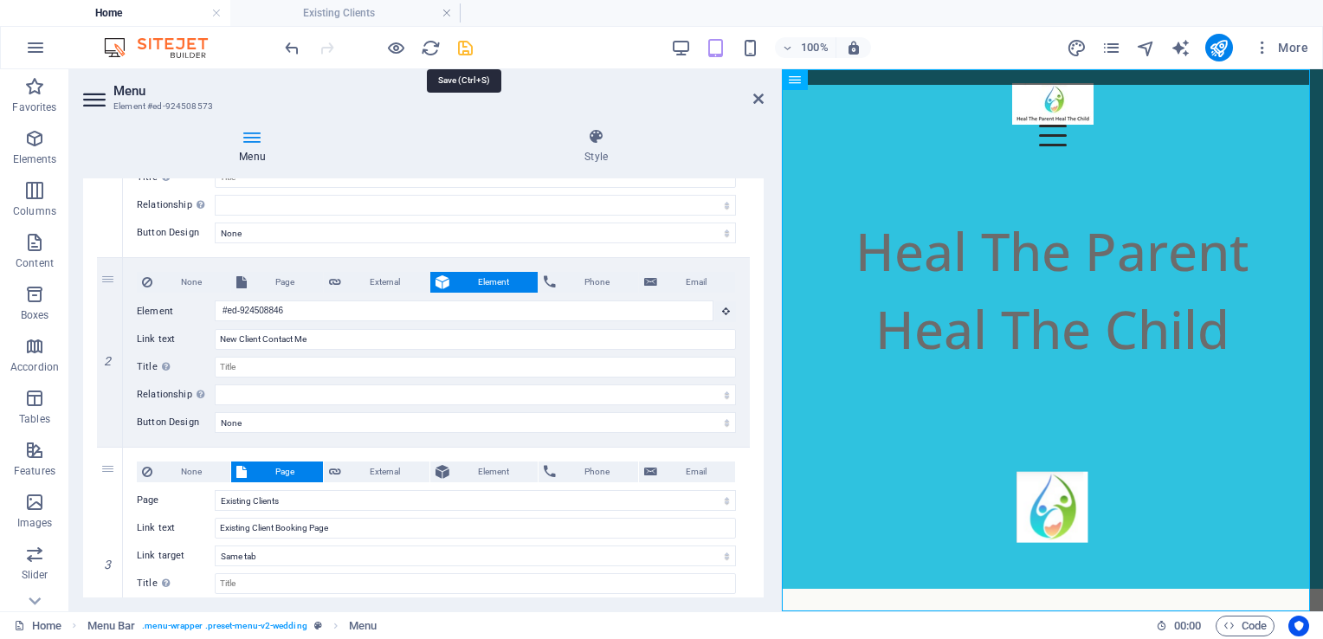
click at [469, 47] on icon "save" at bounding box center [466, 48] width 20 height 20
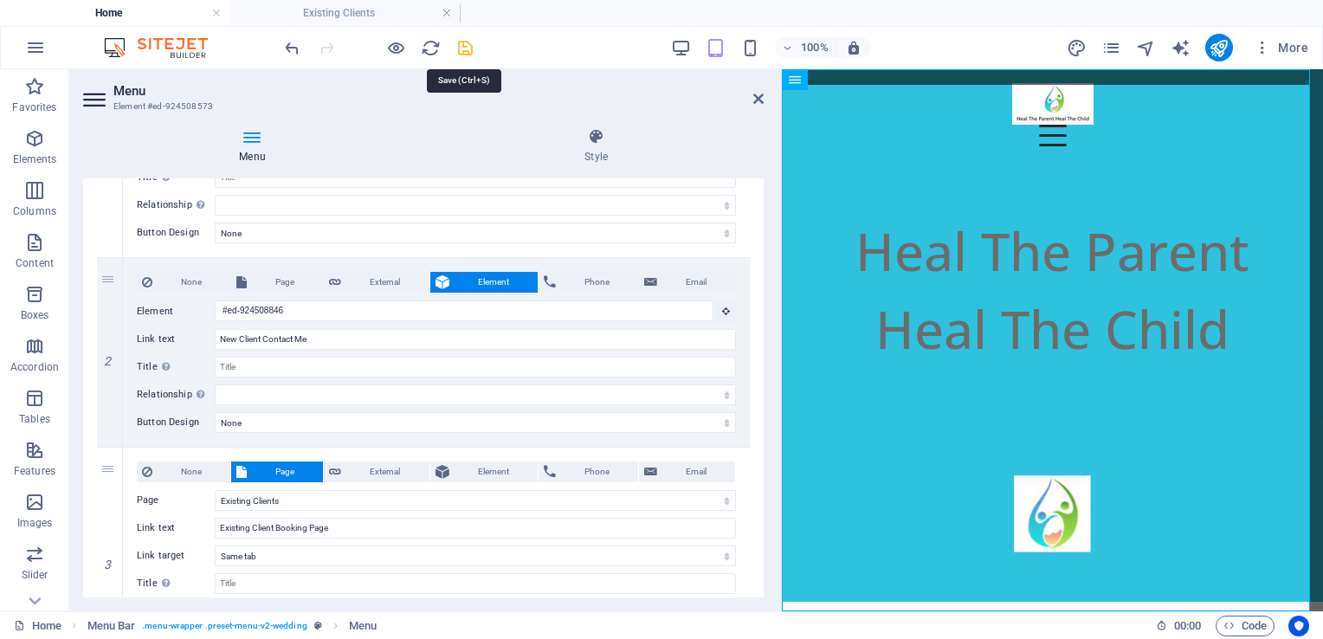
checkbox input "false"
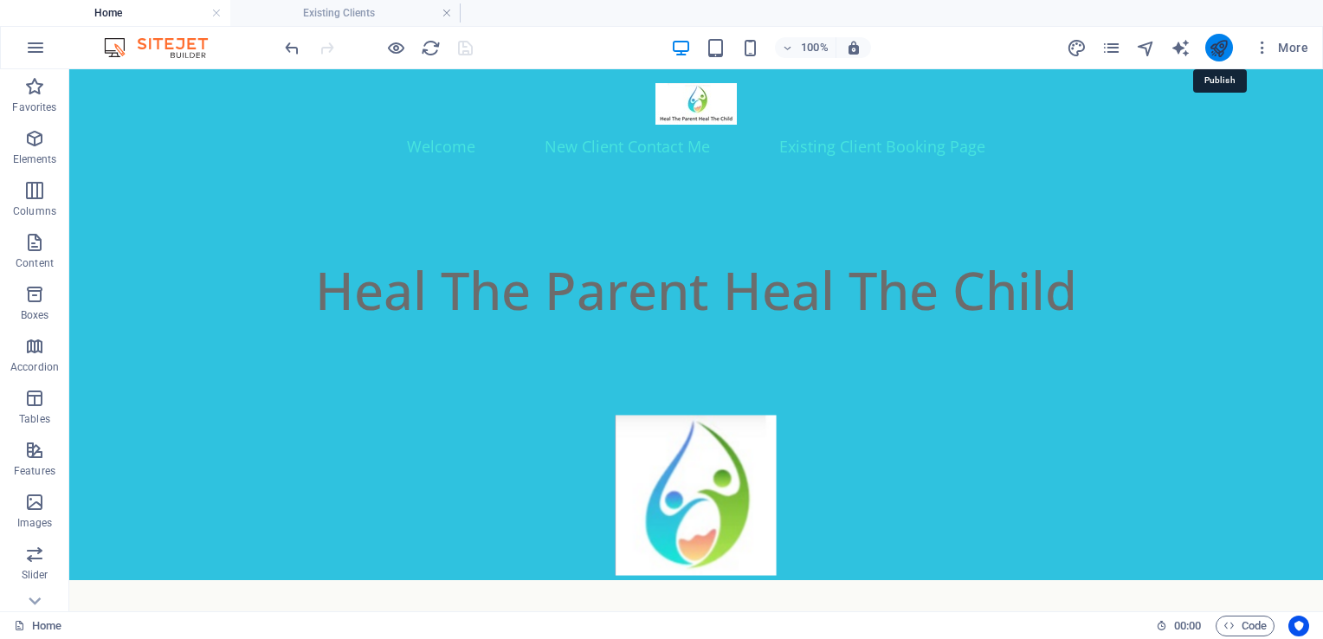
click at [1220, 48] on icon "publish" at bounding box center [1219, 48] width 20 height 20
click at [462, 47] on div at bounding box center [378, 48] width 194 height 28
click at [1223, 48] on icon "publish" at bounding box center [1219, 48] width 20 height 20
click at [332, 12] on h4 "Existing Clients" at bounding box center [345, 12] width 230 height 19
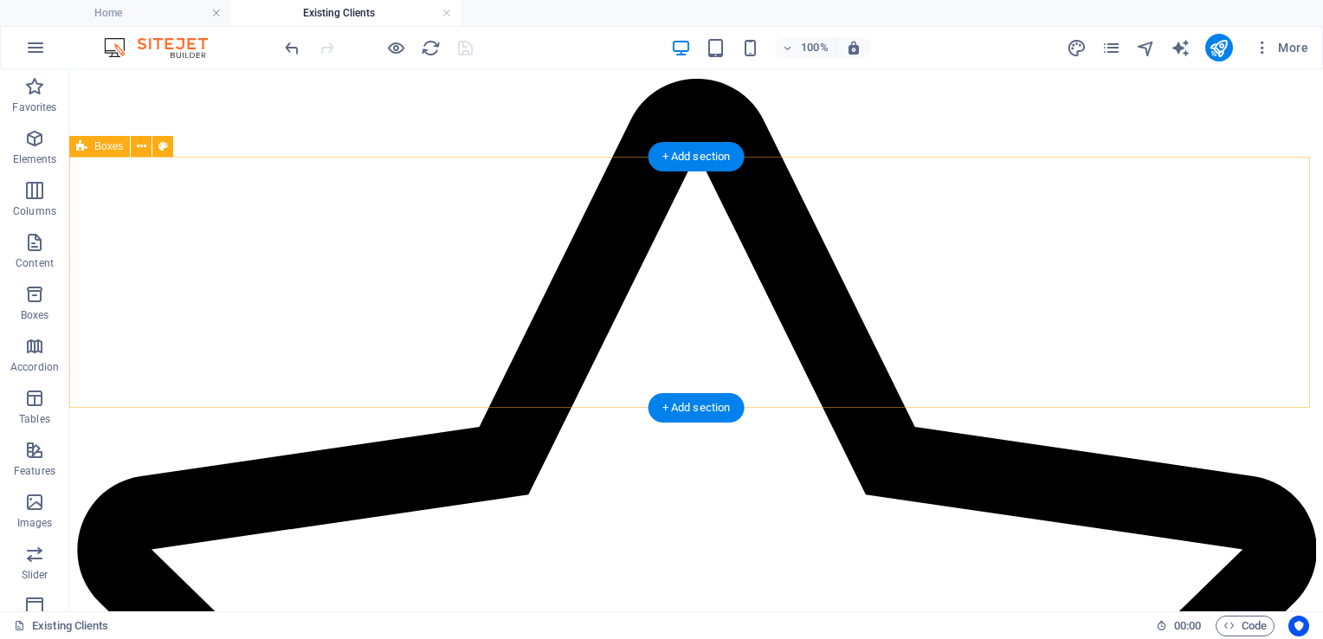
scroll to position [1110, 0]
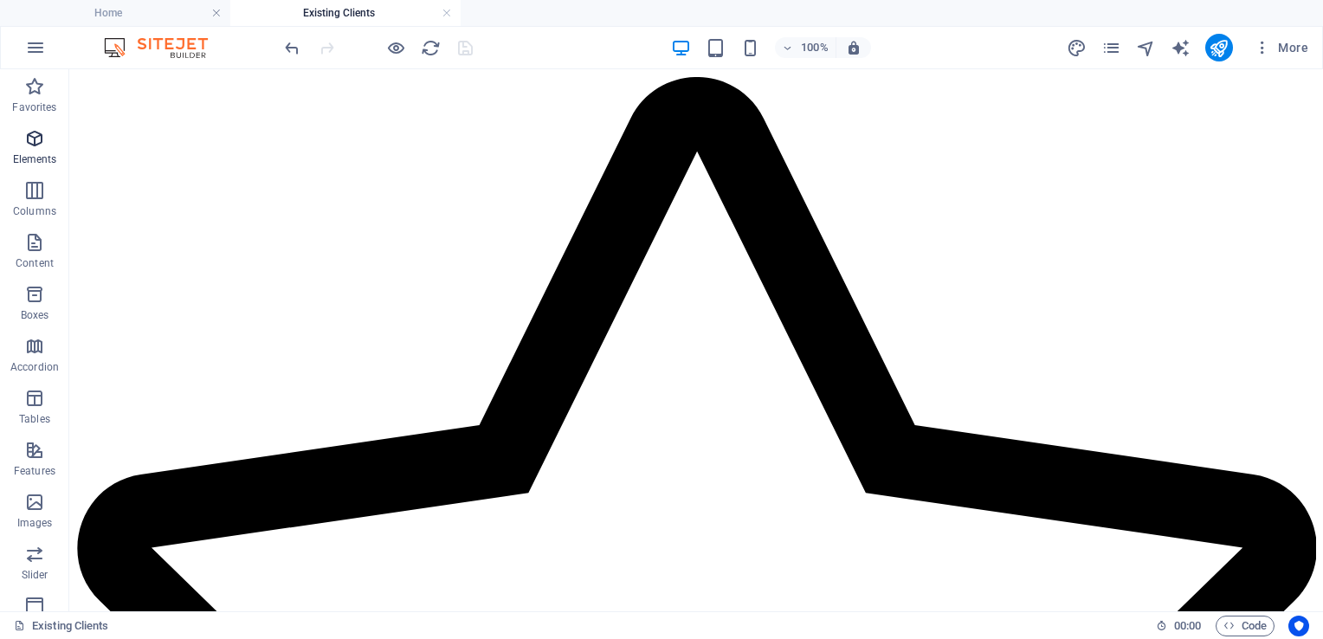
click at [42, 135] on icon "button" at bounding box center [34, 138] width 21 height 21
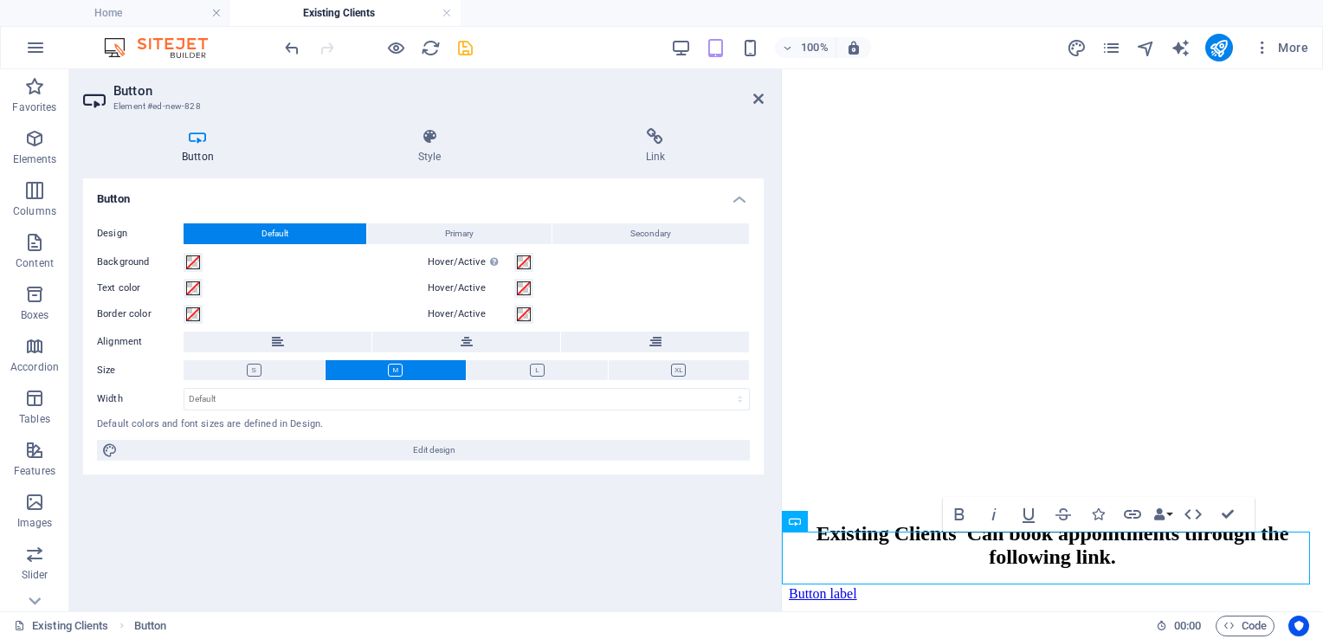
scroll to position [780, 0]
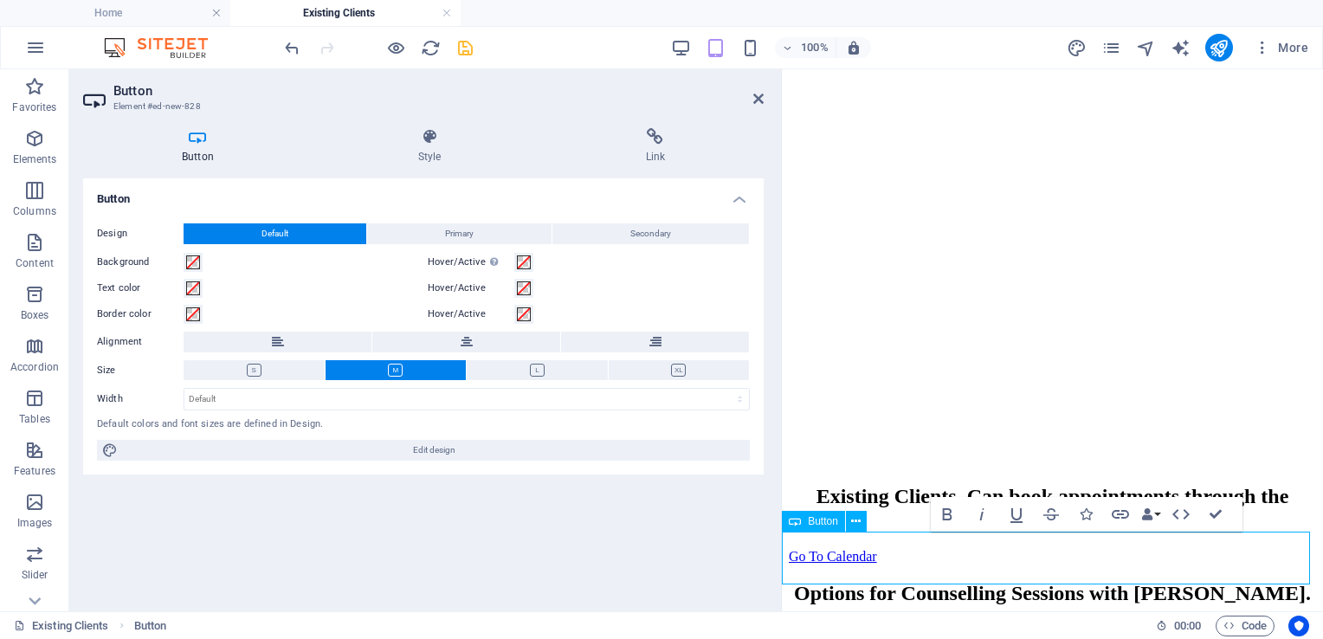
click at [877, 563] on link "Go To Calendar" at bounding box center [833, 556] width 88 height 15
click at [1136, 485] on div "Existing Clients Can book appointments through the following link." at bounding box center [1052, 508] width 527 height 47
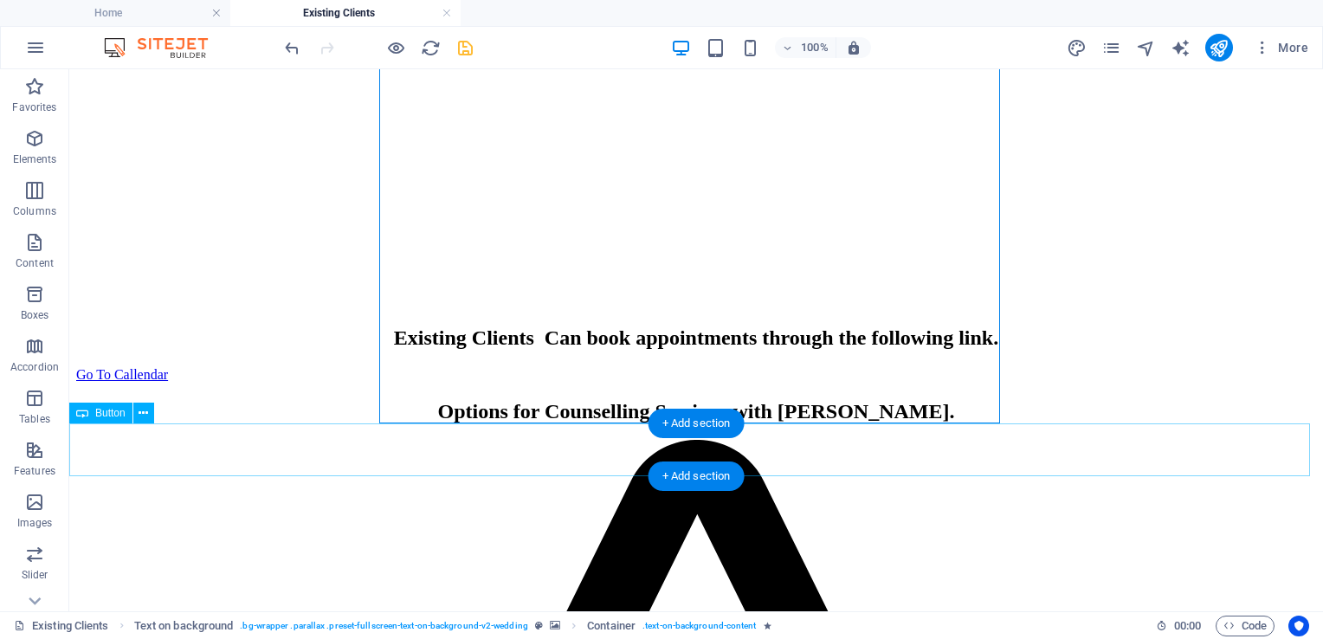
click at [754, 383] on div "Go To Callendar" at bounding box center [696, 375] width 1240 height 16
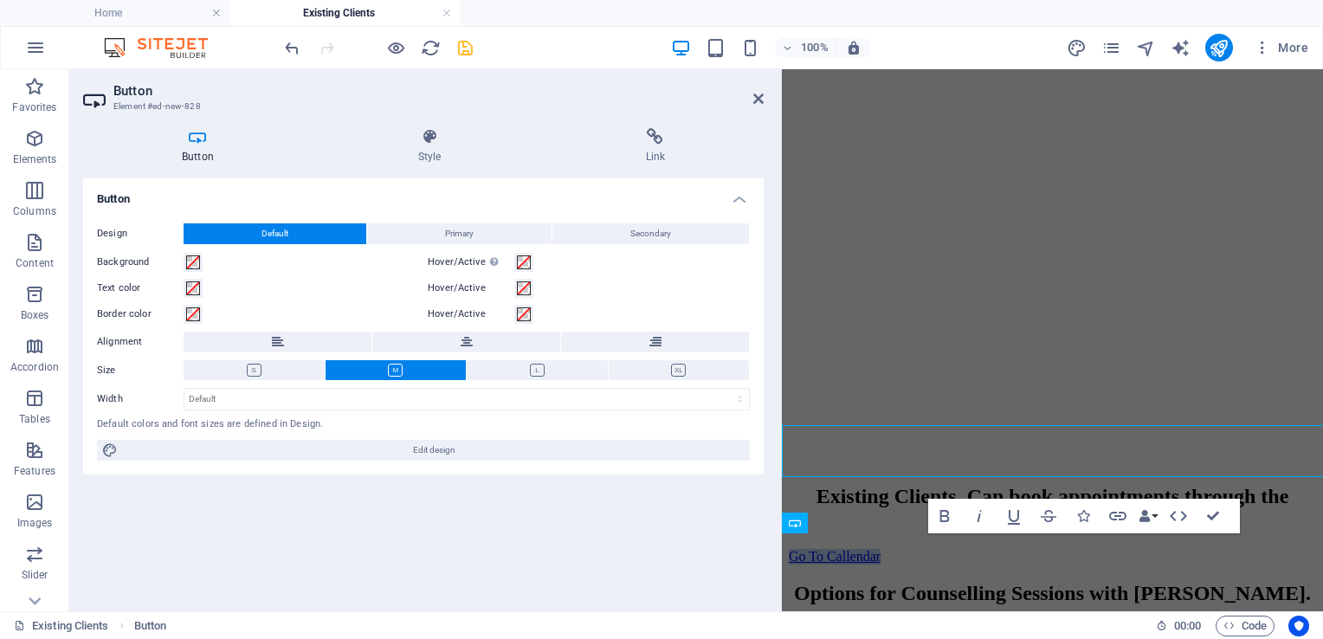
scroll to position [779, 0]
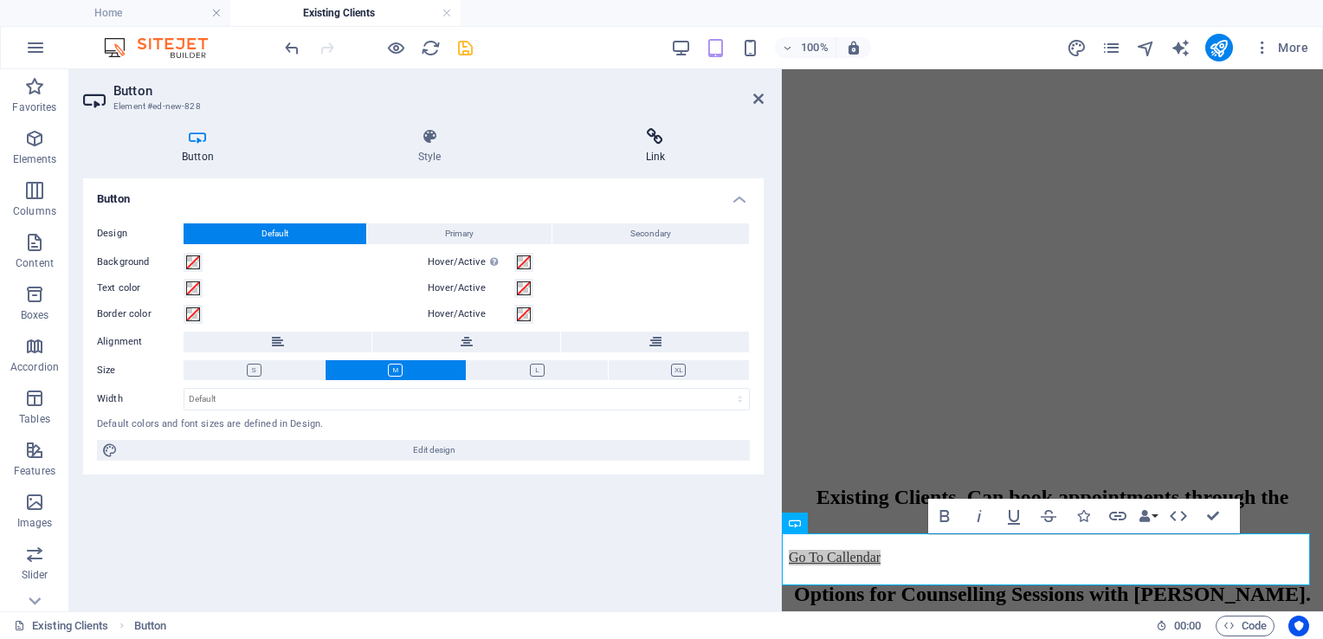
click at [657, 148] on h4 "Link" at bounding box center [655, 146] width 217 height 36
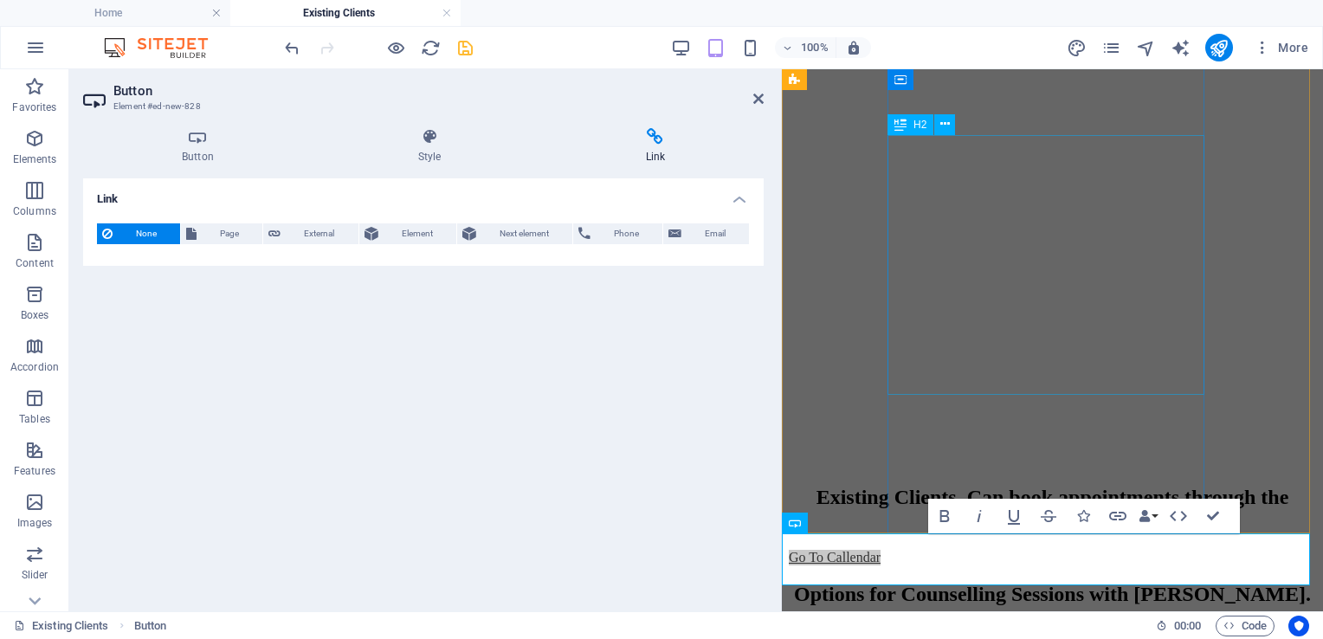
click at [957, 486] on div "Existing Clients Can book appointments through the following link." at bounding box center [1052, 509] width 527 height 47
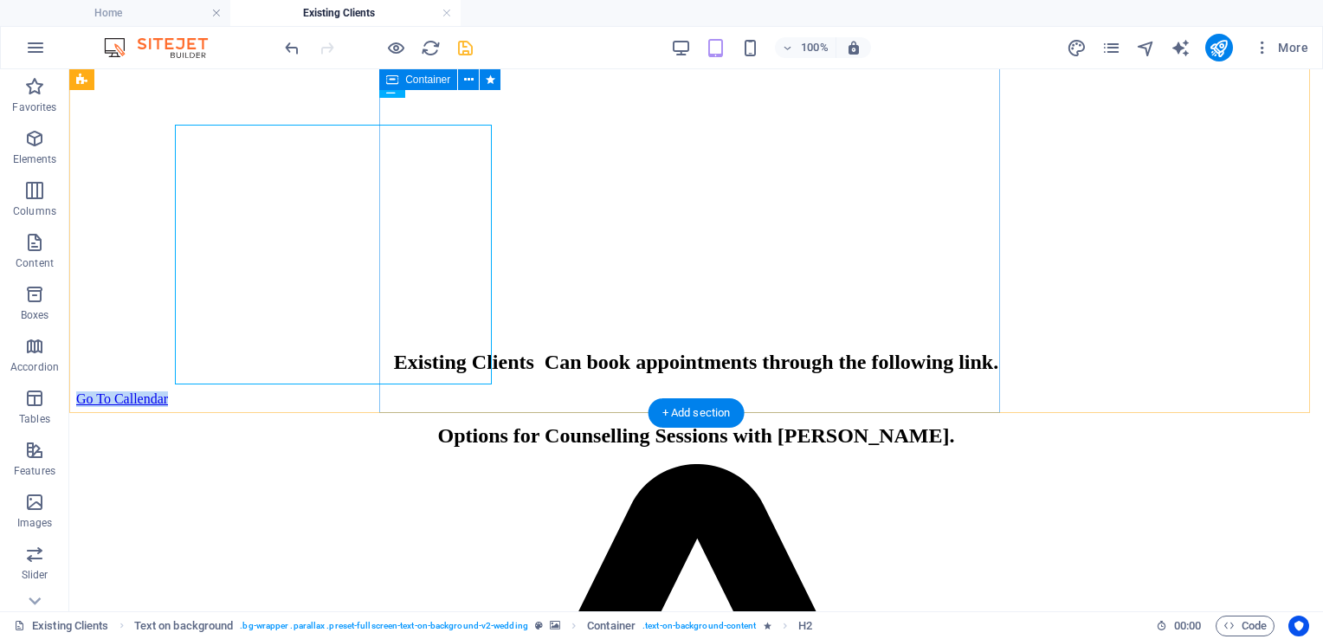
scroll to position [789, 0]
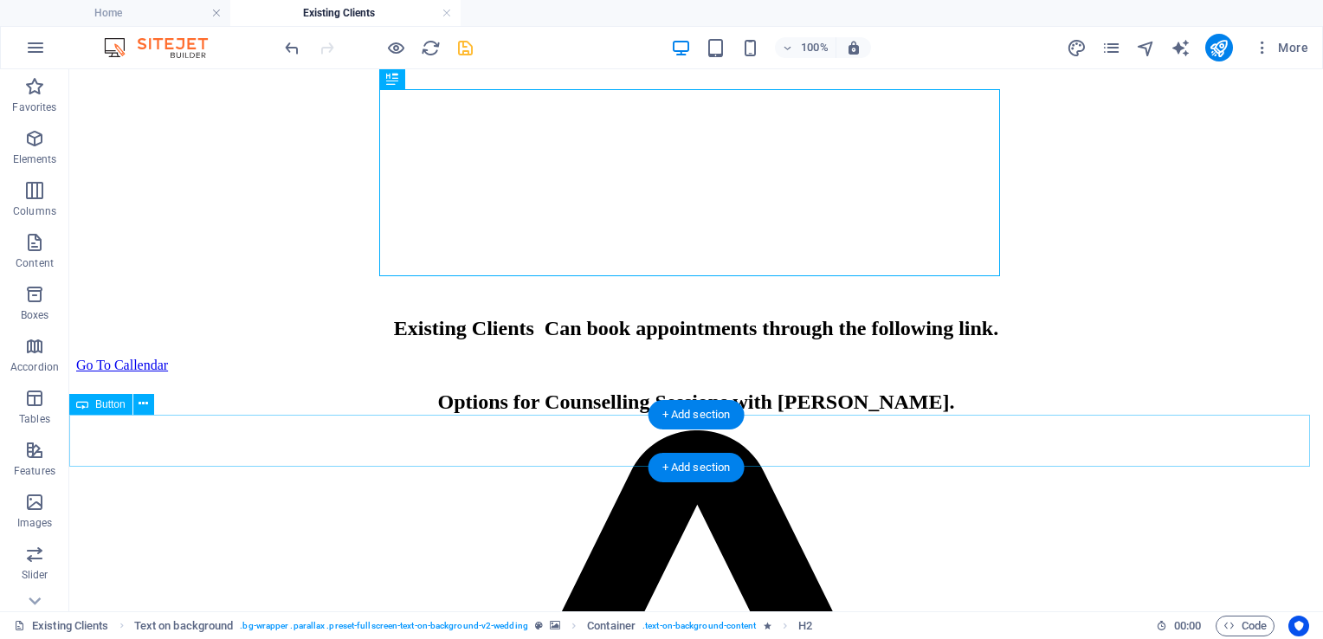
click at [707, 373] on div "Go To Callendar" at bounding box center [696, 366] width 1240 height 16
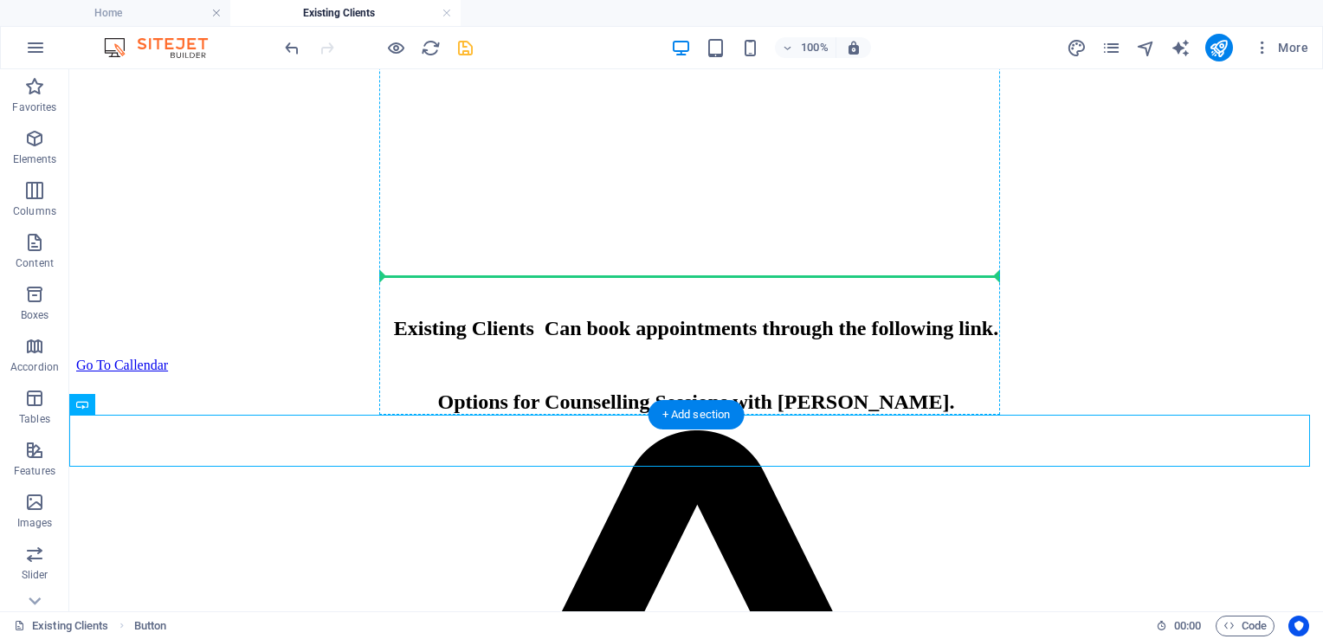
drag, startPoint x: 178, startPoint y: 476, endPoint x: 641, endPoint y: 248, distance: 516.7
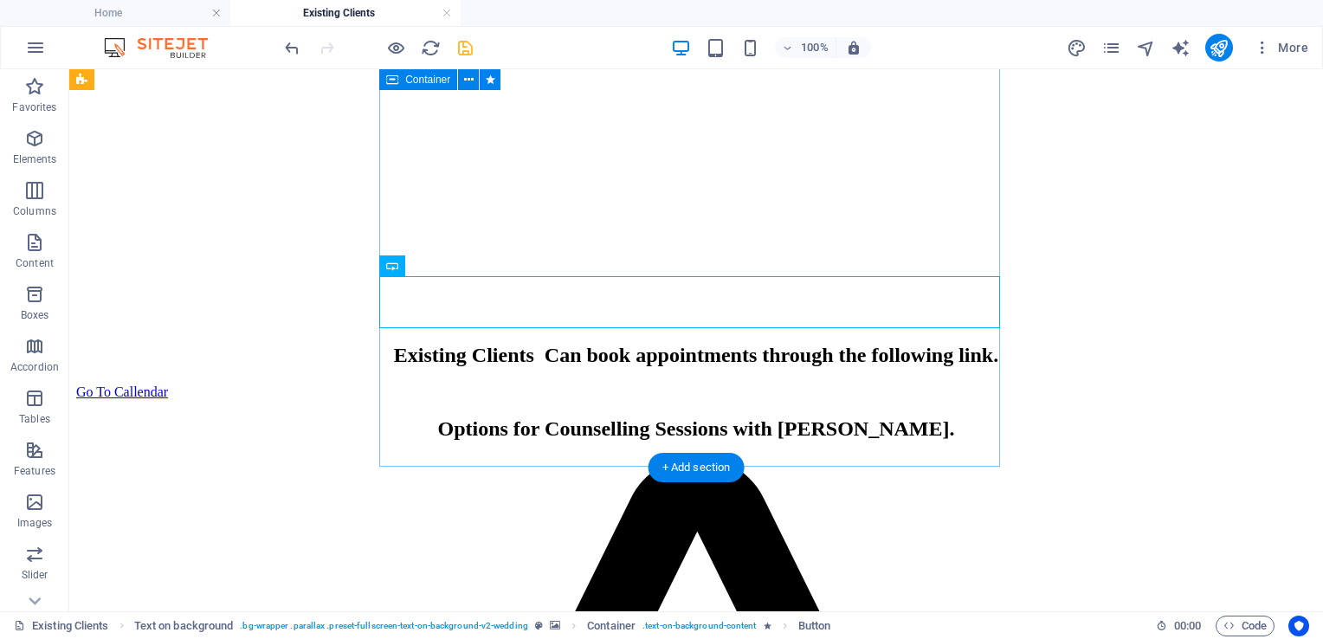
click at [852, 379] on div "Existing Clients Can book appointments through the following link. Go To Callen…" at bounding box center [696, 372] width 1240 height 56
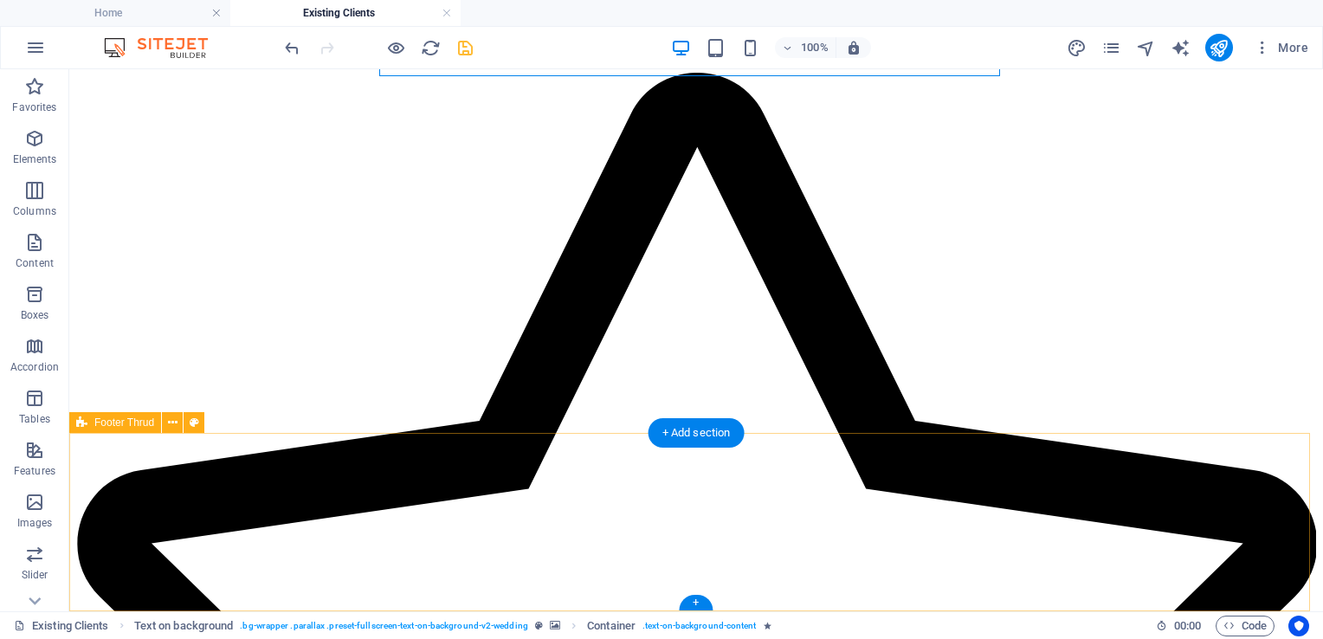
scroll to position [1180, 0]
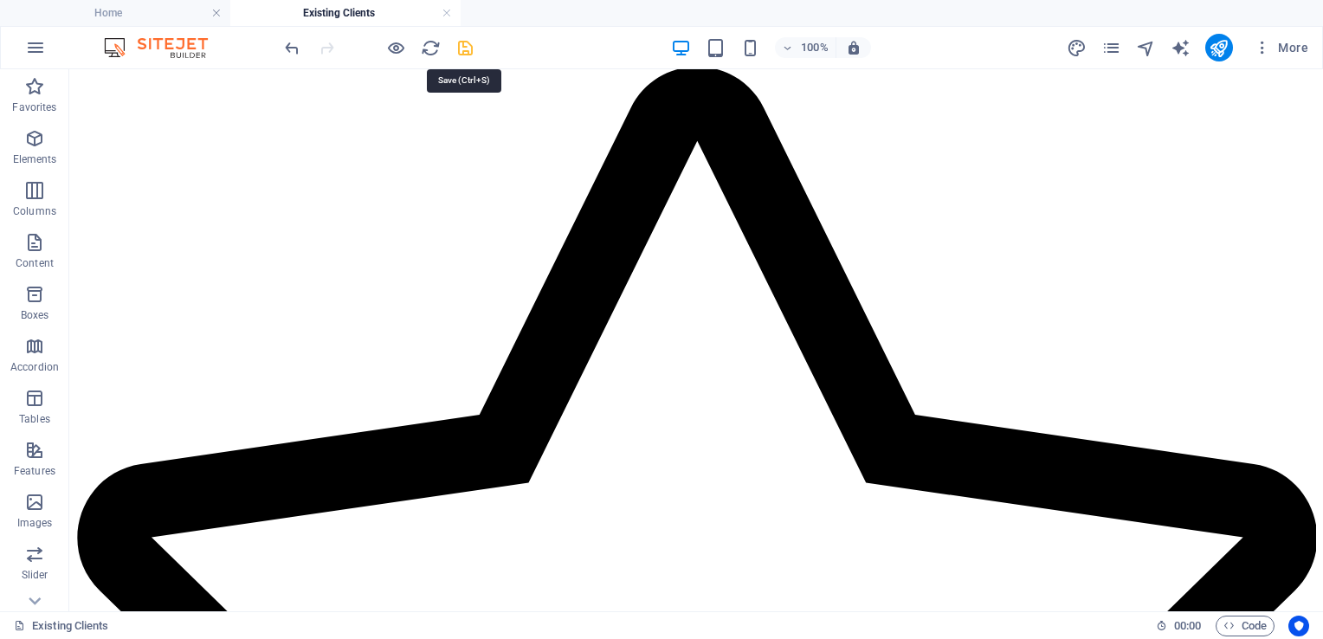
click at [464, 46] on icon "save" at bounding box center [466, 48] width 20 height 20
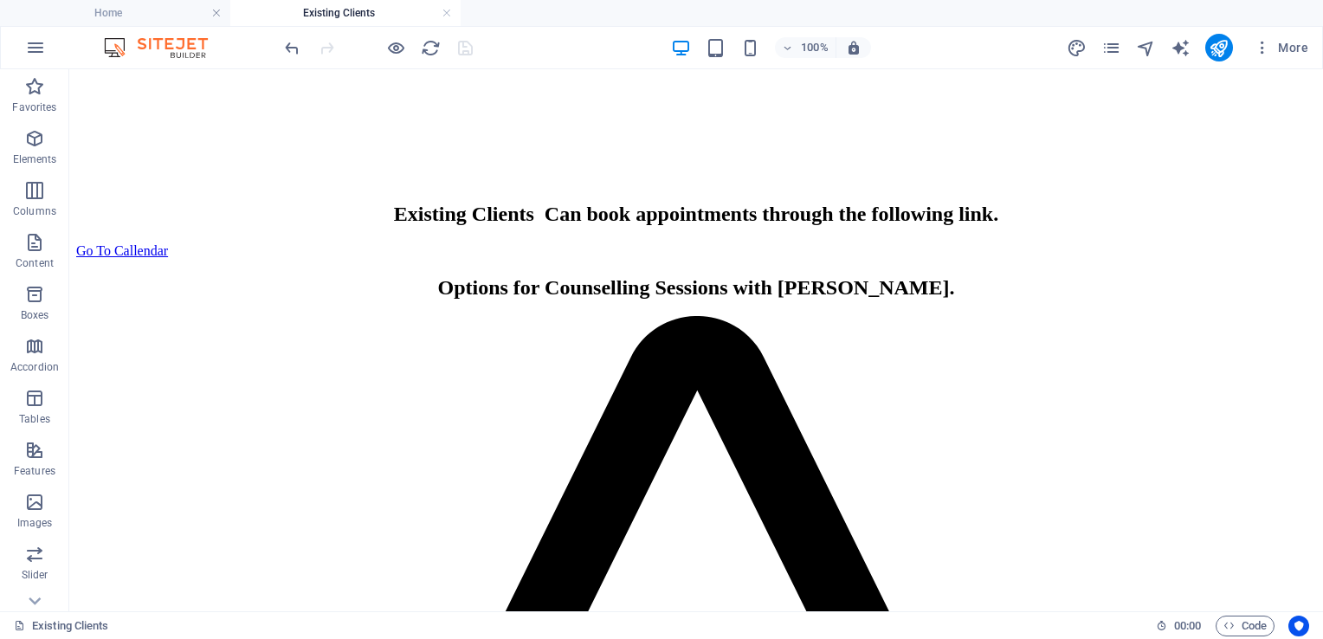
scroll to position [846, 0]
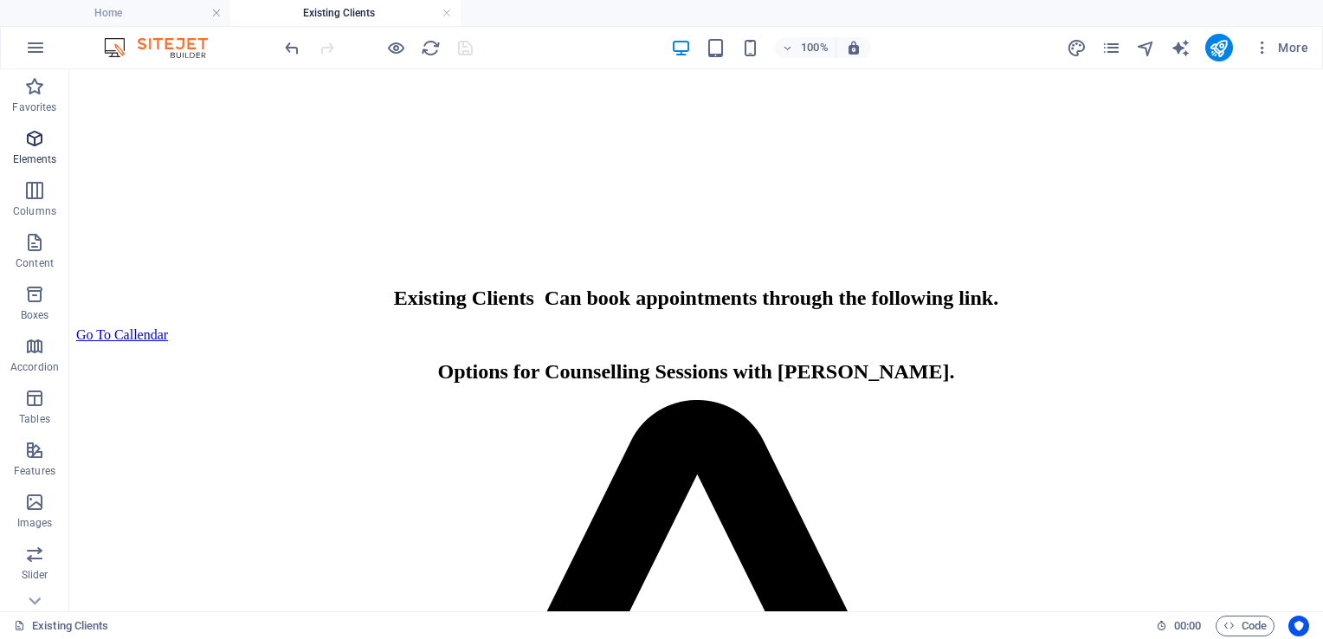
click at [36, 134] on icon "button" at bounding box center [34, 138] width 21 height 21
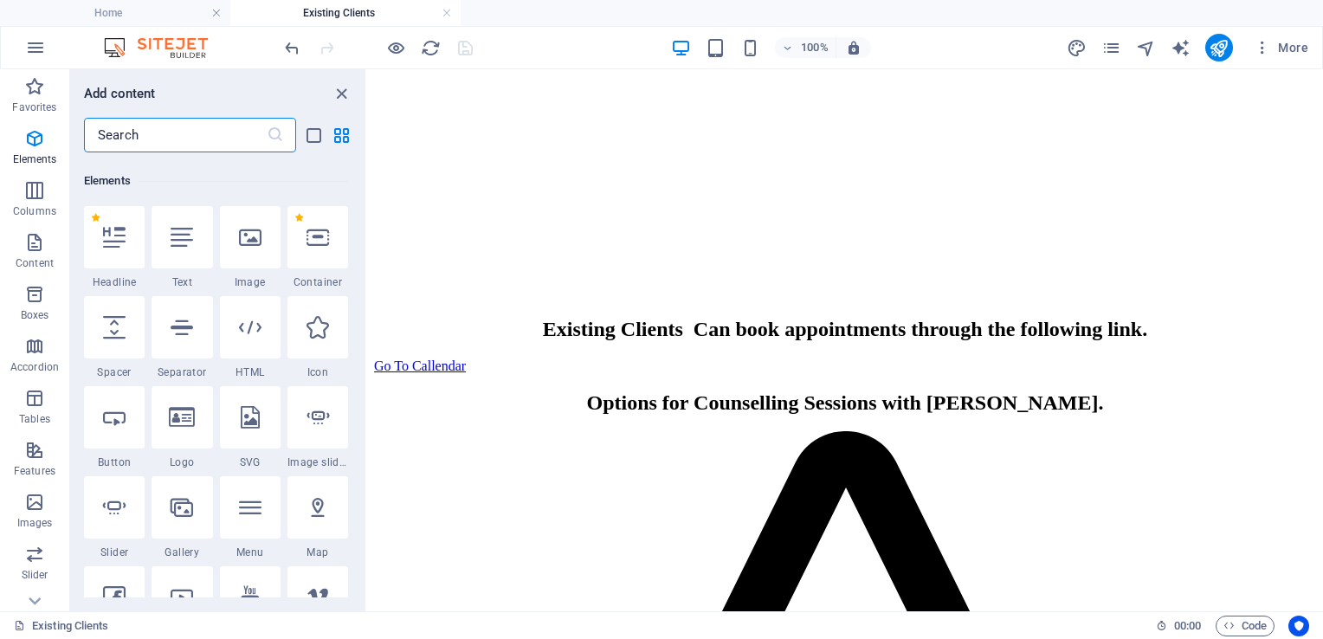
scroll to position [184, 0]
click at [191, 135] on input "text" at bounding box center [175, 135] width 183 height 35
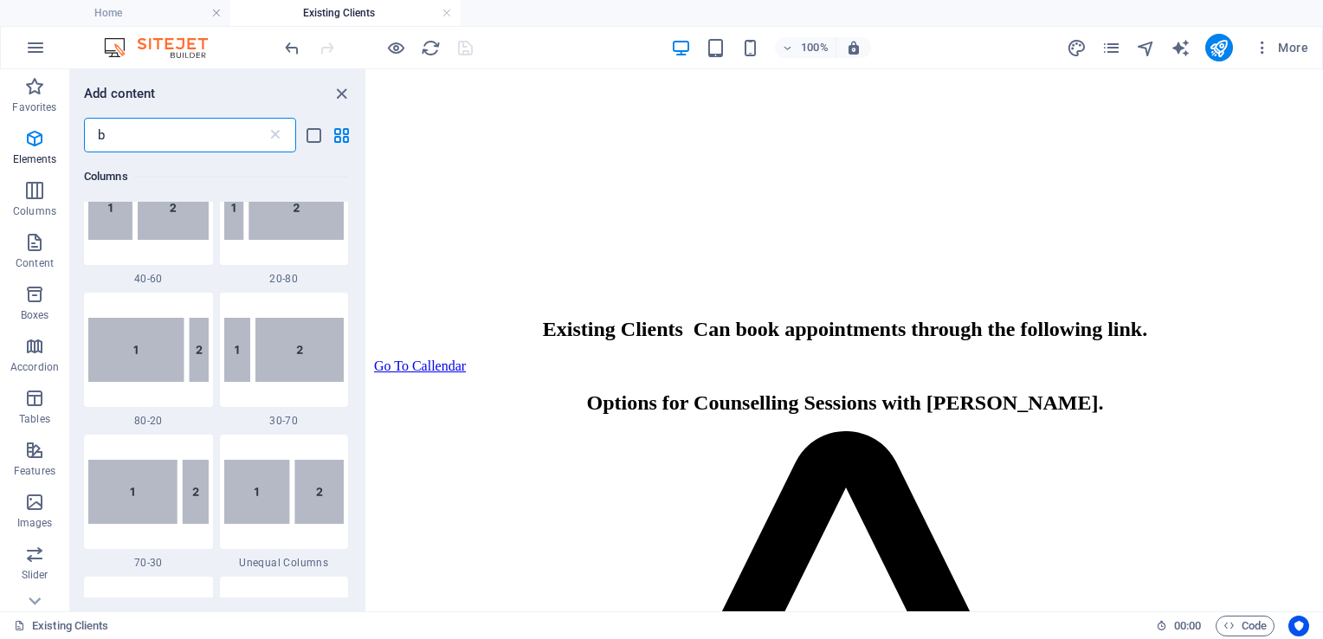
scroll to position [0, 0]
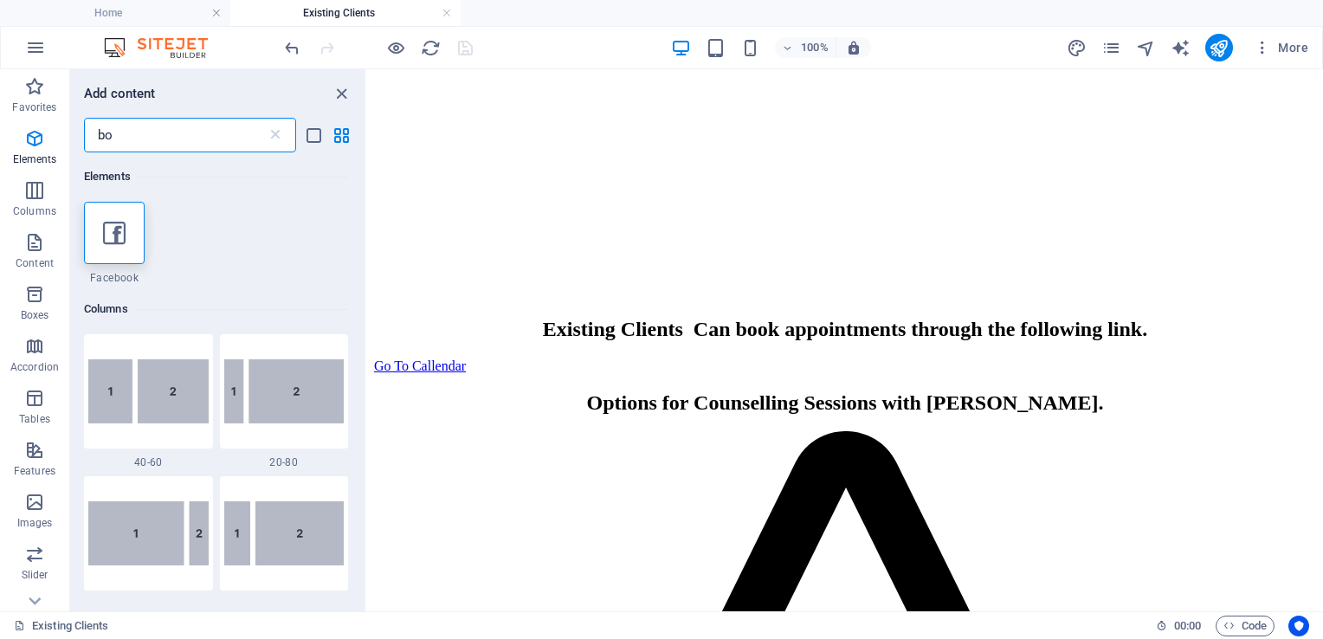
type input "b"
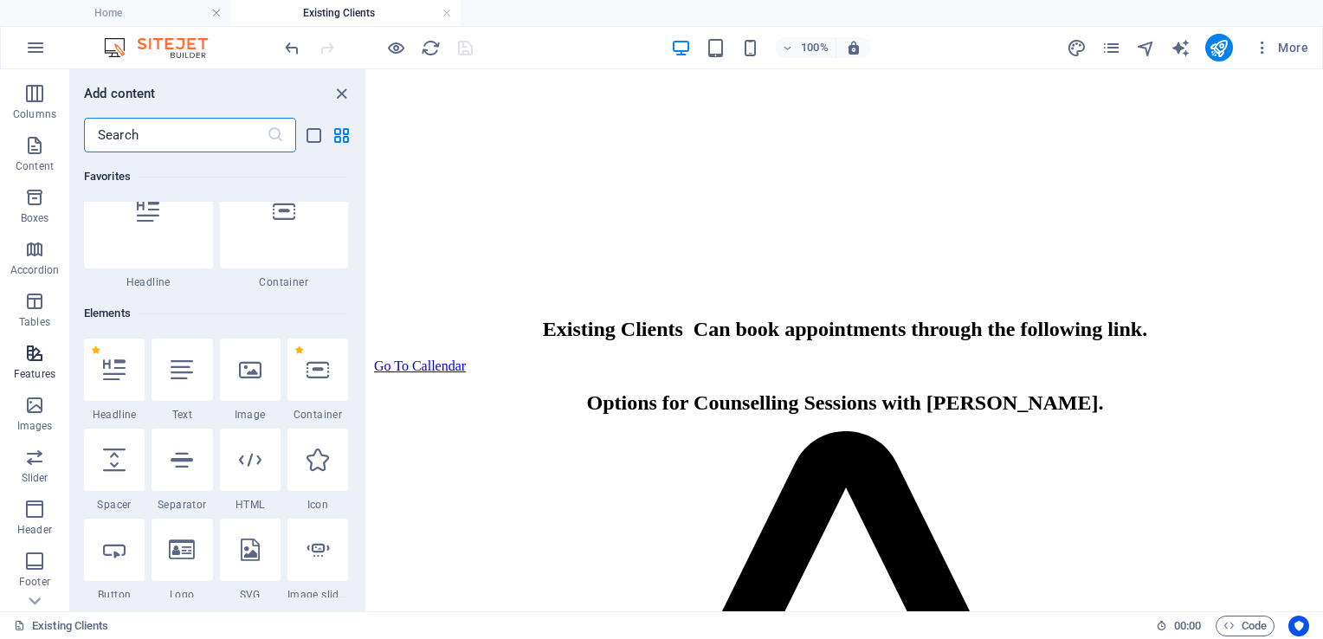
scroll to position [236, 0]
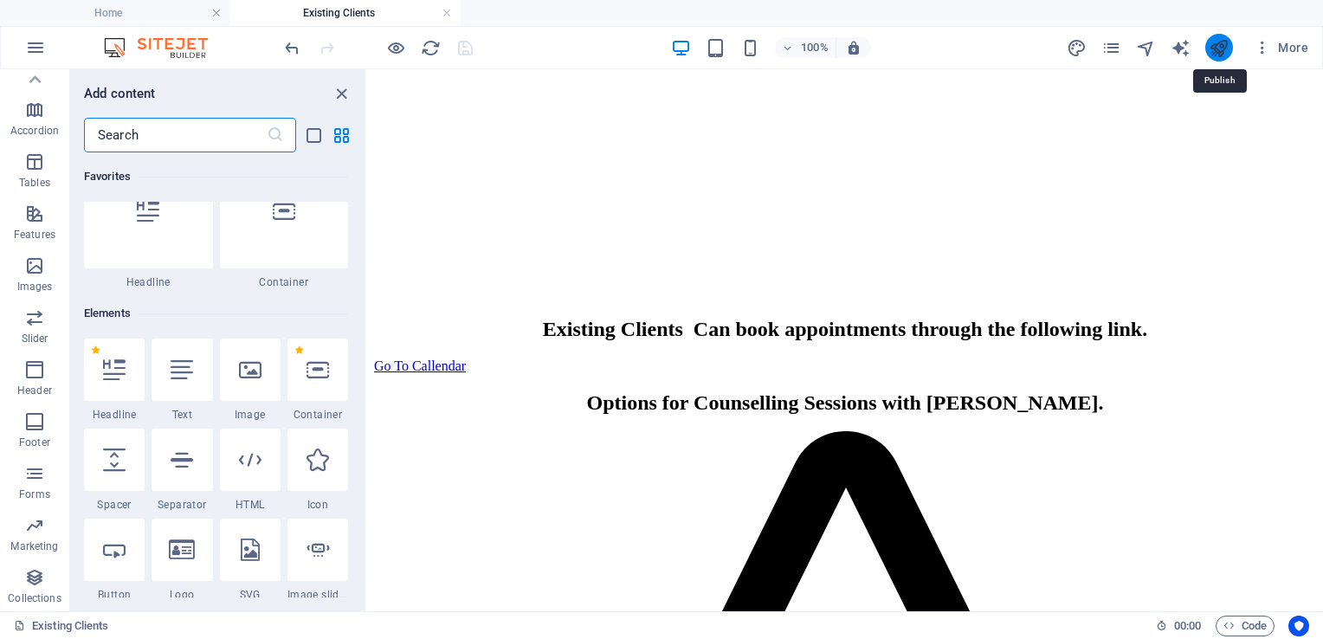
click at [1219, 49] on icon "publish" at bounding box center [1219, 48] width 20 height 20
